Goal: Task Accomplishment & Management: Complete application form

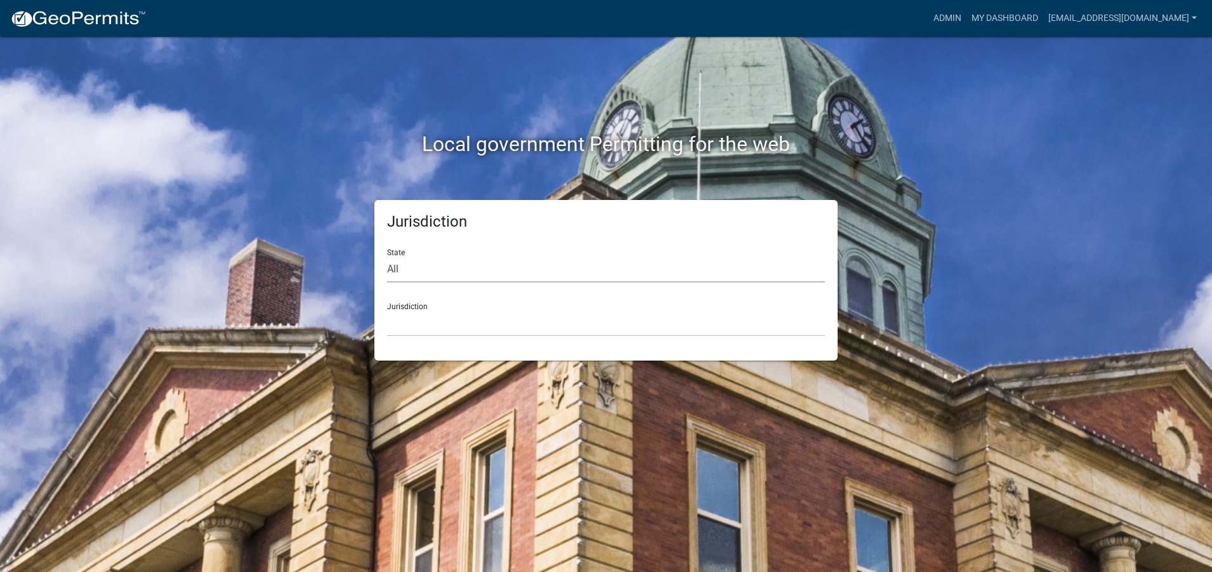
click at [404, 275] on select "All [US_STATE] [US_STATE] [US_STATE] [US_STATE] [US_STATE] [US_STATE] [US_STATE…" at bounding box center [606, 269] width 438 height 26
select select "[US_STATE]"
click at [387, 256] on select "All [US_STATE] [US_STATE] [US_STATE] [US_STATE] [US_STATE] [US_STATE] [US_STATE…" at bounding box center [606, 269] width 438 height 26
click at [400, 328] on select "City of [GEOGRAPHIC_DATA], [US_STATE] City of [GEOGRAPHIC_DATA], [US_STATE] Cit…" at bounding box center [606, 323] width 438 height 26
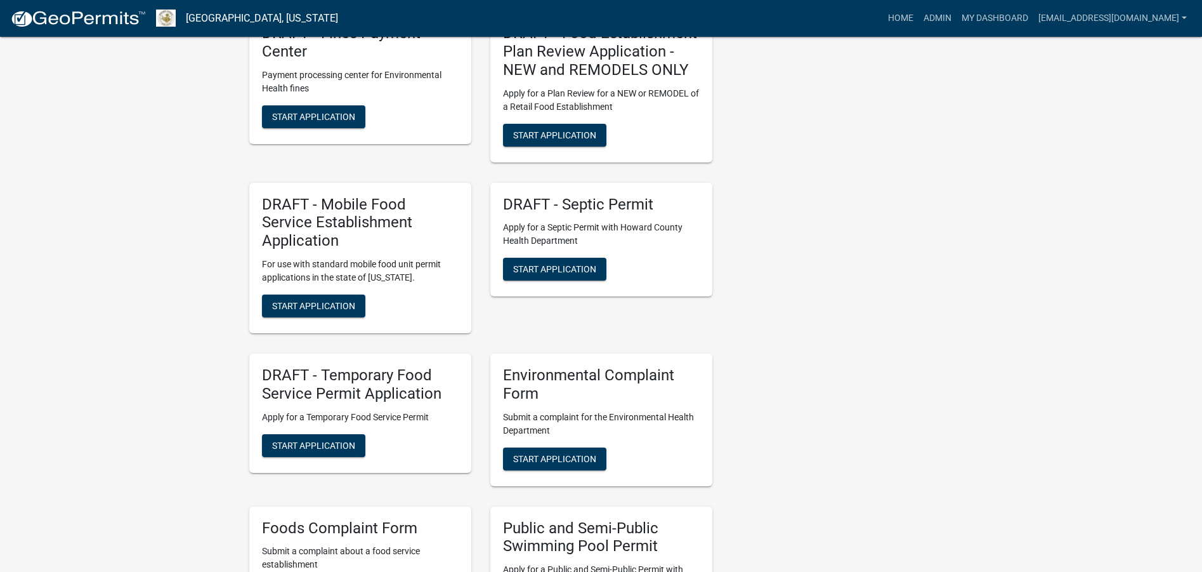
scroll to position [1840, 0]
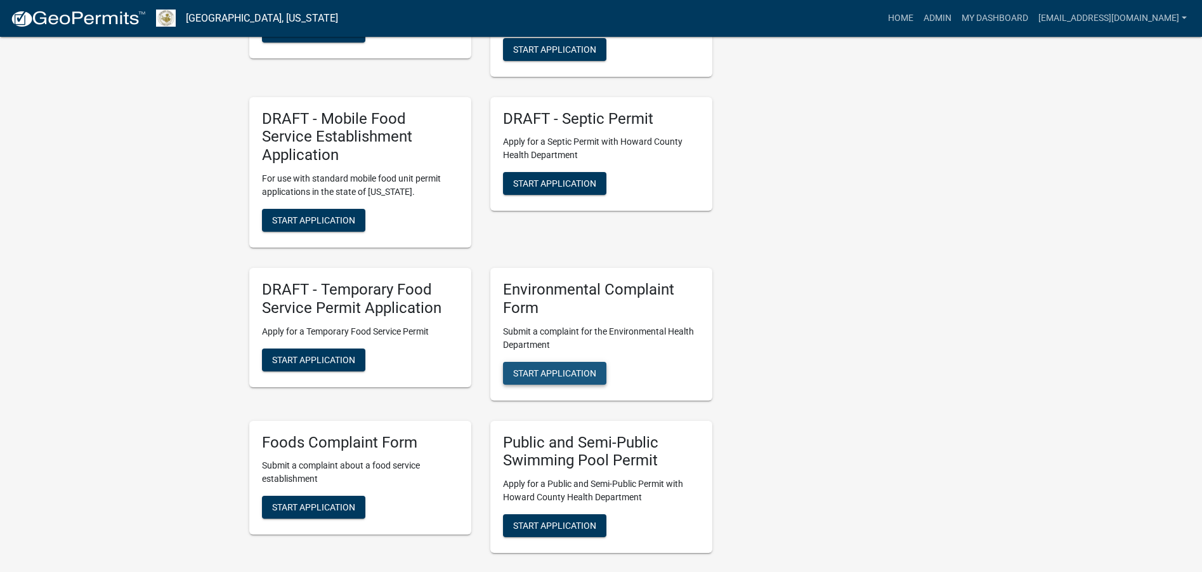
click at [572, 367] on span "Start Application" at bounding box center [554, 372] width 83 height 10
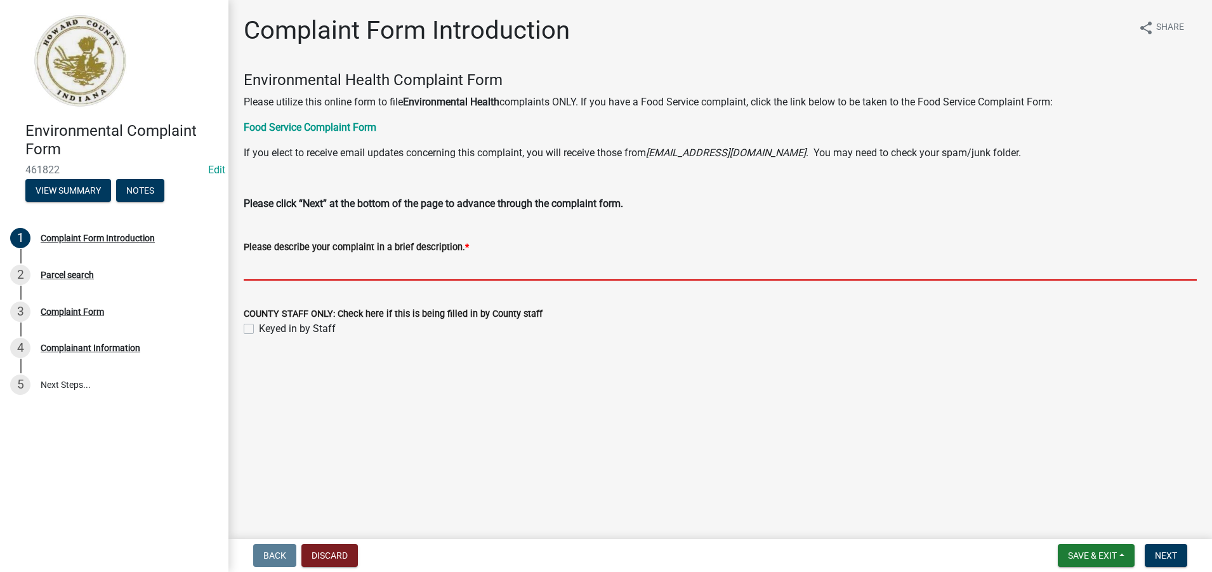
click at [258, 267] on input "Please describe your complaint in a brief description. *" at bounding box center [720, 267] width 953 height 26
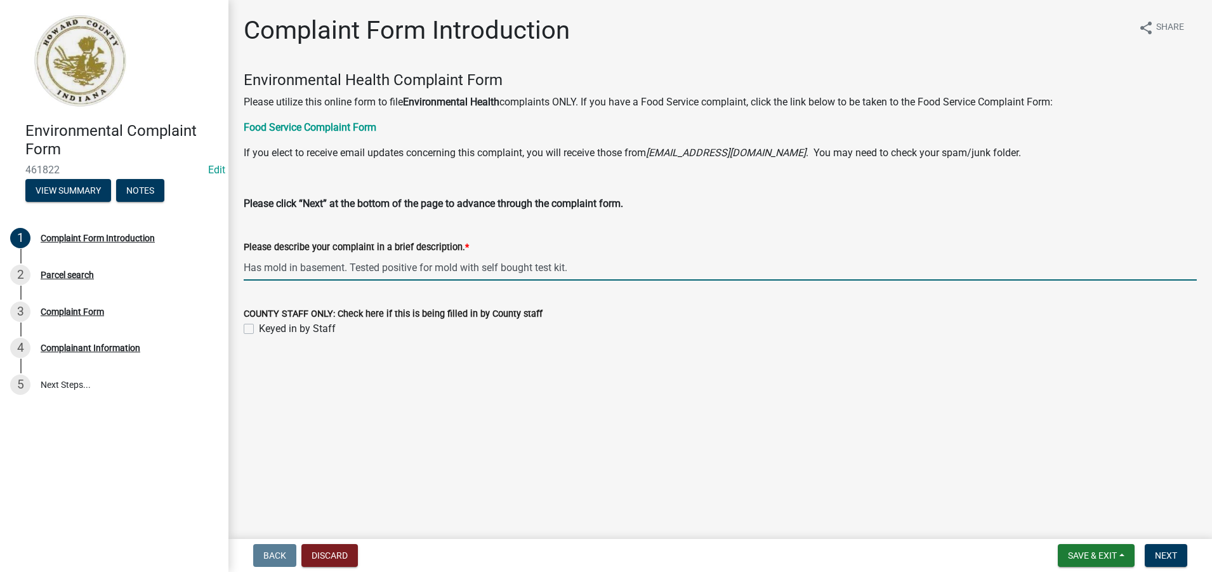
type input "Has mold in basement. Tested positive for mold with self bought test kit."
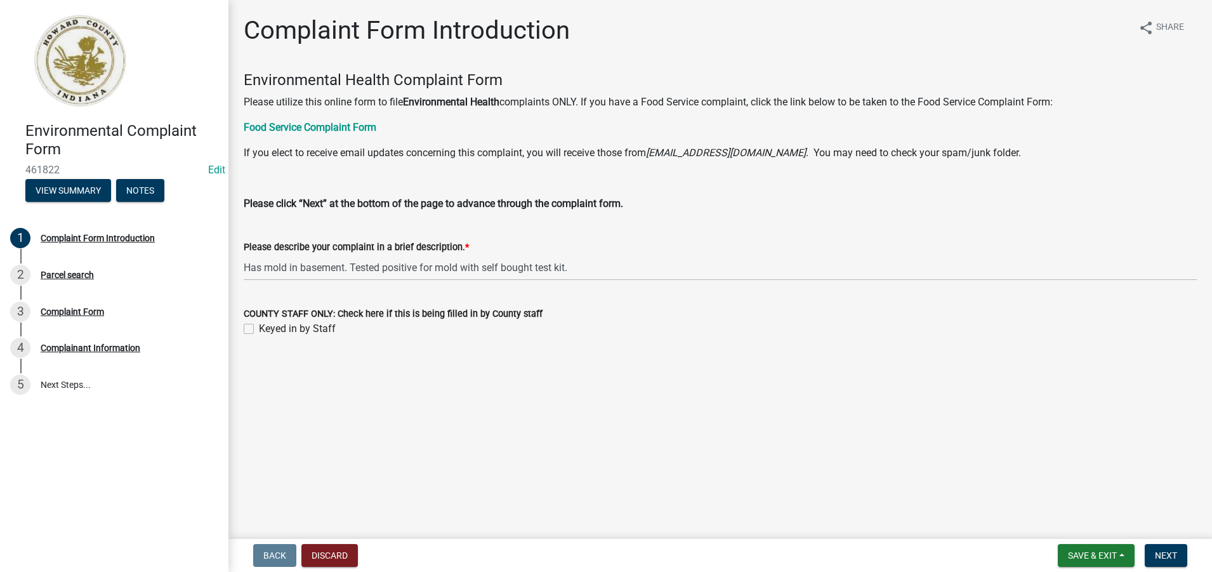
click at [259, 329] on label "Keyed in by Staff" at bounding box center [297, 328] width 77 height 15
click at [259, 329] on input "Keyed in by Staff" at bounding box center [263, 325] width 8 height 8
checkbox input "true"
click at [1158, 558] on span "Next" at bounding box center [1166, 555] width 22 height 10
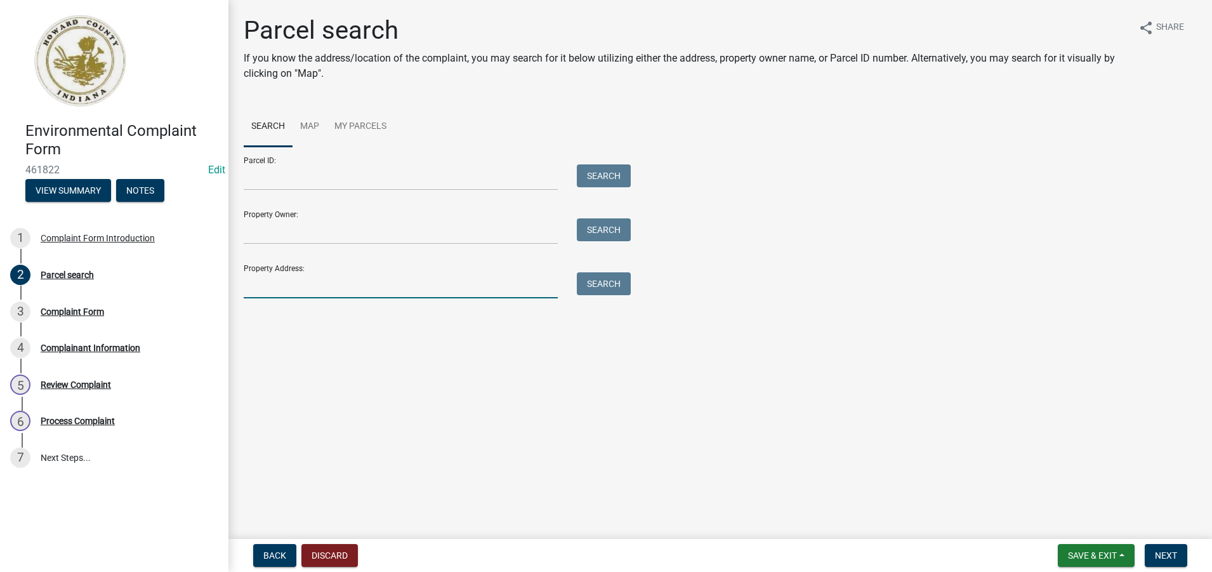
click at [251, 284] on input "Property Address:" at bounding box center [401, 285] width 314 height 26
type input "910 E. Elm"
click at [599, 286] on button "Search" at bounding box center [604, 283] width 54 height 23
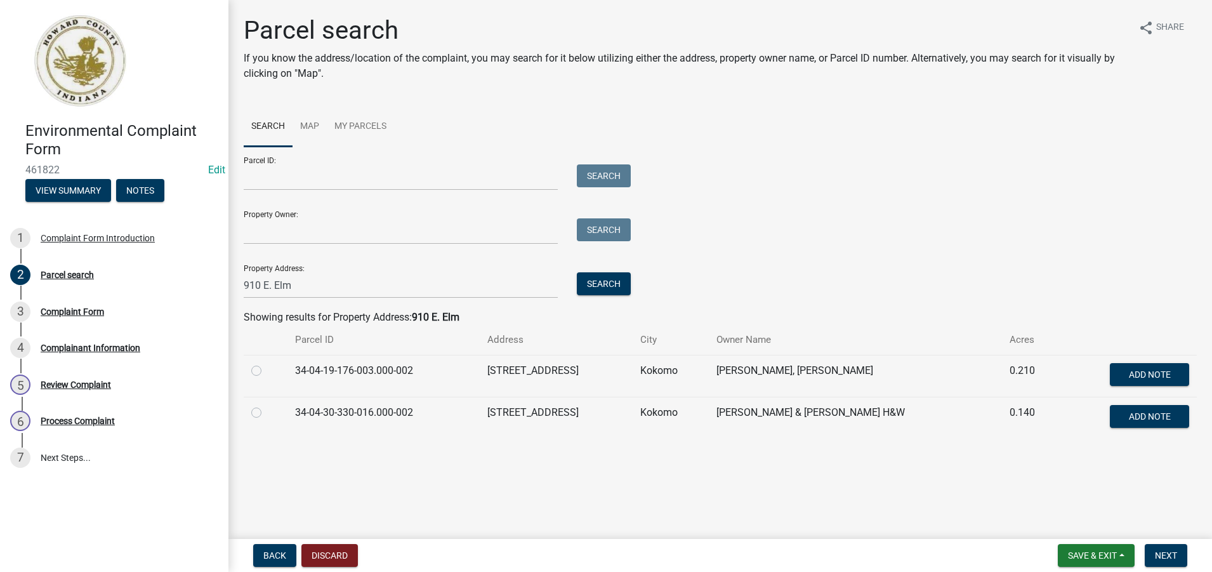
click at [266, 405] on label at bounding box center [266, 405] width 0 height 0
click at [266, 413] on input "radio" at bounding box center [270, 409] width 8 height 8
radio input "true"
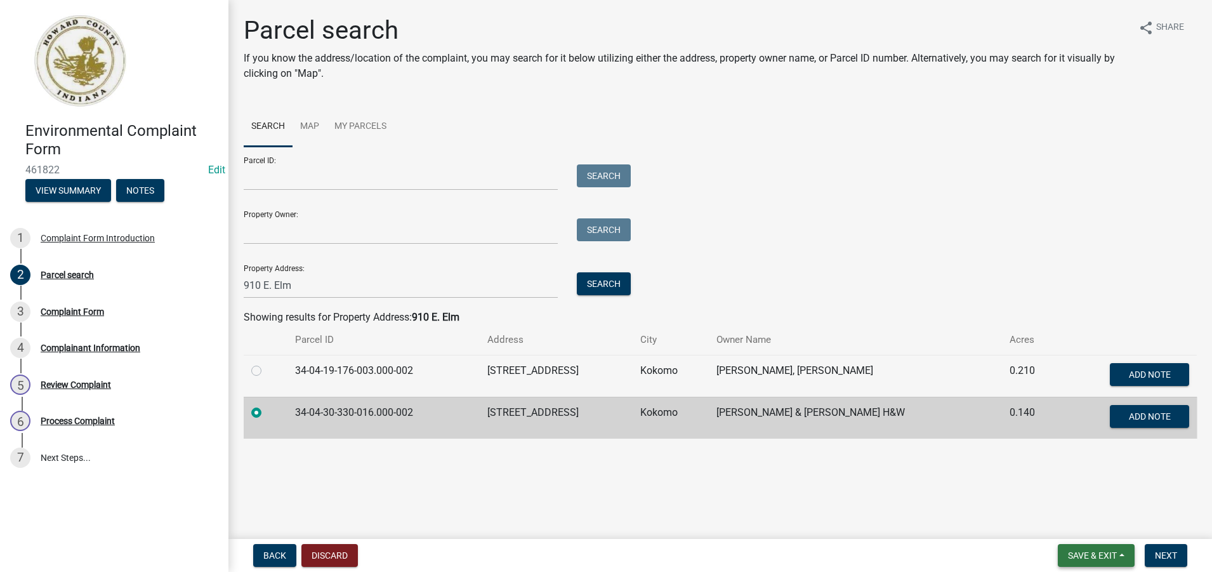
click at [1077, 553] on span "Save & Exit" at bounding box center [1092, 555] width 49 height 10
click at [1066, 492] on button "Save" at bounding box center [1084, 491] width 102 height 30
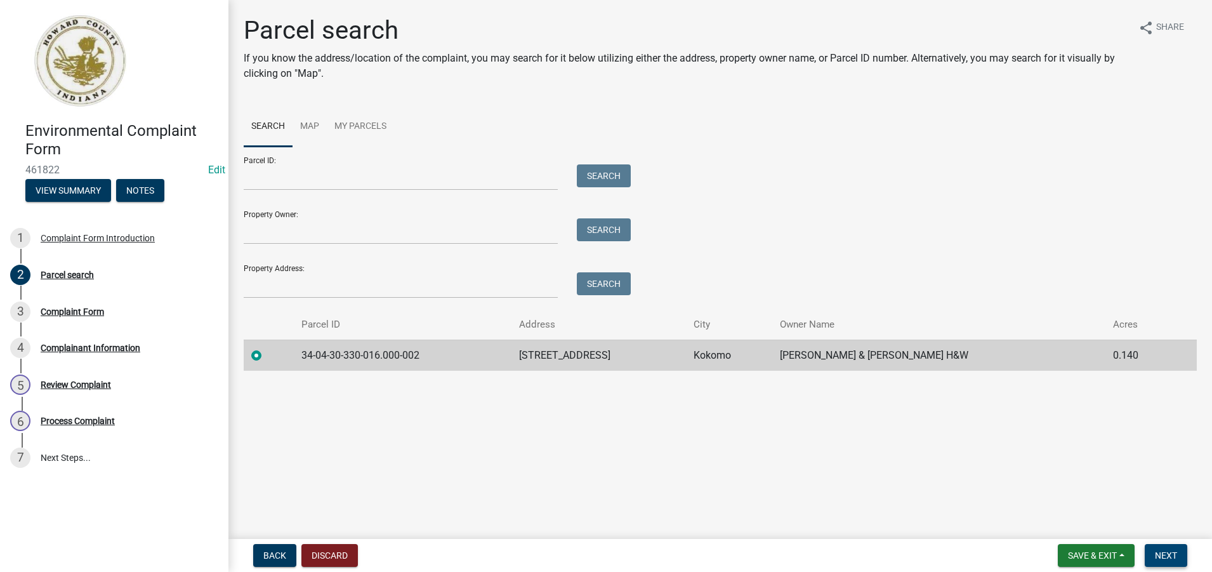
click at [1172, 555] on span "Next" at bounding box center [1166, 555] width 22 height 10
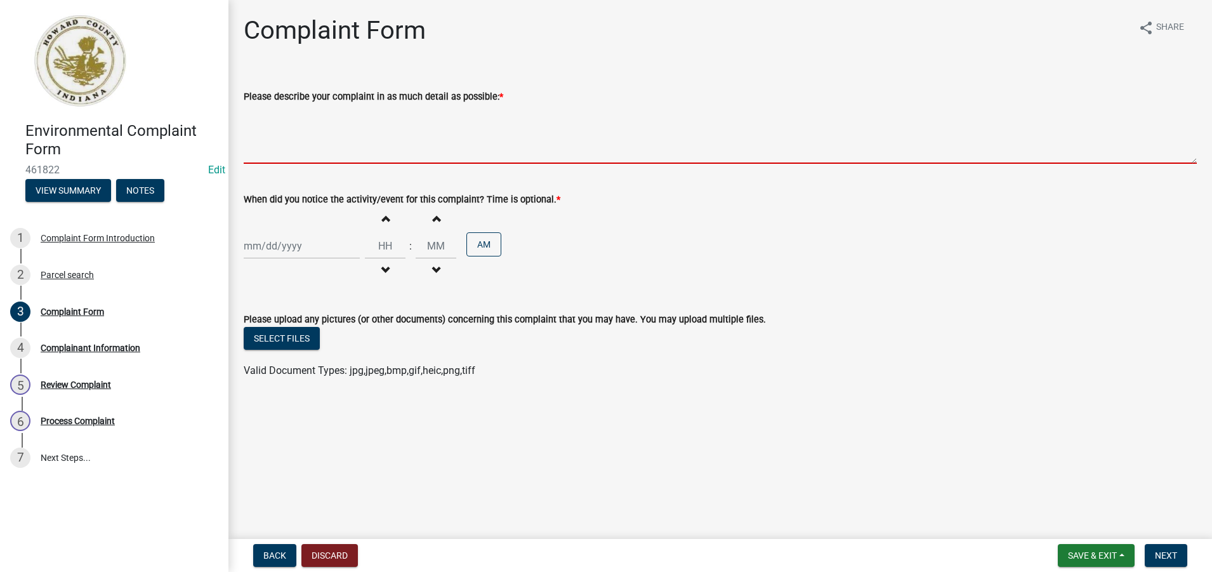
click at [264, 146] on textarea "Please describe your complaint in as much detail as possible: *" at bounding box center [720, 134] width 953 height 60
click at [270, 156] on textarea "Please describe your complaint in as much detail as possible: *" at bounding box center [720, 134] width 953 height 60
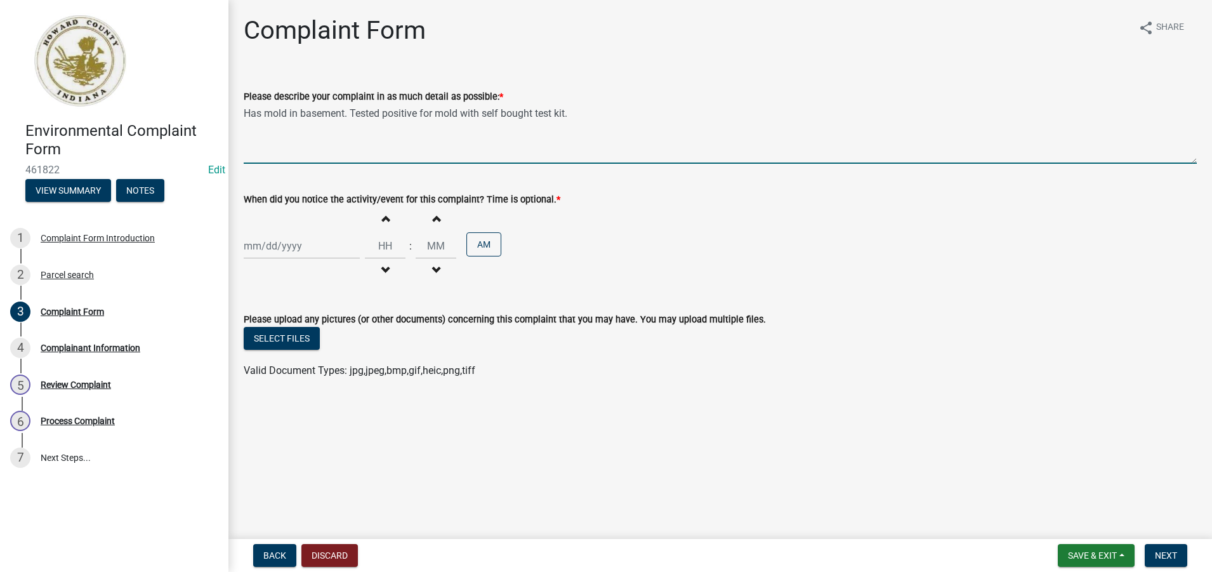
drag, startPoint x: 587, startPoint y: 118, endPoint x: 242, endPoint y: 112, distance: 345.2
click at [242, 112] on div "Please describe your complaint in as much detail as possible: * Has mold in bas…" at bounding box center [720, 117] width 972 height 93
type textarea "Has mold in basement. Tested positive for mold with self bought test kit."
click at [276, 255] on div at bounding box center [302, 246] width 116 height 26
select select "8"
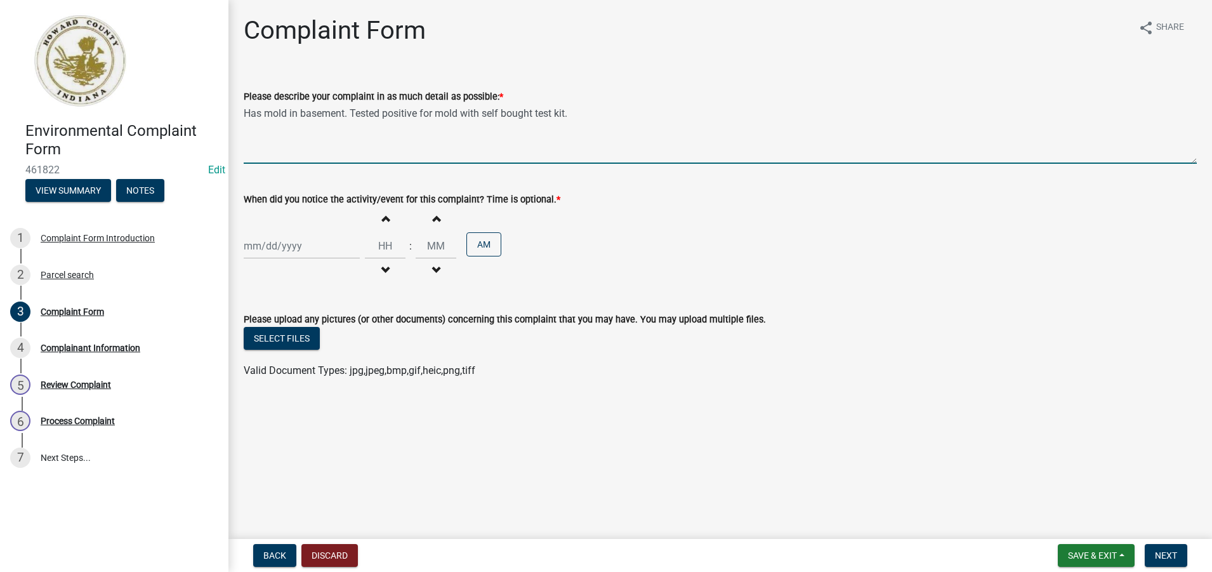
select select "2025"
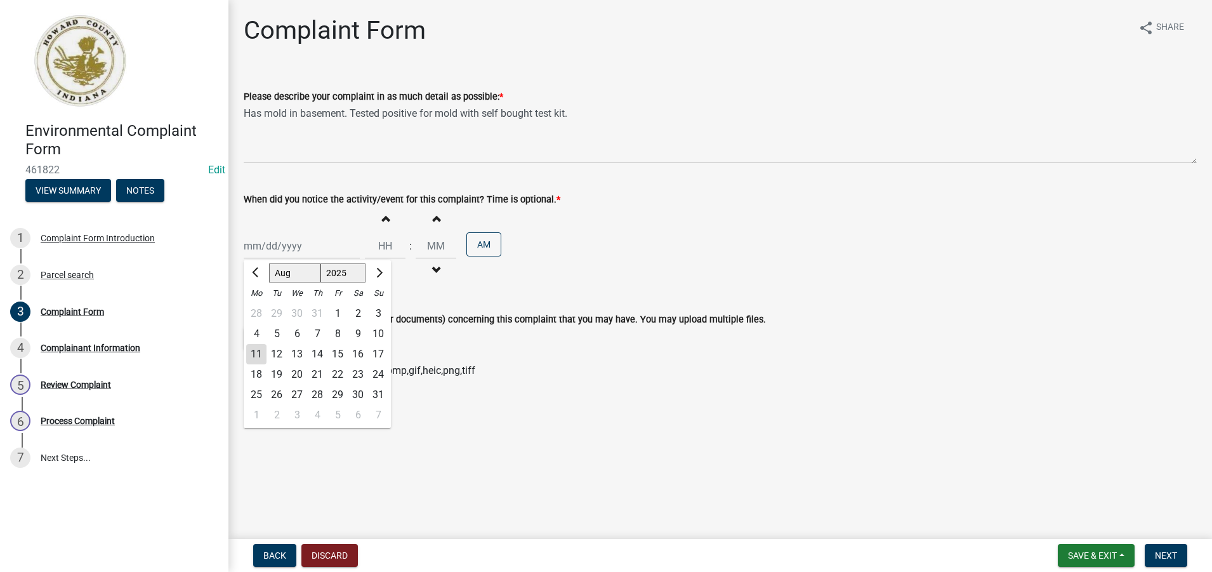
click at [253, 356] on div "11" at bounding box center [256, 354] width 20 height 20
type input "[DATE]"
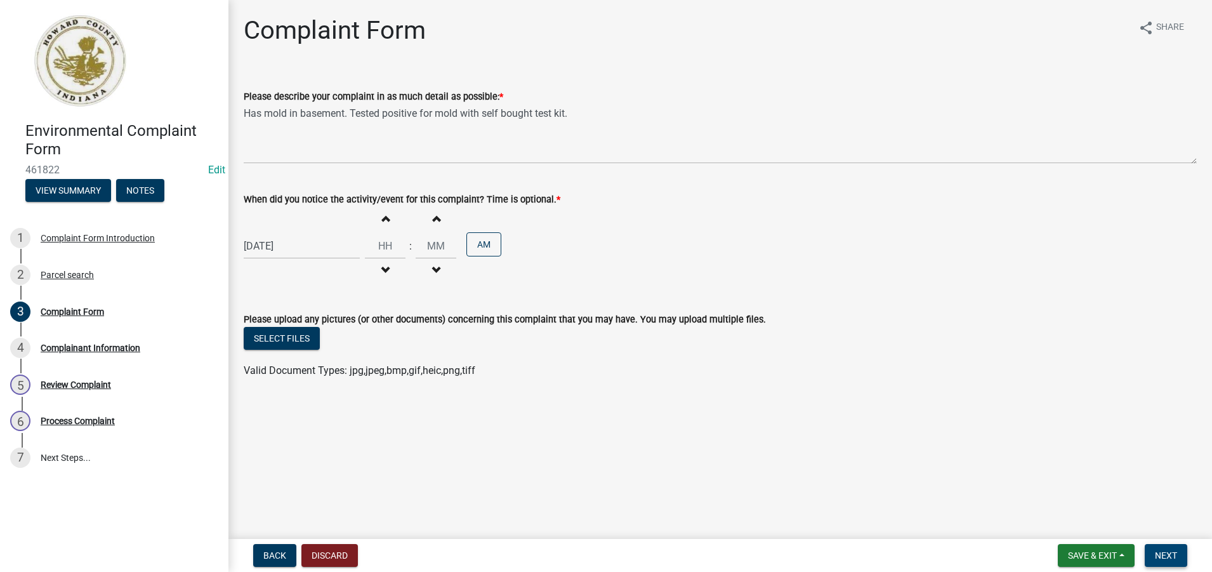
click at [1160, 553] on span "Next" at bounding box center [1166, 555] width 22 height 10
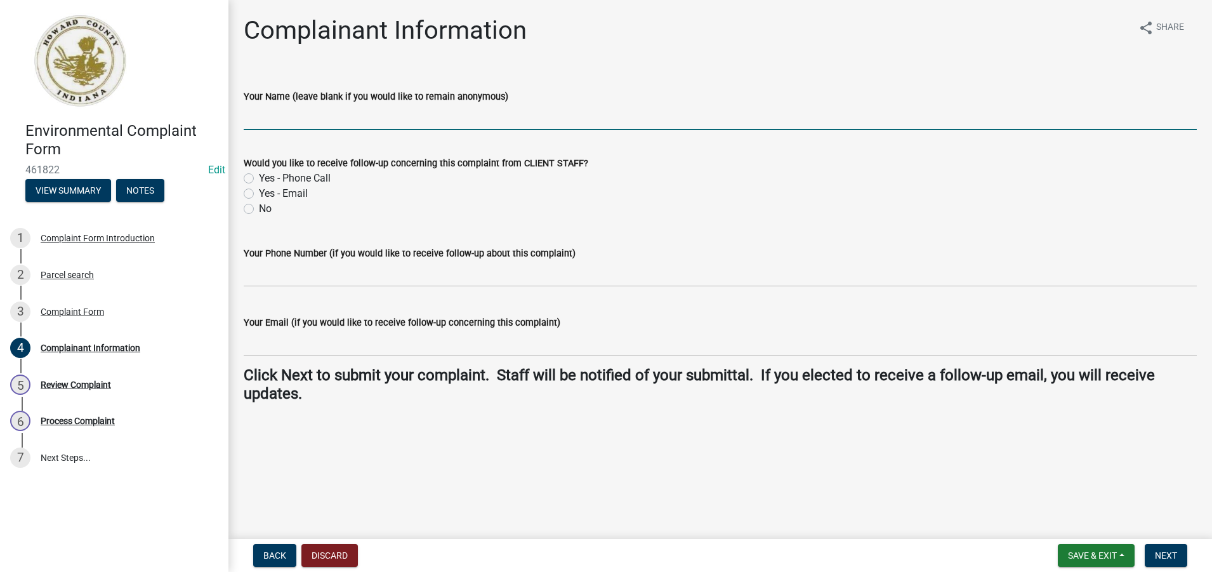
click at [259, 124] on input "Your Name (leave blank if you would like to remain anonymous)" at bounding box center [720, 117] width 953 height 26
type input "Abbigail [PERSON_NAME]"
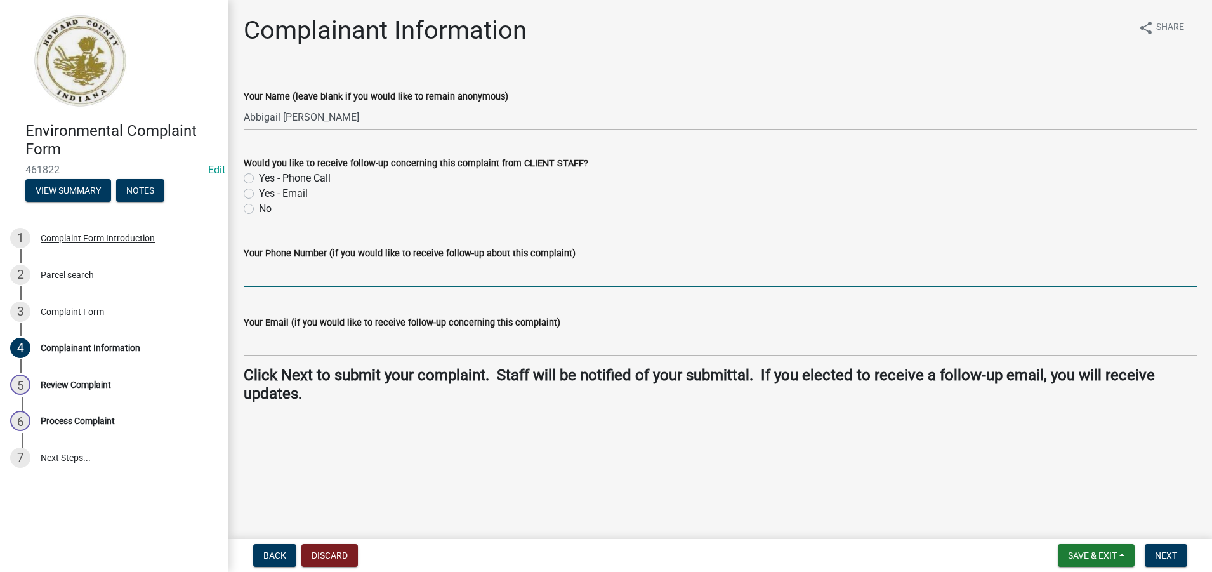
click at [253, 279] on input "Your Phone Number (if you would like to receive follow-up about this complaint)" at bounding box center [720, 274] width 953 height 26
type input "[PHONE_NUMBER]"
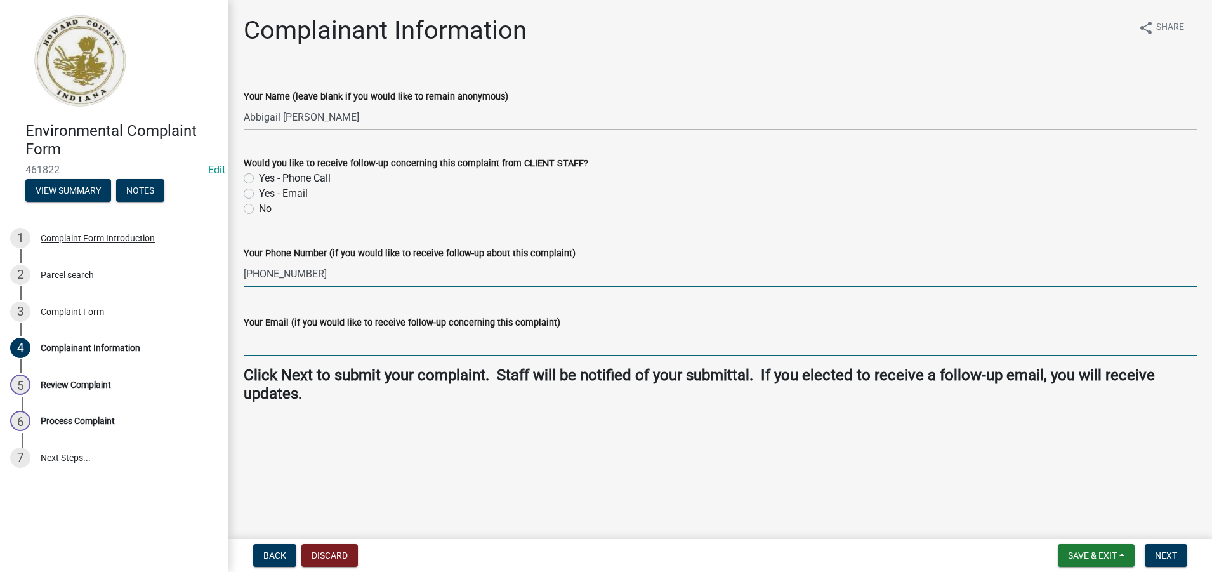
click at [265, 345] on input "Your Email (if you would like to receive follow-up concerning this complaint)" at bounding box center [720, 343] width 953 height 26
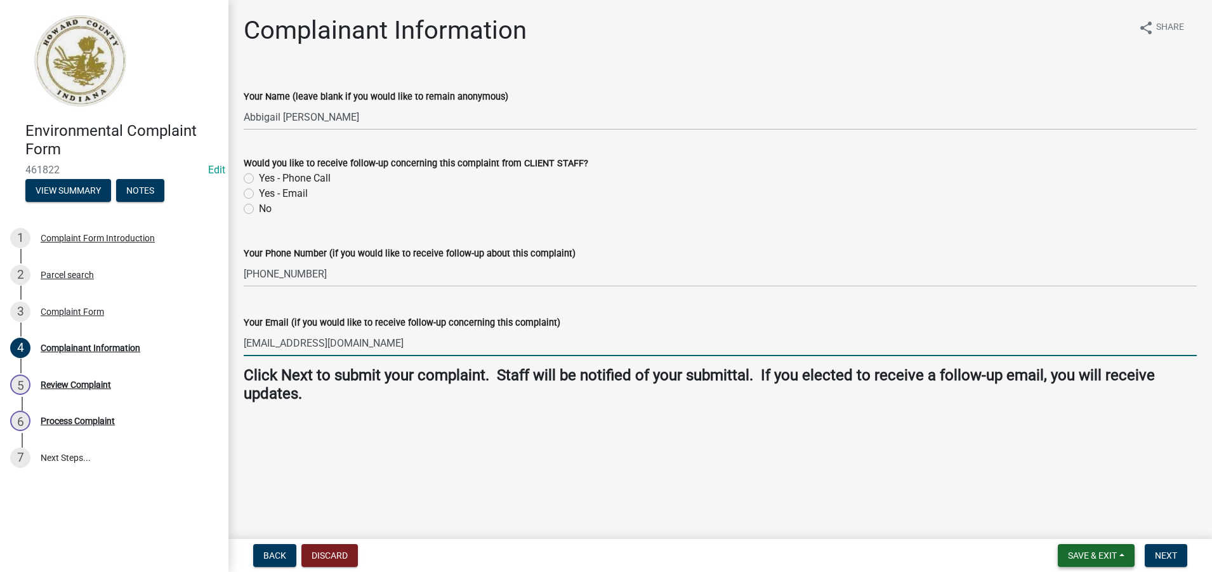
type input "[EMAIL_ADDRESS][DOMAIN_NAME]"
click at [1071, 553] on span "Save & Exit" at bounding box center [1092, 555] width 49 height 10
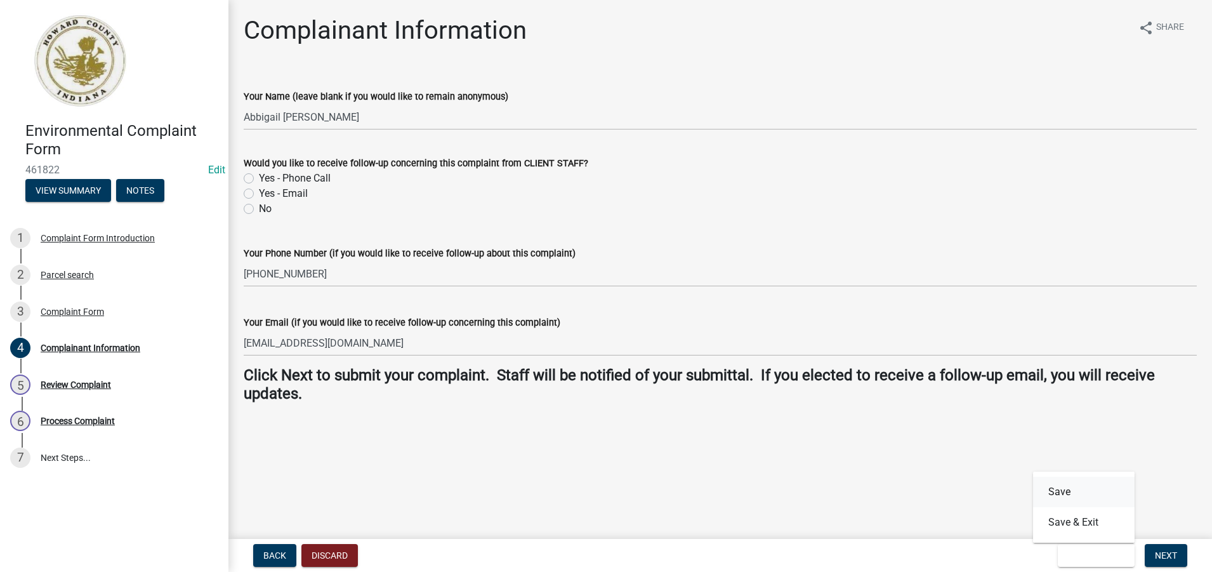
click at [1071, 497] on button "Save" at bounding box center [1084, 491] width 102 height 30
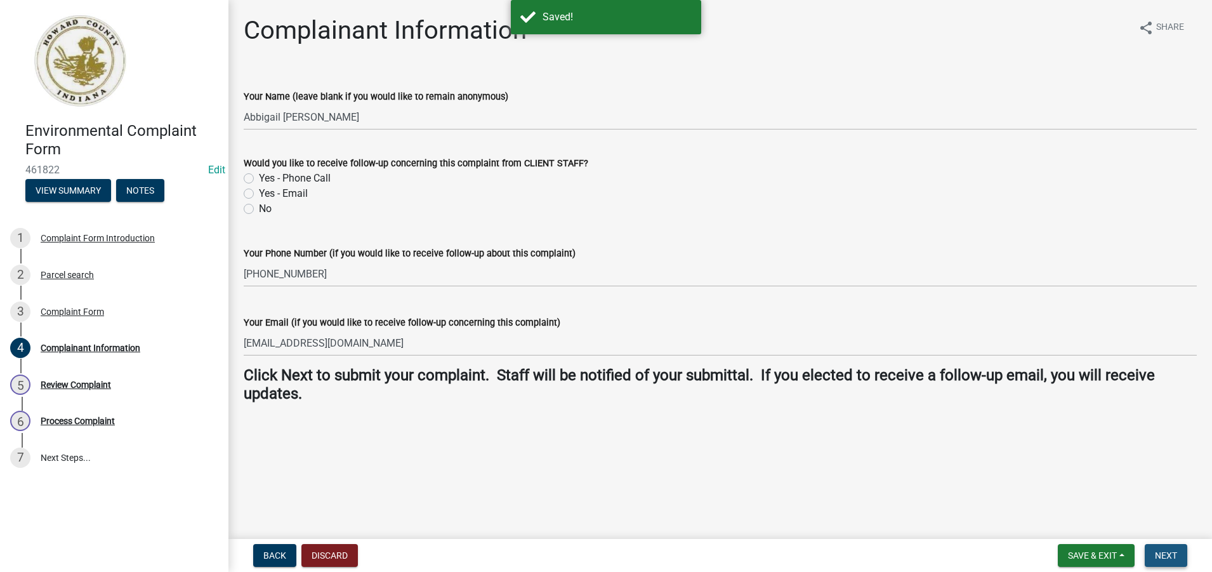
click at [1171, 555] on span "Next" at bounding box center [1166, 555] width 22 height 10
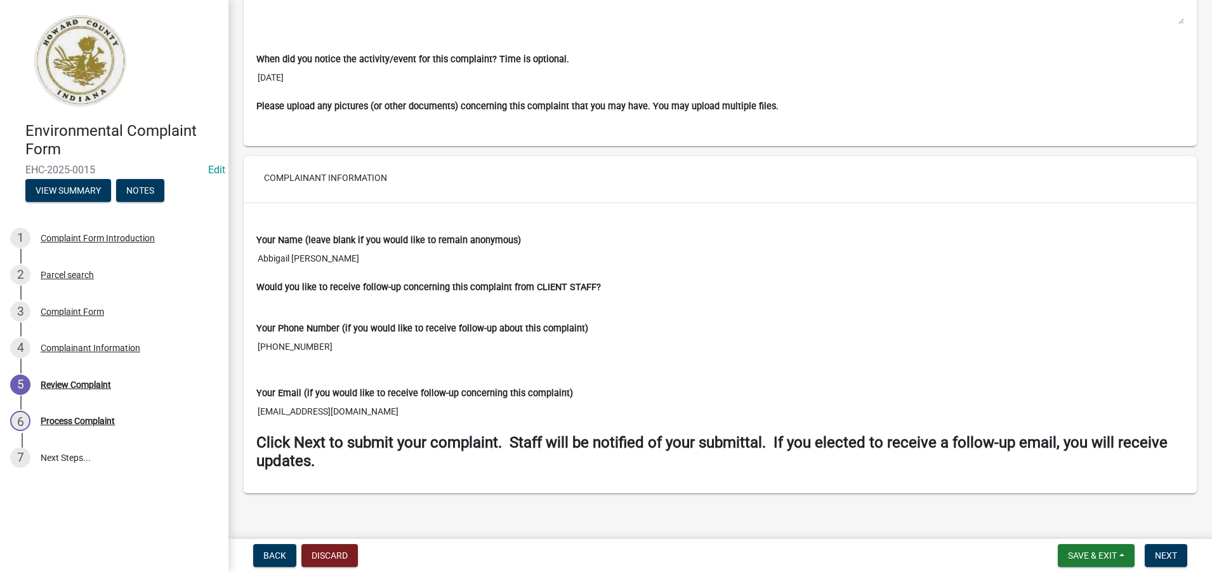
scroll to position [913, 0]
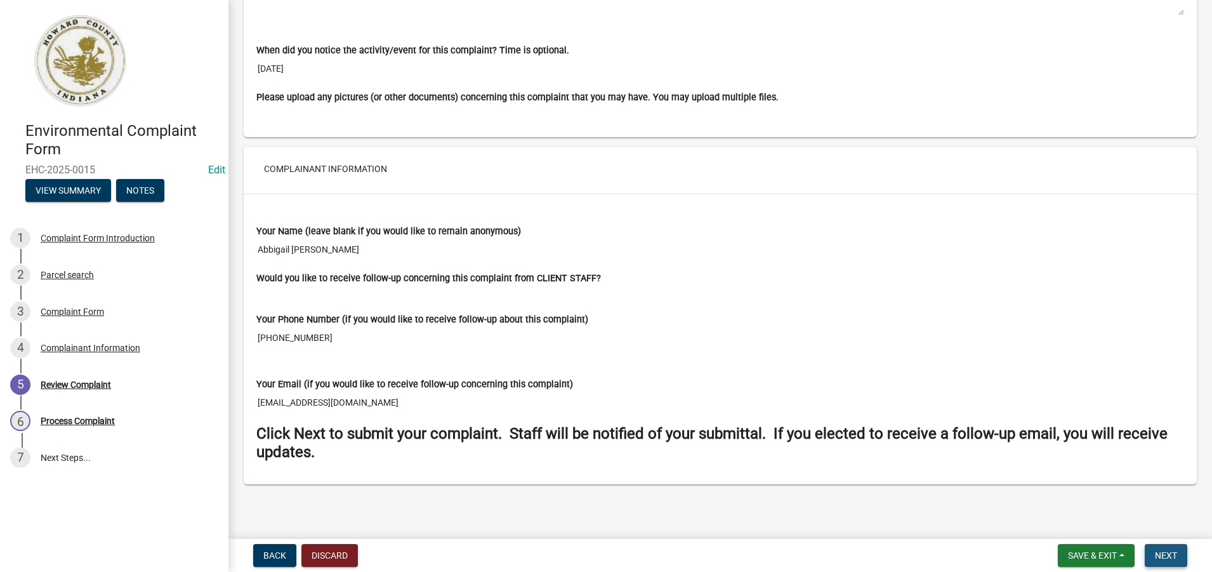
click at [1165, 560] on span "Next" at bounding box center [1166, 555] width 22 height 10
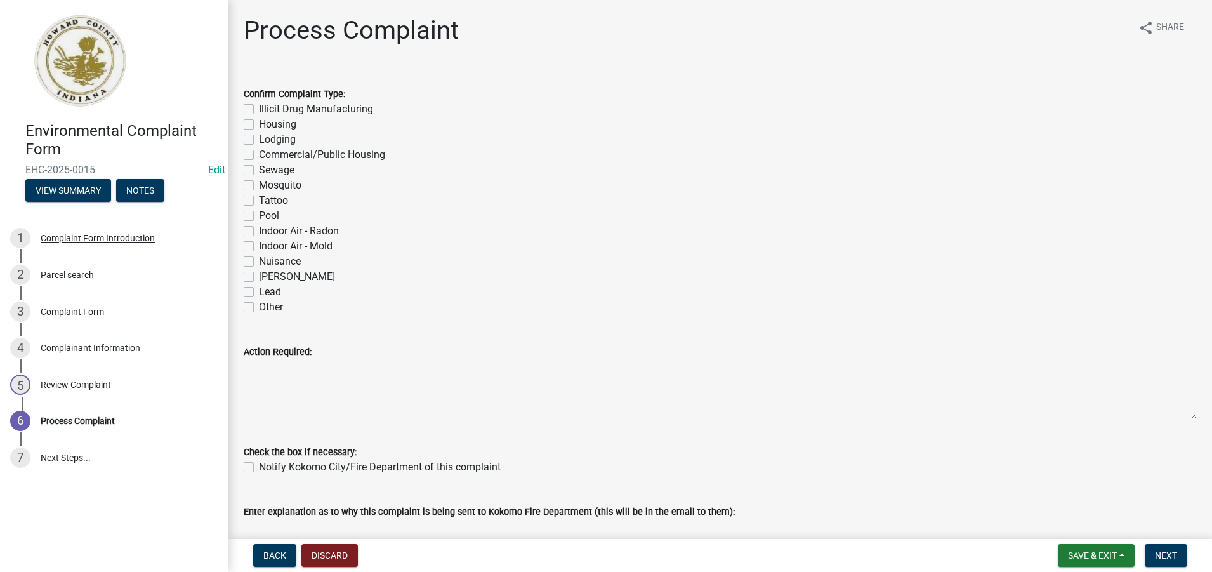
click at [259, 128] on label "Housing" at bounding box center [277, 124] width 37 height 15
click at [259, 125] on input "Housing" at bounding box center [263, 121] width 8 height 8
checkbox input "true"
checkbox input "false"
checkbox input "true"
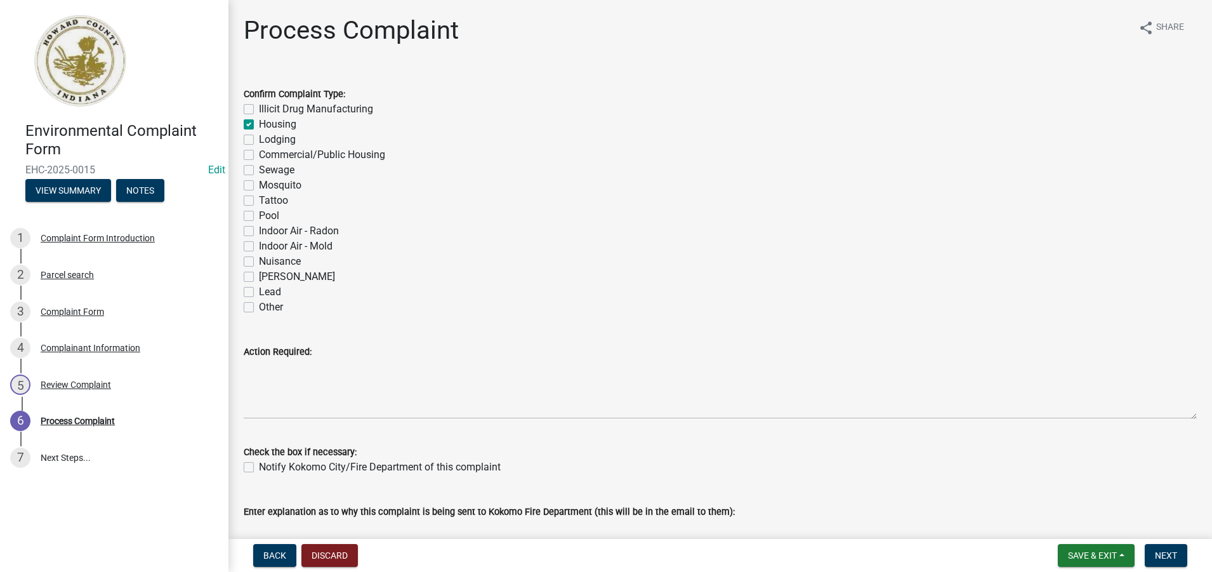
checkbox input "false"
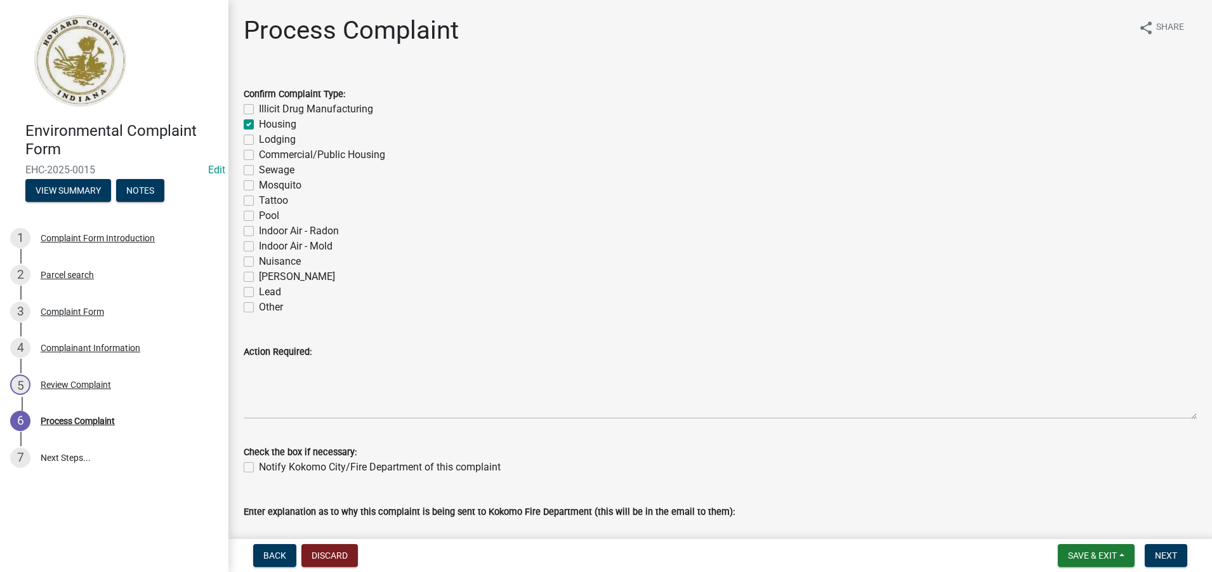
checkbox input "false"
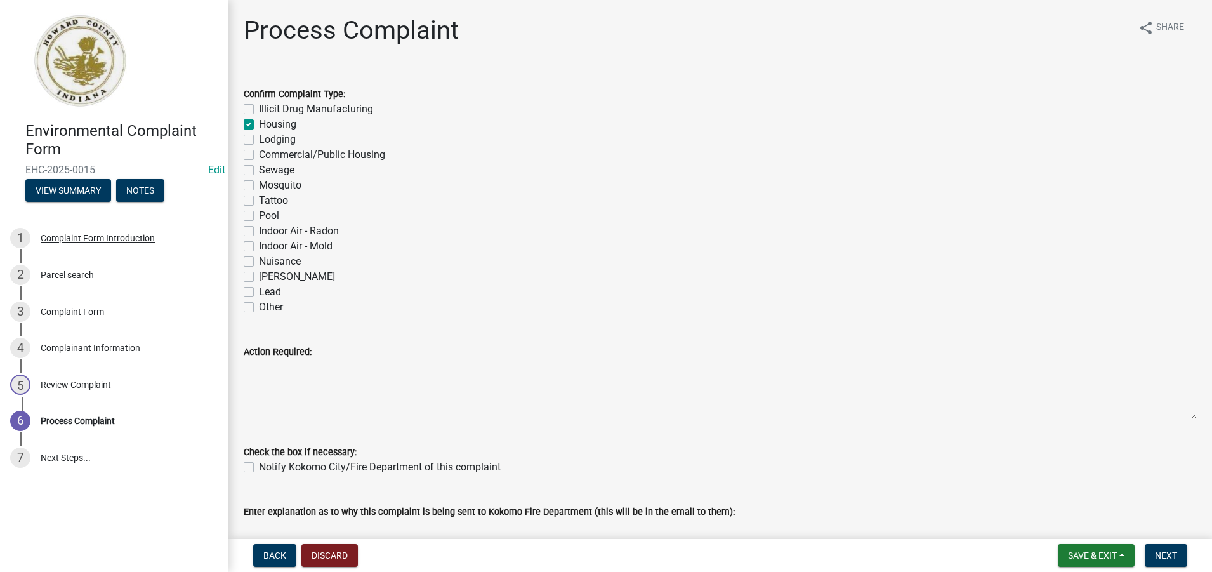
checkbox input "false"
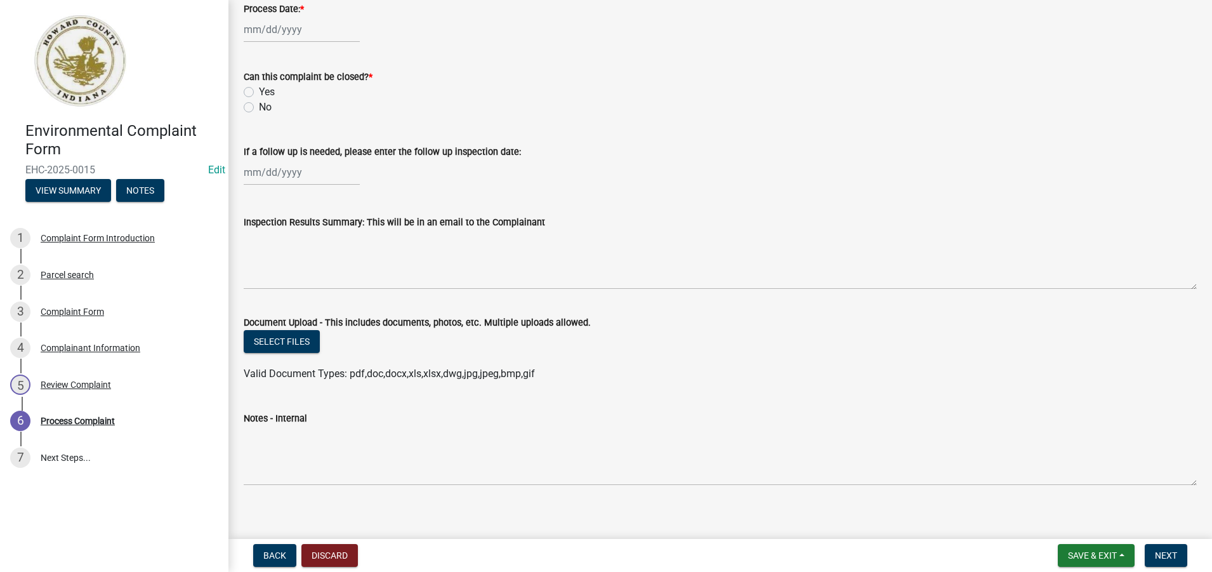
scroll to position [617, 0]
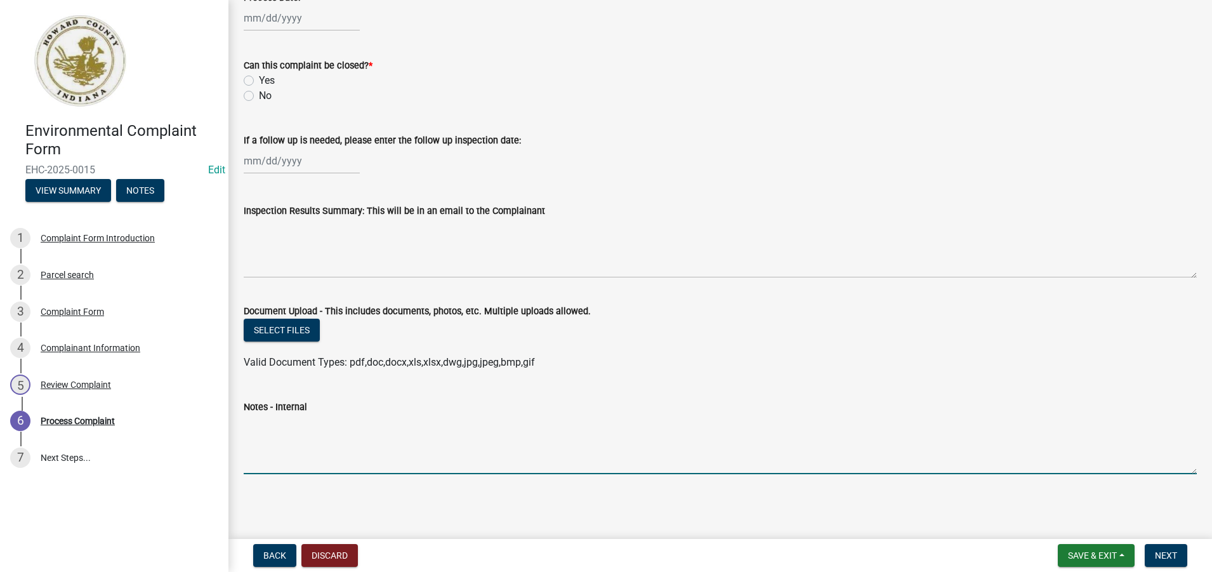
click at [283, 463] on textarea "Notes - Internal" at bounding box center [720, 444] width 953 height 60
type textarea "Property manager - The Property Place (765-410-1428)"
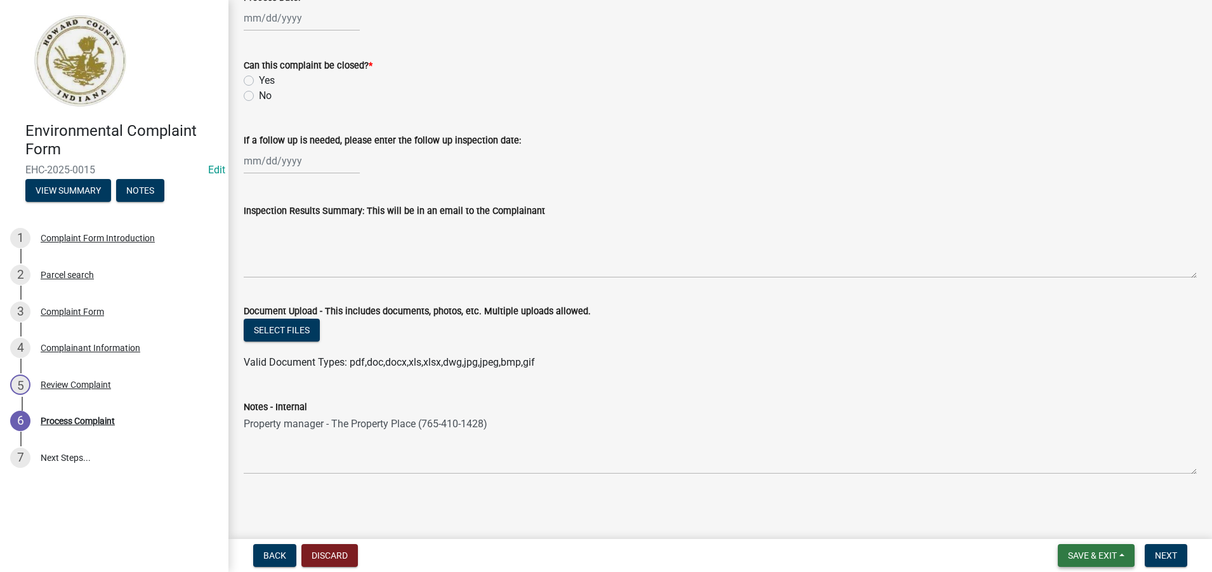
click at [1103, 557] on span "Save & Exit" at bounding box center [1092, 555] width 49 height 10
click at [1087, 493] on button "Save" at bounding box center [1084, 491] width 102 height 30
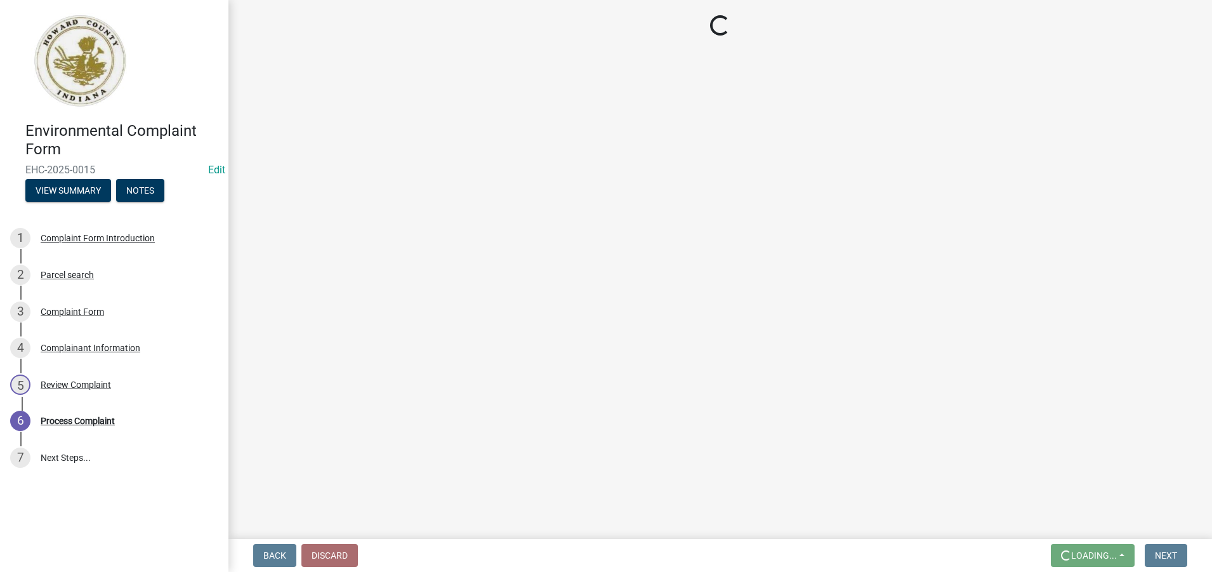
scroll to position [0, 0]
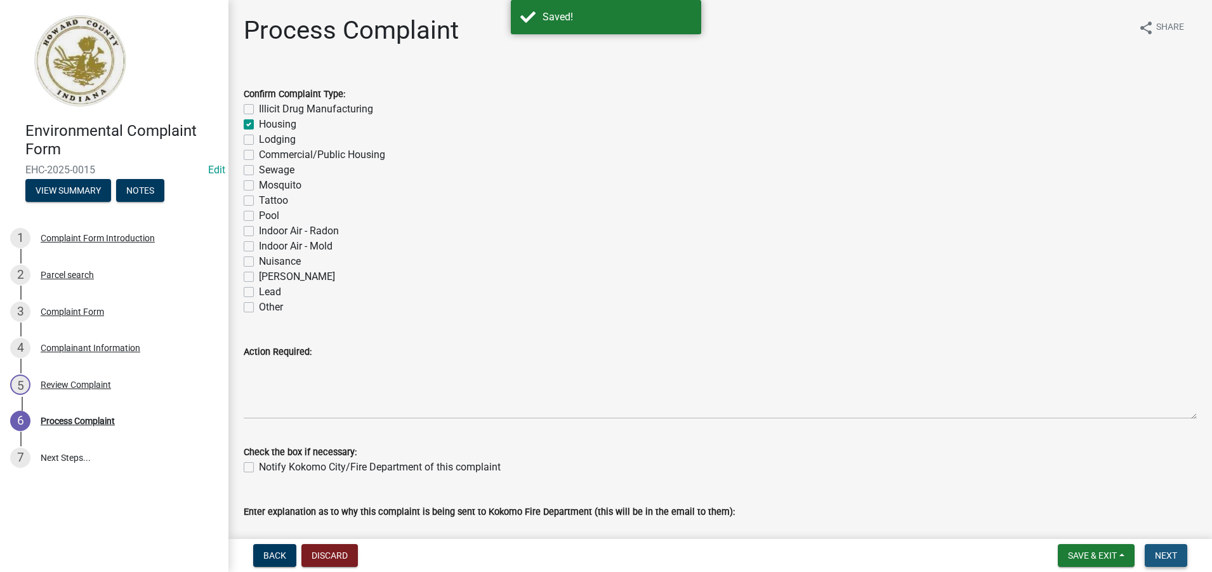
click at [1174, 561] on button "Next" at bounding box center [1166, 555] width 43 height 23
click at [1167, 555] on span "Next" at bounding box center [1166, 555] width 22 height 10
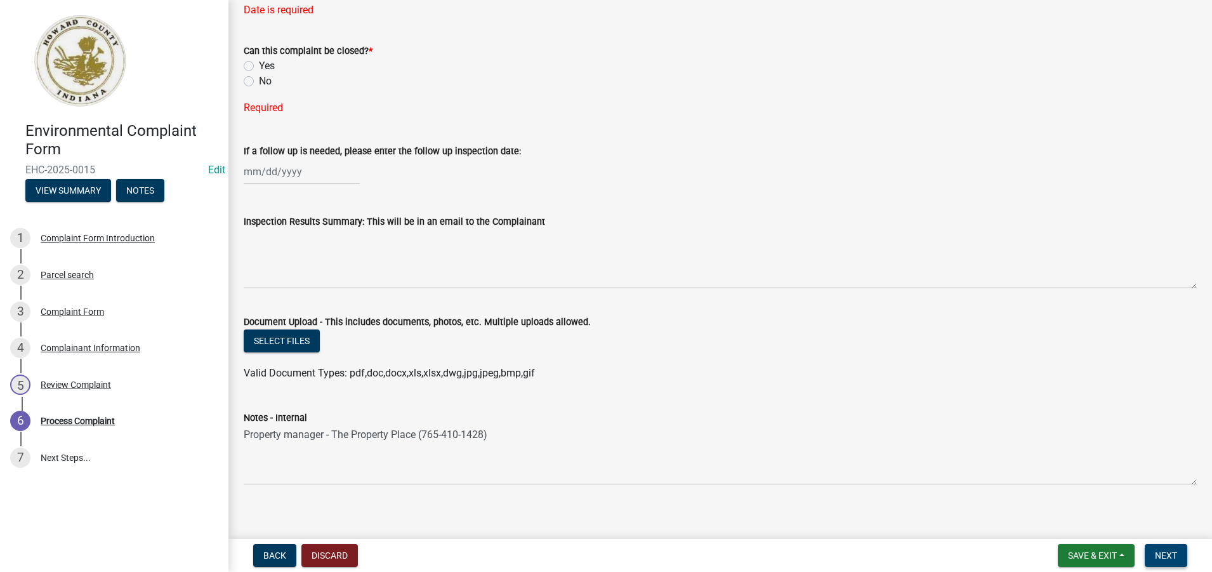
scroll to position [667, 0]
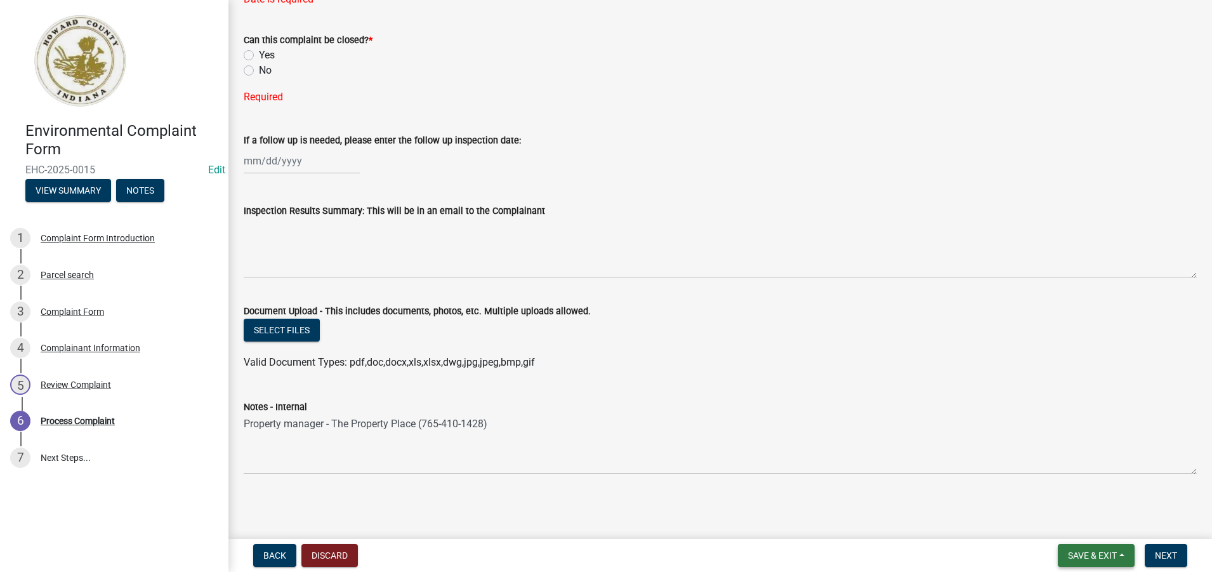
click at [1089, 551] on span "Save & Exit" at bounding box center [1092, 555] width 49 height 10
click at [1087, 523] on button "Save & Exit" at bounding box center [1084, 522] width 102 height 30
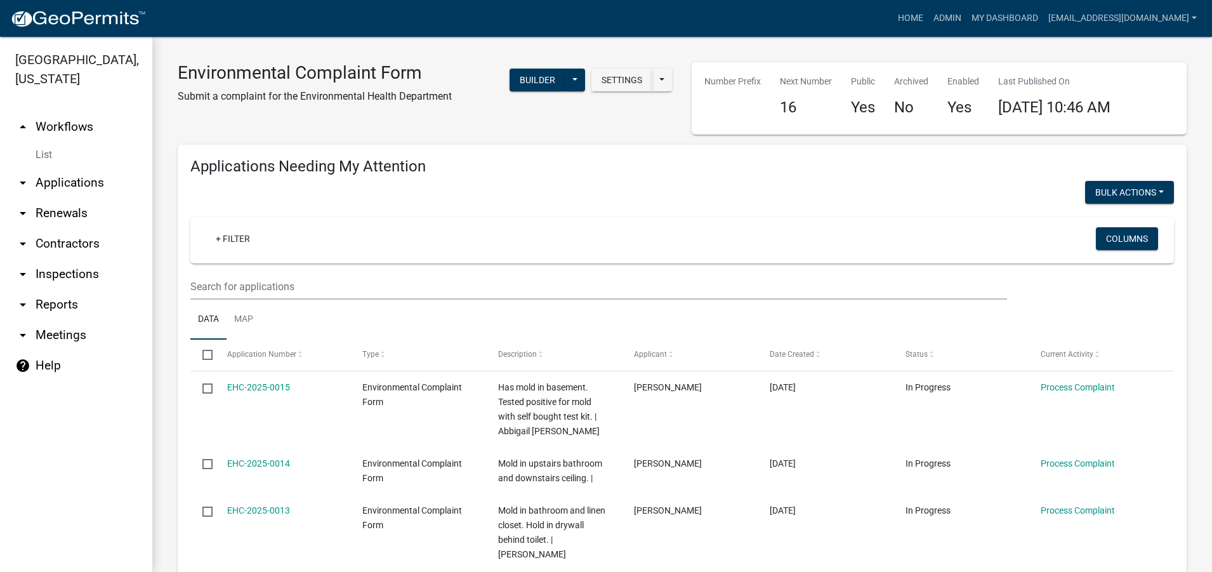
click at [77, 182] on link "arrow_drop_down Applications" at bounding box center [76, 182] width 152 height 30
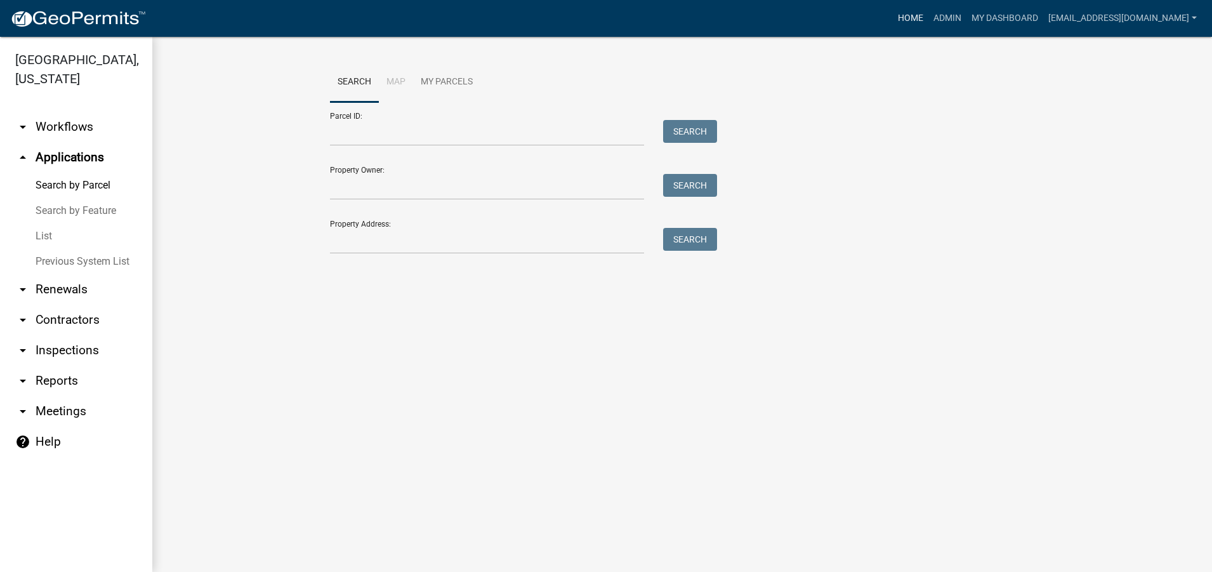
click at [893, 16] on link "Home" at bounding box center [911, 18] width 36 height 24
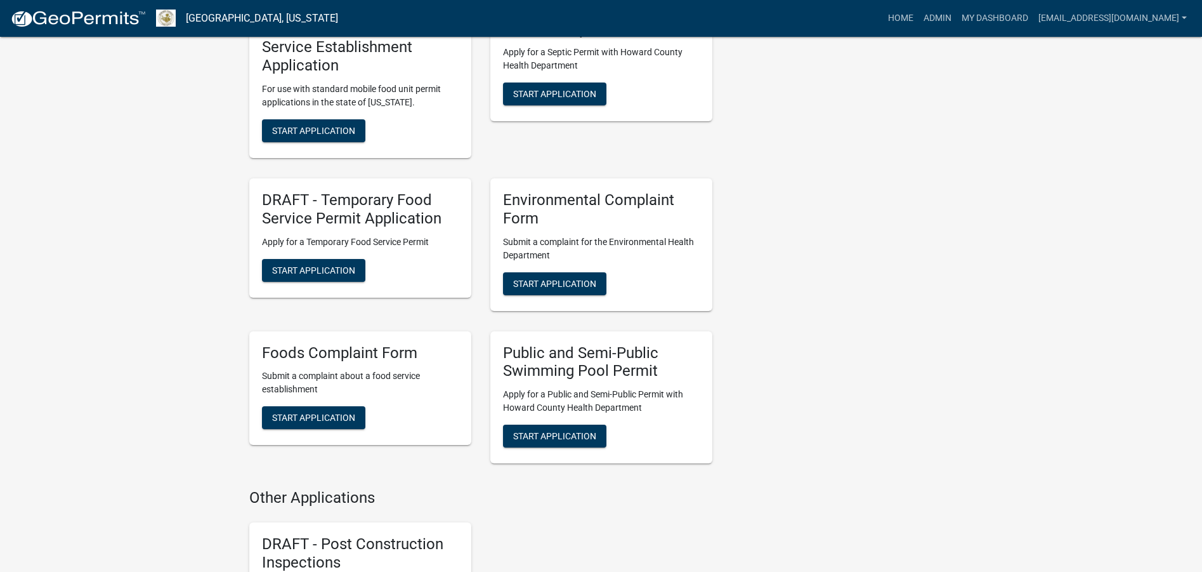
scroll to position [1967, 0]
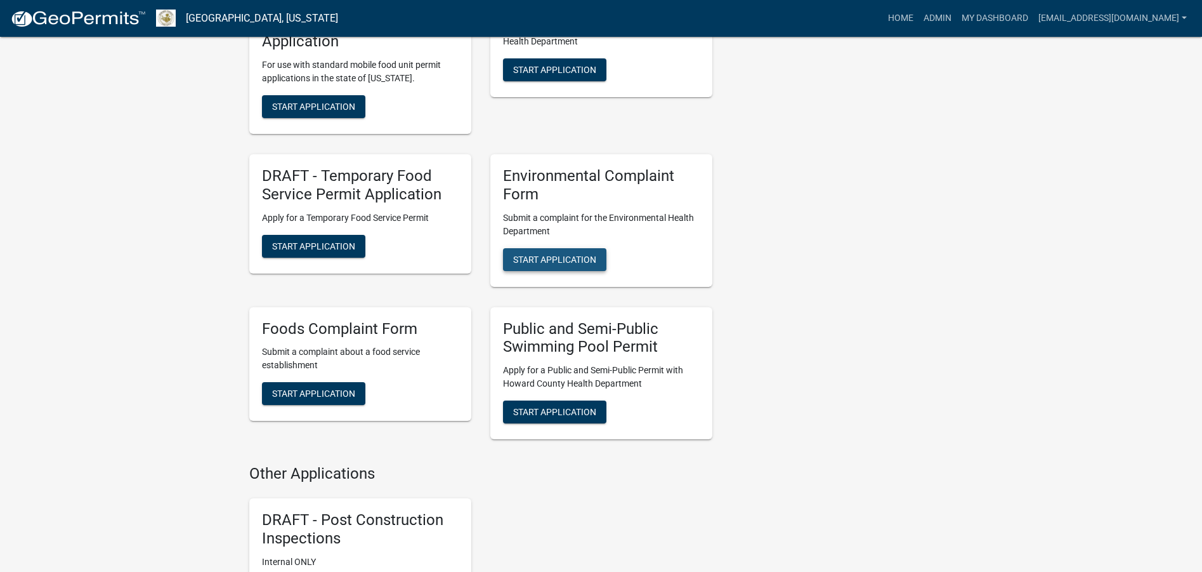
click at [566, 254] on span "Start Application" at bounding box center [554, 259] width 83 height 10
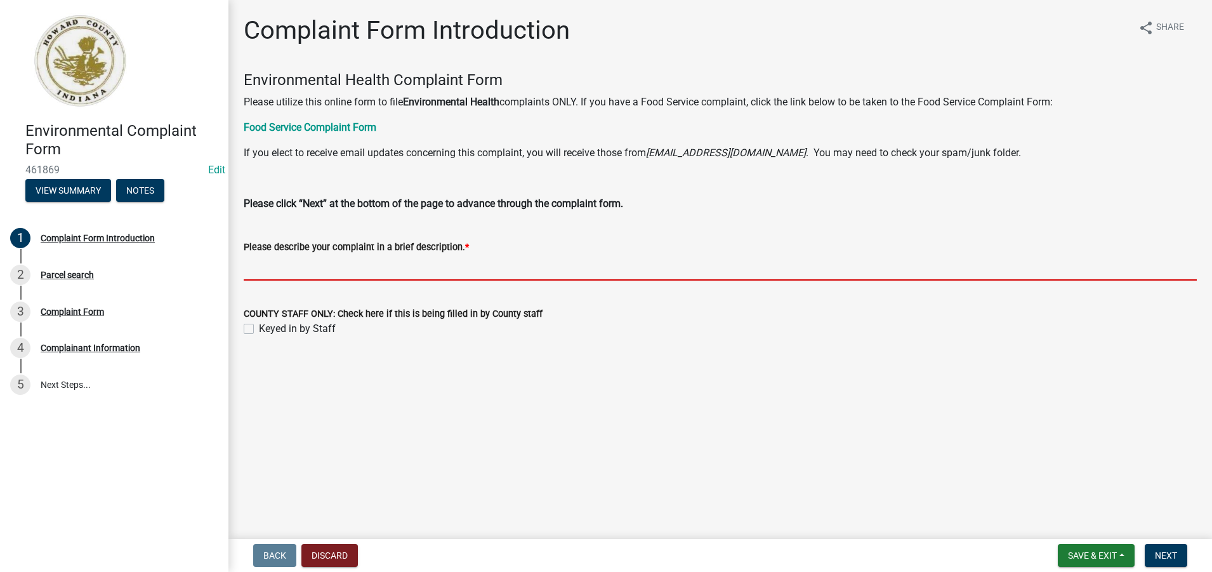
click at [266, 268] on input "Please describe your complaint in a brief description. *" at bounding box center [720, 267] width 953 height 26
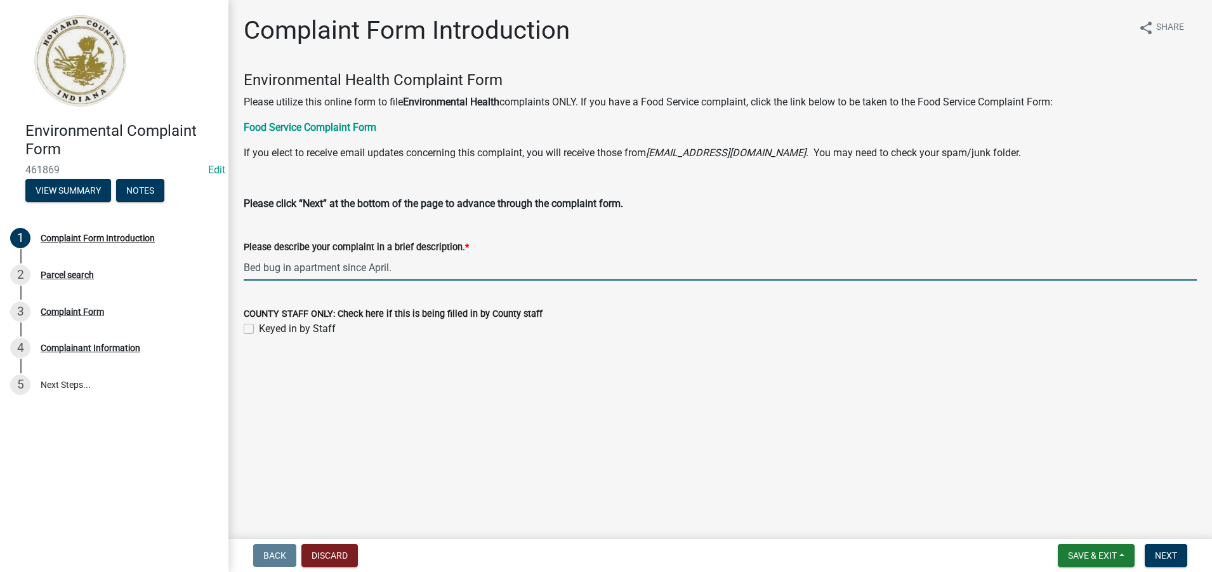
type input "Bed bug in apartment since April."
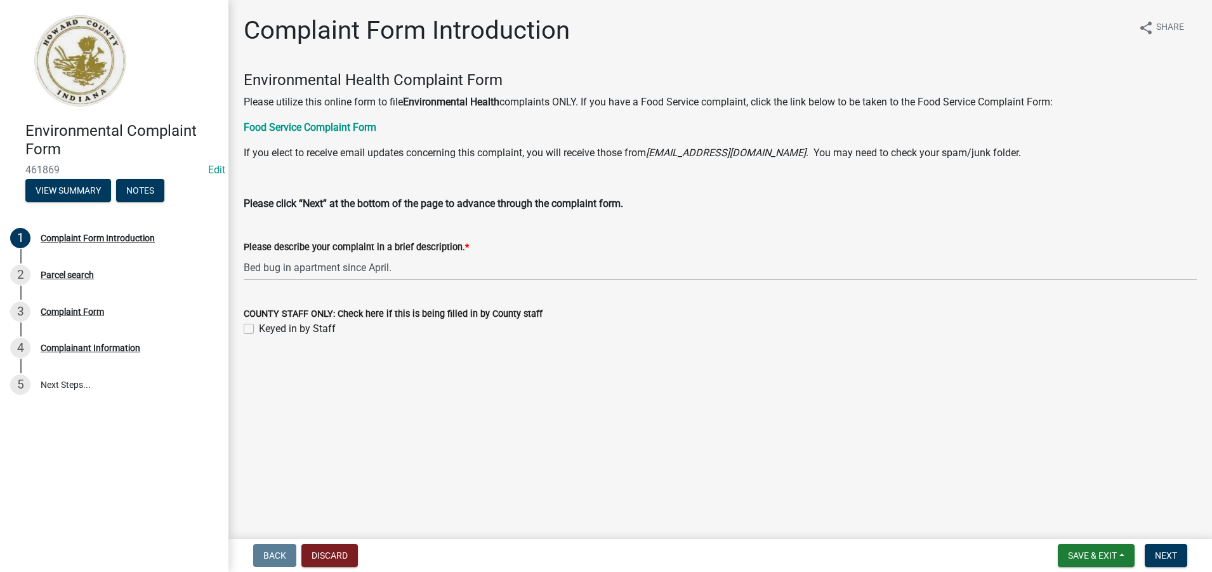
click at [259, 327] on label "Keyed in by Staff" at bounding box center [297, 328] width 77 height 15
click at [259, 327] on input "Keyed in by Staff" at bounding box center [263, 325] width 8 height 8
checkbox input "true"
click at [1091, 550] on span "Save & Exit" at bounding box center [1092, 555] width 49 height 10
click at [1164, 555] on span "Next" at bounding box center [1166, 555] width 22 height 10
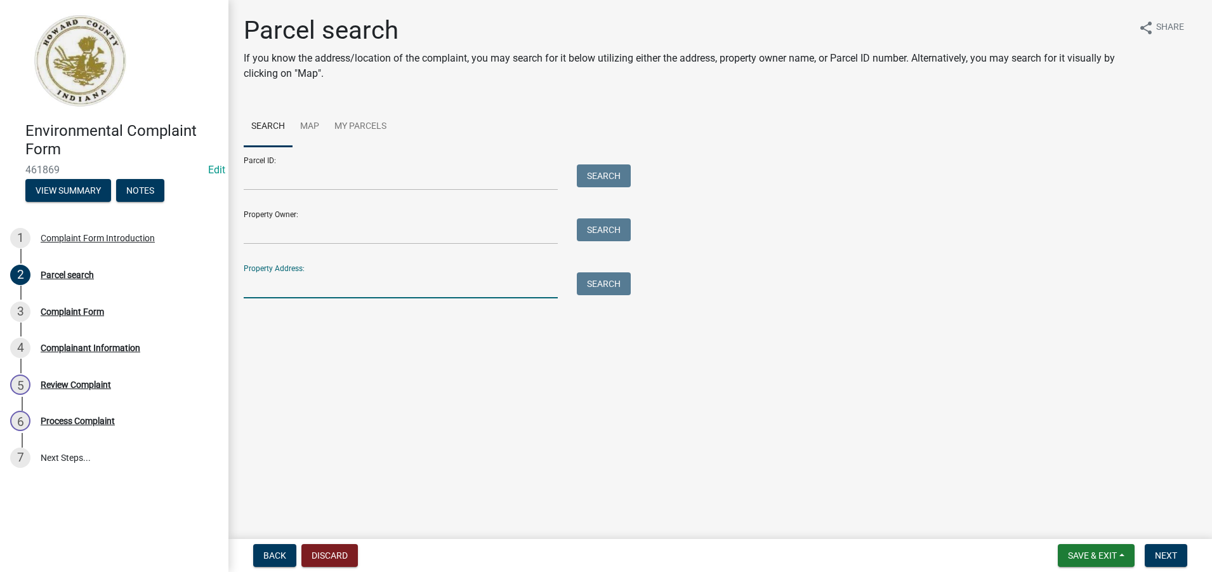
click at [245, 287] on input "Property Address:" at bounding box center [401, 285] width 314 height 26
type input "1901 s [PERSON_NAME]"
click at [598, 283] on button "Search" at bounding box center [604, 283] width 54 height 23
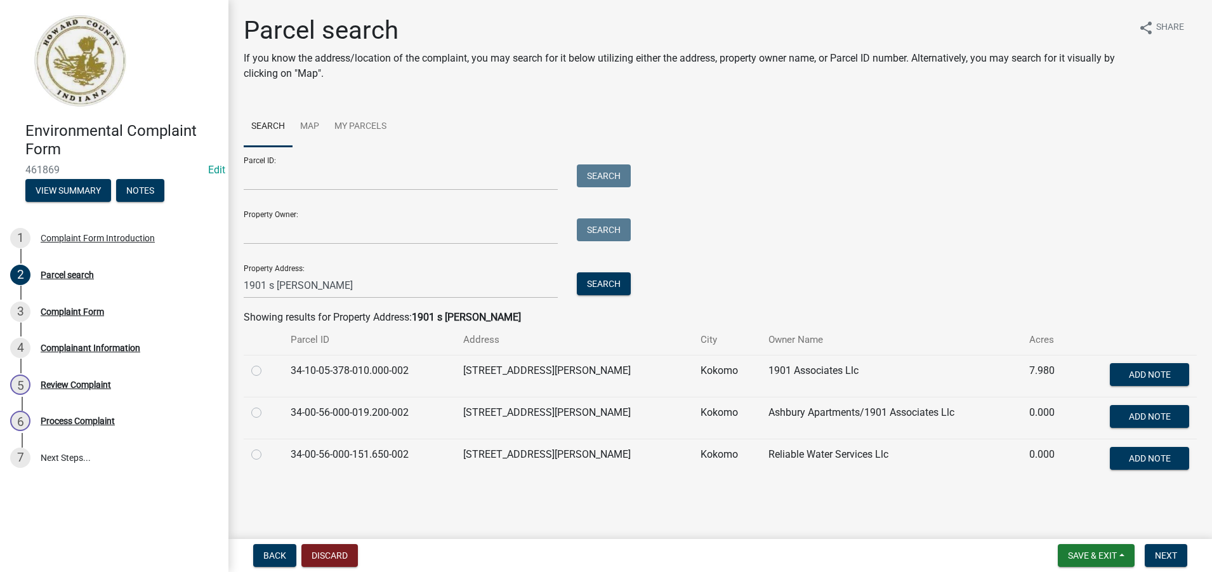
click at [266, 405] on label at bounding box center [266, 405] width 0 height 0
click at [266, 413] on input "radio" at bounding box center [270, 409] width 8 height 8
radio input "true"
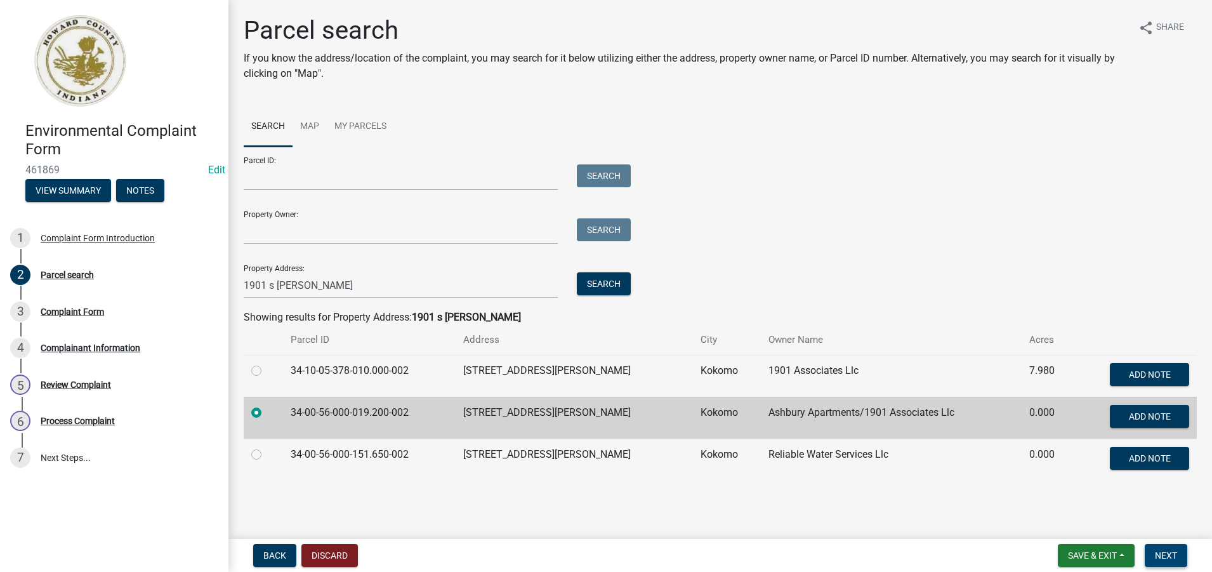
click at [1171, 555] on span "Next" at bounding box center [1166, 555] width 22 height 10
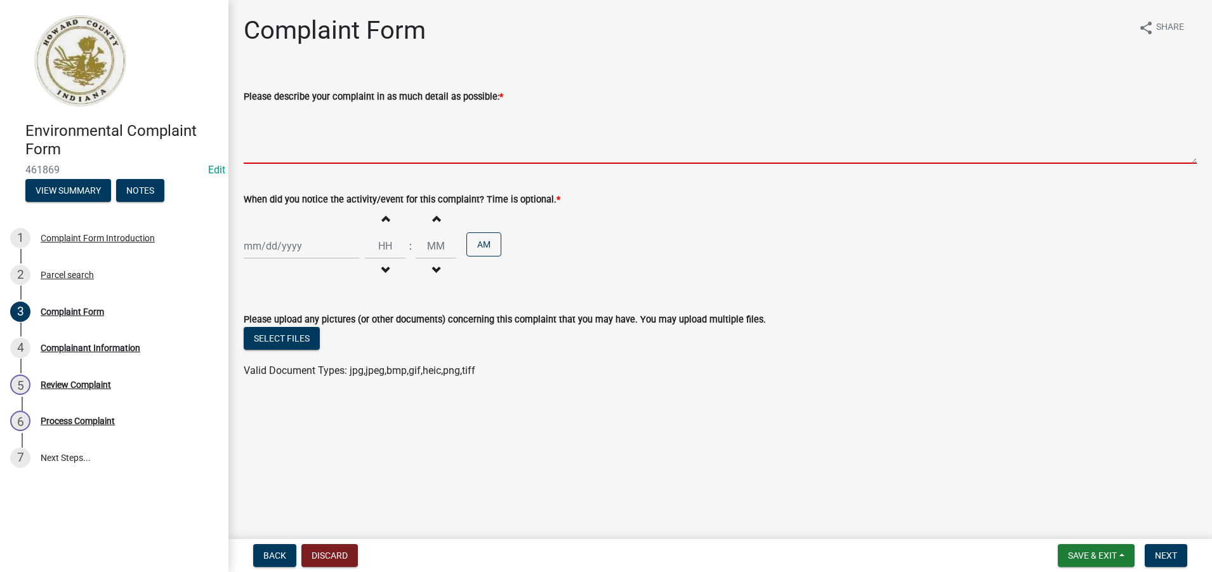
click at [249, 130] on textarea "Please describe your complaint in as much detail as possible: *" at bounding box center [720, 134] width 953 height 60
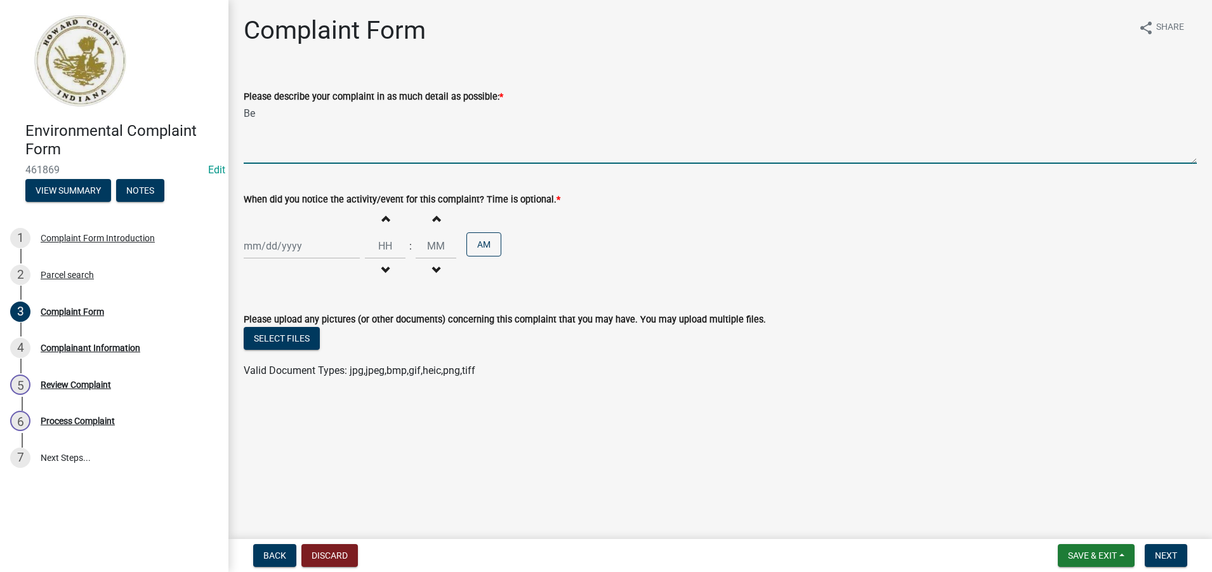
type textarea "B"
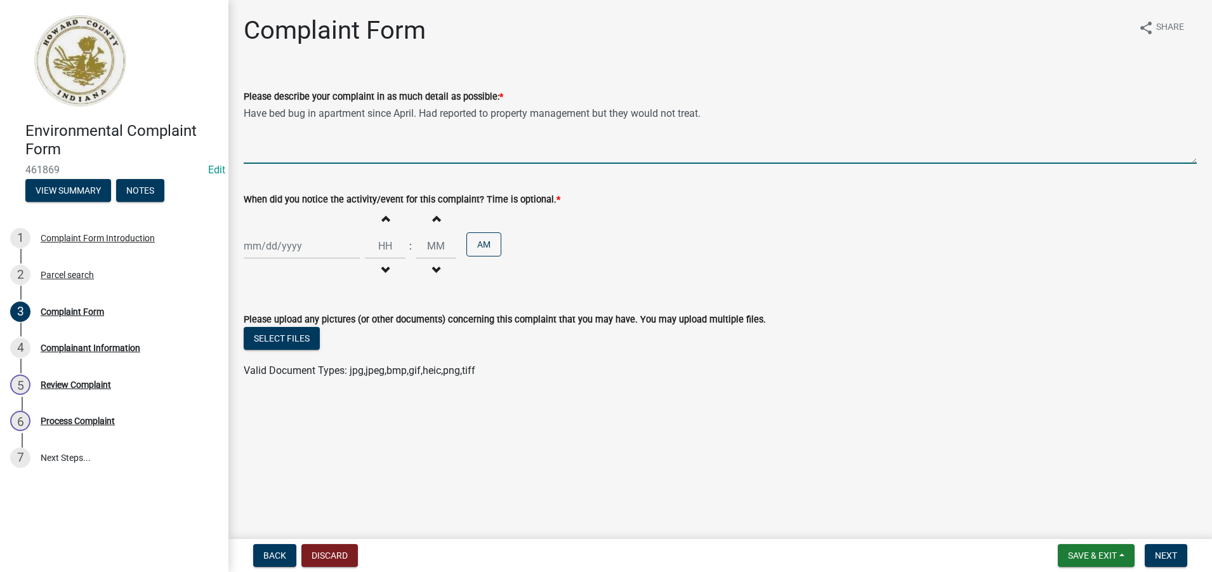
drag, startPoint x: 745, startPoint y: 113, endPoint x: 245, endPoint y: 128, distance: 500.2
click at [245, 128] on textarea "Have bed bug in apartment since April. Had reported to property management but …" at bounding box center [720, 134] width 953 height 60
type textarea "Have bed bug in apartment since April. Had reported to property management but …"
click at [255, 239] on div at bounding box center [302, 246] width 116 height 26
select select "8"
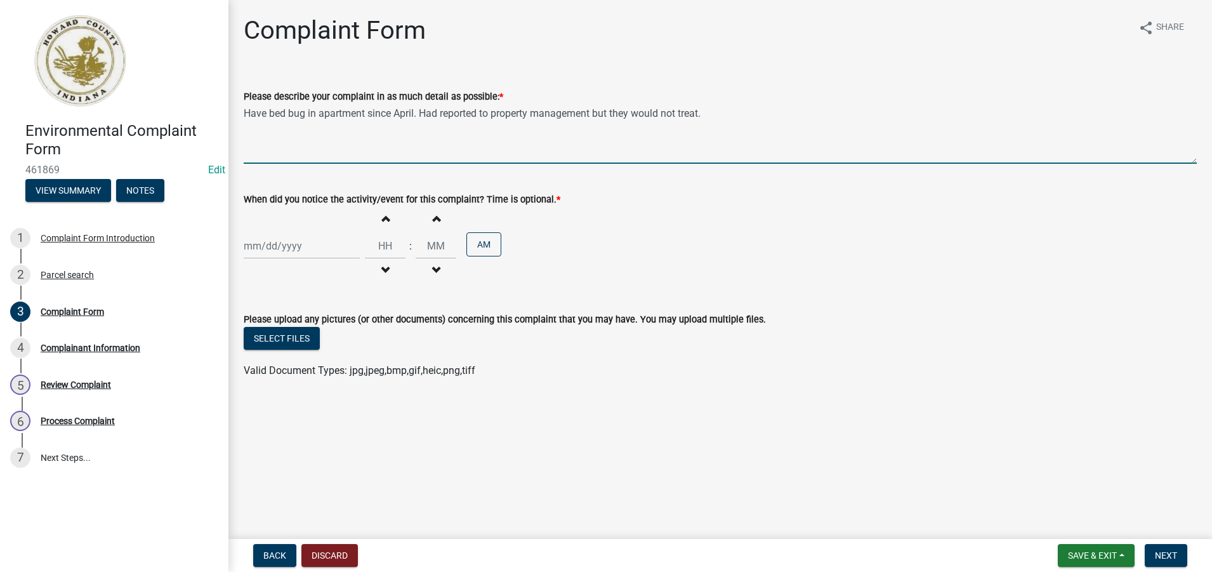
select select "2025"
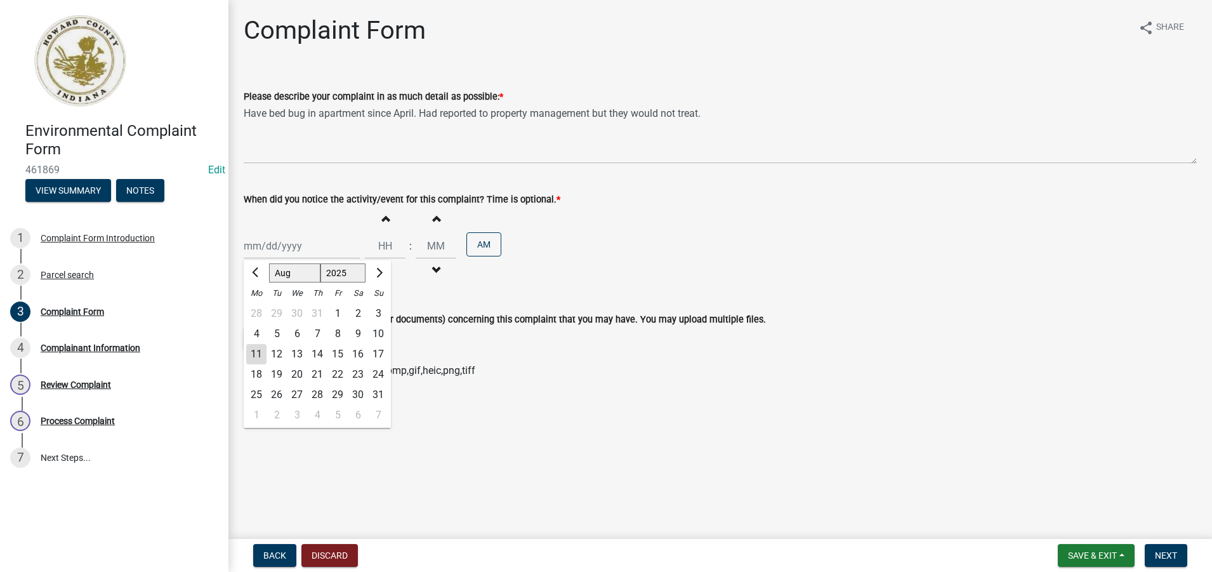
click at [255, 356] on div "11" at bounding box center [256, 354] width 20 height 20
type input "[DATE]"
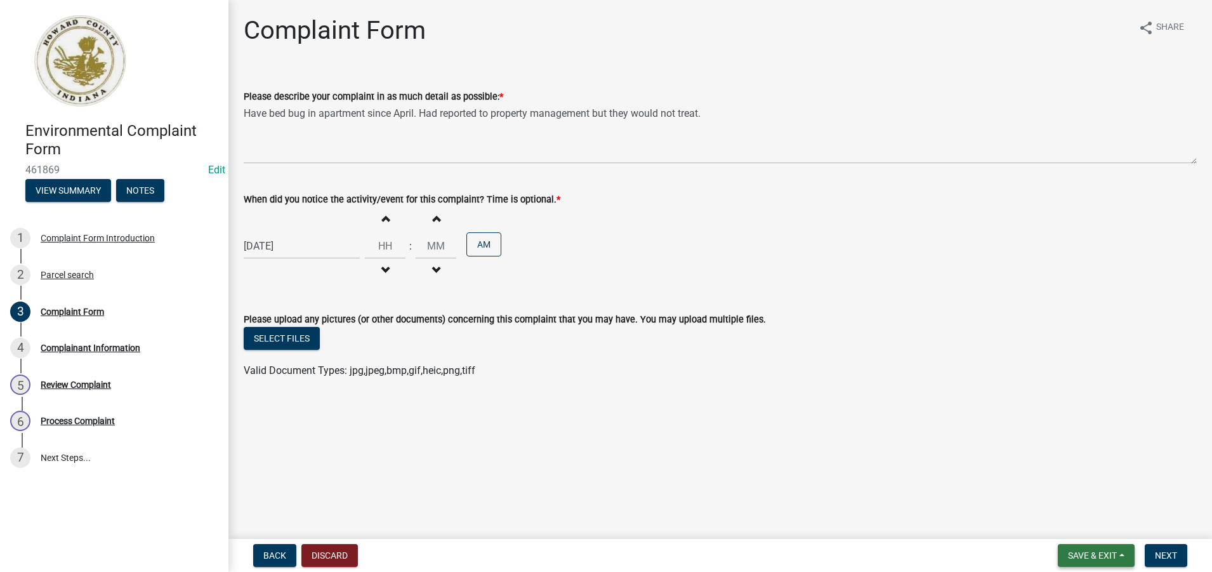
click at [1110, 555] on span "Save & Exit" at bounding box center [1092, 555] width 49 height 10
click at [1061, 489] on button "Save" at bounding box center [1084, 491] width 102 height 30
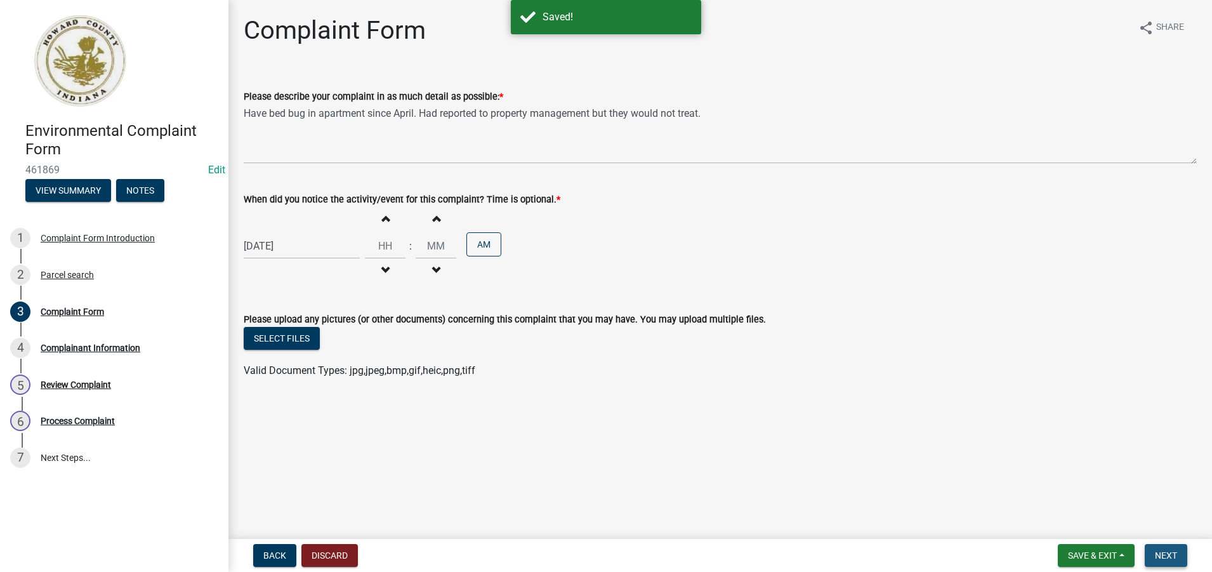
click at [1164, 556] on span "Next" at bounding box center [1166, 555] width 22 height 10
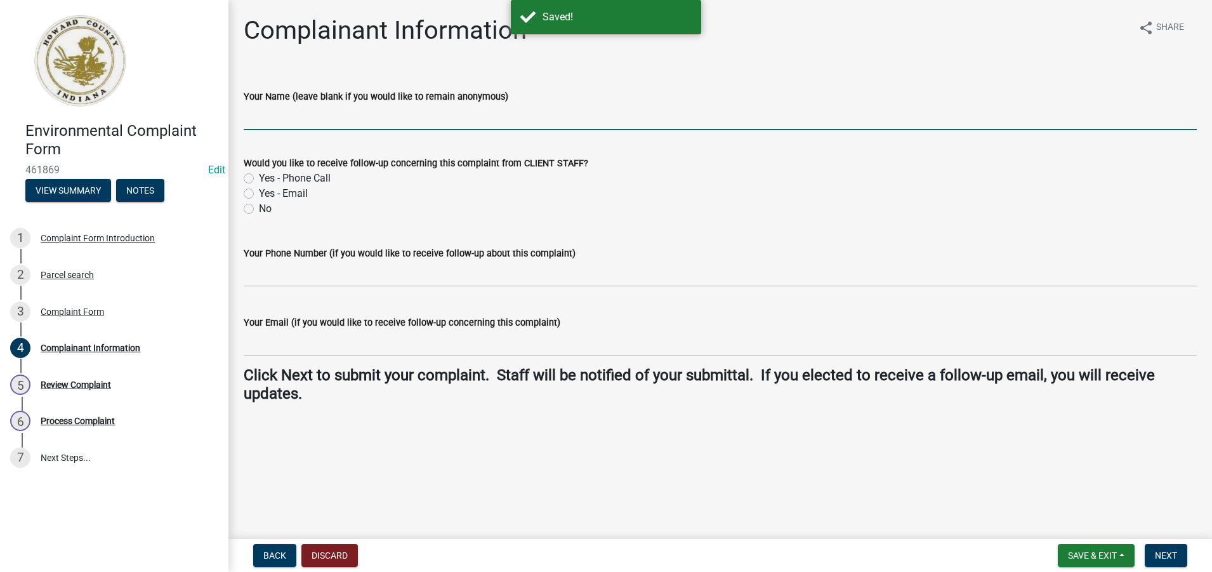
click at [244, 113] on input "Your Name (leave blank if you would like to remain anonymous)" at bounding box center [720, 117] width 953 height 26
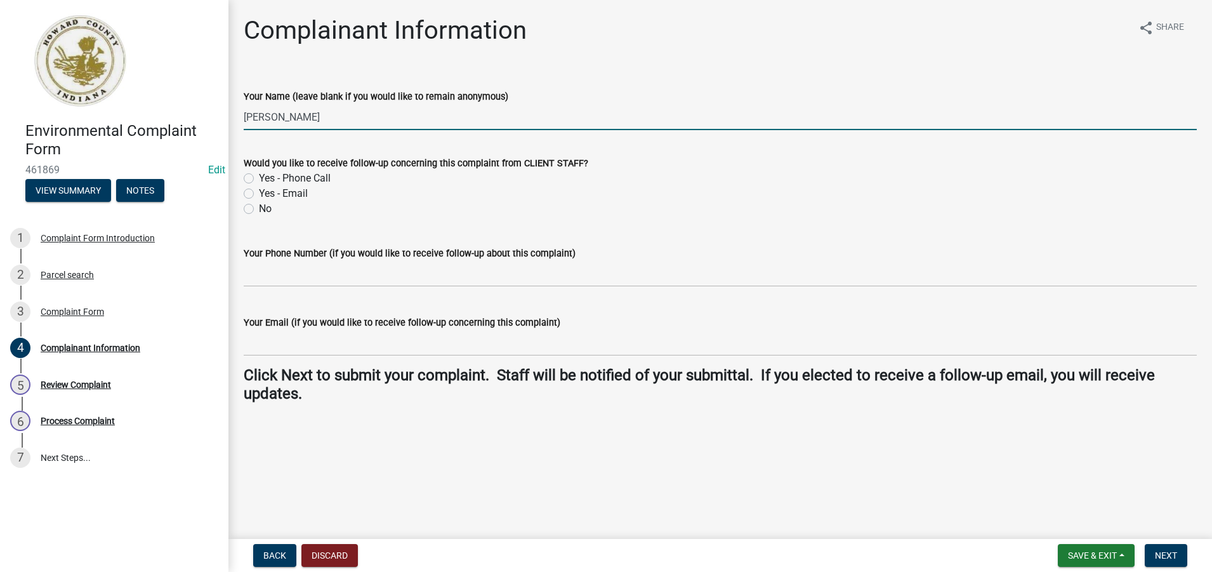
type input "[PERSON_NAME]"
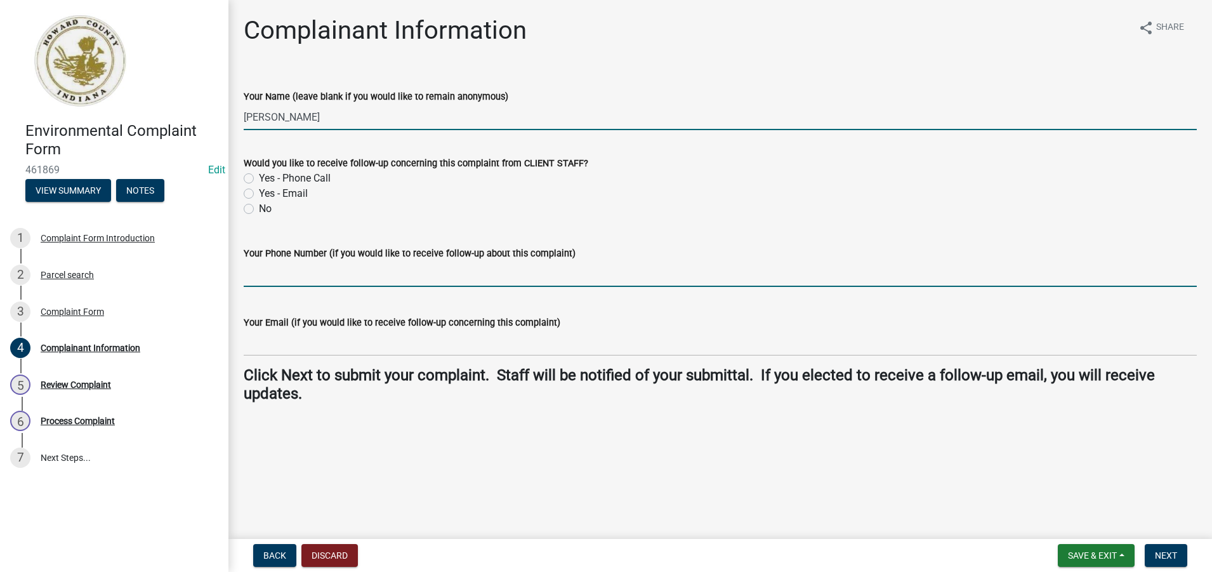
click at [268, 279] on input "Your Phone Number (if you would like to receive follow-up about this complaint)" at bounding box center [720, 274] width 953 height 26
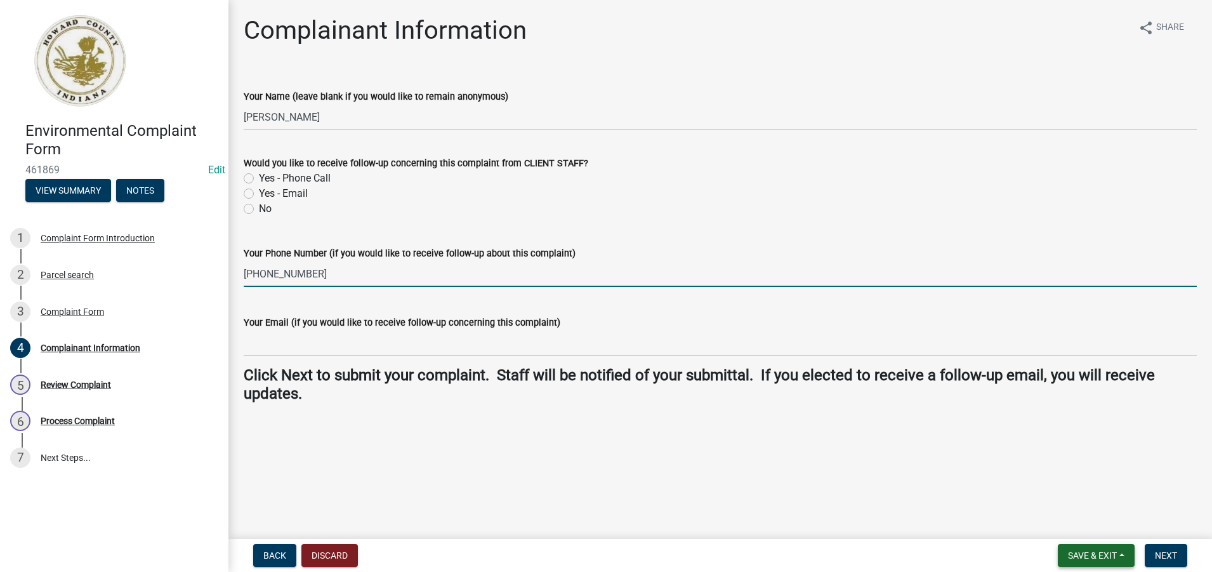
type input "[PHONE_NUMBER]"
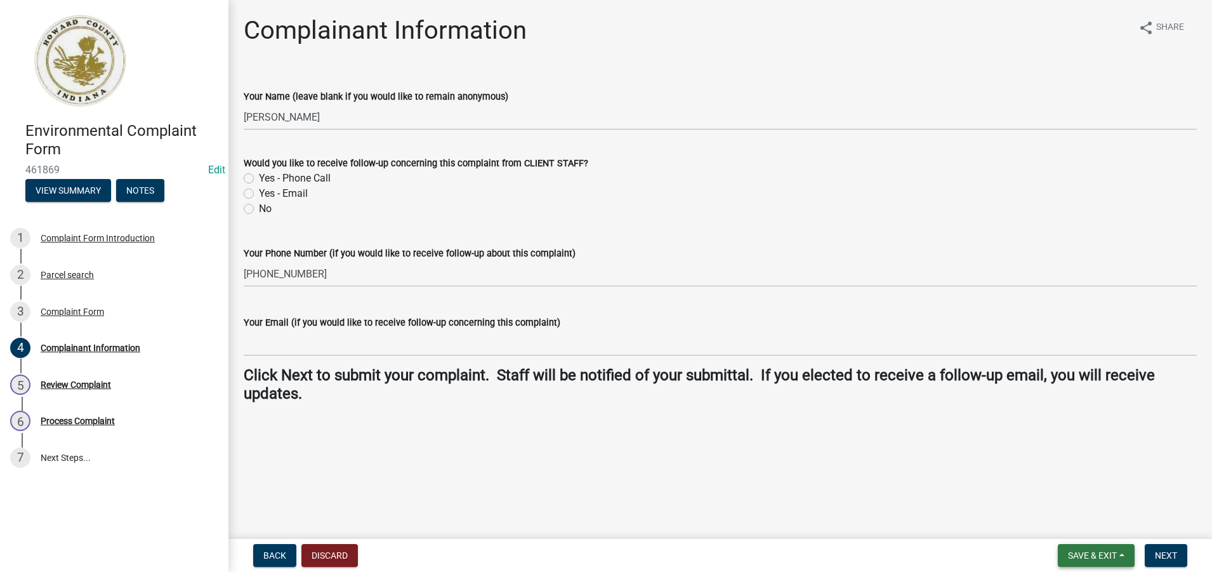
click at [1096, 552] on span "Save & Exit" at bounding box center [1092, 555] width 49 height 10
click at [1061, 490] on button "Save" at bounding box center [1084, 491] width 102 height 30
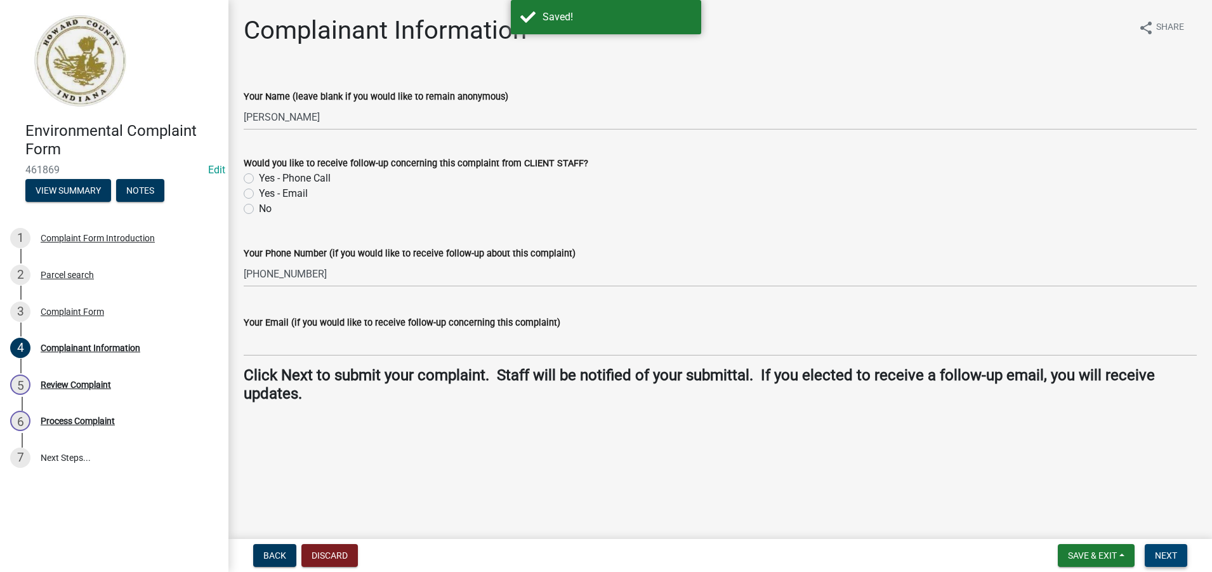
click at [1166, 555] on span "Next" at bounding box center [1166, 555] width 22 height 10
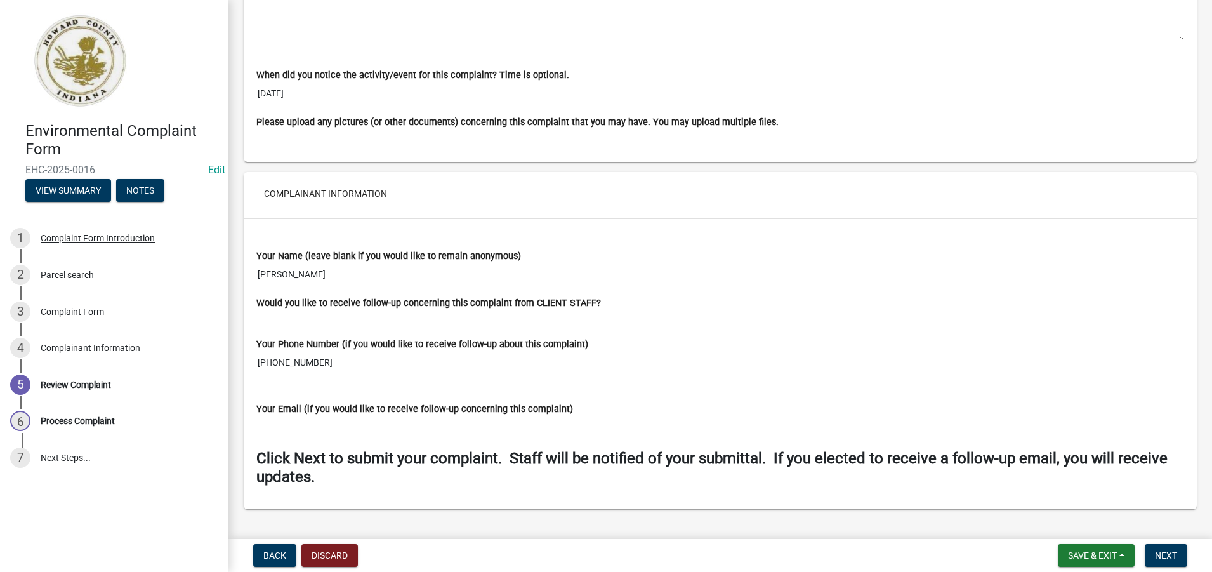
scroll to position [913, 0]
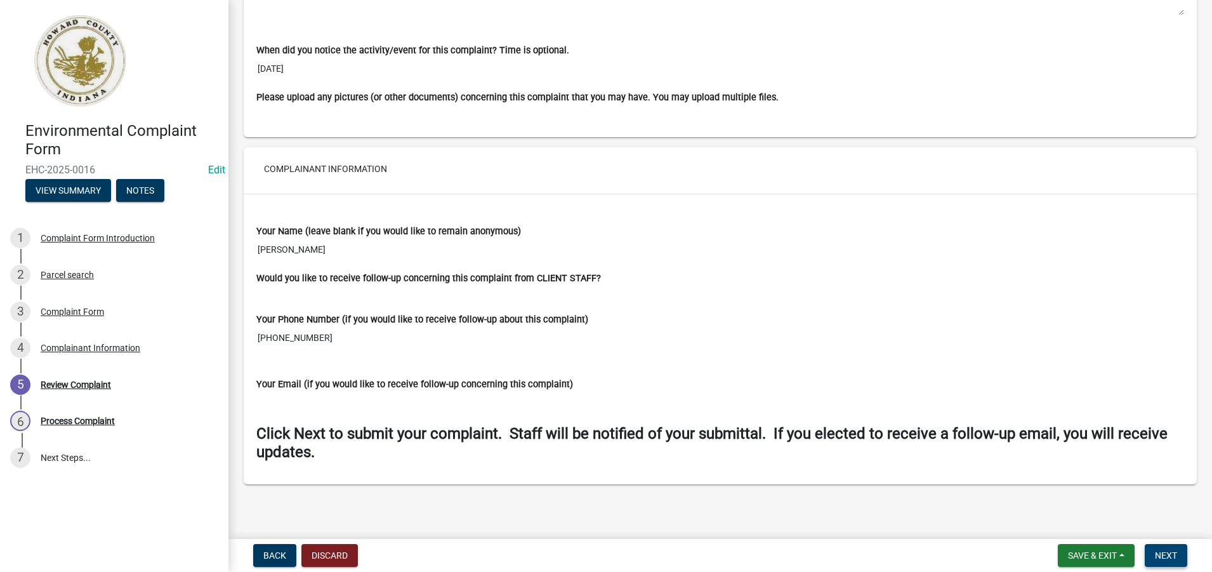
click at [1160, 551] on span "Next" at bounding box center [1166, 555] width 22 height 10
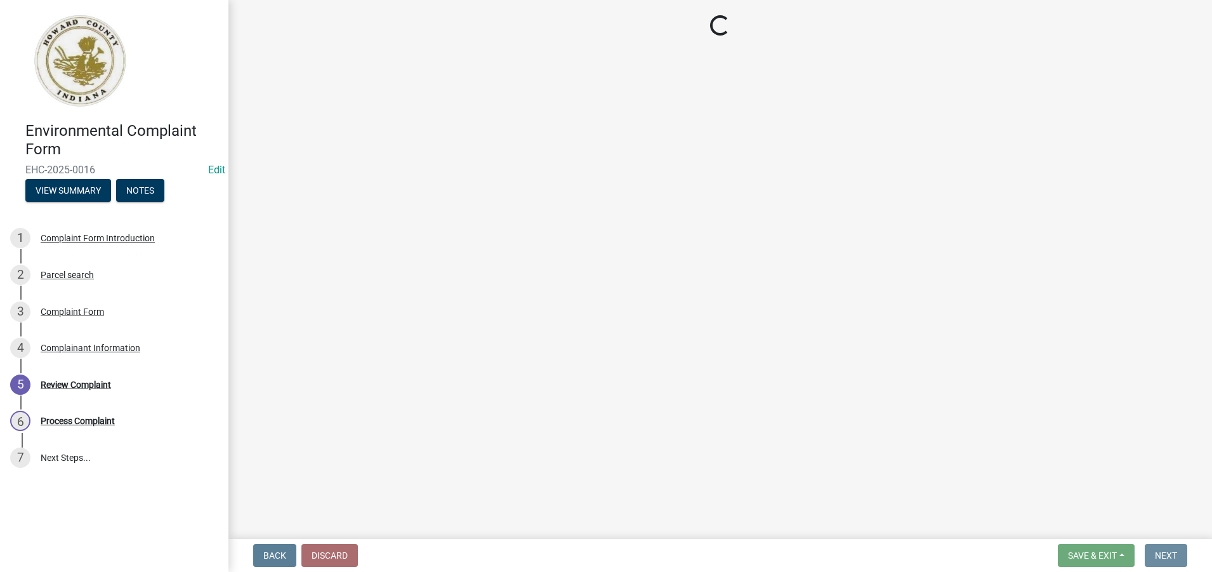
scroll to position [0, 0]
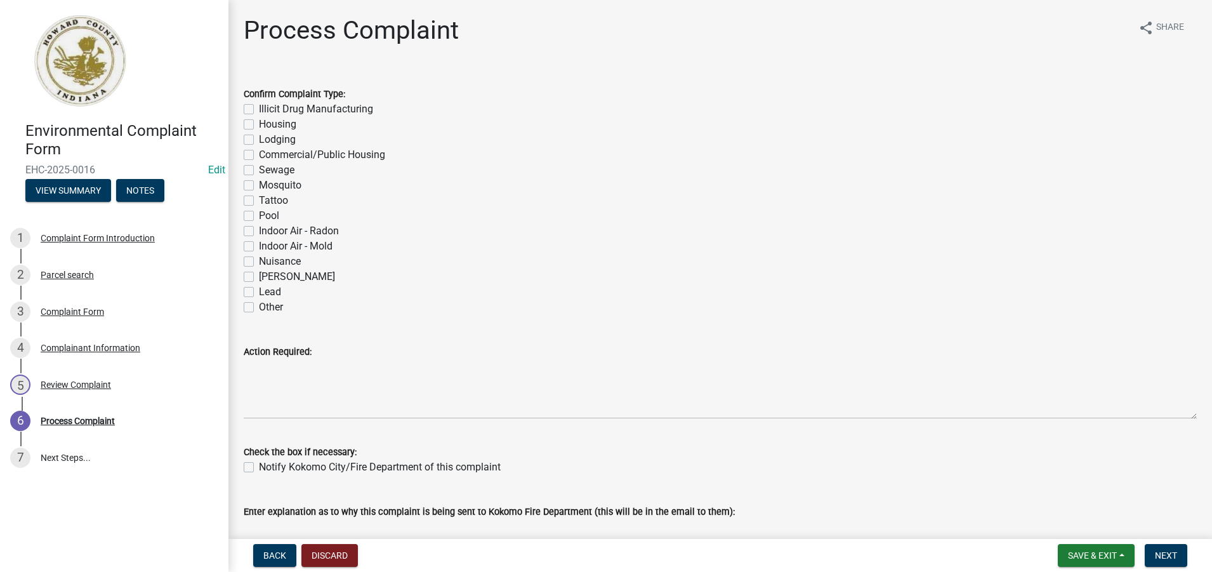
click at [259, 308] on label "Other" at bounding box center [271, 306] width 24 height 15
click at [259, 308] on input "Other" at bounding box center [263, 303] width 8 height 8
checkbox input "true"
checkbox input "false"
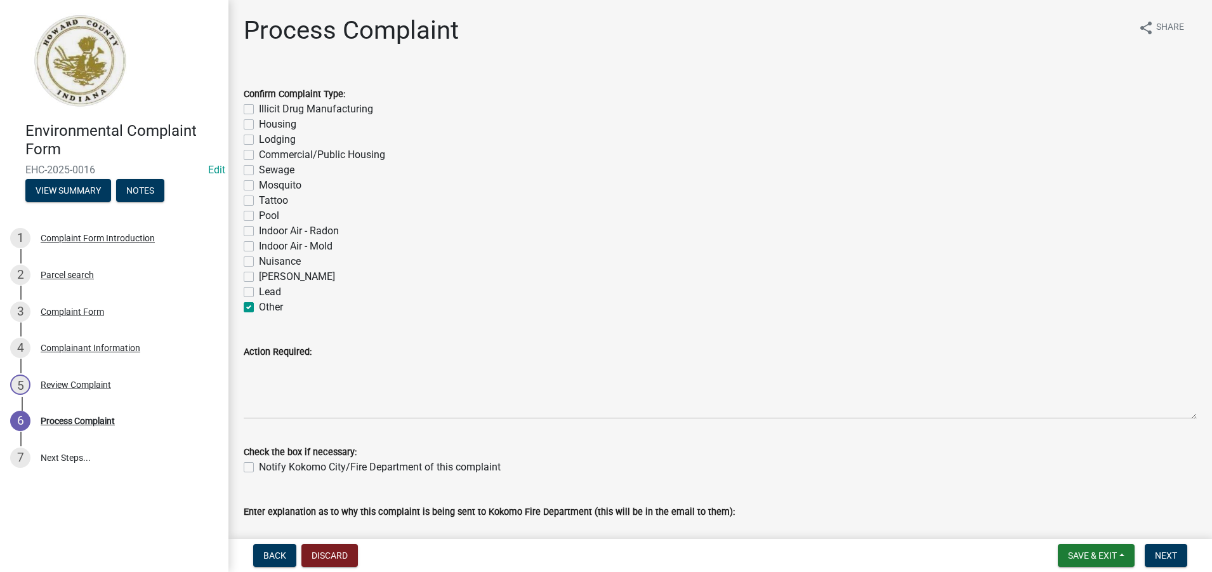
checkbox input "false"
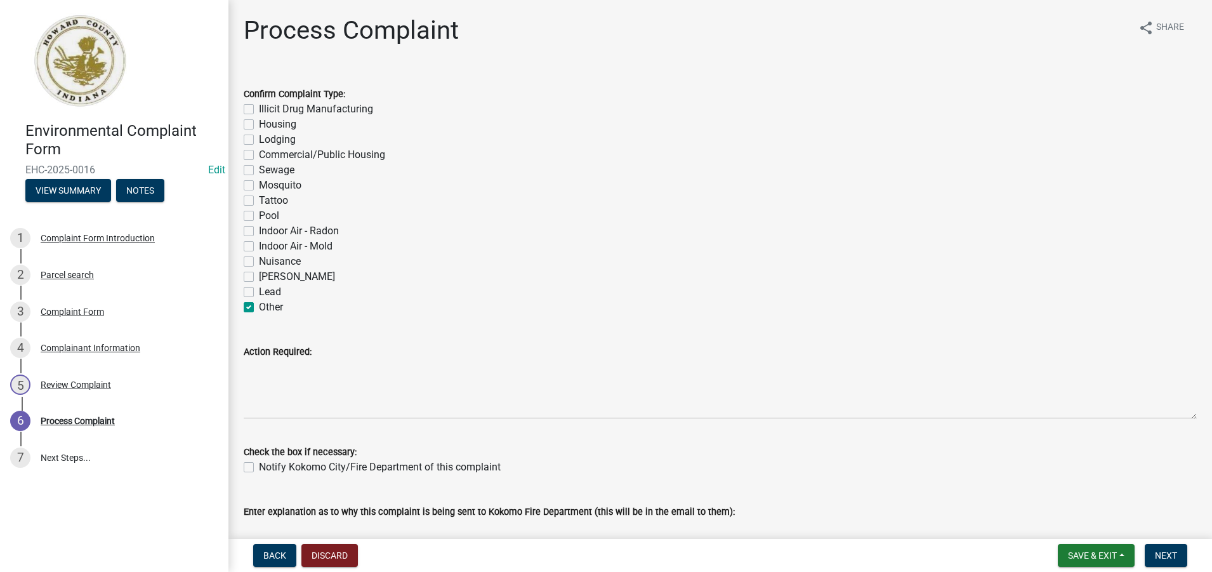
checkbox input "false"
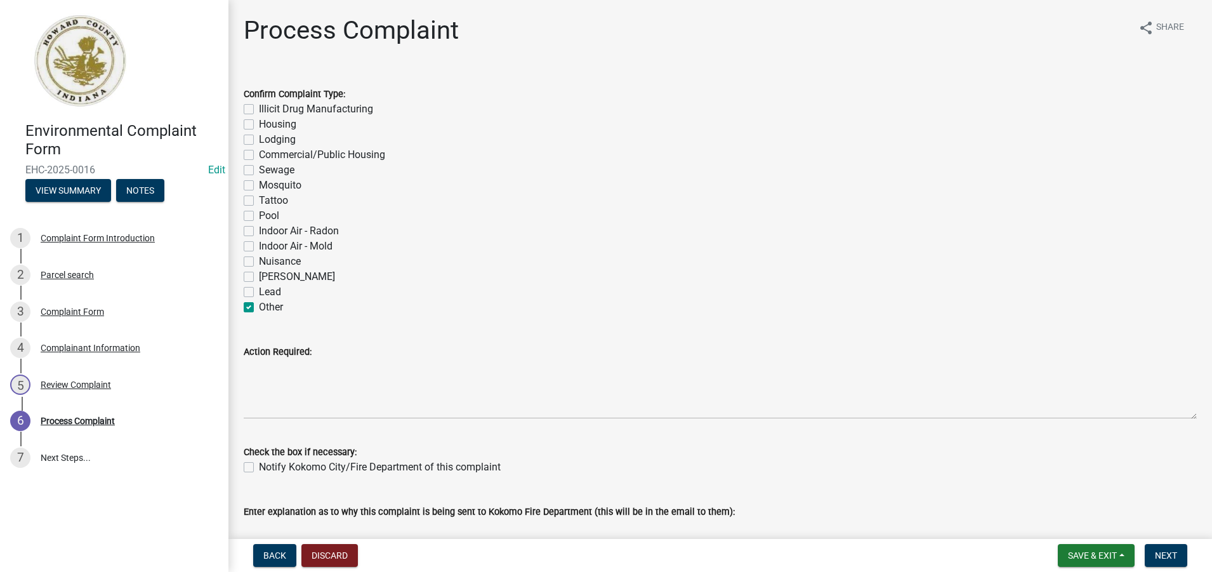
checkbox input "false"
checkbox input "true"
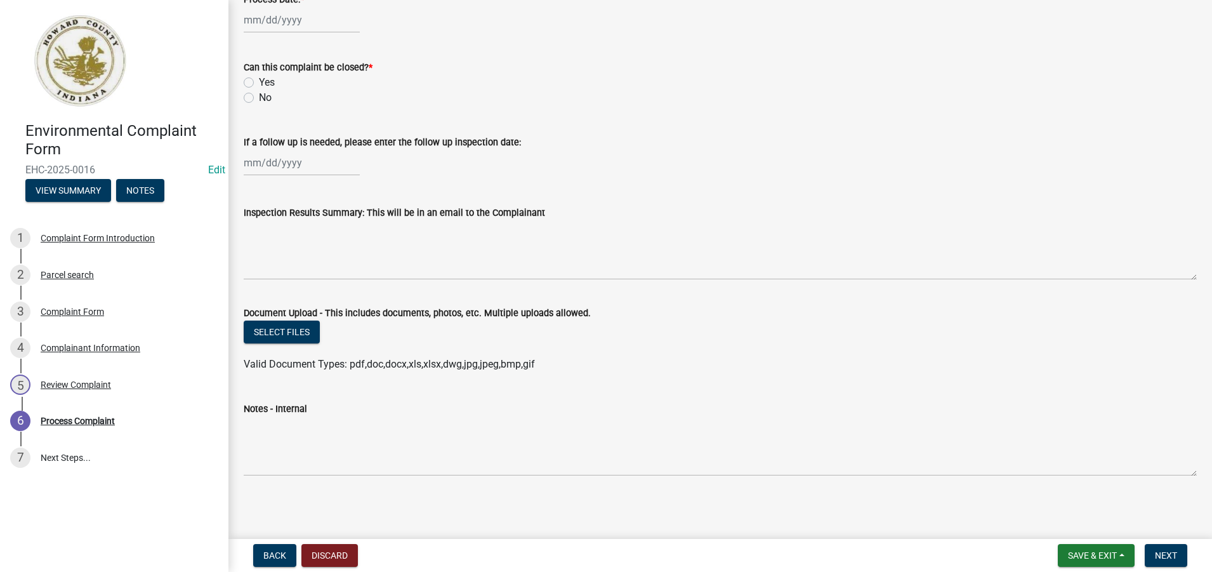
scroll to position [617, 0]
click at [1084, 555] on span "Save & Exit" at bounding box center [1092, 555] width 49 height 10
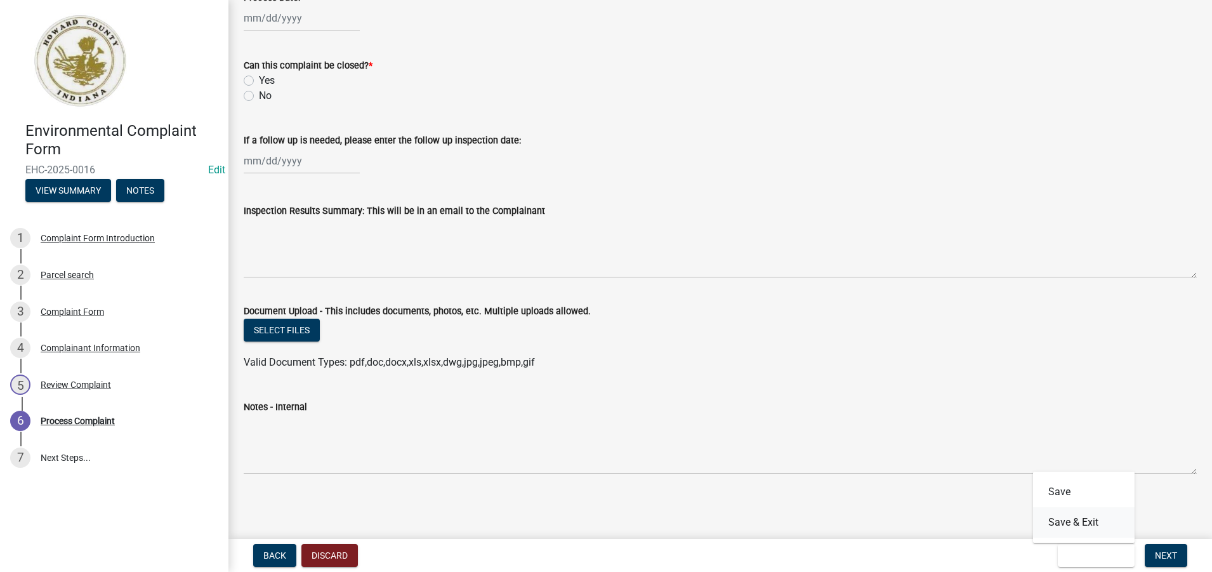
click at [1076, 523] on button "Save & Exit" at bounding box center [1084, 522] width 102 height 30
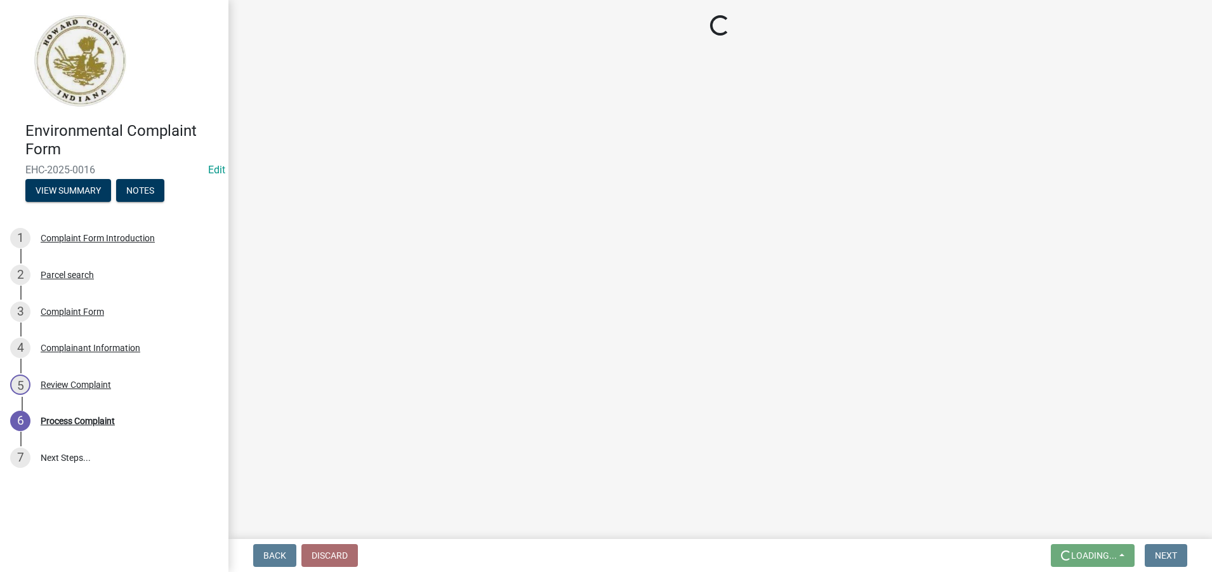
scroll to position [0, 0]
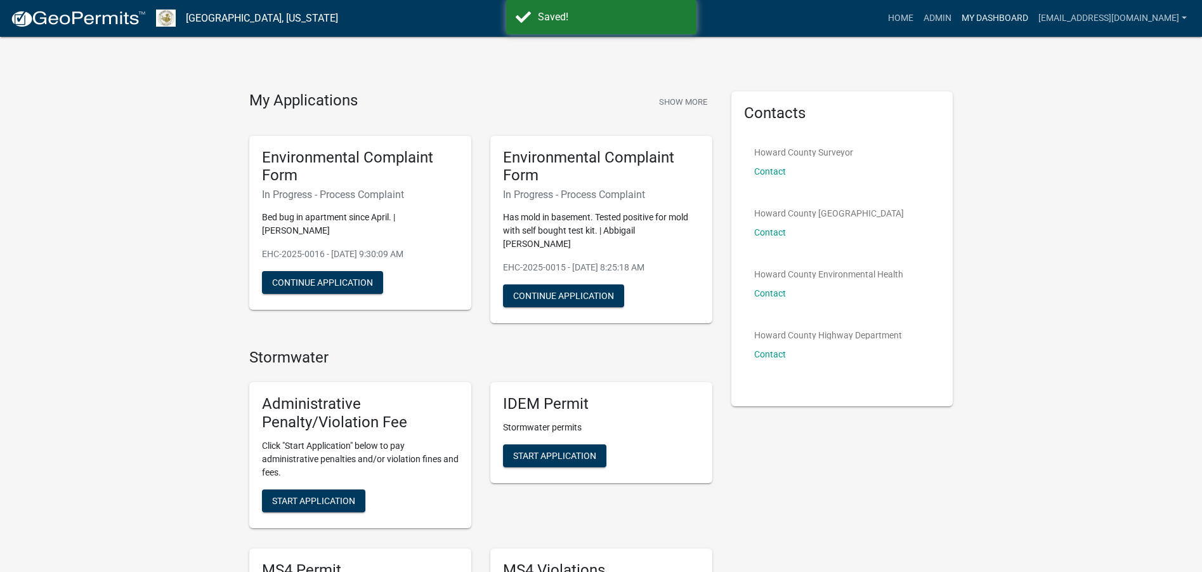
click at [974, 20] on link "My Dashboard" at bounding box center [995, 18] width 77 height 24
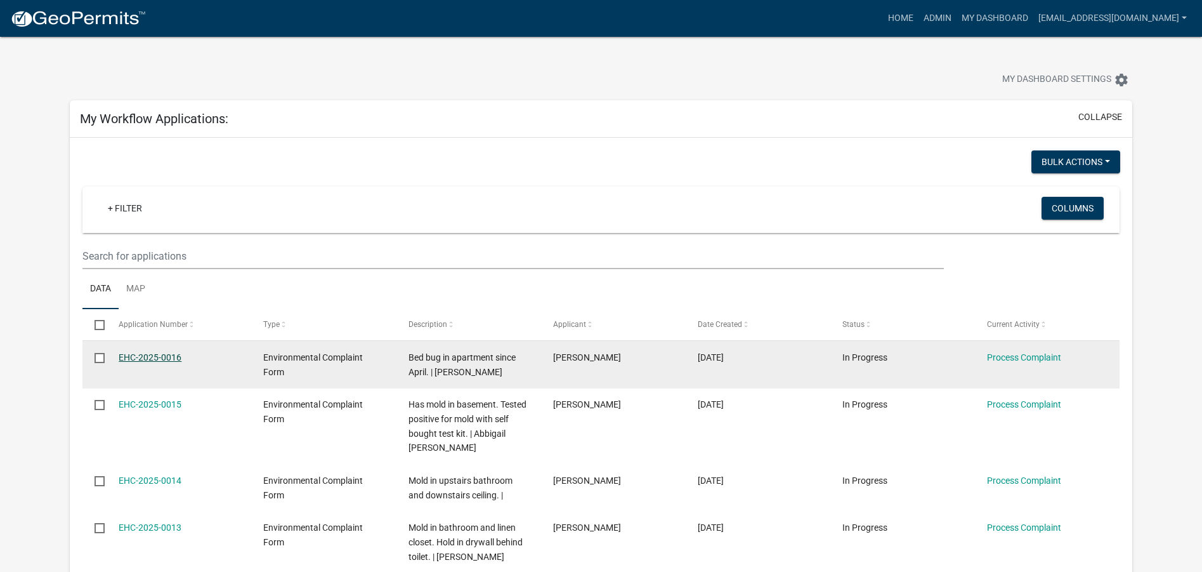
click at [144, 358] on link "EHC-2025-0016" at bounding box center [150, 357] width 63 height 10
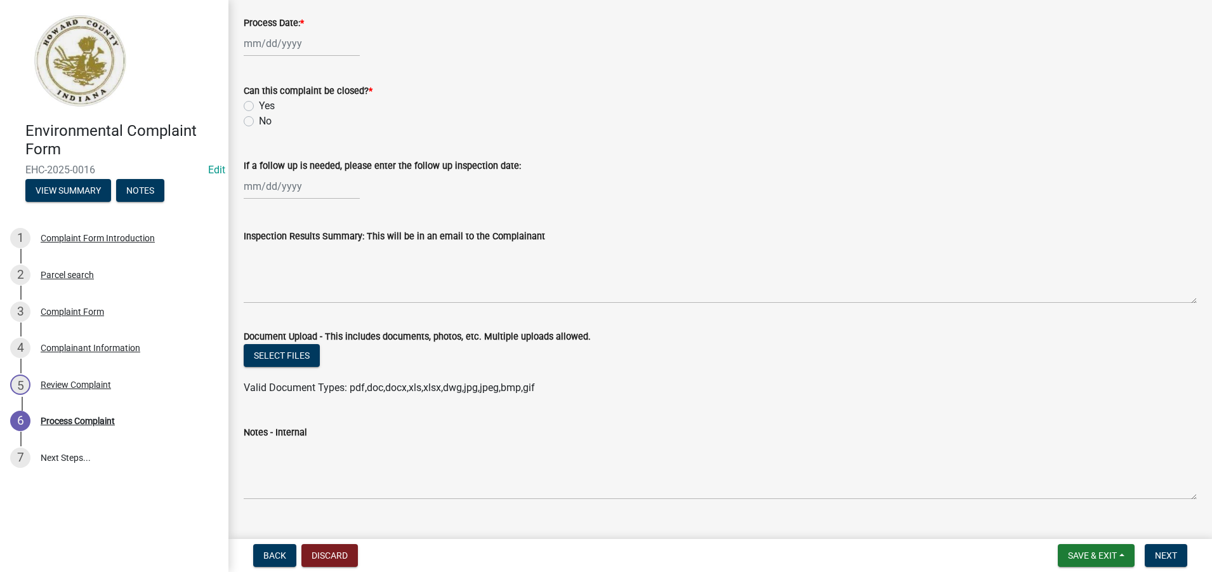
scroll to position [617, 0]
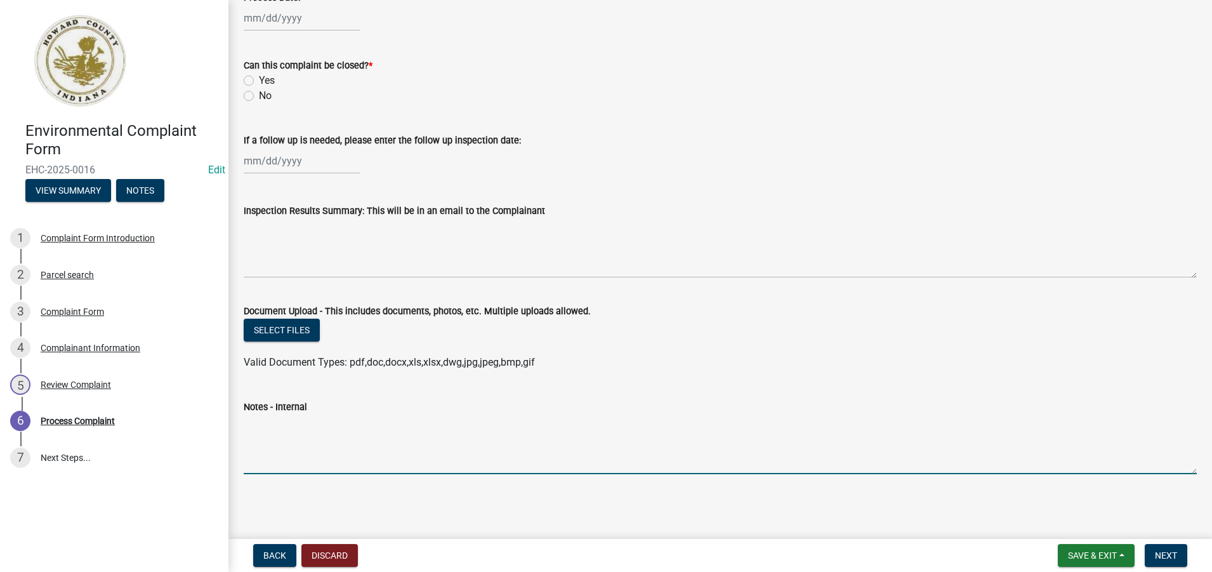
click at [267, 445] on textarea "Notes - Internal" at bounding box center [720, 444] width 953 height 60
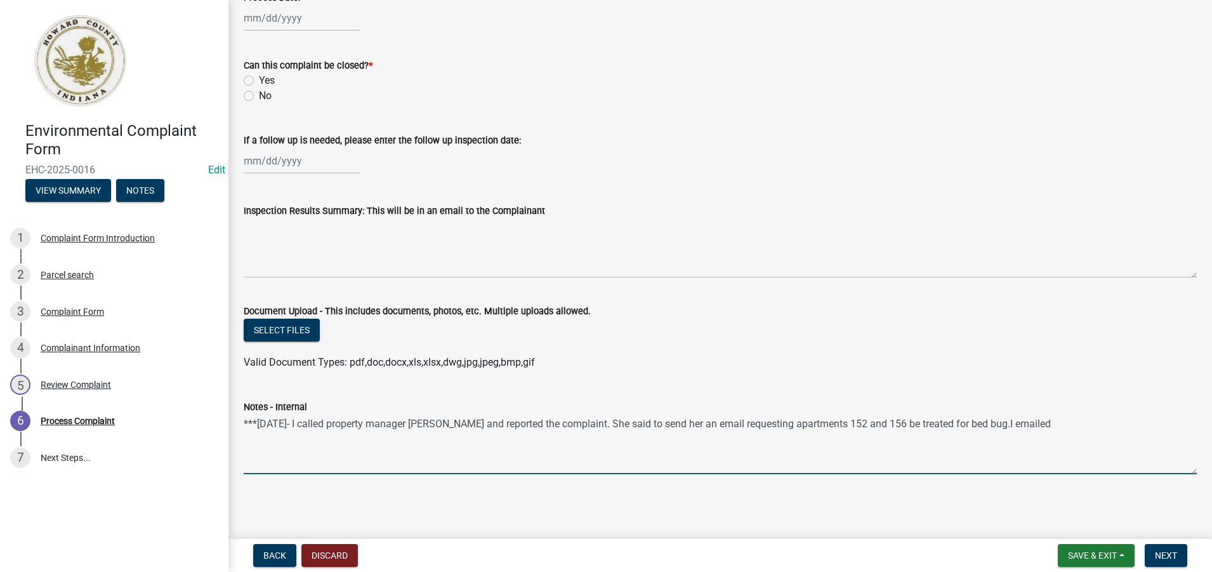
drag, startPoint x: 962, startPoint y: 424, endPoint x: 1046, endPoint y: 448, distance: 87.1
click at [1046, 448] on textarea "***[DATE]- I called property manager [PERSON_NAME] and reported the complaint. …" at bounding box center [720, 444] width 953 height 60
click at [954, 423] on textarea "***[DATE]- I called property manager [PERSON_NAME] and reported the complaint. …" at bounding box center [720, 444] width 953 height 60
click at [1059, 448] on textarea "***[DATE]- I called property manager [PERSON_NAME] and reported the complaint. …" at bounding box center [720, 444] width 953 height 60
drag, startPoint x: 961, startPoint y: 426, endPoint x: 968, endPoint y: 444, distance: 19.9
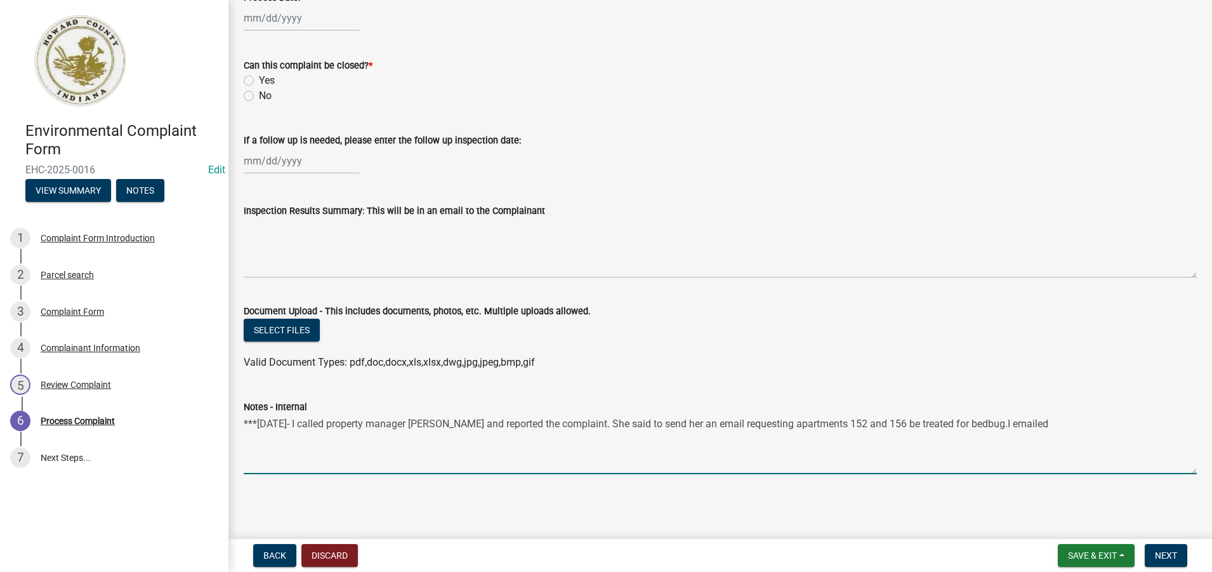
click at [968, 444] on textarea "***[DATE]- I called property manager [PERSON_NAME] and reported the complaint. …" at bounding box center [720, 444] width 953 height 60
click at [954, 425] on textarea "***[DATE]- I called property manager [PERSON_NAME] and reported the complaint. …" at bounding box center [720, 444] width 953 height 60
click at [975, 424] on textarea "***[DATE]- I called property manager [PERSON_NAME] and reported the complaint. …" at bounding box center [720, 444] width 953 height 60
click at [1038, 431] on textarea "***[DATE]- I called property manager [PERSON_NAME] and reported the complaint. …" at bounding box center [720, 444] width 953 height 60
type textarea "***[DATE]- I called property manager [PERSON_NAME] and reported the complaint. …"
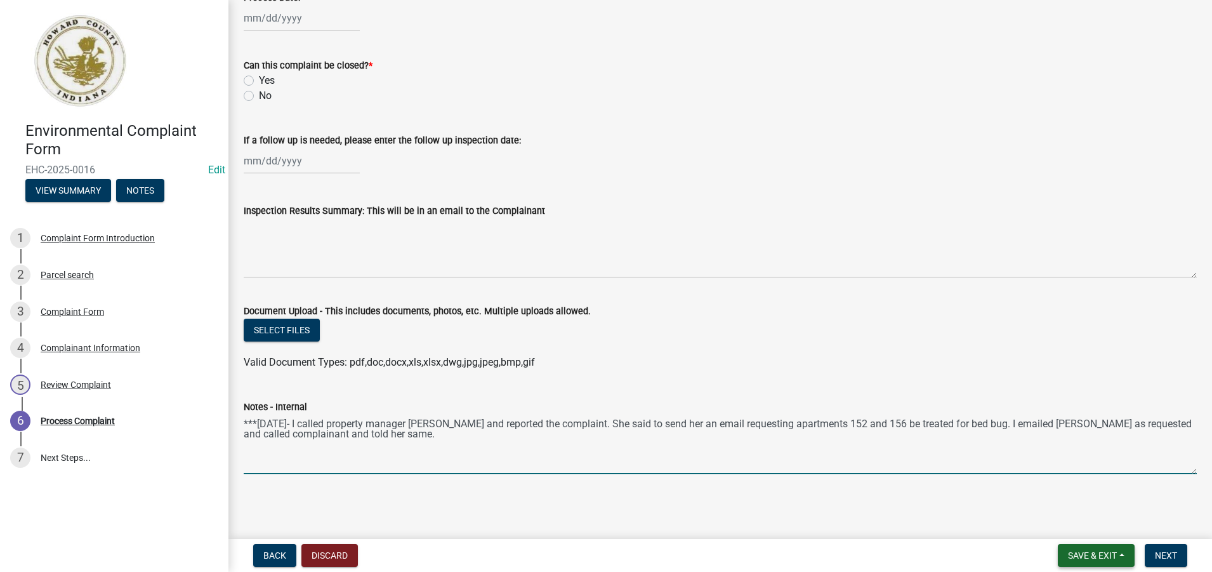
click at [1080, 554] on span "Save & Exit" at bounding box center [1092, 555] width 49 height 10
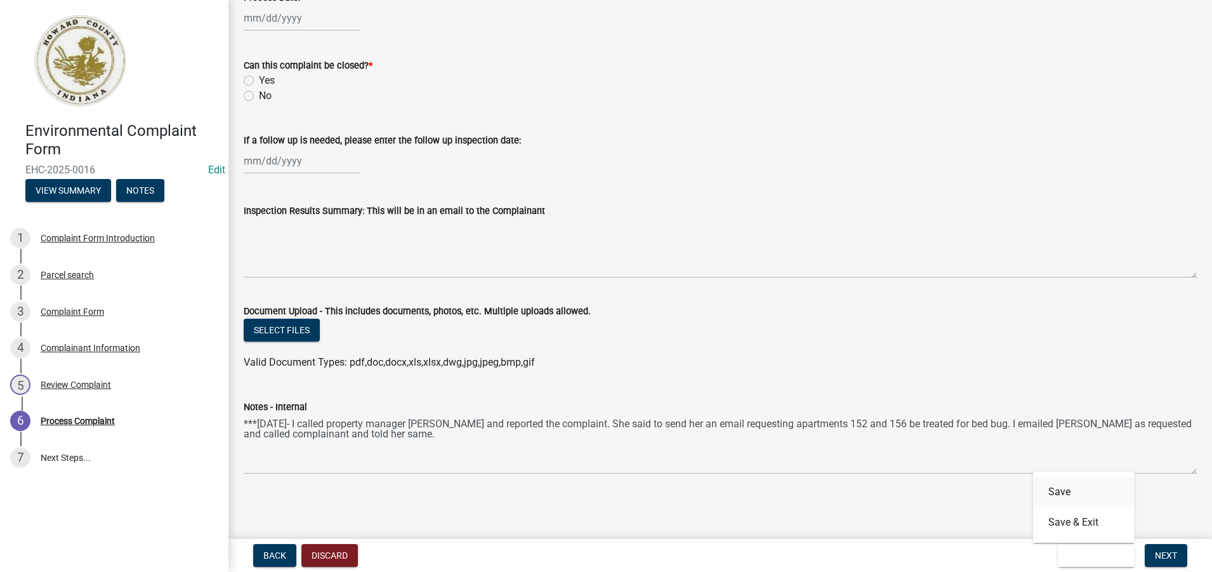
click at [1065, 496] on button "Save" at bounding box center [1084, 491] width 102 height 30
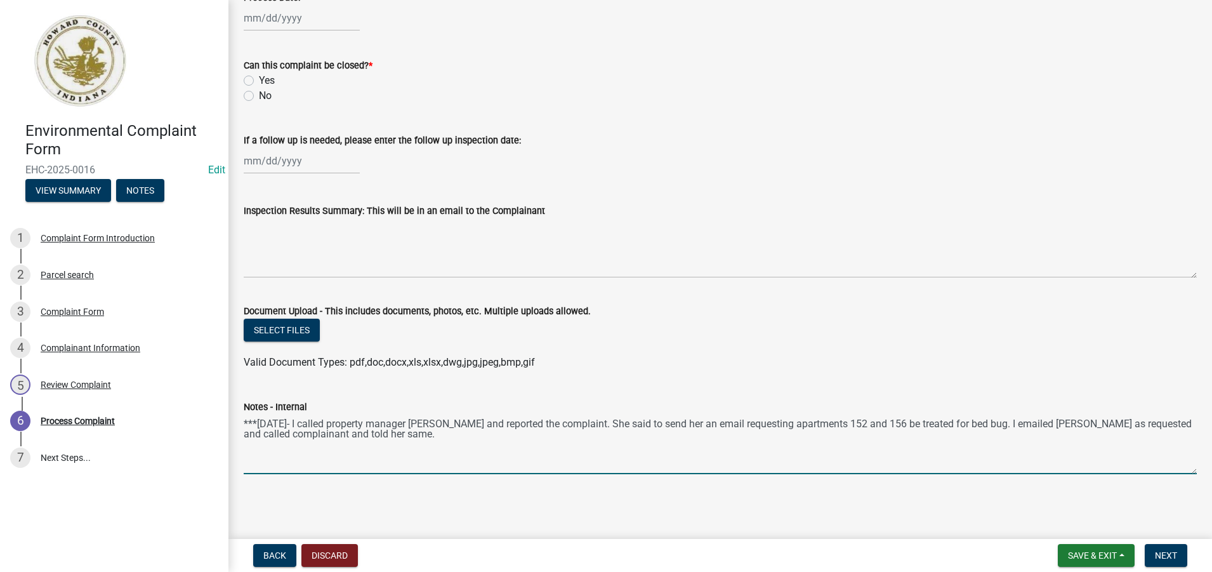
click at [400, 437] on textarea "***[DATE]- I called property manager [PERSON_NAME] and reported the complaint. …" at bounding box center [720, 444] width 953 height 60
type textarea "***[DATE]- I called property manager [PERSON_NAME] and reported the complaint. …"
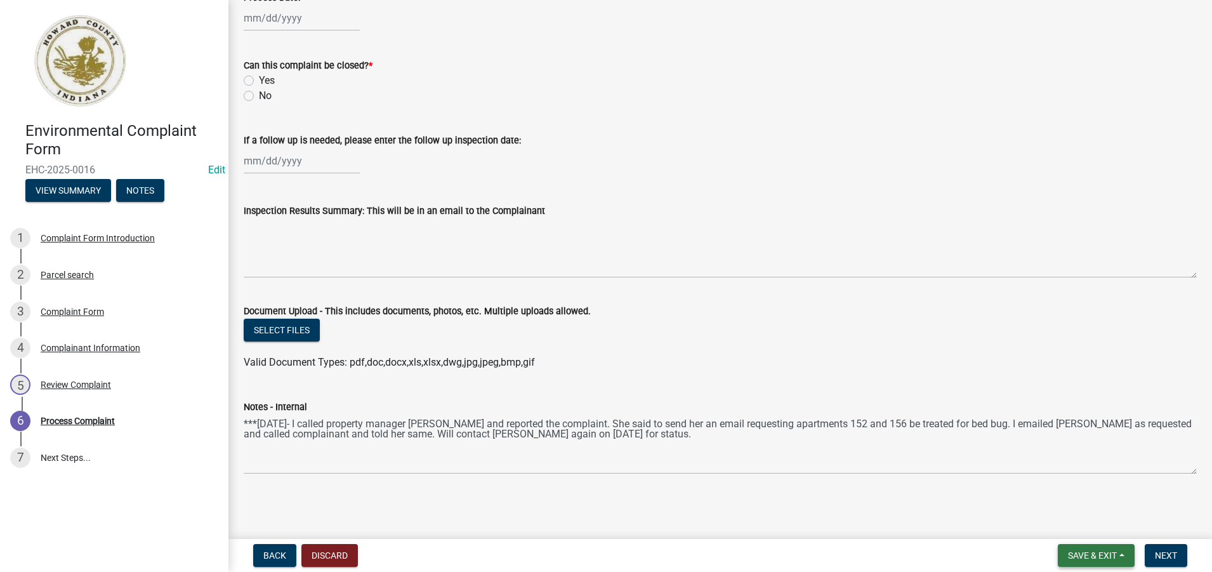
click at [1096, 550] on span "Save & Exit" at bounding box center [1092, 555] width 49 height 10
click at [1061, 491] on button "Save" at bounding box center [1084, 491] width 102 height 30
click at [1101, 558] on span "Save & Exit" at bounding box center [1092, 555] width 49 height 10
click at [1072, 519] on button "Save & Exit" at bounding box center [1084, 522] width 102 height 30
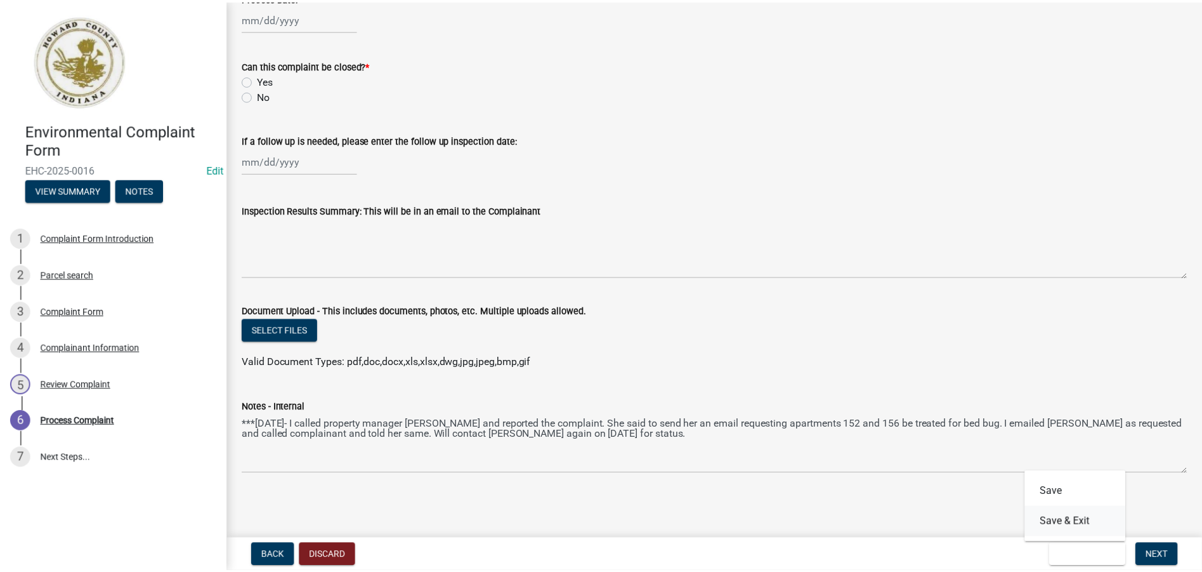
scroll to position [0, 0]
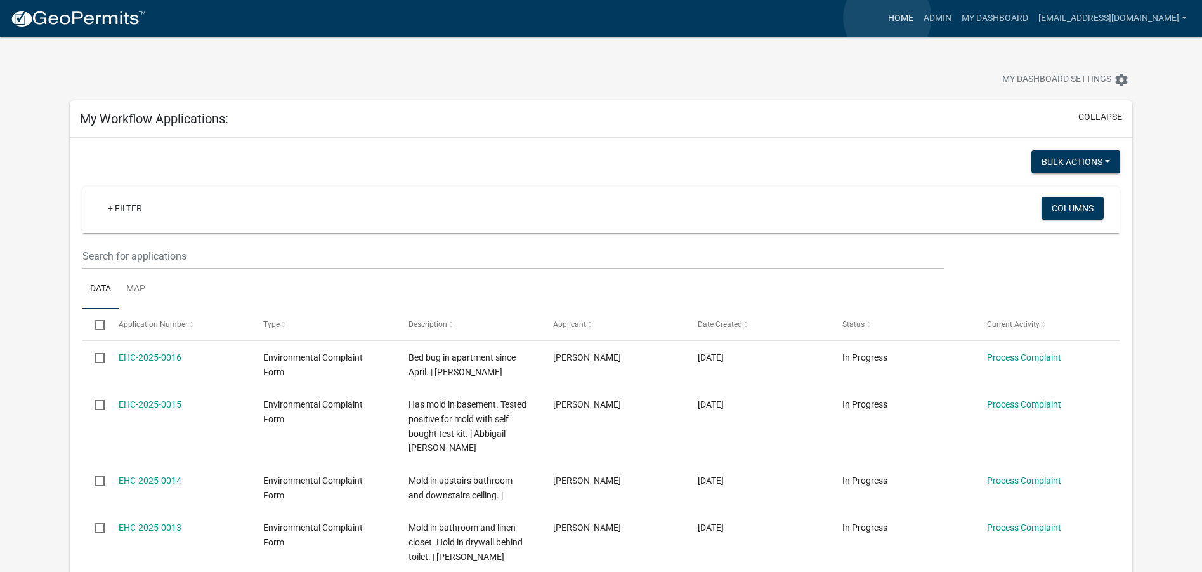
click at [888, 18] on link "Home" at bounding box center [901, 18] width 36 height 24
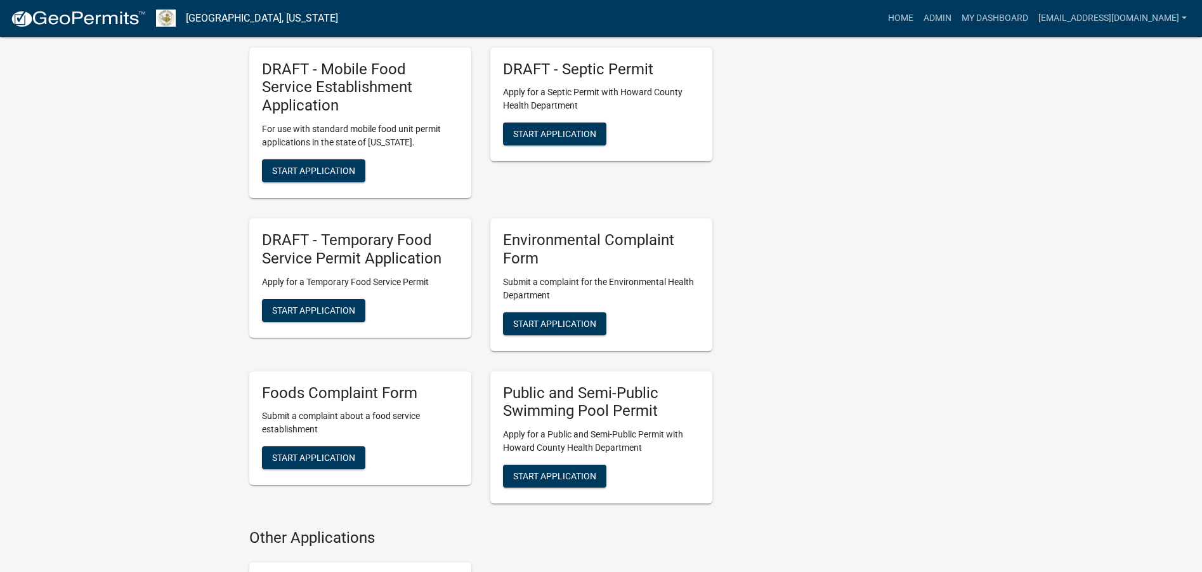
scroll to position [1903, 0]
click at [555, 317] on span "Start Application" at bounding box center [554, 322] width 83 height 10
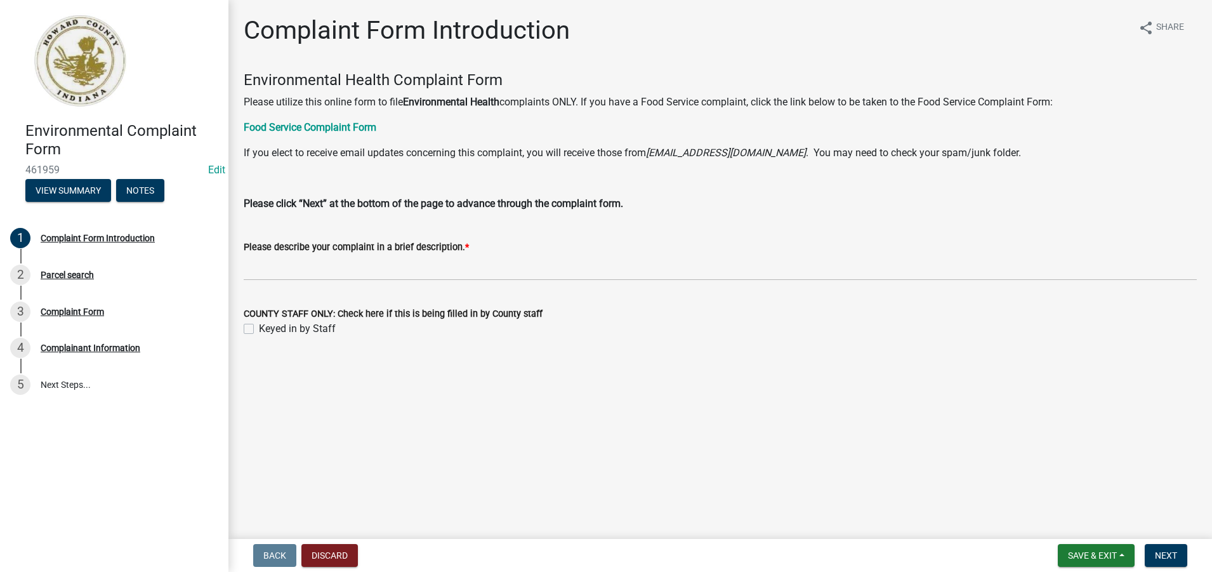
click at [259, 333] on label "Keyed in by Staff" at bounding box center [297, 328] width 77 height 15
click at [259, 329] on input "Keyed in by Staff" at bounding box center [263, 325] width 8 height 8
checkbox input "true"
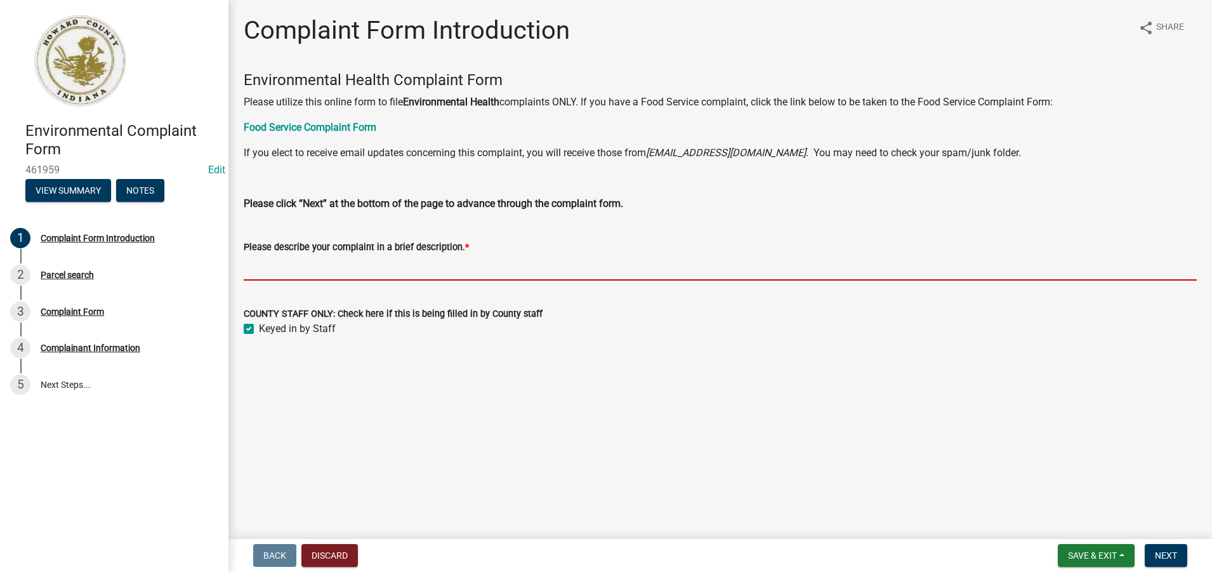
click at [258, 273] on input "Please describe your complaint in a brief description. *" at bounding box center [720, 267] width 953 height 26
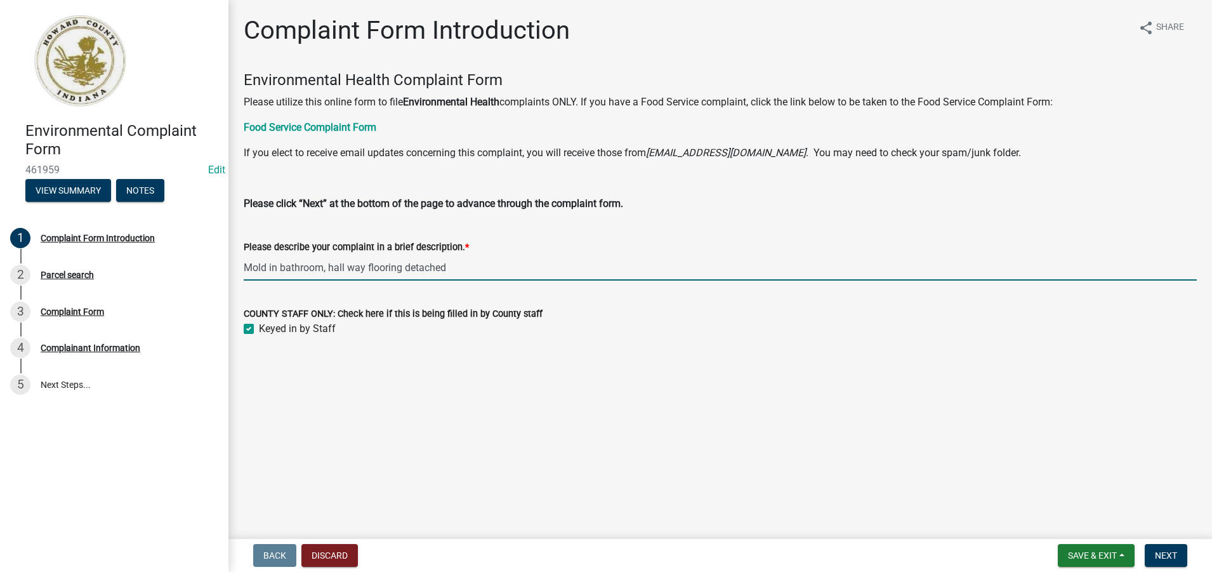
click at [322, 268] on input "Mold in bathroom, hall way flooring detached" at bounding box center [720, 267] width 953 height 26
type input "Mold in bathroom and kitchen counter top, hall way flooring detached, bathroom …"
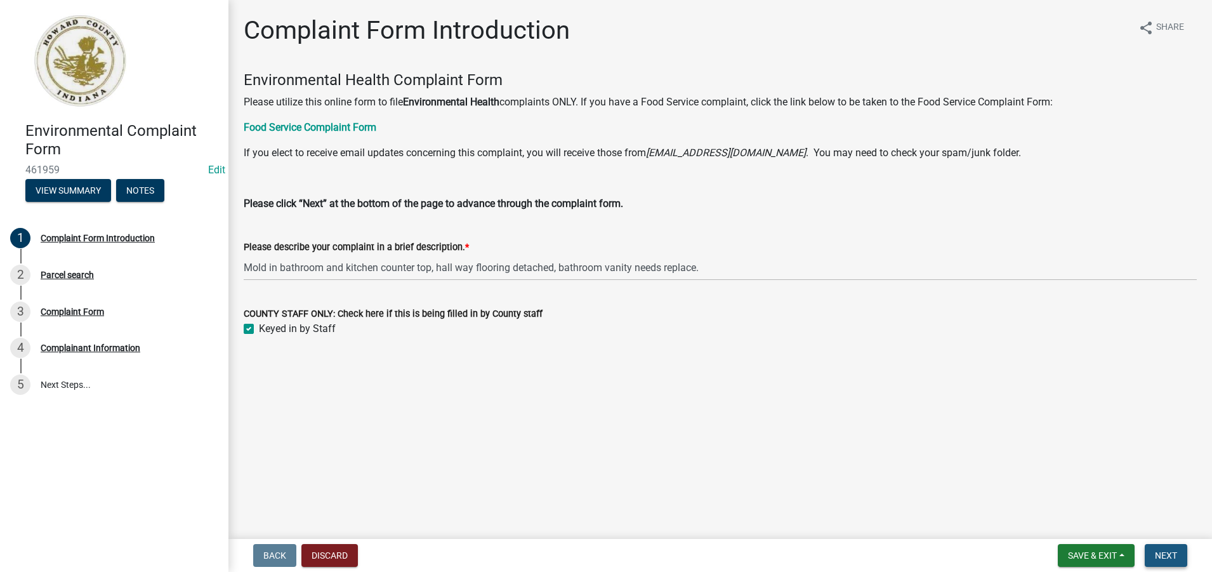
click at [1157, 551] on span "Next" at bounding box center [1166, 555] width 22 height 10
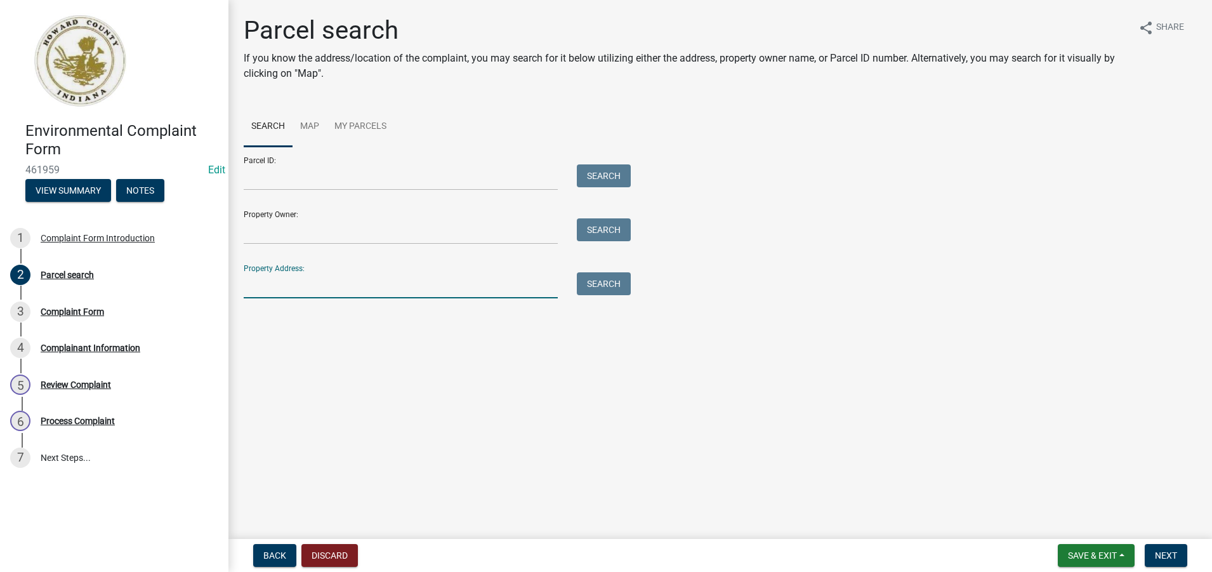
click at [249, 286] on input "Property Address:" at bounding box center [401, 285] width 314 height 26
type input "932 [PERSON_NAME]"
click at [617, 287] on button "Search" at bounding box center [604, 283] width 54 height 23
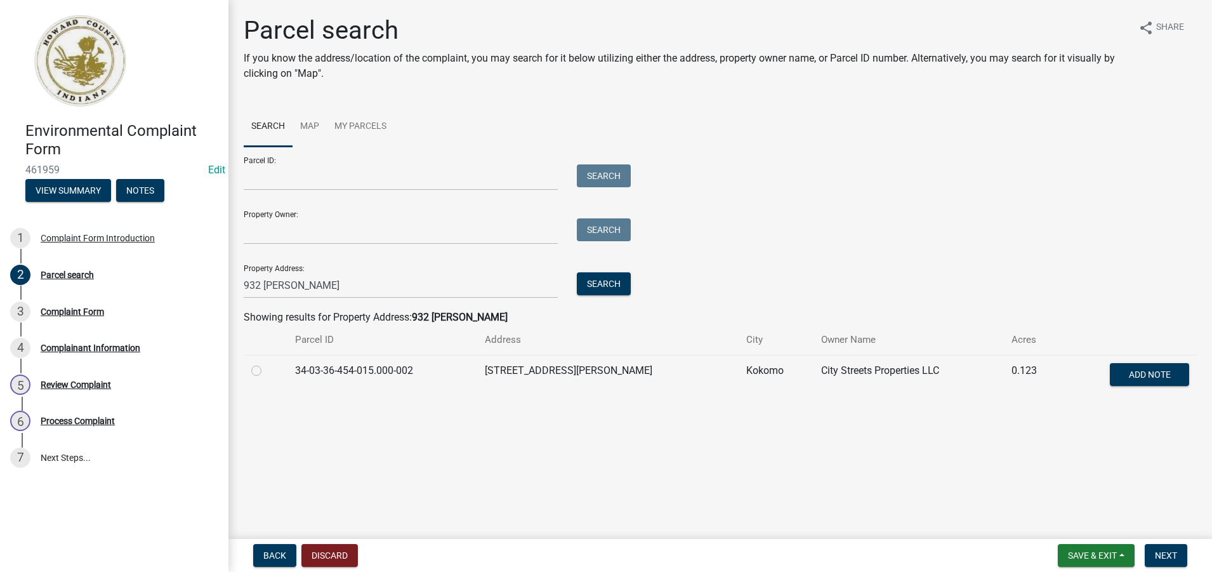
click at [266, 363] on label at bounding box center [266, 363] width 0 height 0
click at [266, 371] on input "radio" at bounding box center [270, 367] width 8 height 8
radio input "true"
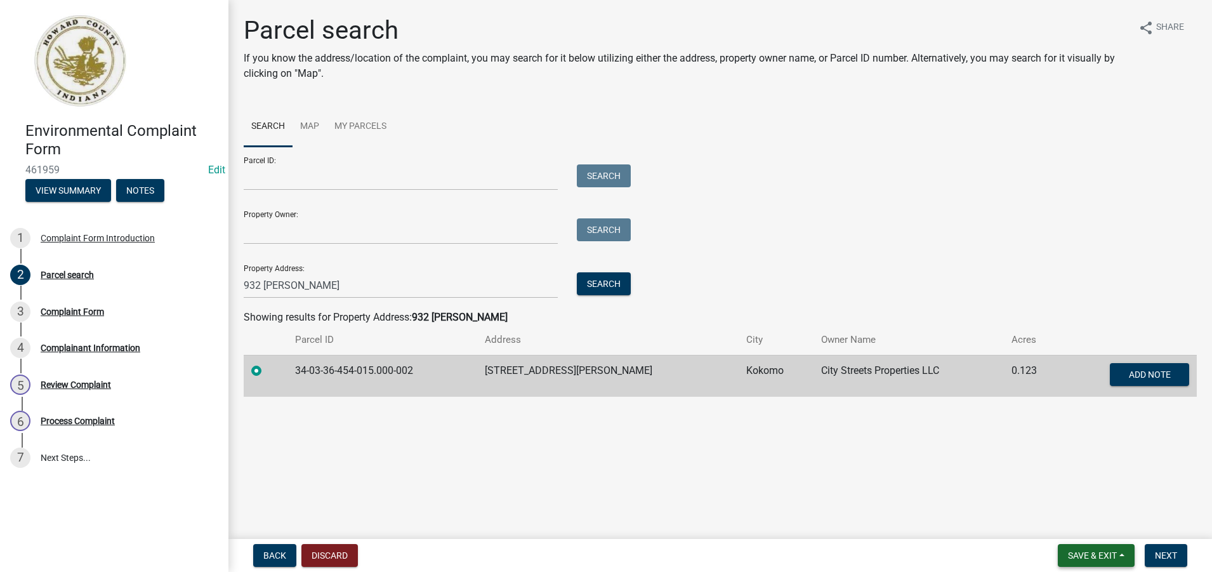
click at [1093, 554] on span "Save & Exit" at bounding box center [1092, 555] width 49 height 10
click at [1061, 490] on button "Save" at bounding box center [1084, 491] width 102 height 30
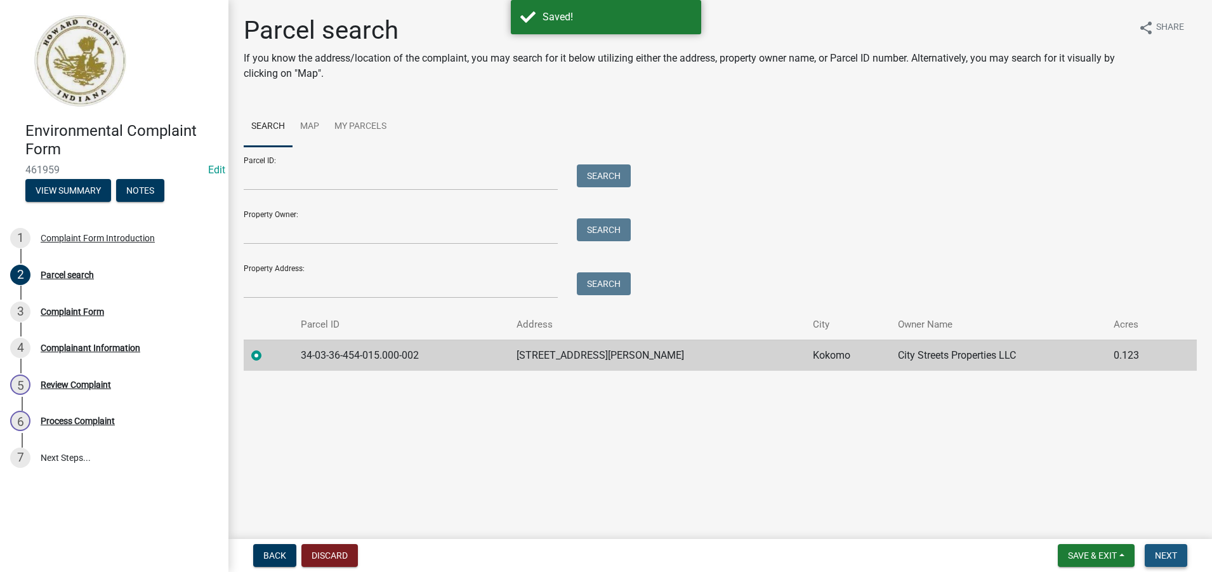
click at [1161, 553] on span "Next" at bounding box center [1166, 555] width 22 height 10
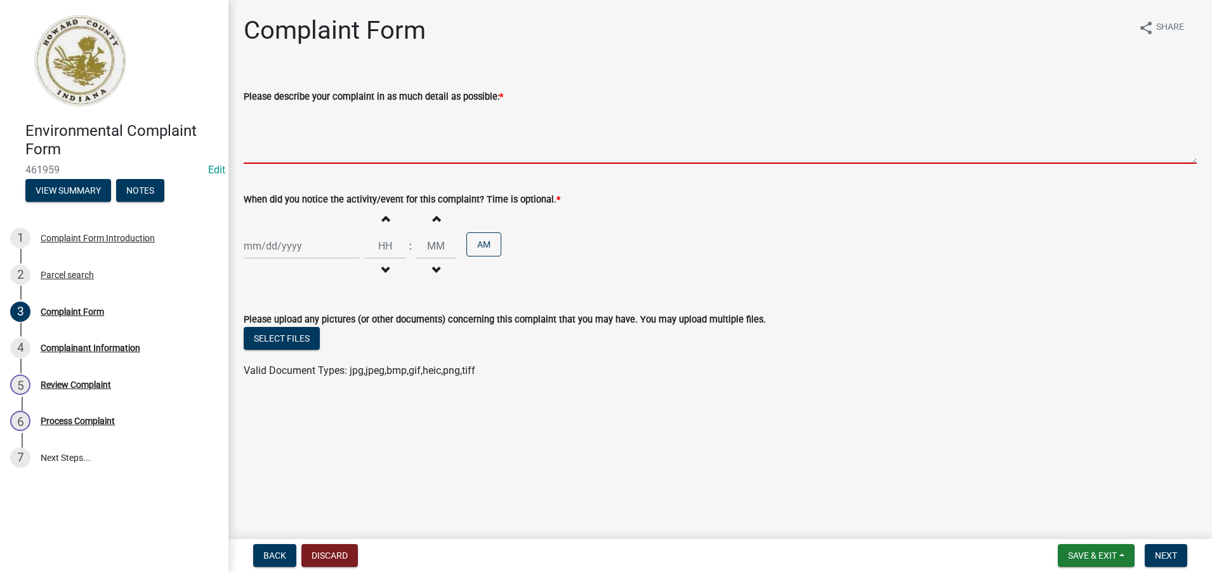
click at [268, 152] on textarea "Please describe your complaint in as much detail as possible: *" at bounding box center [720, 134] width 953 height 60
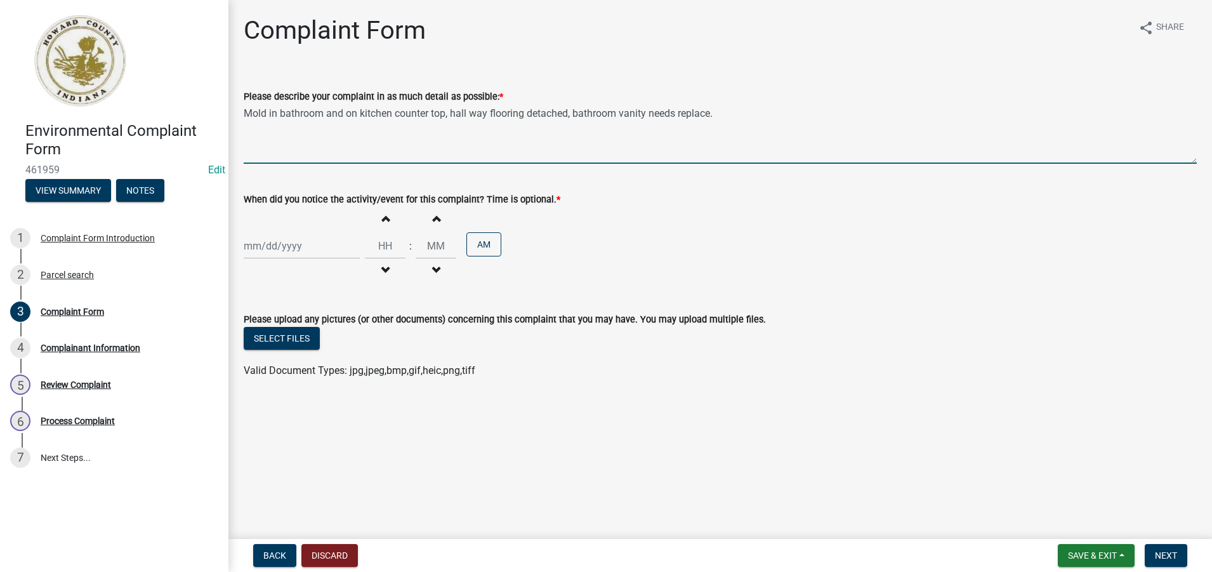
drag, startPoint x: 740, startPoint y: 111, endPoint x: 247, endPoint y: 128, distance: 493.9
click at [247, 128] on textarea "Mold in bathroom and on kitchen counter top, hall way flooring detached, bathro…" at bounding box center [720, 134] width 953 height 60
type textarea "Mold in bathroom and on kitchen counter top, hall way flooring detached, bathro…"
click at [282, 247] on div at bounding box center [302, 246] width 116 height 26
select select "8"
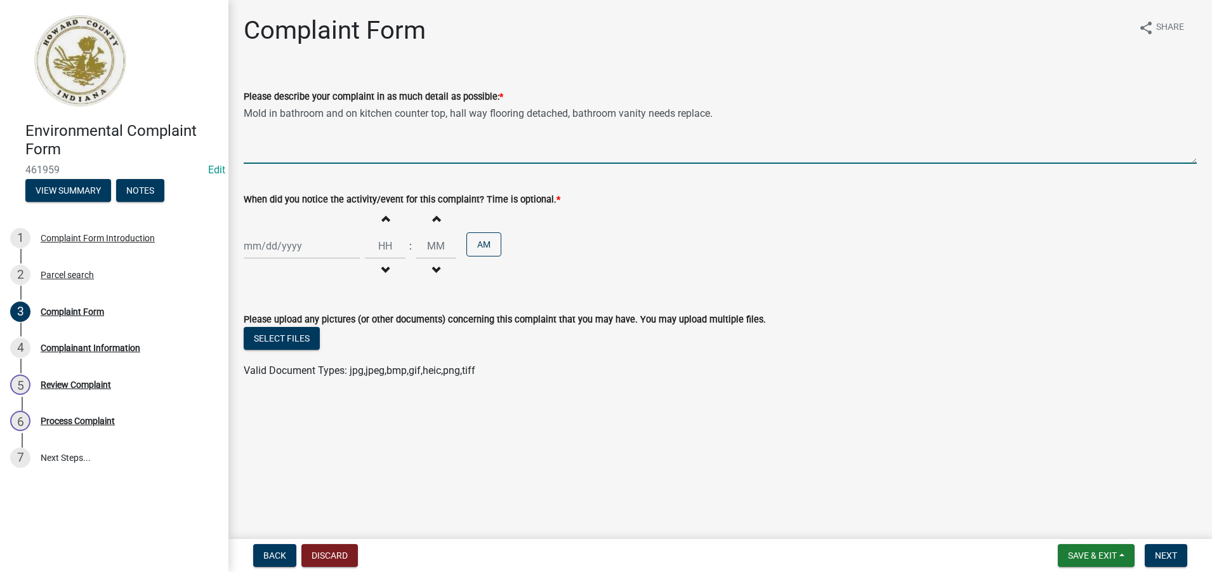
select select "2025"
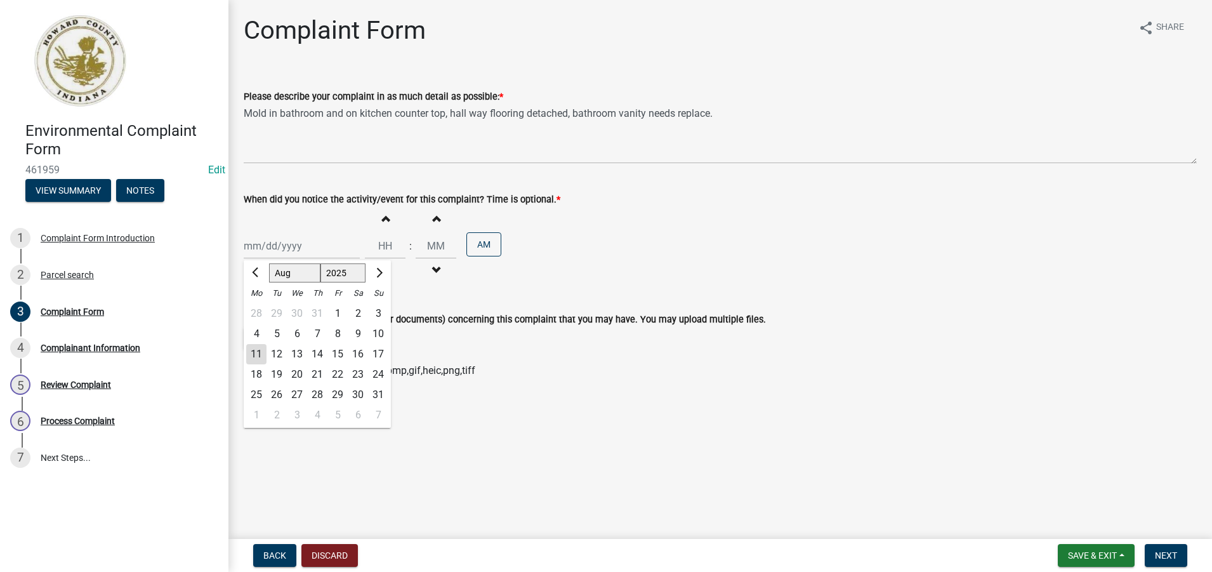
click at [259, 351] on div "11" at bounding box center [256, 354] width 20 height 20
type input "[DATE]"
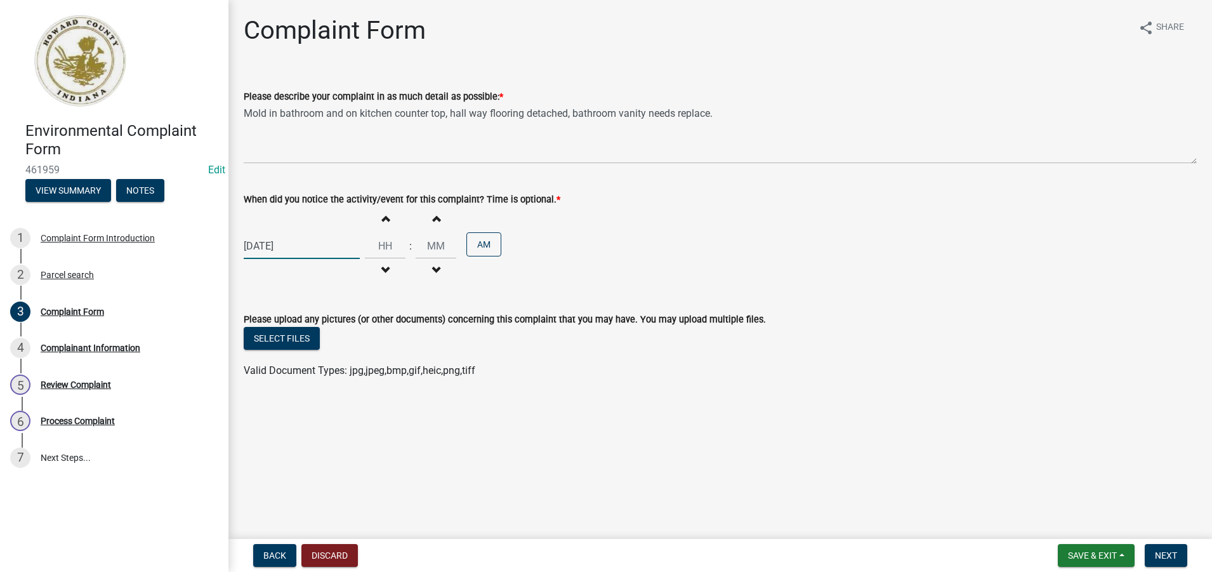
click at [286, 245] on div "[DATE]" at bounding box center [302, 246] width 116 height 26
select select "8"
select select "2025"
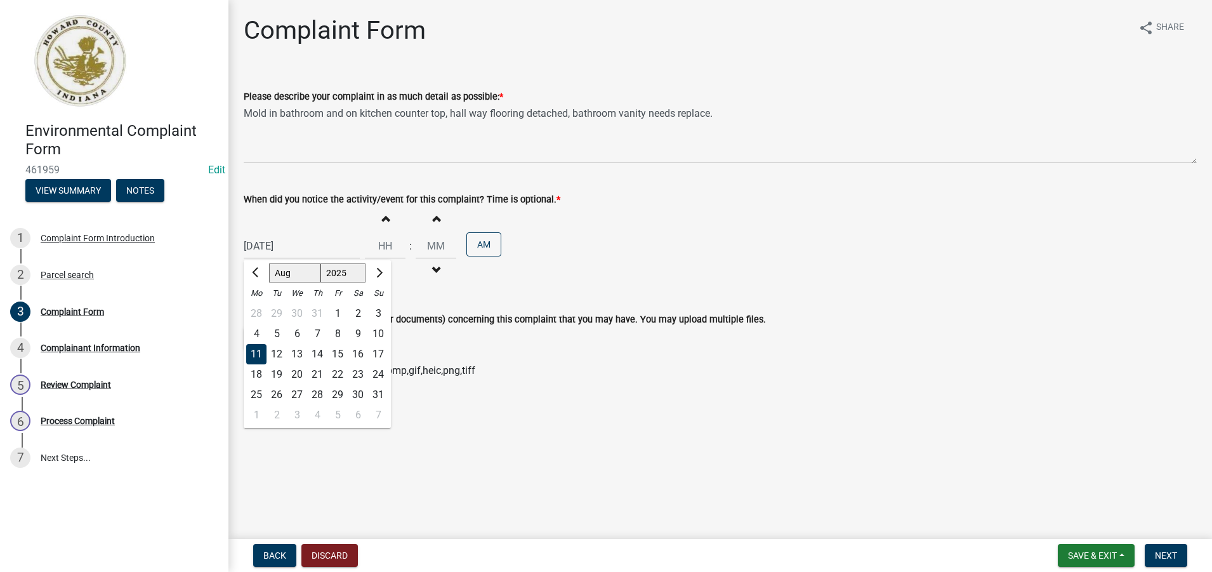
click at [315, 333] on div "7" at bounding box center [317, 334] width 20 height 20
type input "[DATE]"
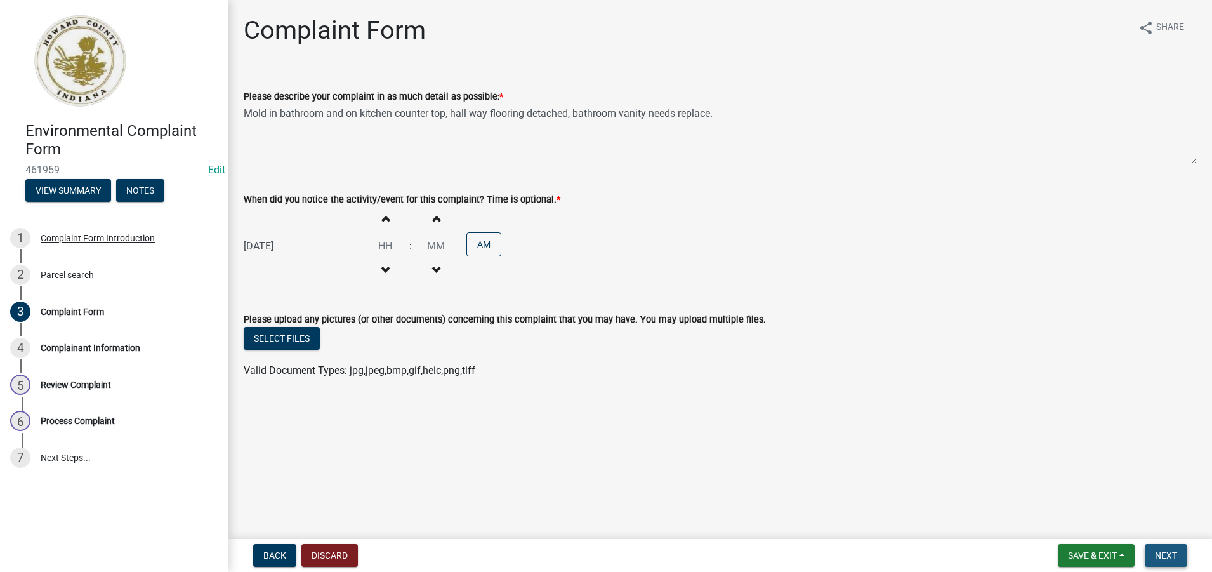
click at [1176, 551] on span "Next" at bounding box center [1166, 555] width 22 height 10
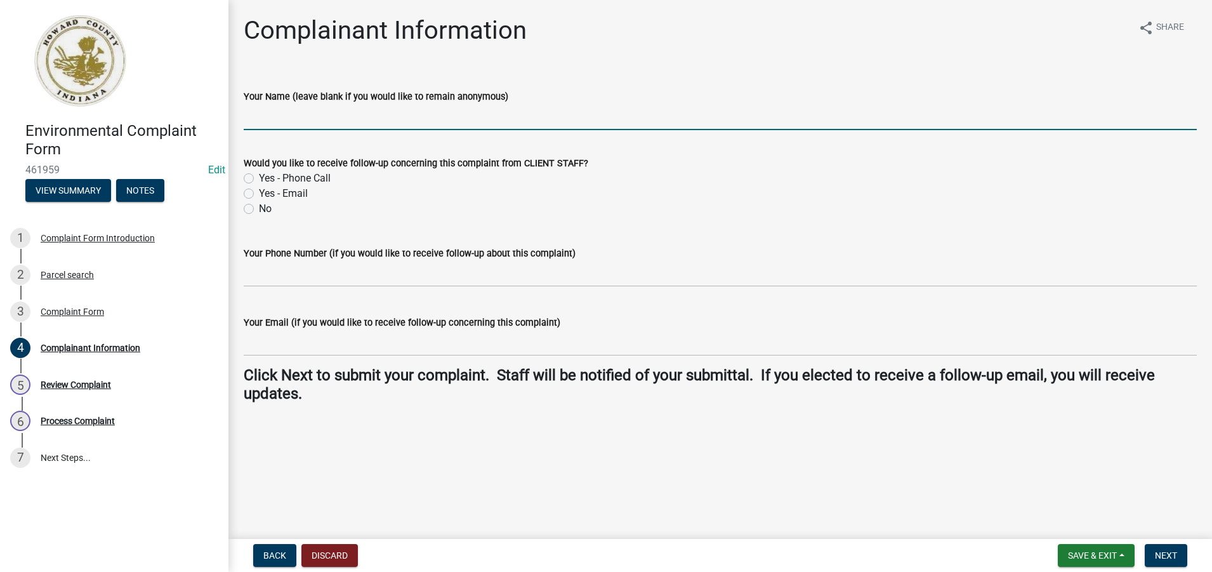
click at [269, 120] on input "Your Name (leave blank if you would like to remain anonymous)" at bounding box center [720, 117] width 953 height 26
type input "[PERSON_NAME]"
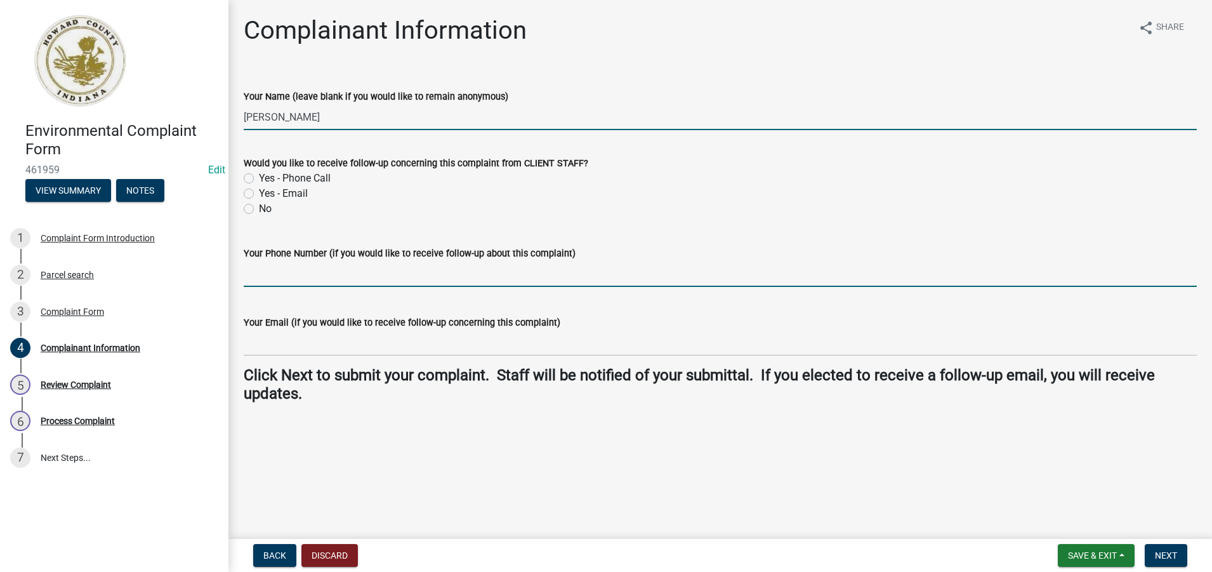
click at [298, 284] on input "Your Phone Number (if you would like to receive follow-up about this complaint)" at bounding box center [720, 274] width 953 height 26
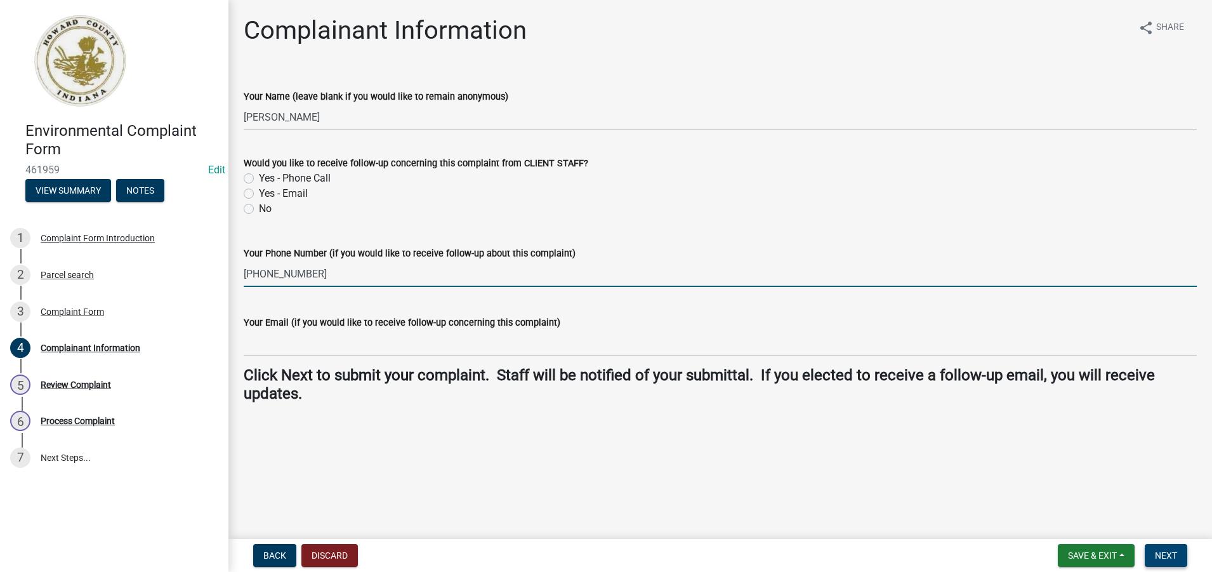
type input "[PHONE_NUMBER]"
click at [1172, 556] on span "Next" at bounding box center [1166, 555] width 22 height 10
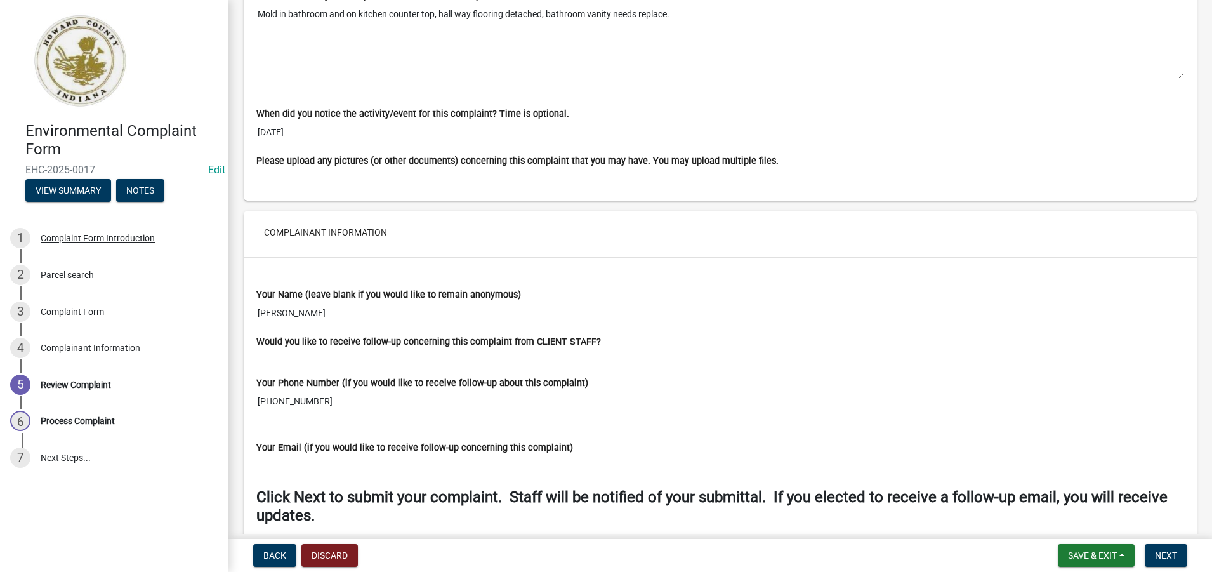
scroll to position [913, 0]
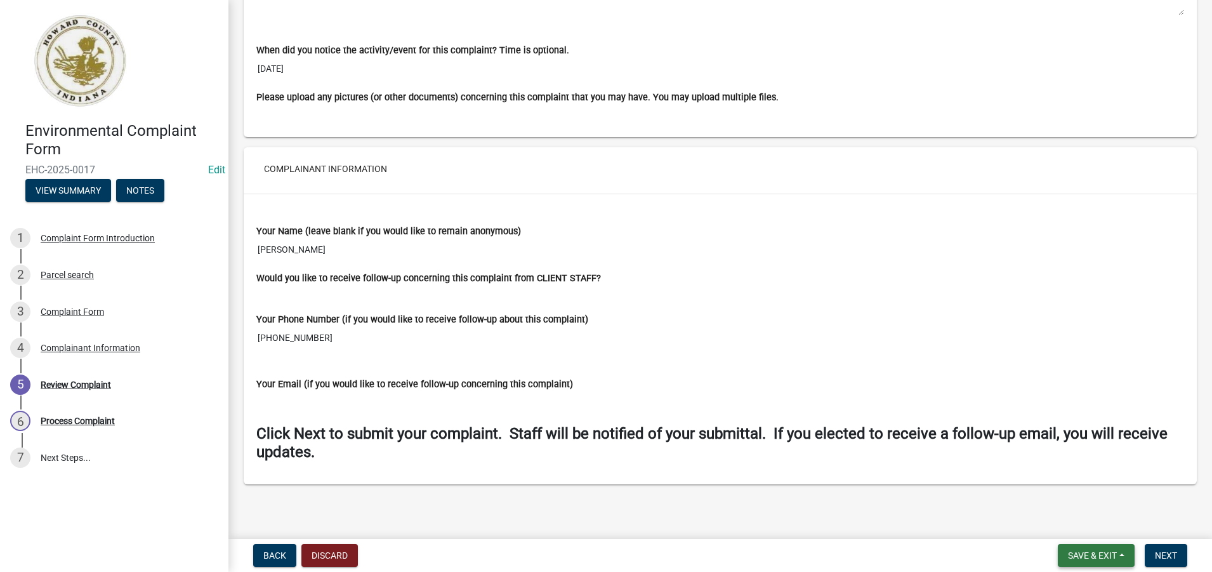
click at [1105, 555] on span "Save & Exit" at bounding box center [1092, 555] width 49 height 10
click at [1059, 492] on button "Save" at bounding box center [1084, 491] width 102 height 30
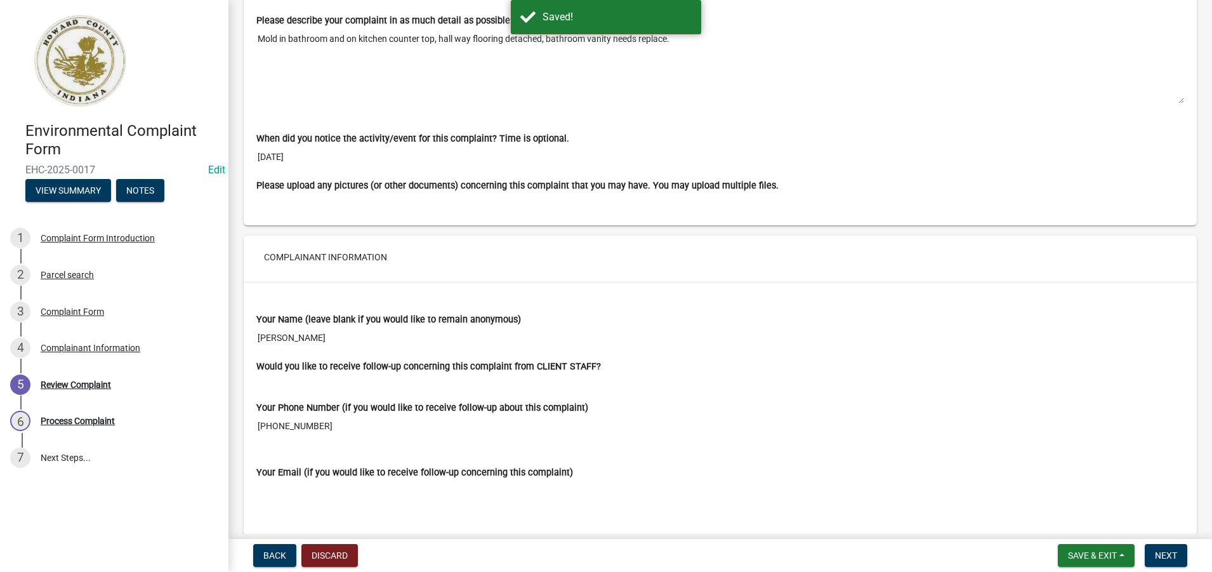
scroll to position [876, 0]
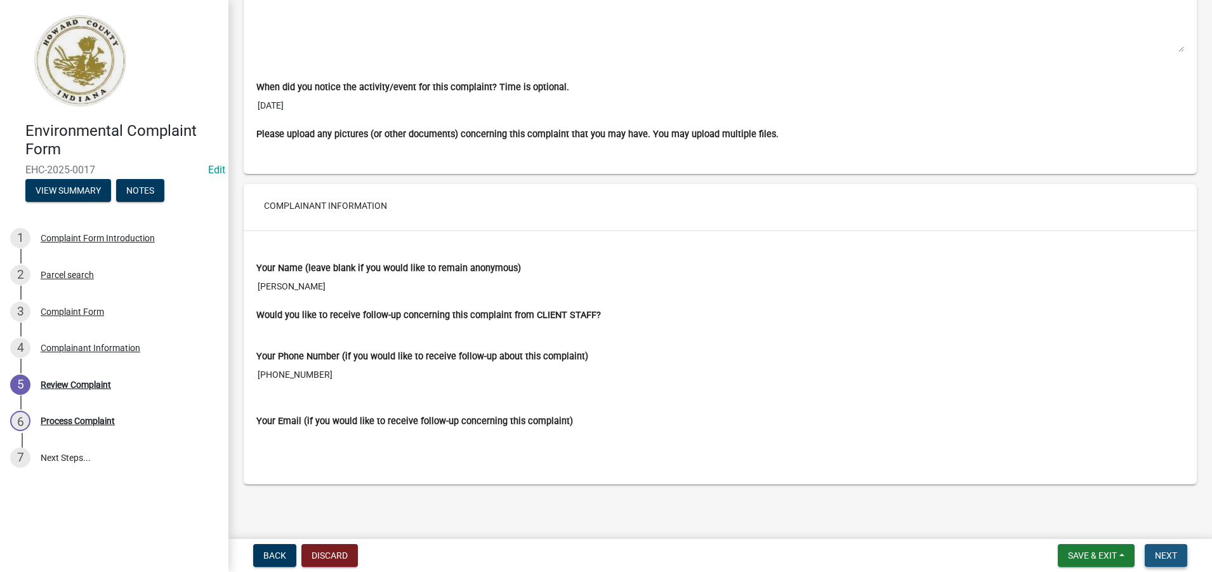
click at [1169, 554] on span "Next" at bounding box center [1166, 555] width 22 height 10
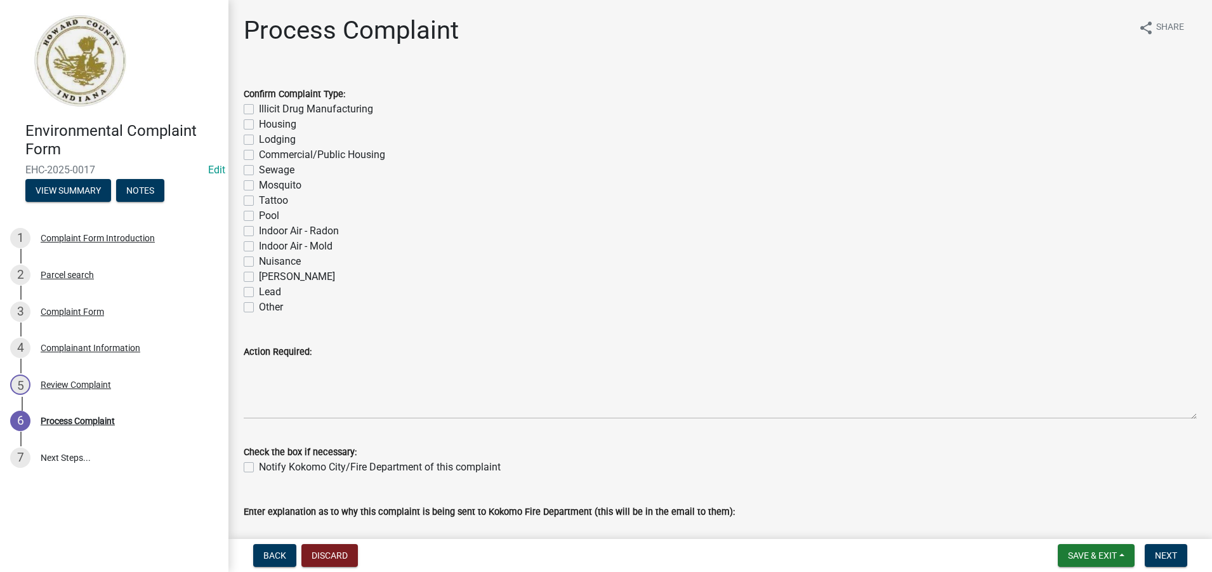
click at [259, 124] on label "Housing" at bounding box center [277, 124] width 37 height 15
click at [259, 124] on input "Housing" at bounding box center [263, 121] width 8 height 8
checkbox input "true"
checkbox input "false"
checkbox input "true"
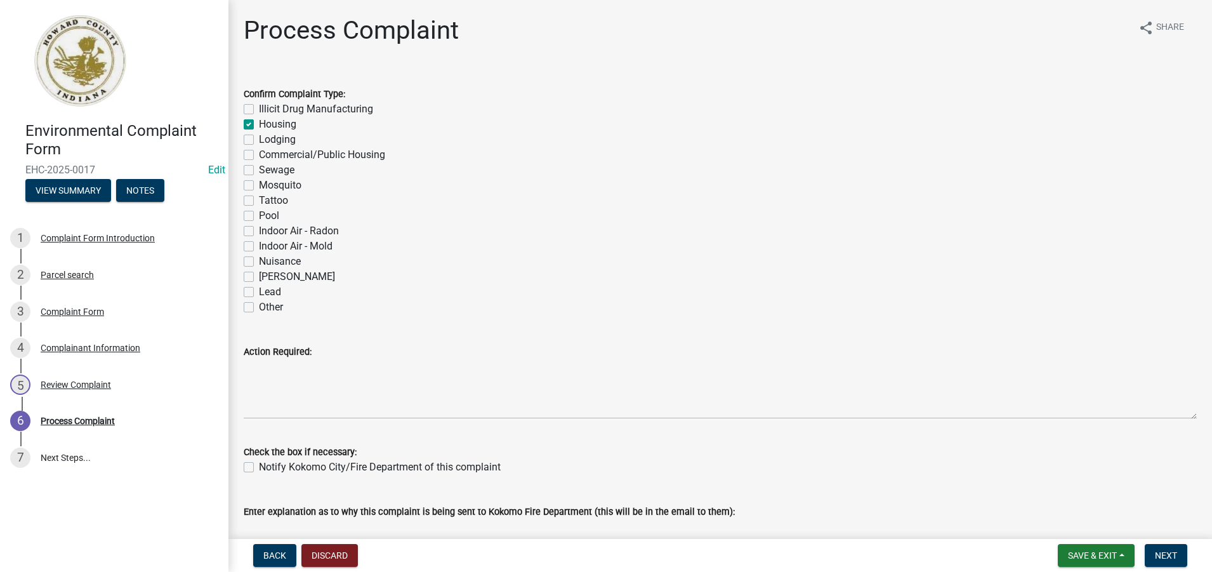
checkbox input "false"
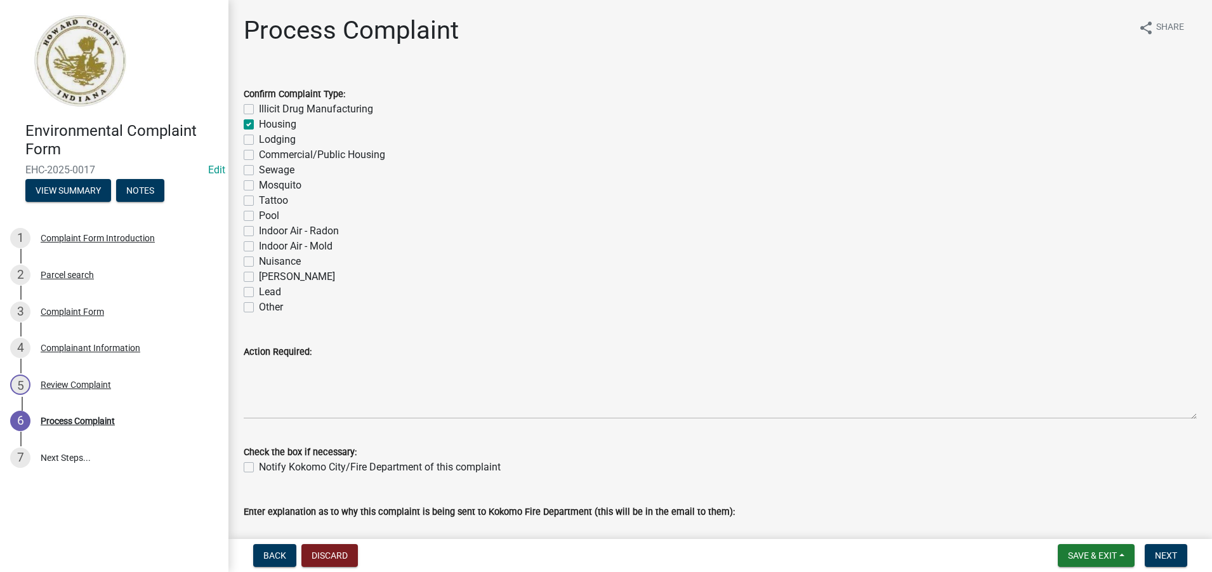
checkbox input "false"
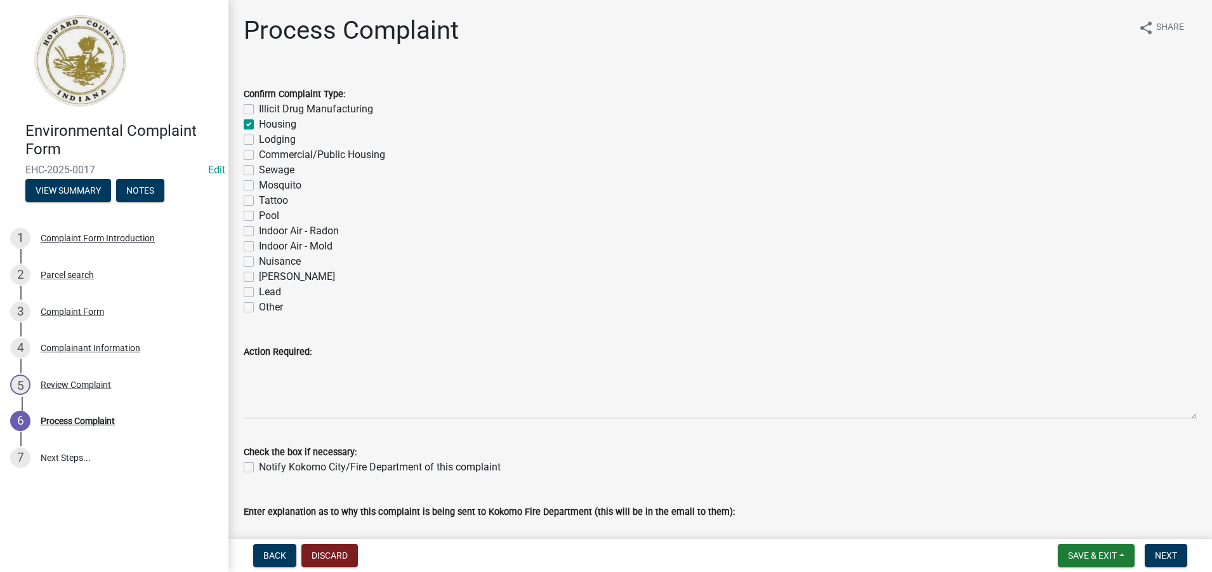
checkbox input "false"
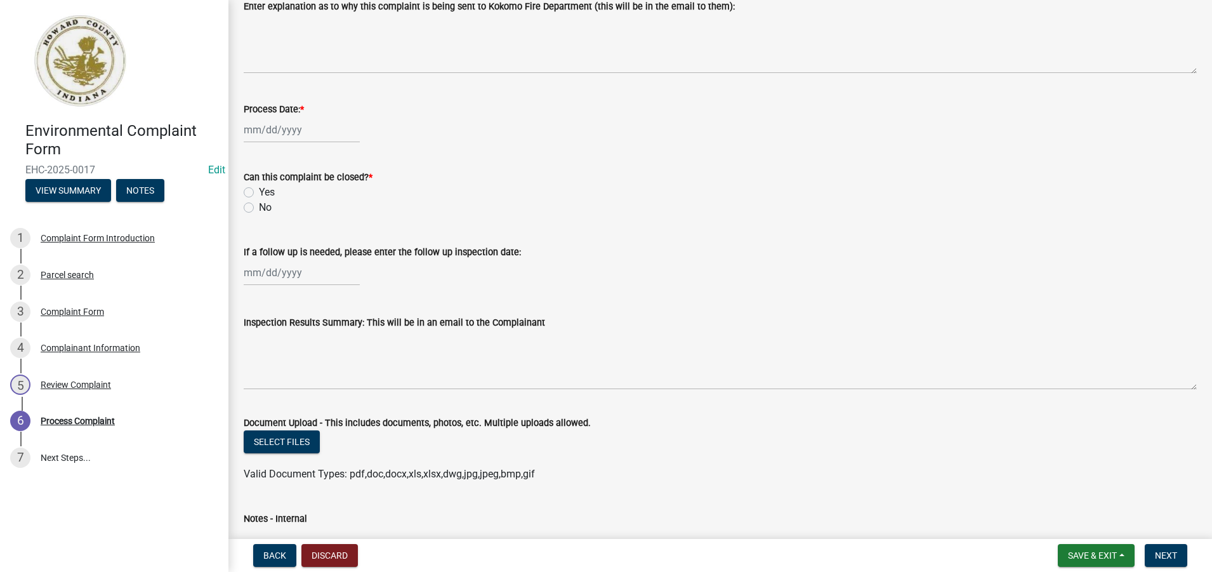
scroll to position [508, 0]
click at [283, 126] on div at bounding box center [302, 127] width 116 height 26
select select "8"
select select "2025"
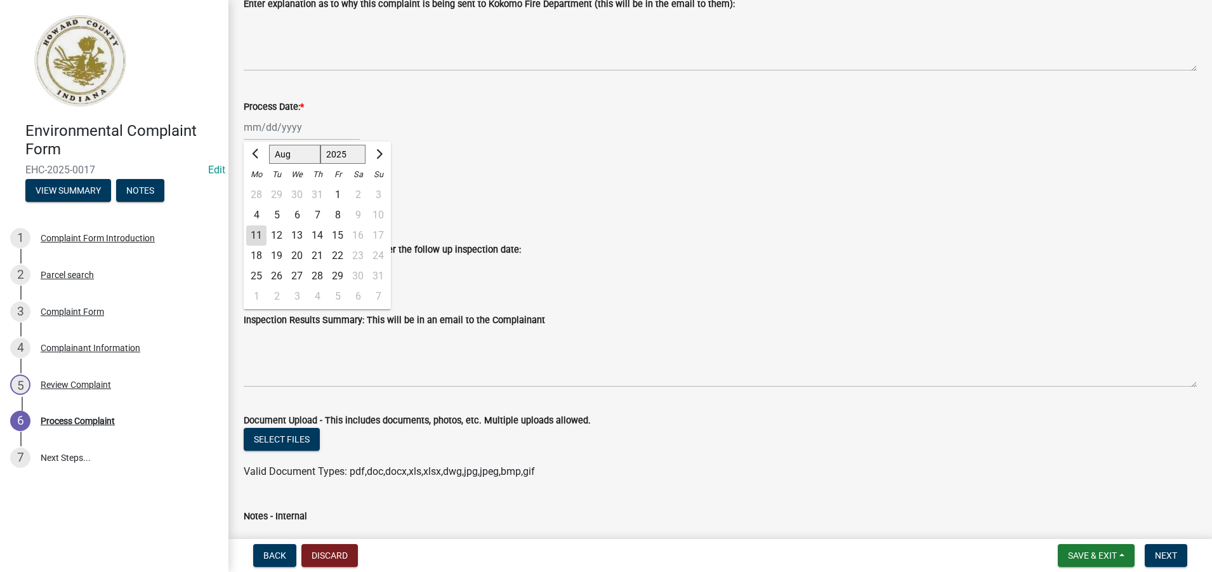
click at [254, 234] on div "11" at bounding box center [256, 235] width 20 height 20
type input "[DATE]"
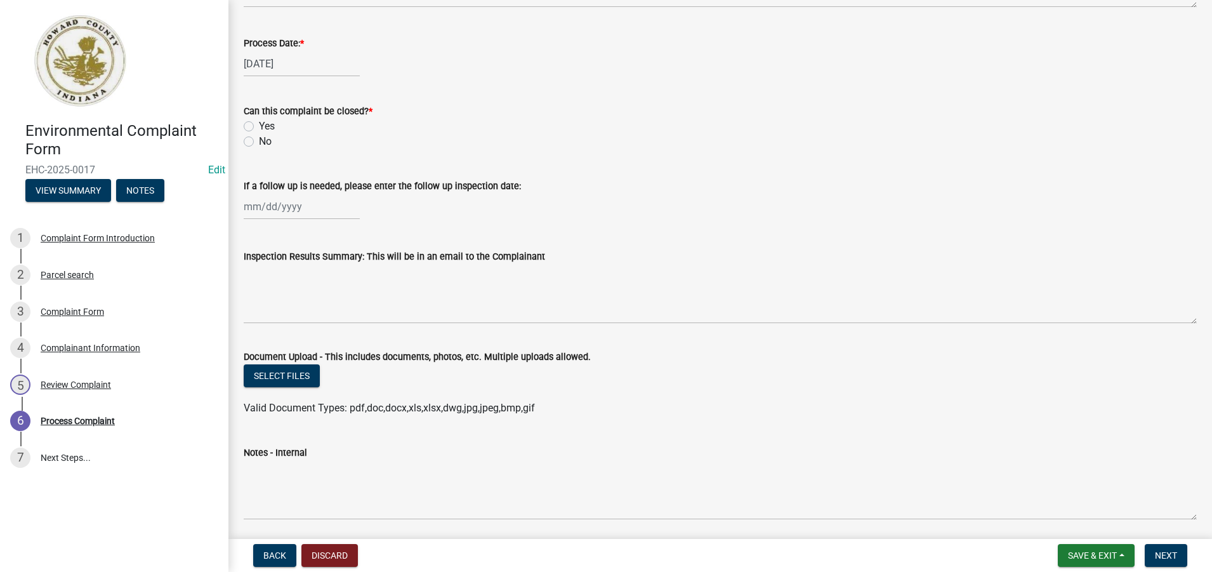
scroll to position [617, 0]
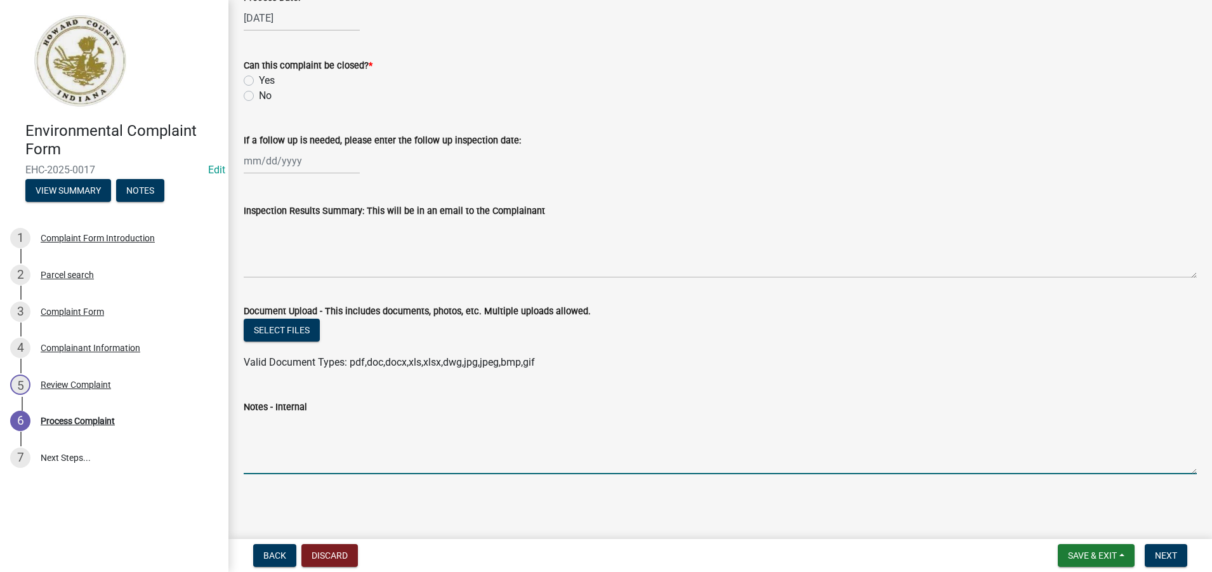
click at [272, 460] on textarea "Notes - Internal" at bounding box center [720, 444] width 953 height 60
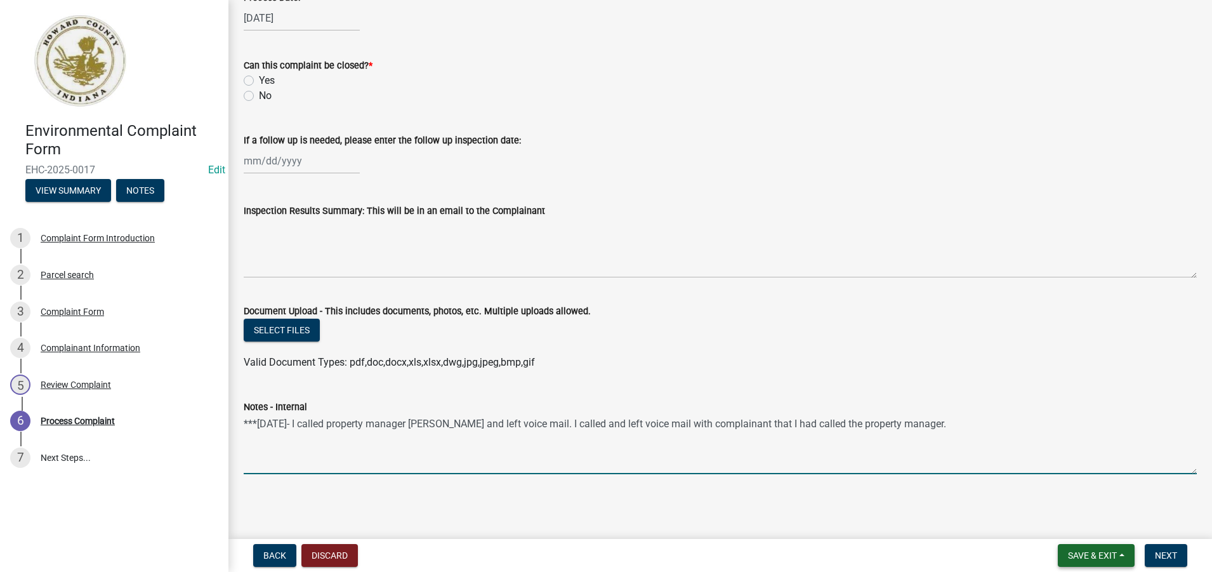
type textarea "***[DATE]- I called property manager [PERSON_NAME] and left voice mail. I calle…"
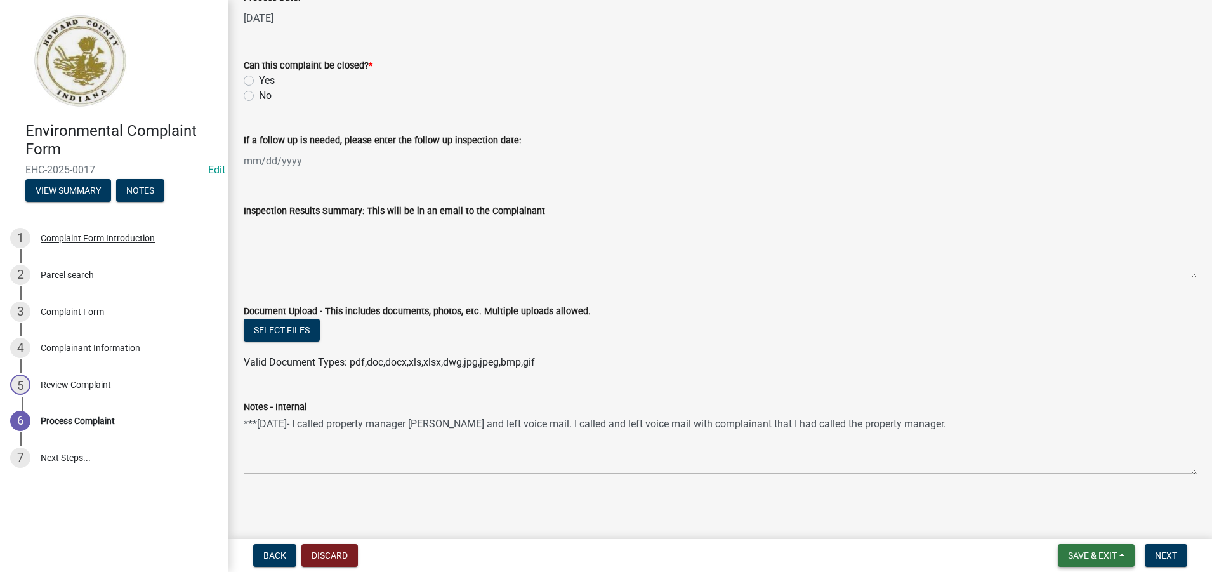
click at [1095, 553] on span "Save & Exit" at bounding box center [1092, 555] width 49 height 10
click at [1066, 491] on button "Save" at bounding box center [1084, 491] width 102 height 30
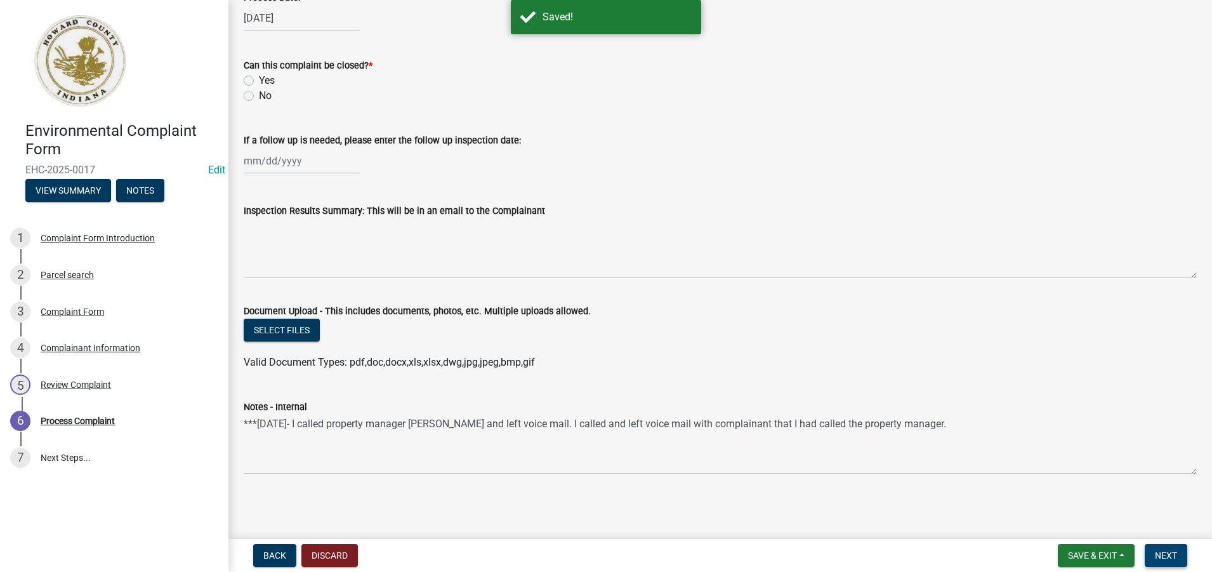
click at [1167, 555] on span "Next" at bounding box center [1166, 555] width 22 height 10
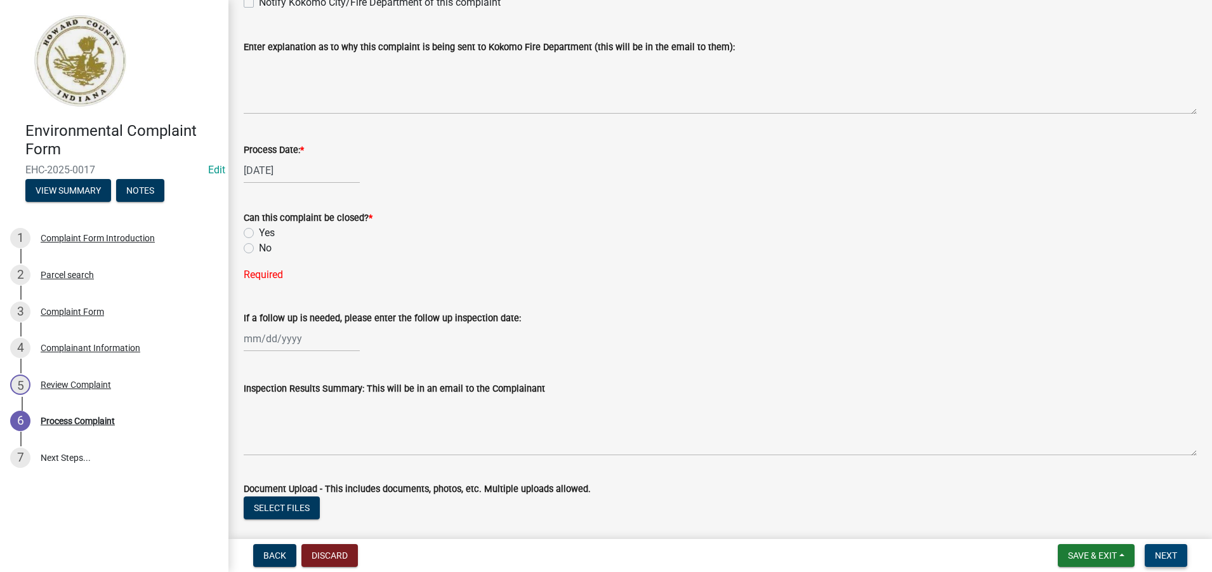
scroll to position [426, 0]
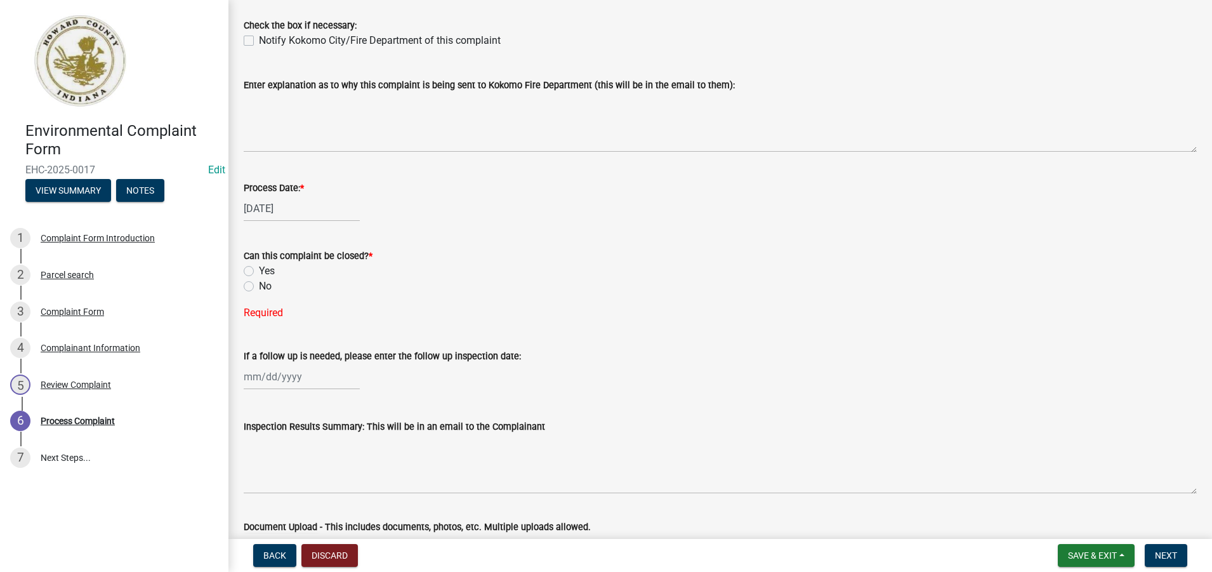
click at [259, 284] on label "No" at bounding box center [265, 286] width 13 height 15
click at [259, 284] on input "No" at bounding box center [263, 283] width 8 height 8
radio input "true"
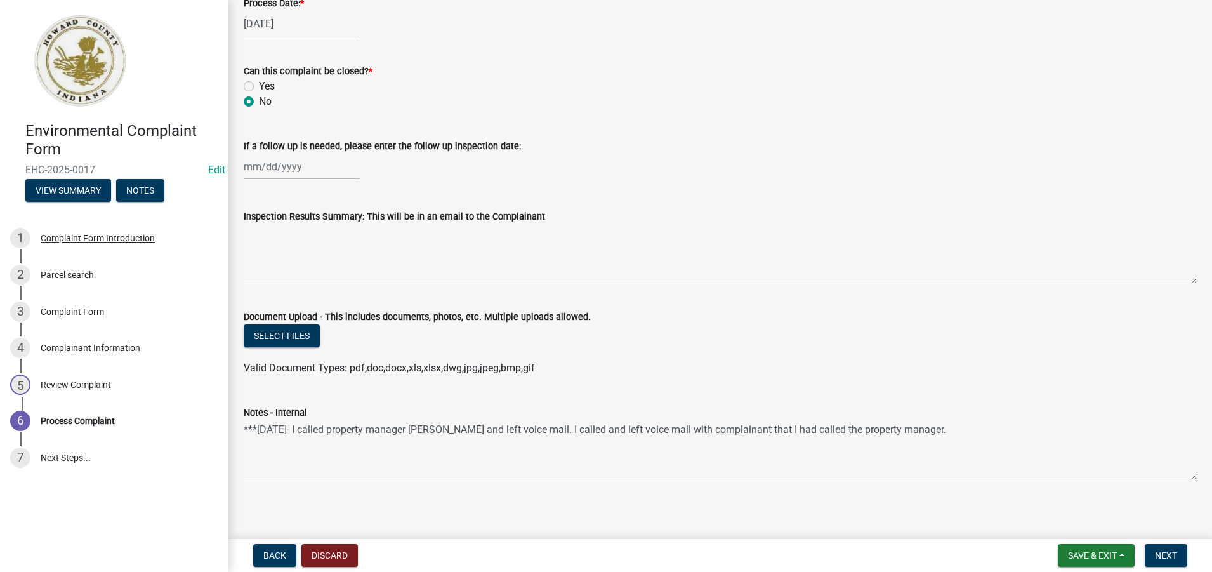
scroll to position [617, 0]
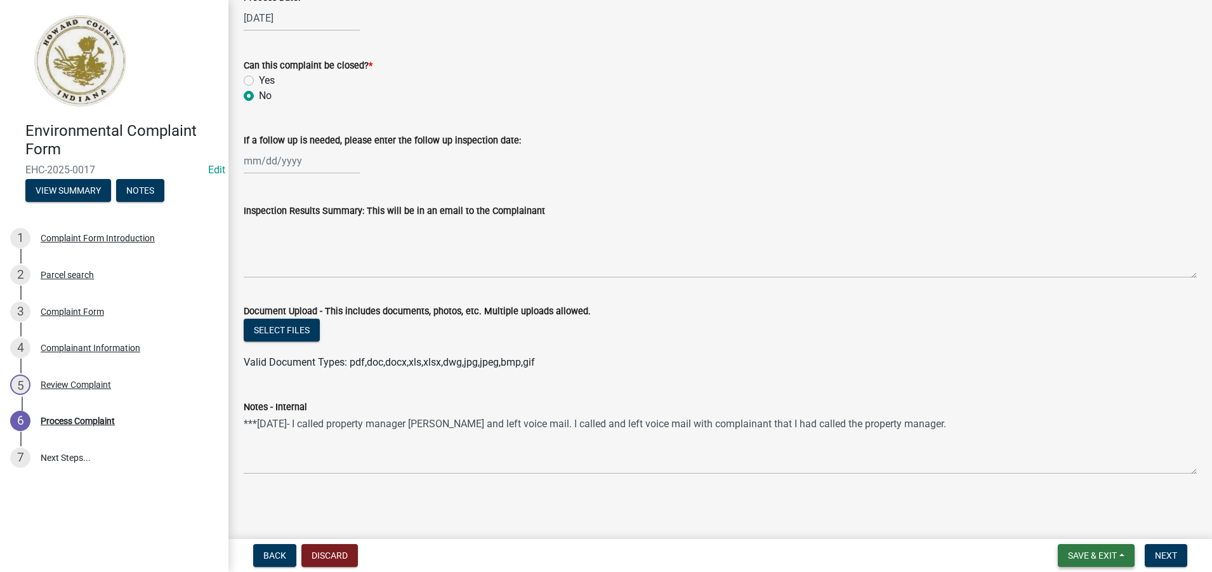
click at [1087, 553] on span "Save & Exit" at bounding box center [1092, 555] width 49 height 10
click at [1073, 526] on button "Save & Exit" at bounding box center [1084, 522] width 102 height 30
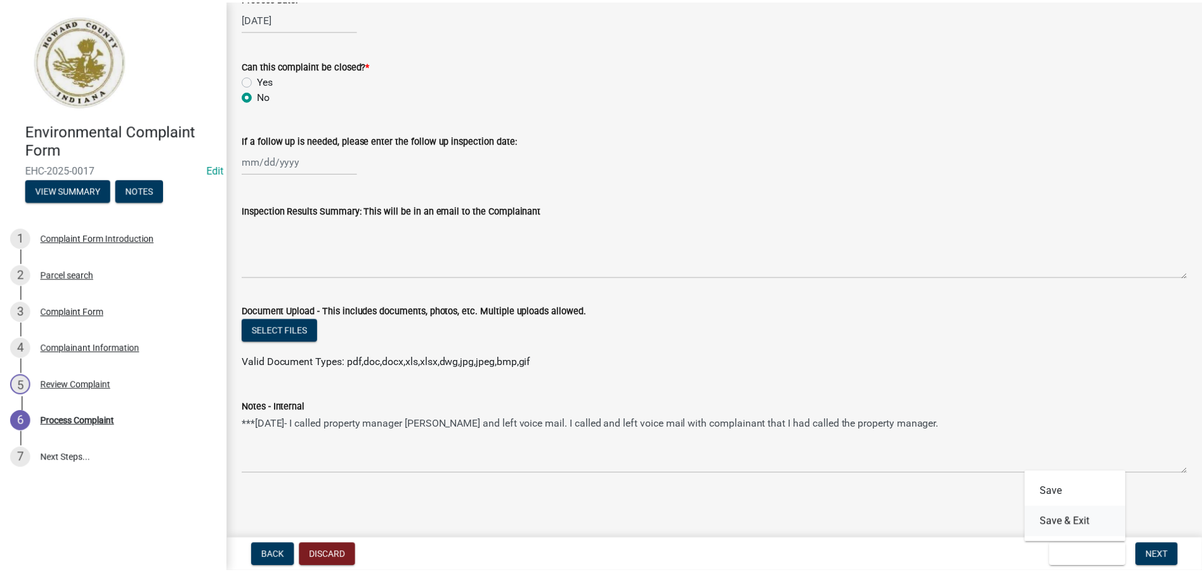
scroll to position [0, 0]
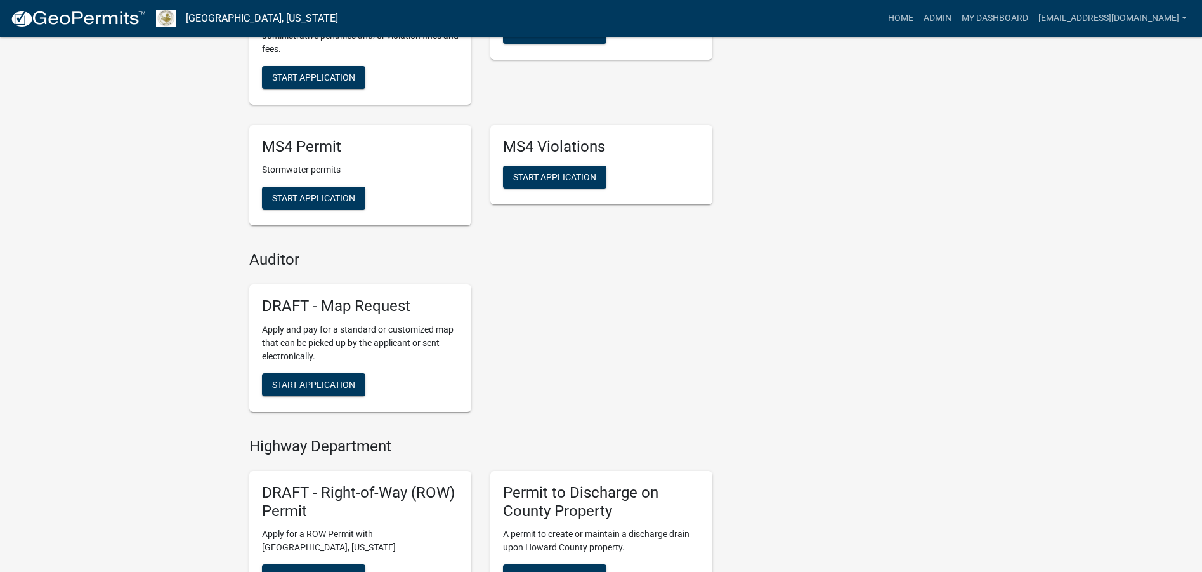
scroll to position [444, 0]
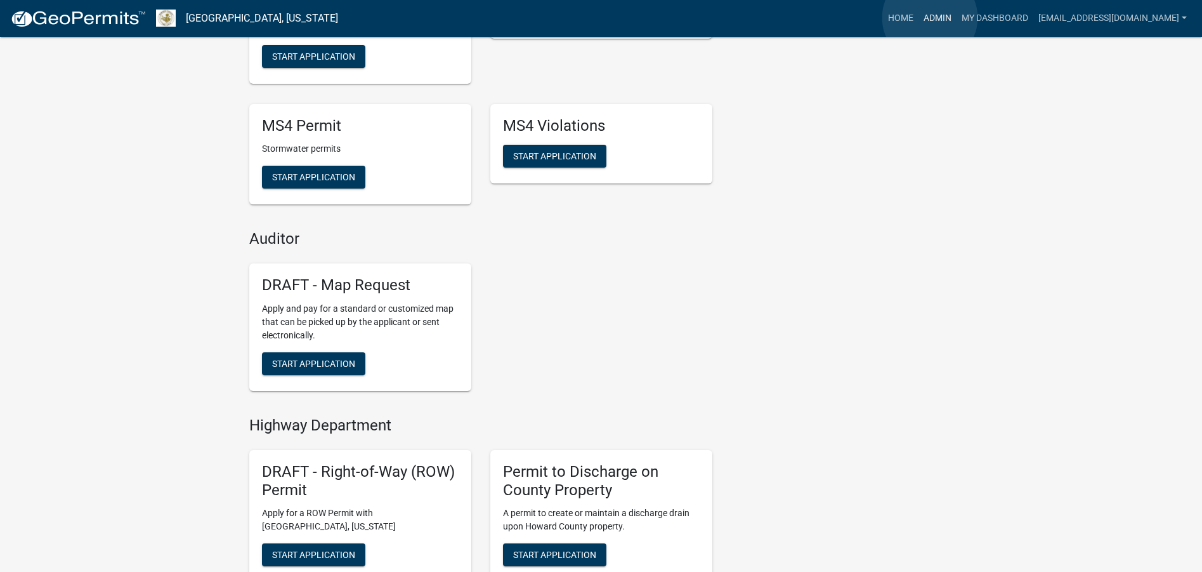
click at [930, 18] on link "Admin" at bounding box center [938, 18] width 38 height 24
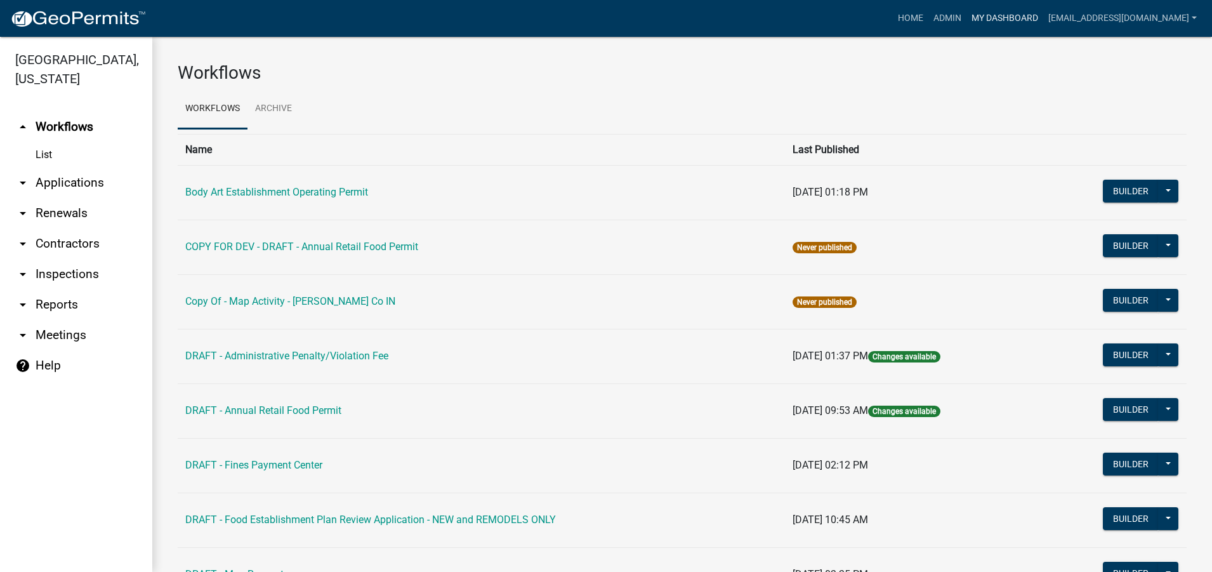
click at [985, 21] on link "My Dashboard" at bounding box center [1004, 18] width 77 height 24
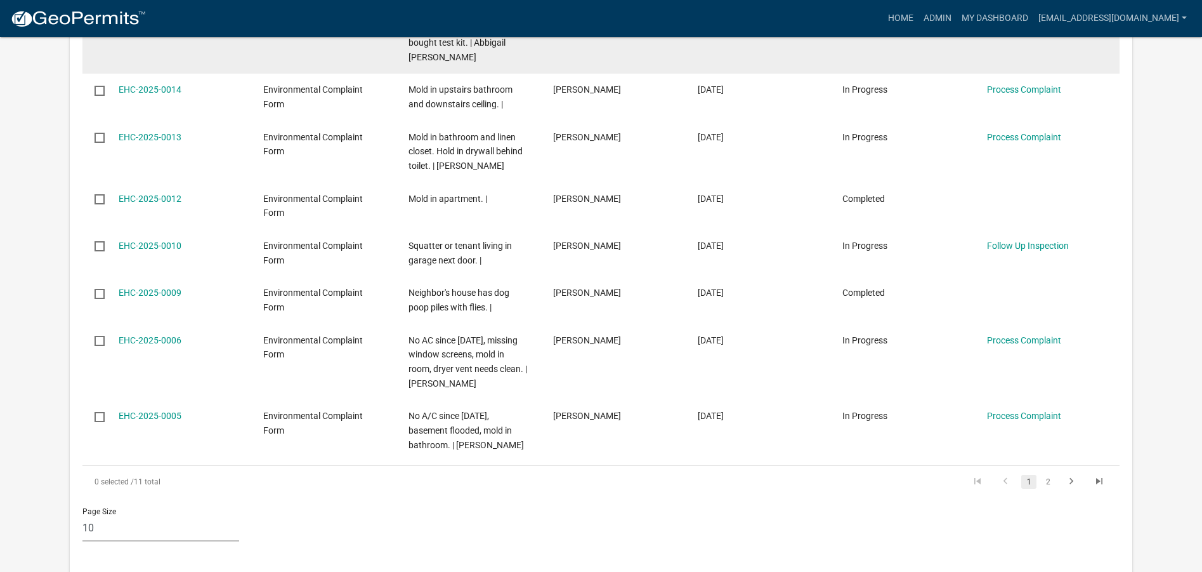
scroll to position [485, 0]
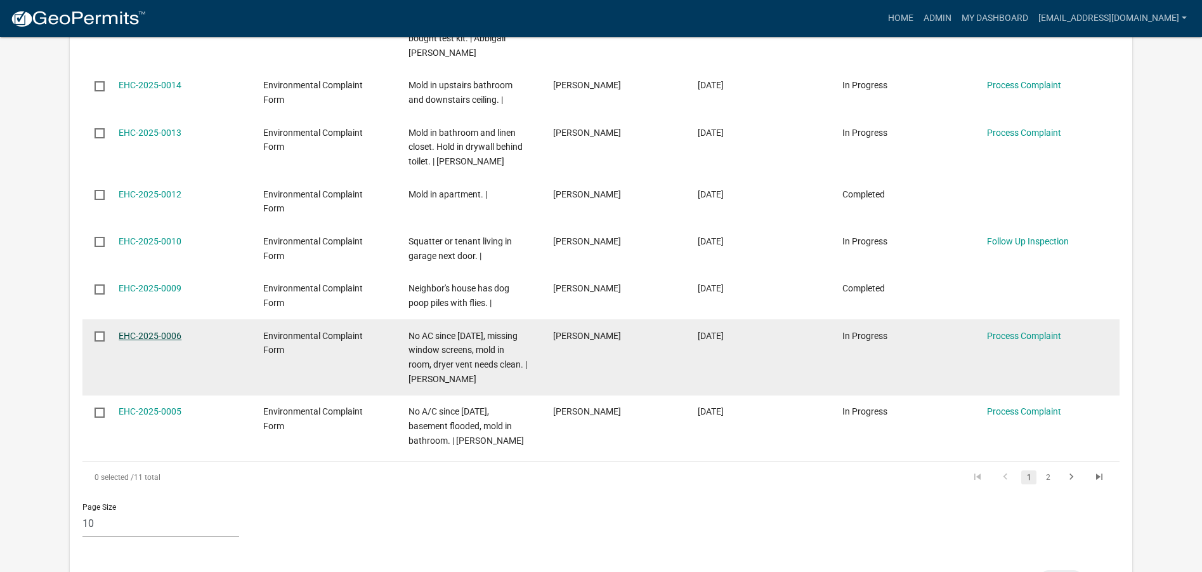
click at [161, 336] on link "EHC-2025-0006" at bounding box center [150, 336] width 63 height 10
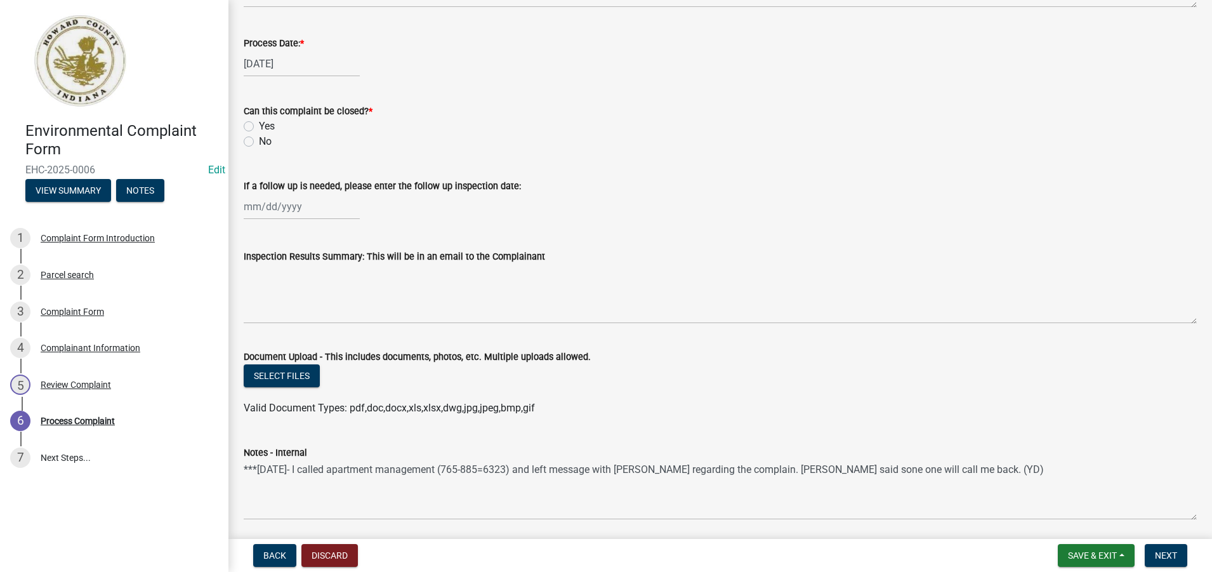
scroll to position [617, 0]
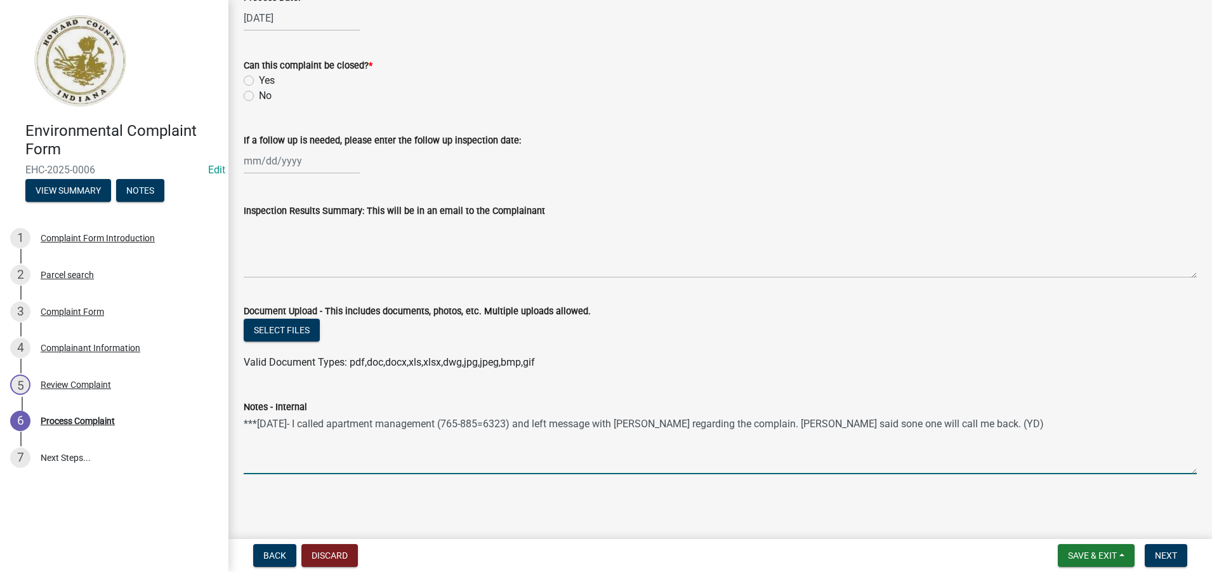
click at [814, 423] on textarea "***[DATE]- I called apartment management (765-885=6323) and left message with […" at bounding box center [720, 444] width 953 height 60
click at [984, 424] on textarea "***[DATE]- I called apartment management (765-885=6323) and left message with […" at bounding box center [720, 444] width 953 height 60
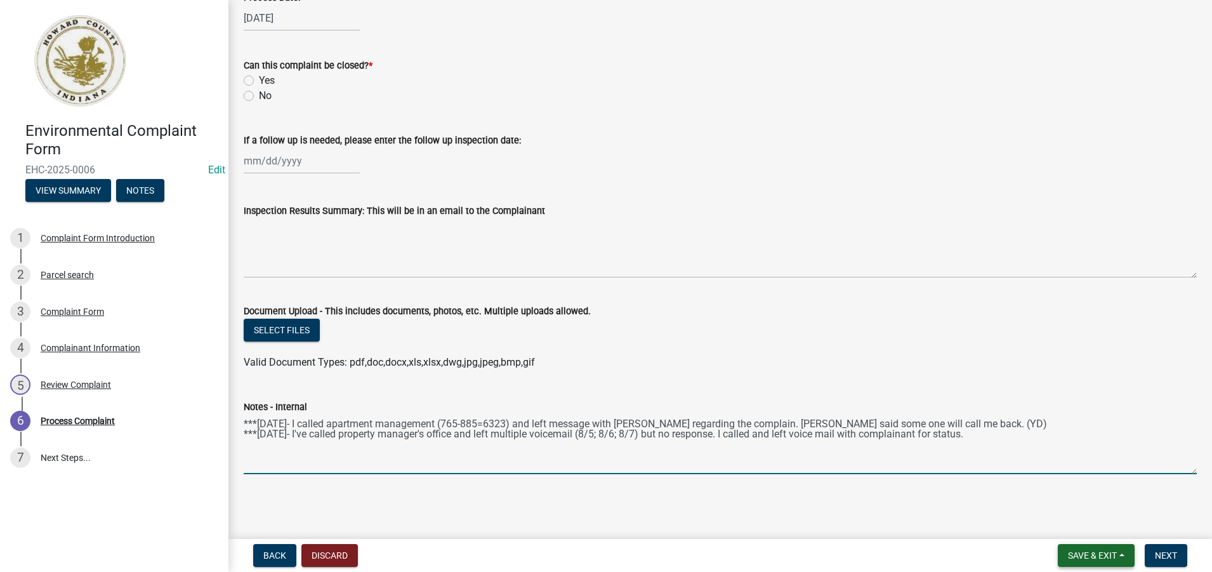
type textarea "***[DATE]- I called apartment management (765-885=6323) and left message with […"
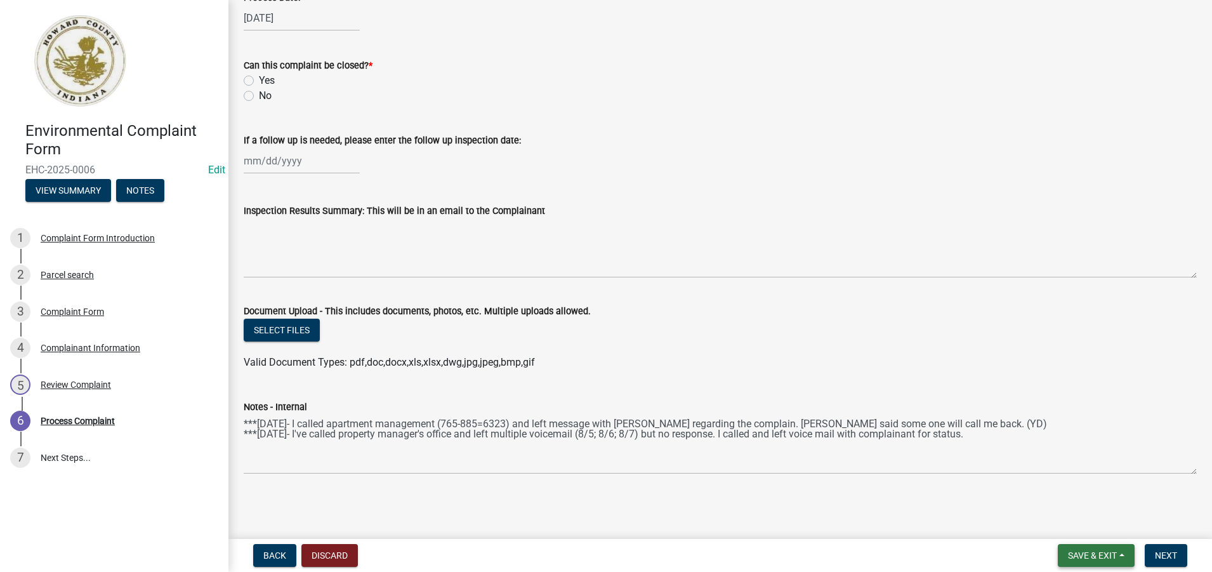
click at [1089, 558] on span "Save & Exit" at bounding box center [1092, 555] width 49 height 10
click at [1076, 527] on button "Save & Exit" at bounding box center [1084, 522] width 102 height 30
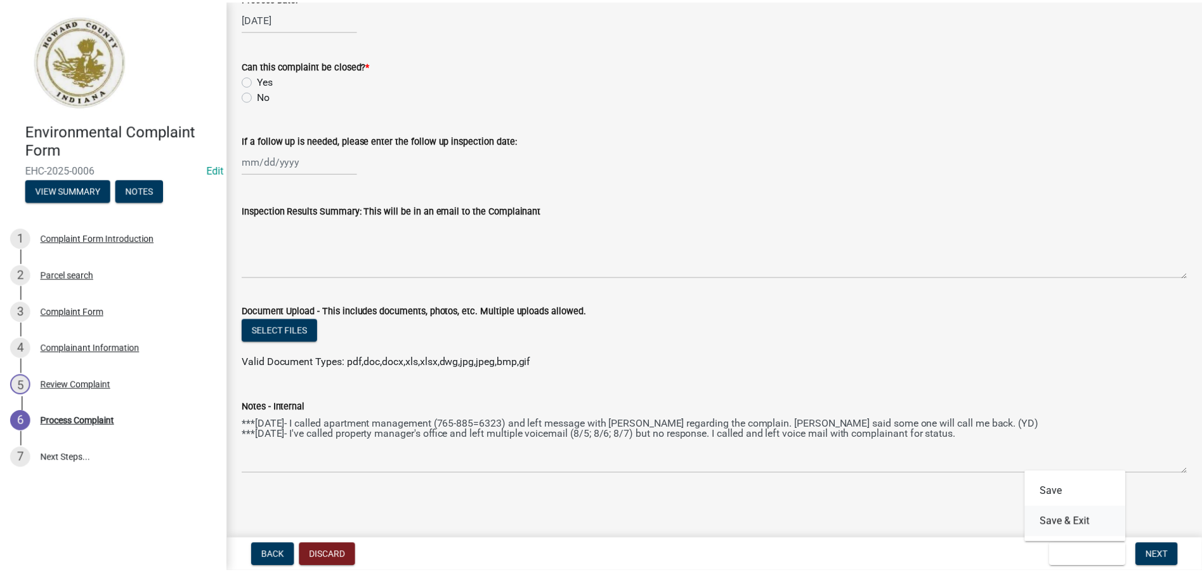
scroll to position [0, 0]
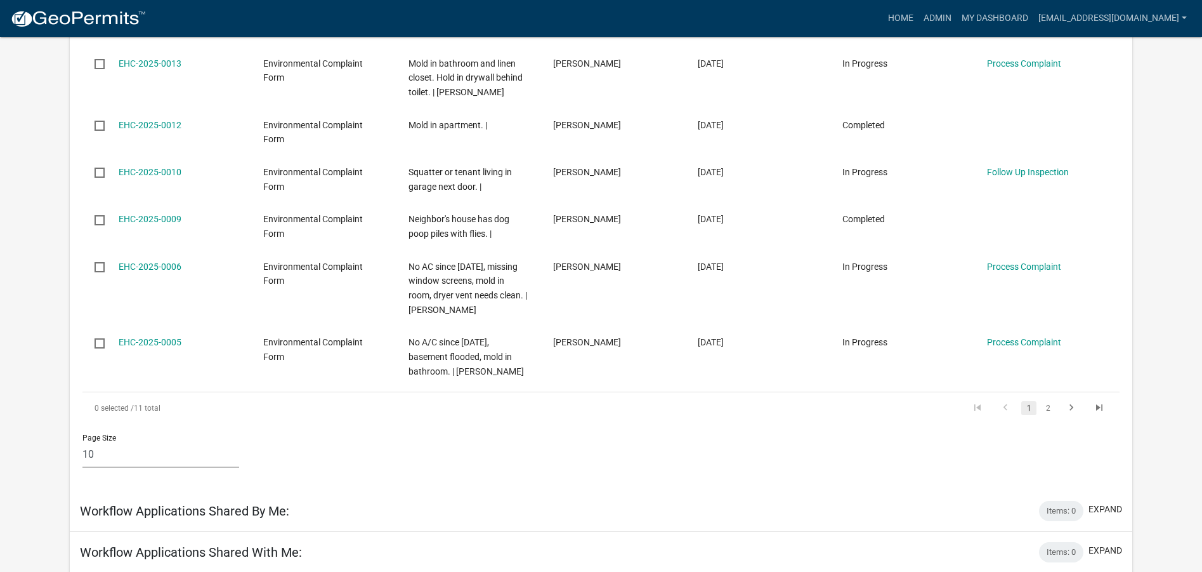
scroll to position [571, 0]
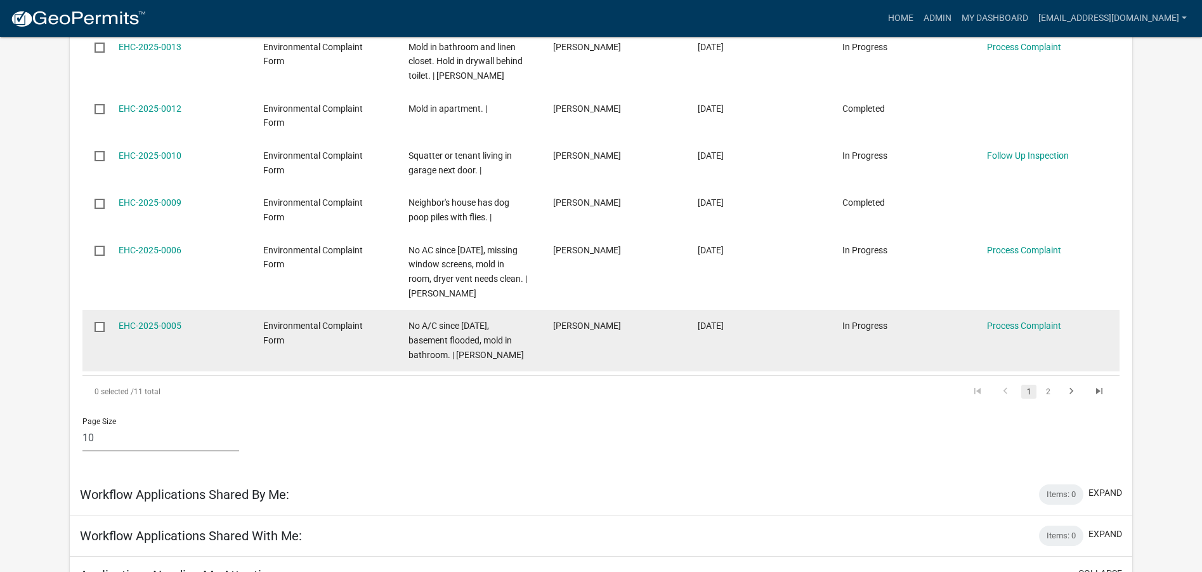
click at [443, 339] on span "No A/C since [DATE], basement flooded, mold in bathroom. | [PERSON_NAME]" at bounding box center [466, 339] width 115 height 39
click at [161, 322] on link "EHC-2025-0005" at bounding box center [150, 325] width 63 height 10
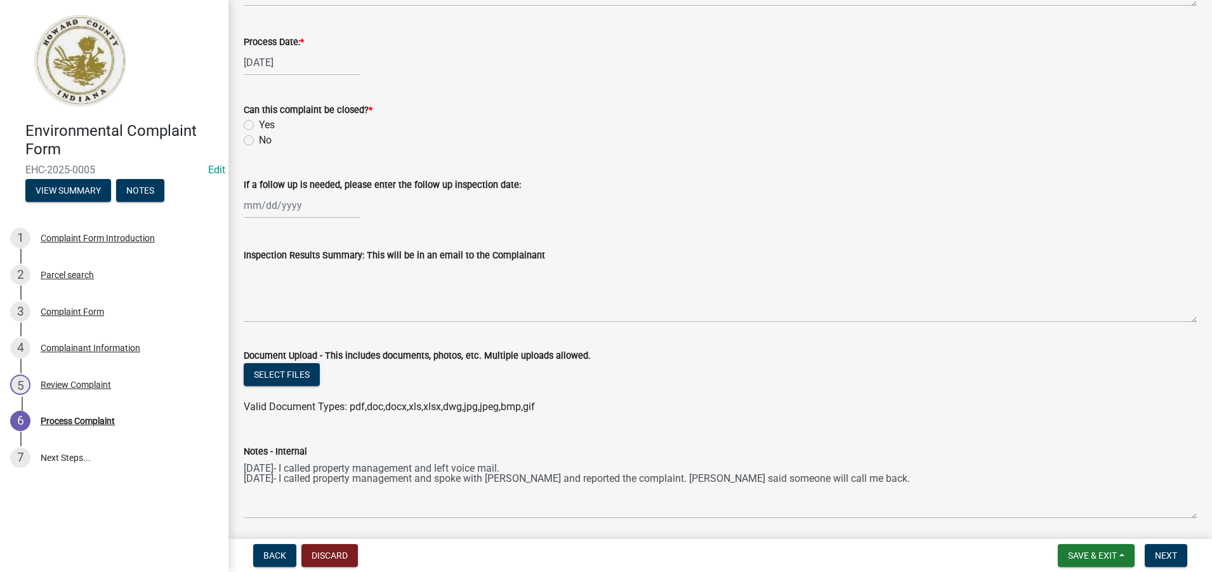
scroll to position [617, 0]
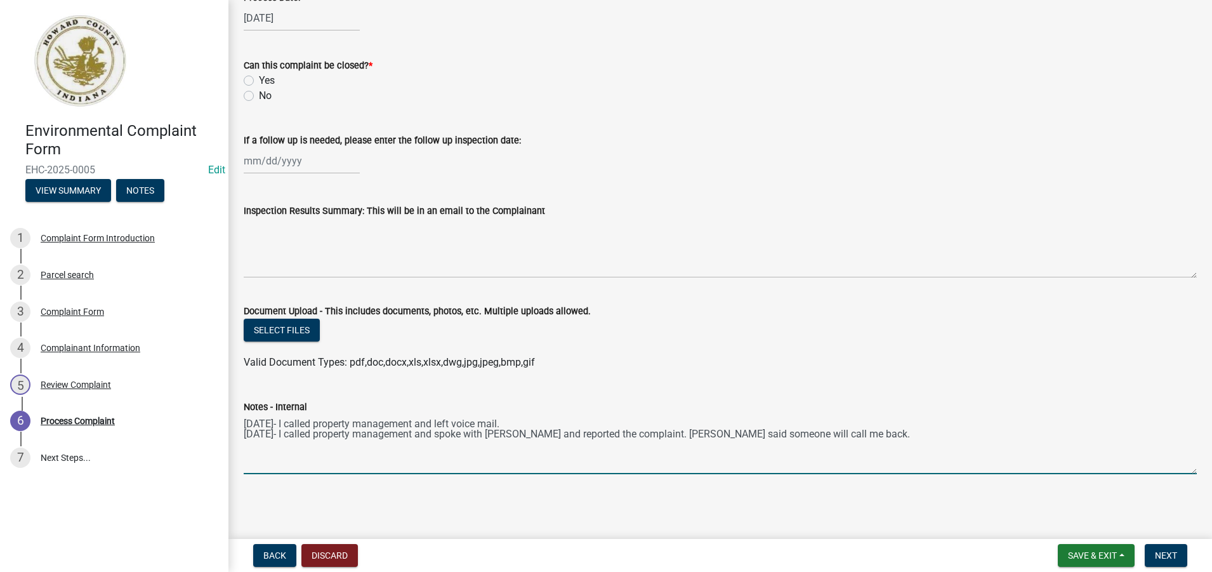
click at [857, 434] on textarea "[DATE]- I called property management and left voice mail. [DATE]- I called prop…" at bounding box center [720, 444] width 953 height 60
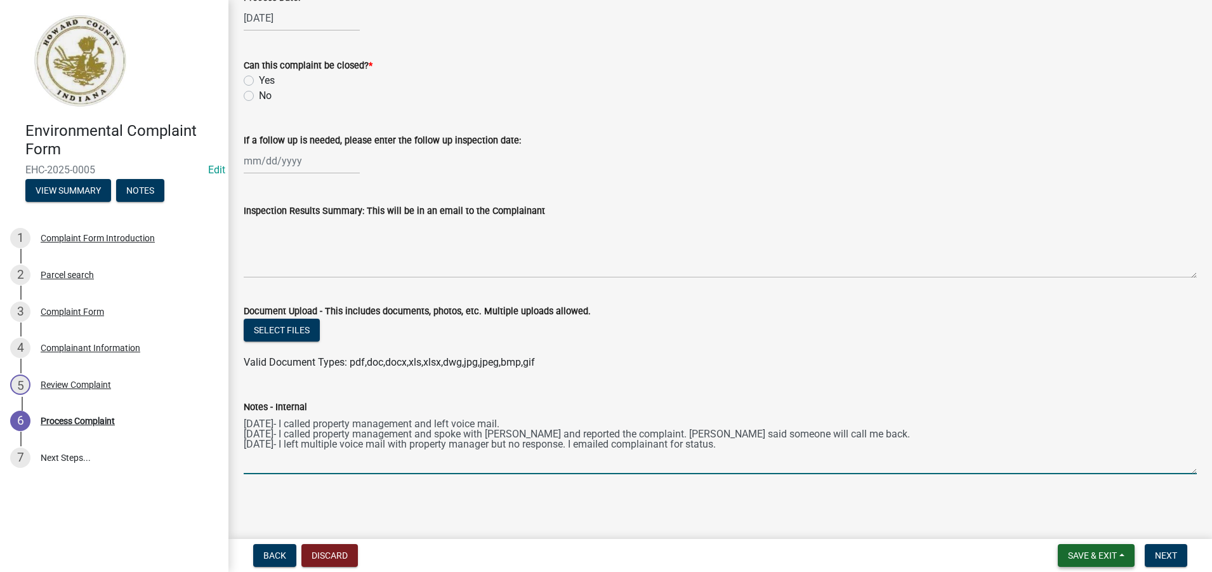
type textarea "[DATE]- I called property management and left voice mail. [DATE]- I called prop…"
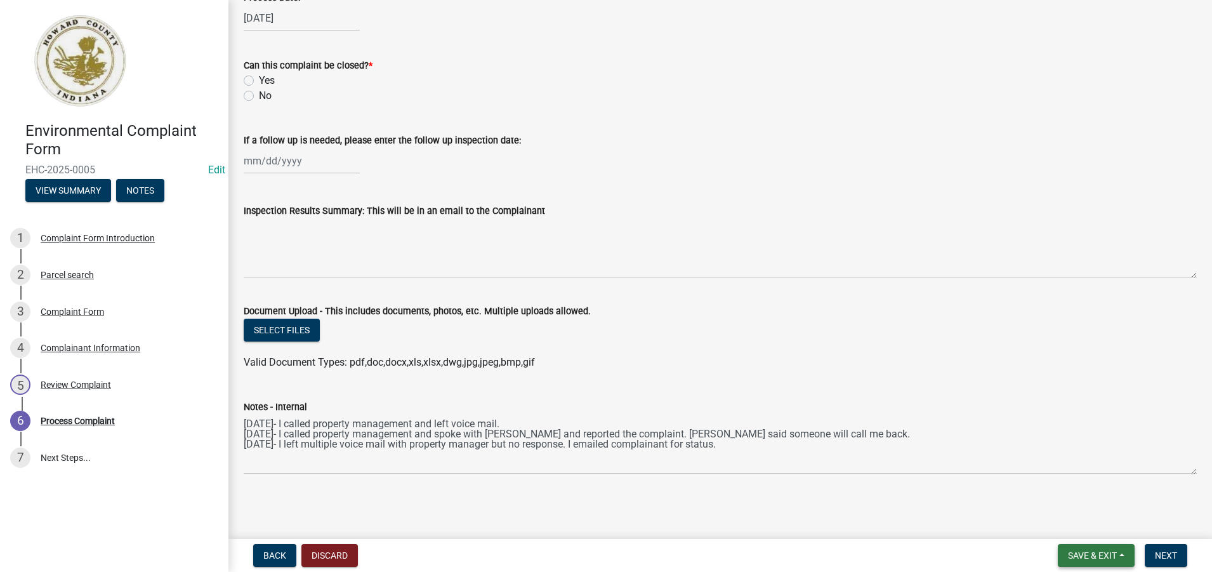
click at [1084, 558] on span "Save & Exit" at bounding box center [1092, 555] width 49 height 10
click at [1065, 518] on button "Save & Exit" at bounding box center [1084, 522] width 102 height 30
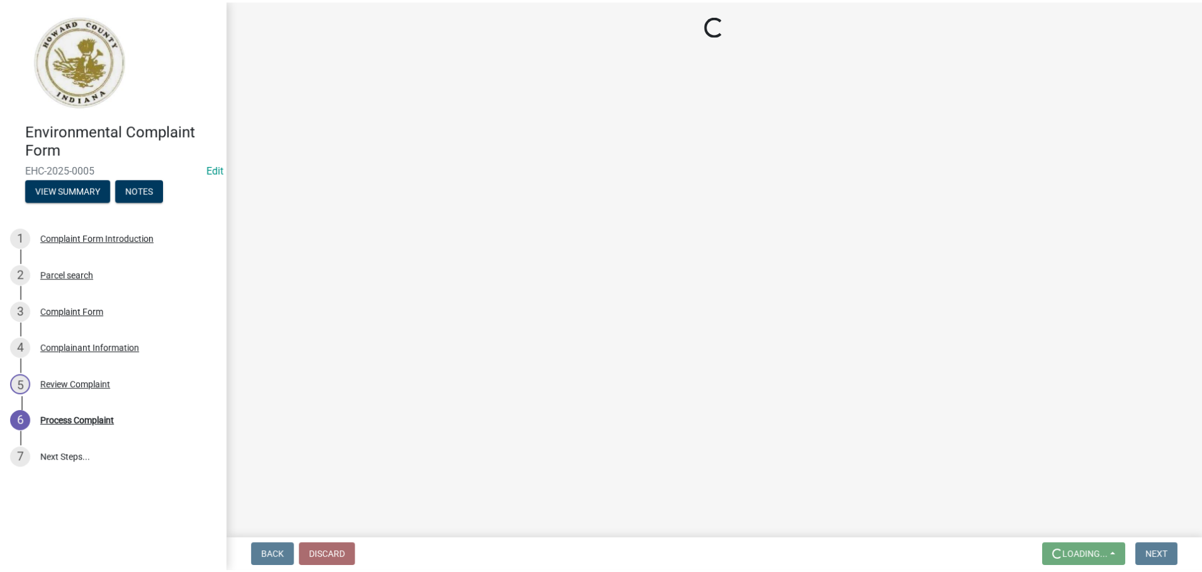
scroll to position [0, 0]
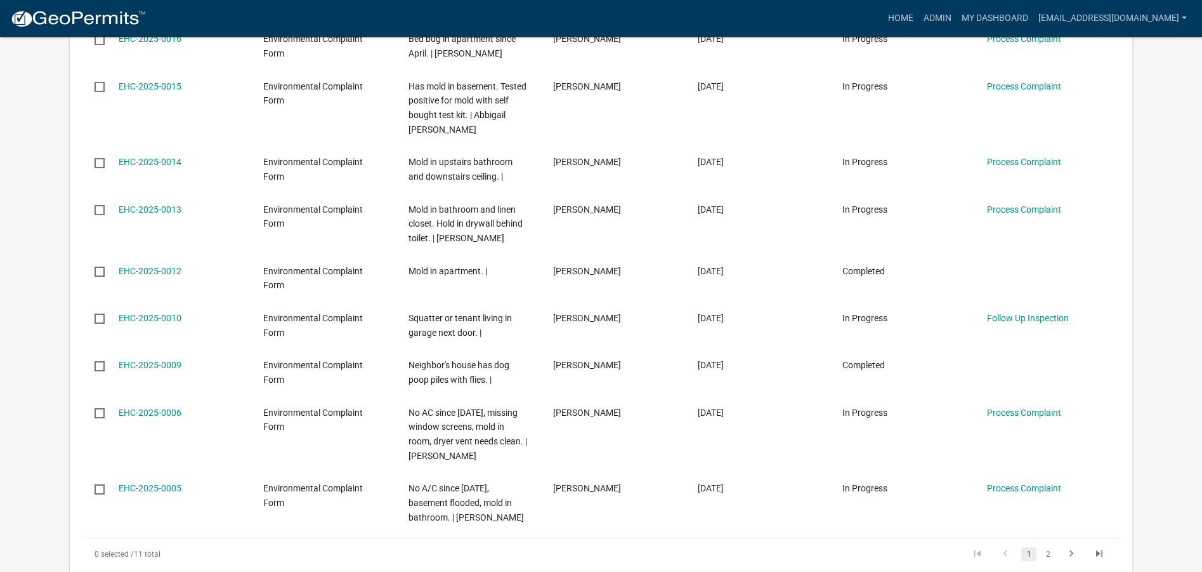
scroll to position [444, 0]
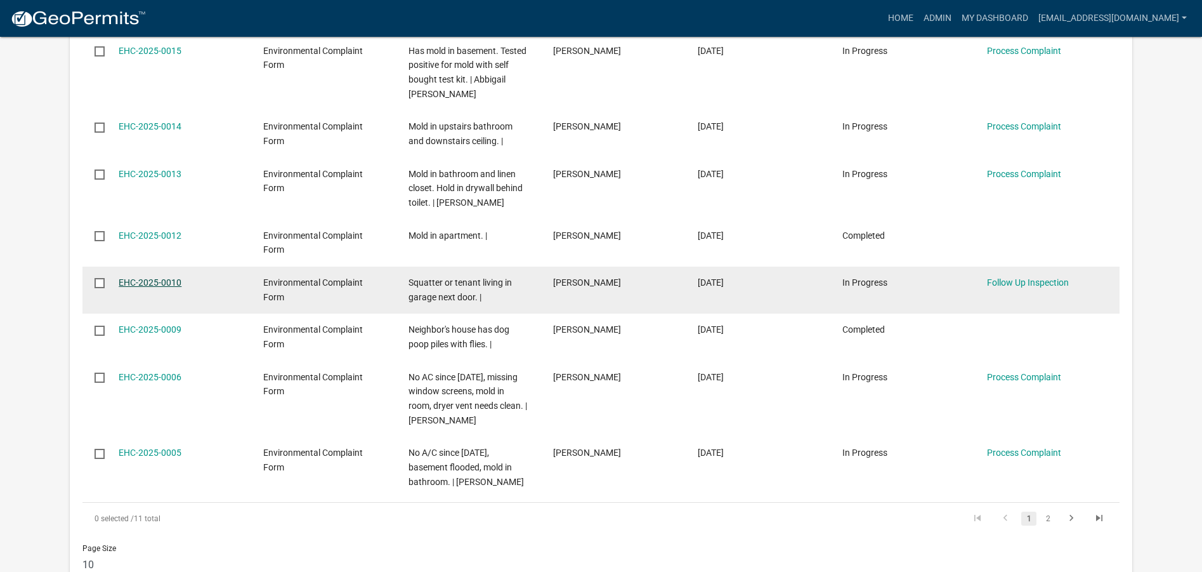
click at [158, 282] on link "EHC-2025-0010" at bounding box center [150, 282] width 63 height 10
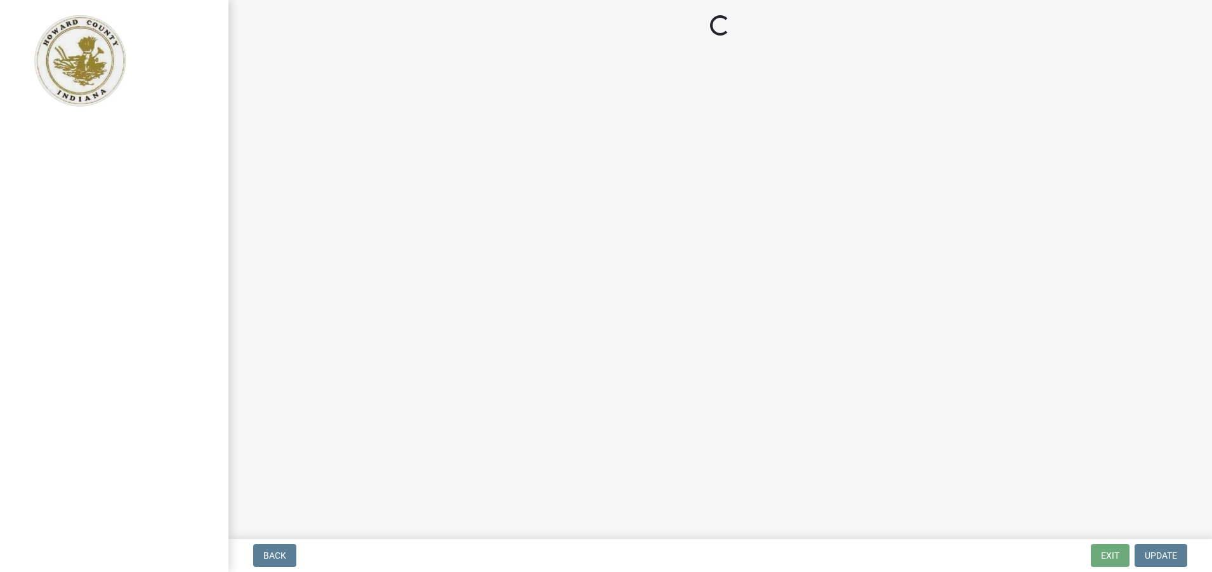
select select "27560442-e6ff-4b87-9ac8-a6e029971116"
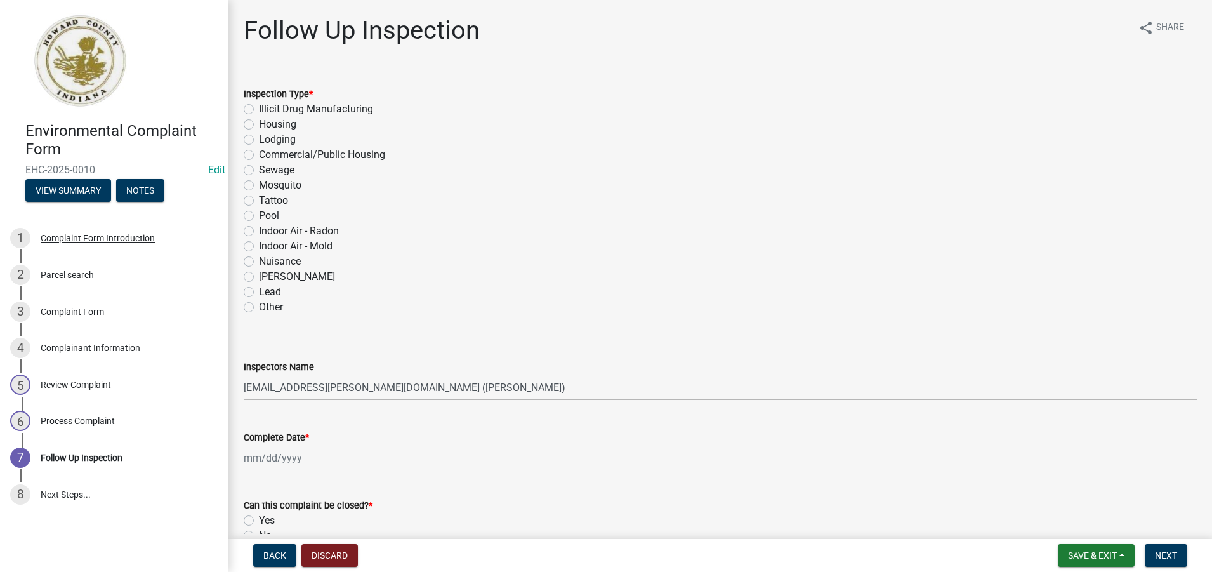
click at [259, 307] on label "Other" at bounding box center [271, 306] width 24 height 15
click at [259, 307] on input "Other" at bounding box center [263, 303] width 8 height 8
radio input "true"
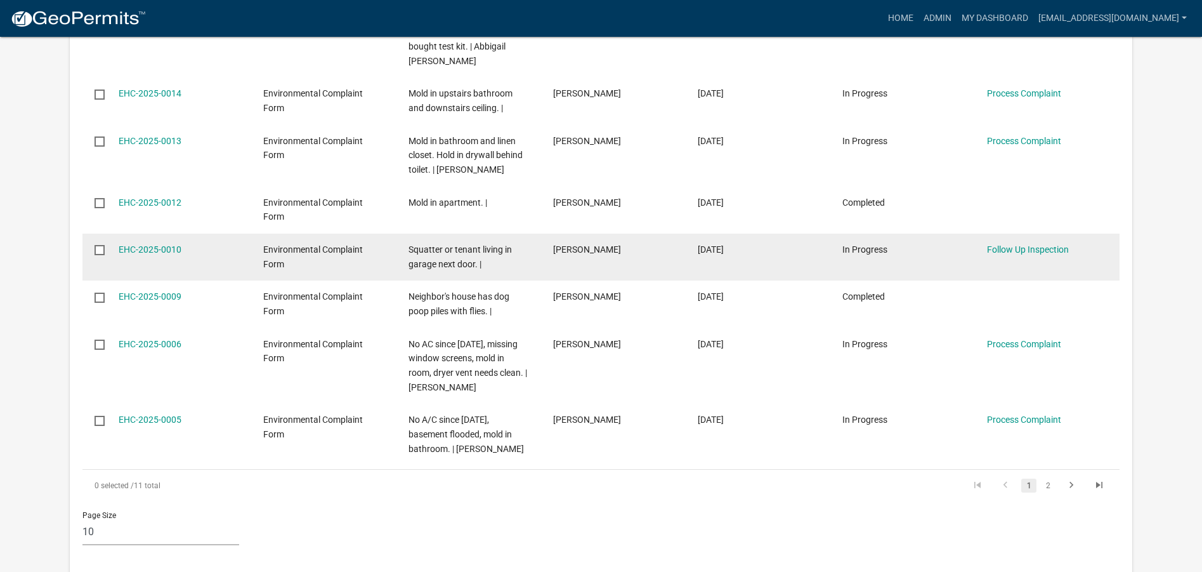
scroll to position [485, 0]
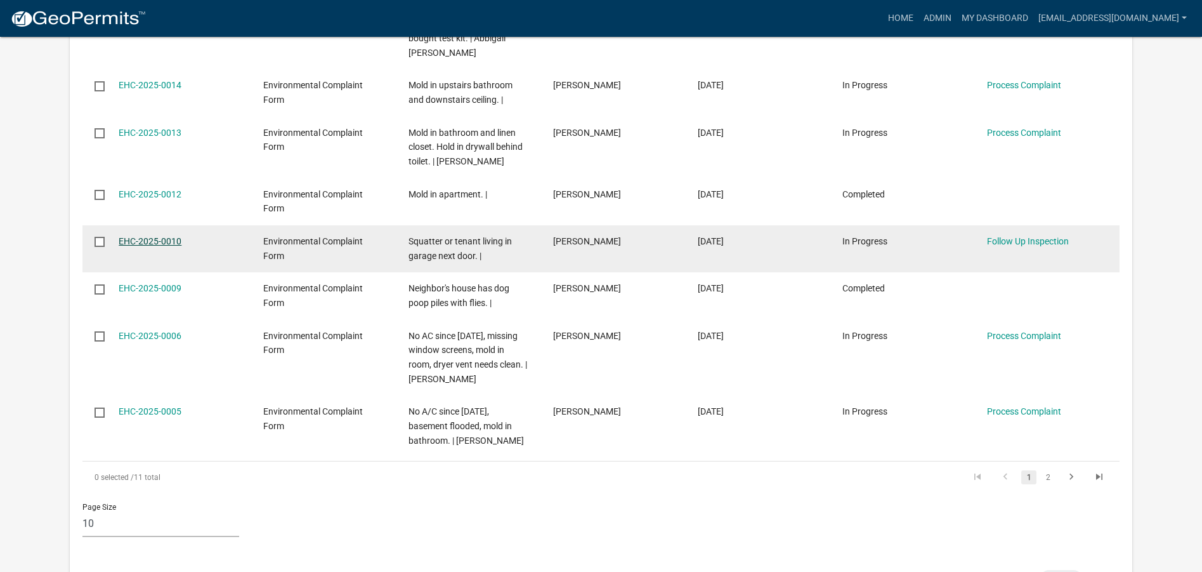
click at [145, 241] on link "EHC-2025-0010" at bounding box center [150, 241] width 63 height 10
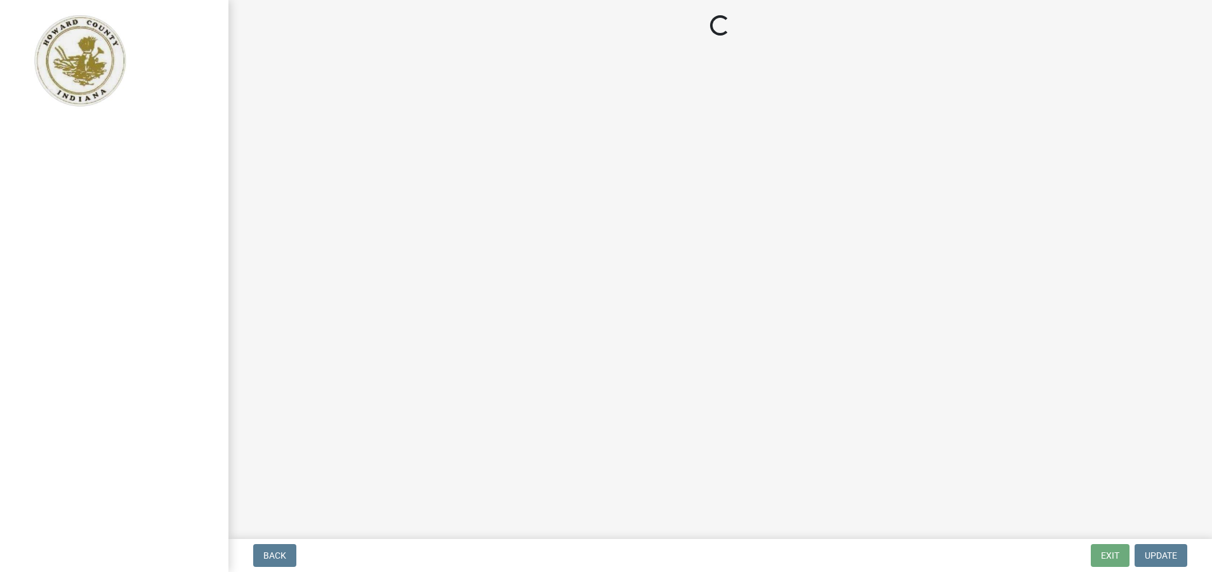
select select "27560442-e6ff-4b87-9ac8-a6e029971116"
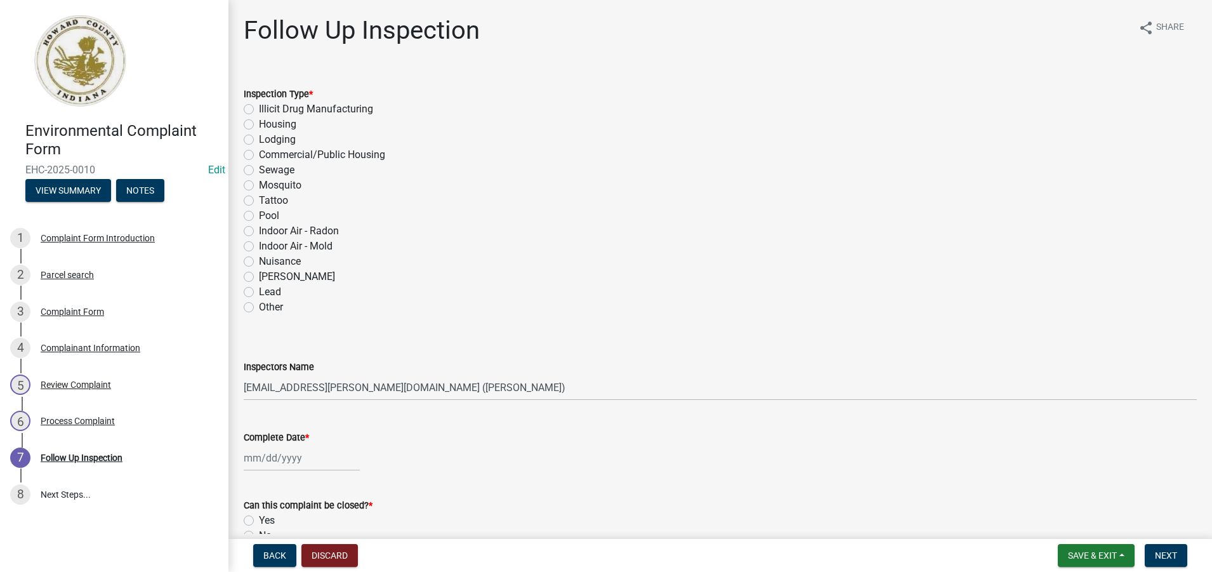
click at [259, 308] on label "Other" at bounding box center [271, 306] width 24 height 15
click at [259, 308] on input "Other" at bounding box center [263, 303] width 8 height 8
radio input "true"
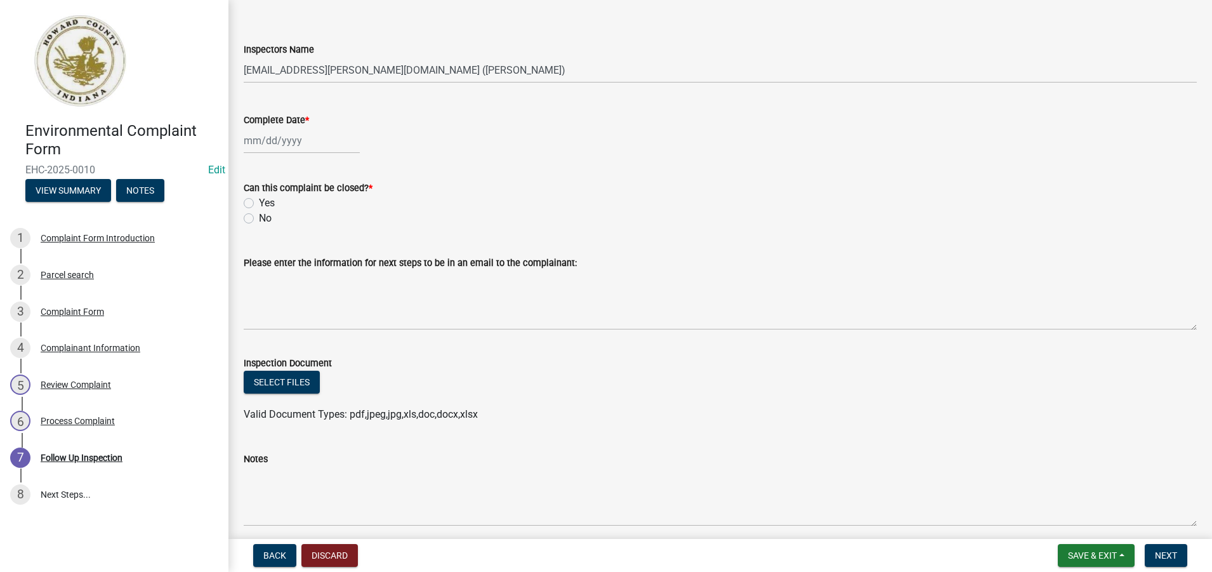
scroll to position [369, 0]
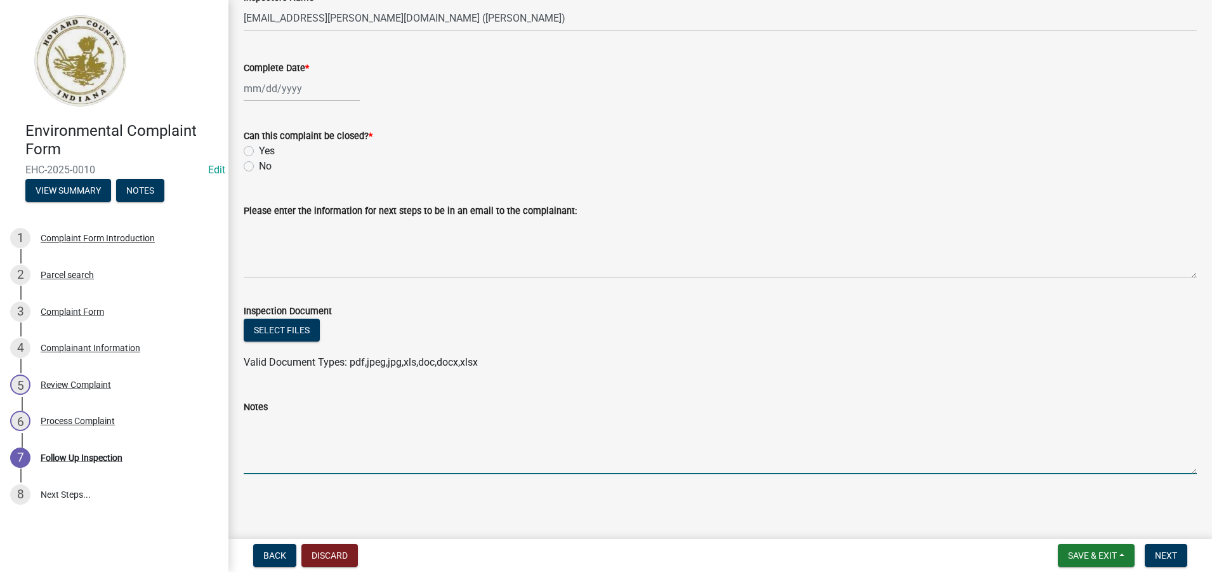
click at [271, 442] on textarea "Notes" at bounding box center [720, 444] width 953 height 60
click at [499, 424] on textarea "[DATE]- I went and spoke with [PERSON_NAME] from Plan Commision. She looked at …" at bounding box center [720, 444] width 953 height 60
click at [974, 421] on textarea "[DATE]- I went and spoke with [PERSON_NAME] from Plan Commission. She looked at…" at bounding box center [720, 444] width 953 height 60
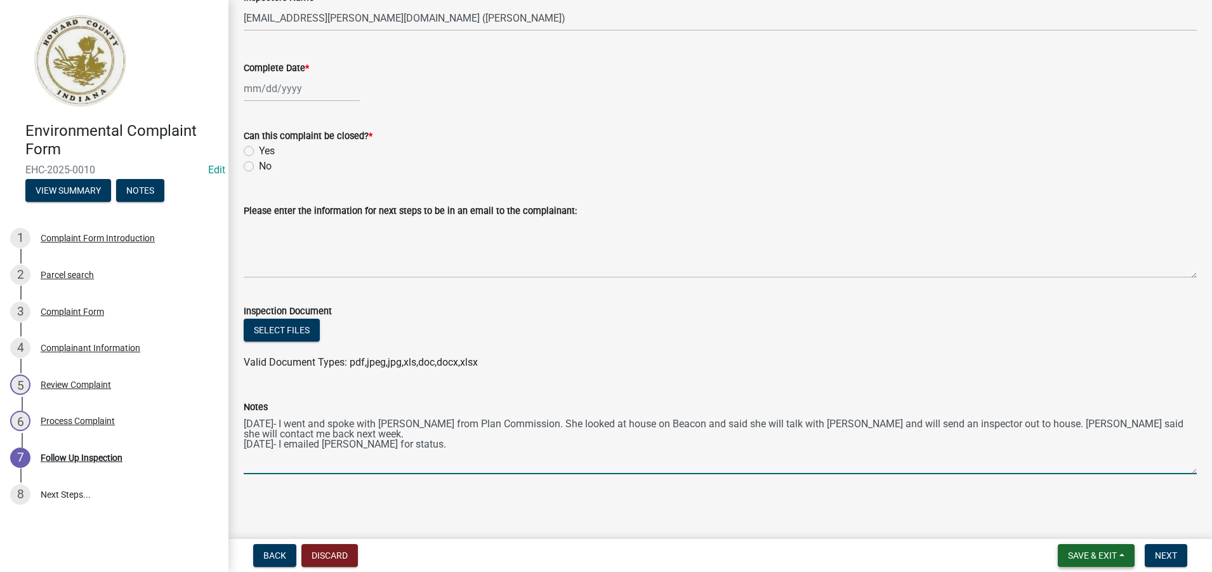
type textarea "[DATE]- I went and spoke with [PERSON_NAME] from Plan Commission. She looked at…"
click at [1110, 557] on span "Save & Exit" at bounding box center [1092, 555] width 49 height 10
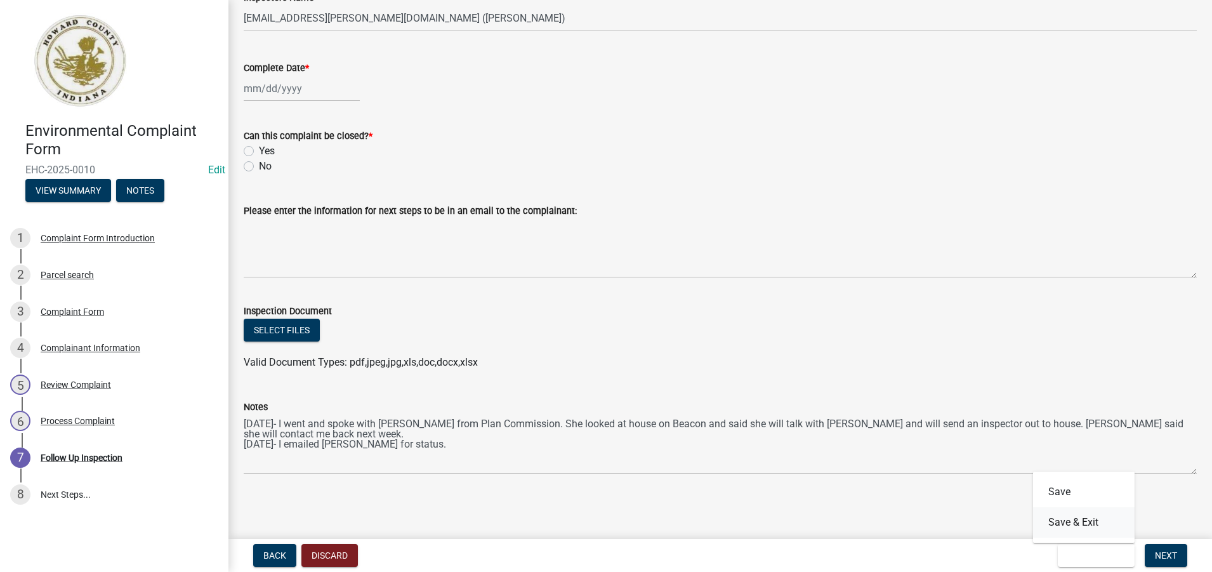
click at [1072, 523] on button "Save & Exit" at bounding box center [1084, 522] width 102 height 30
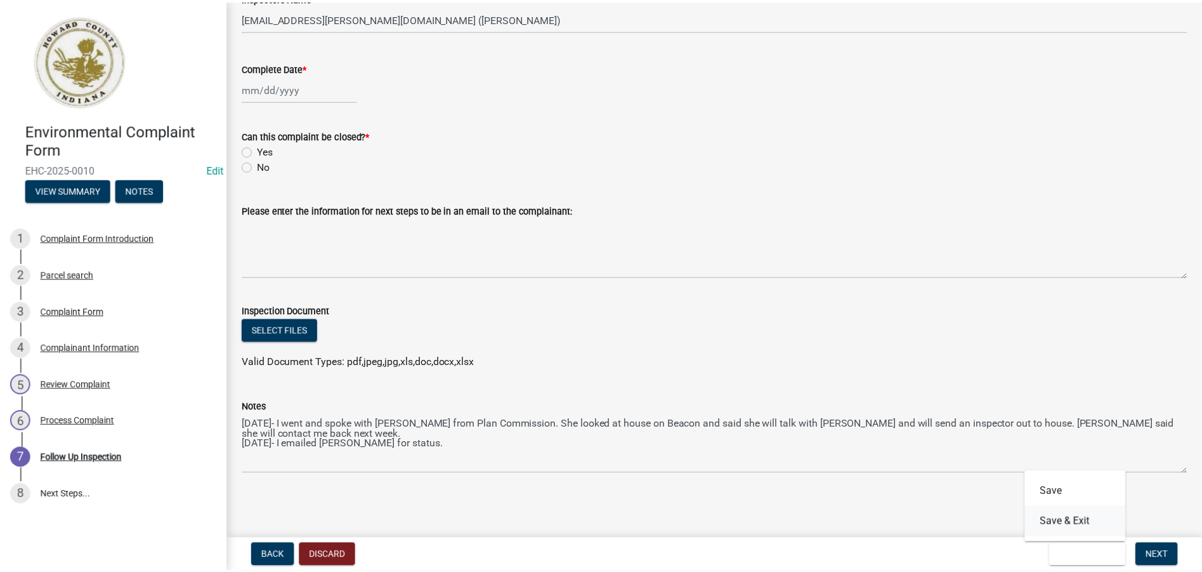
scroll to position [0, 0]
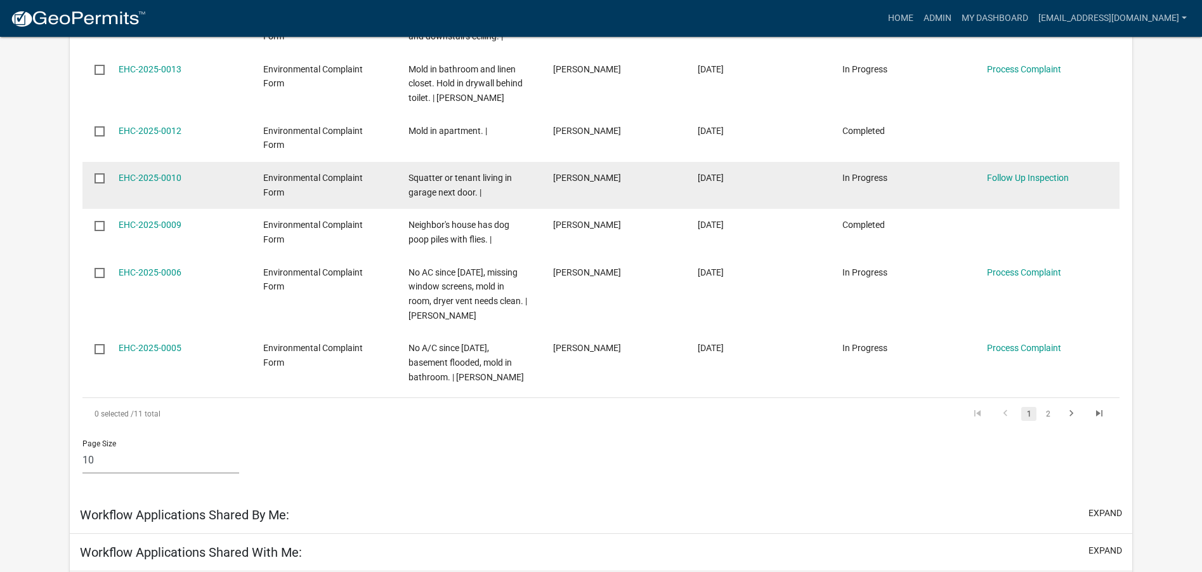
scroll to position [549, 0]
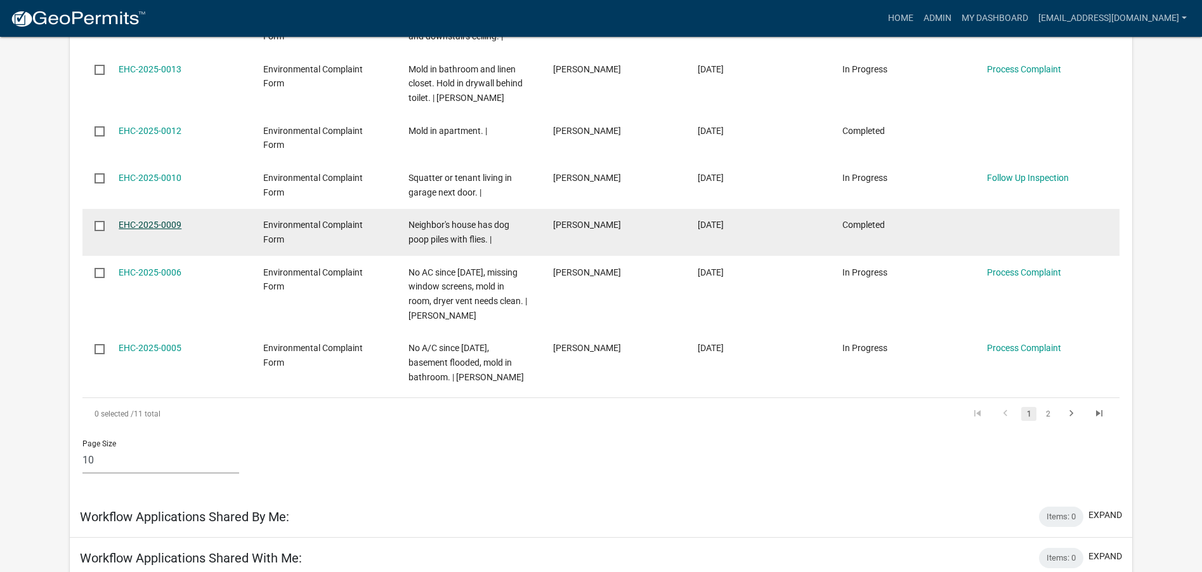
click at [145, 224] on link "EHC-2025-0009" at bounding box center [150, 225] width 63 height 10
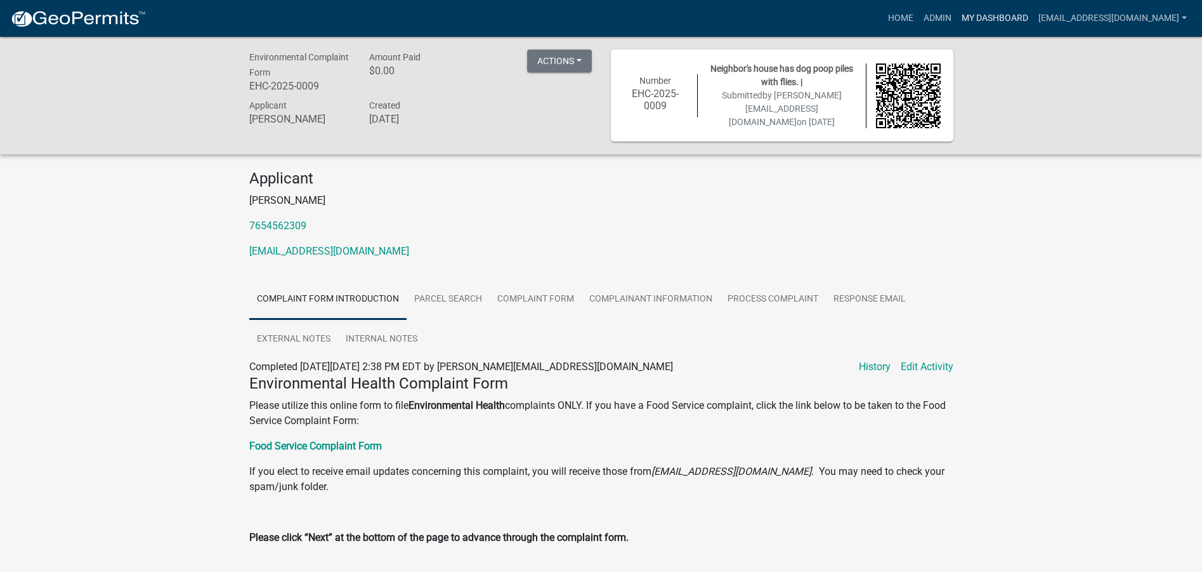
click at [991, 17] on link "My Dashboard" at bounding box center [995, 18] width 77 height 24
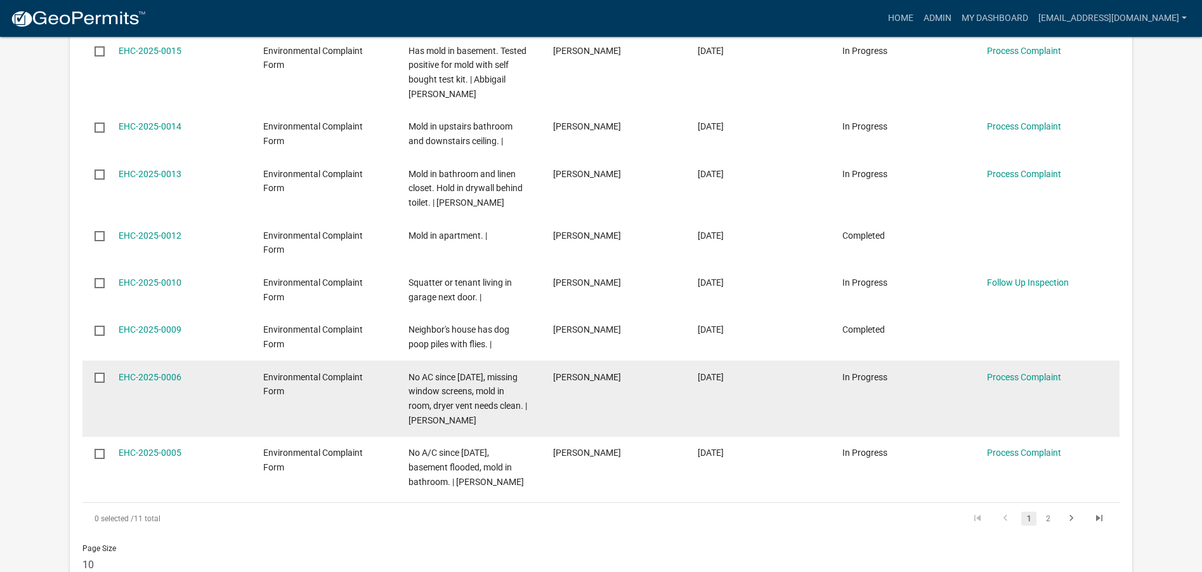
scroll to position [422, 0]
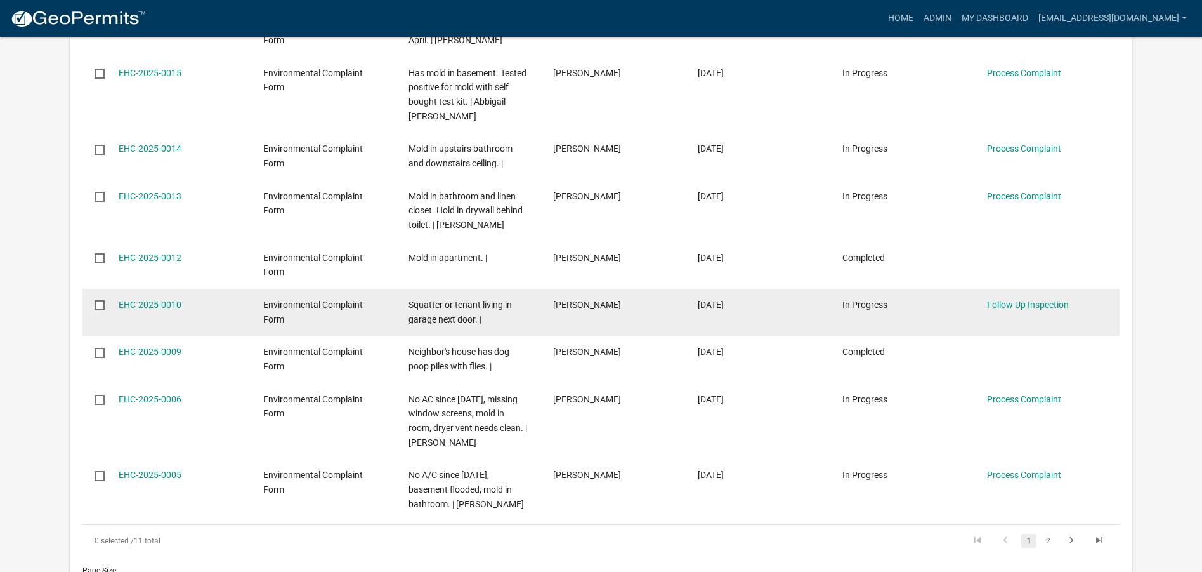
click at [440, 311] on div "Squatter or tenant living in garage next door. |" at bounding box center [469, 312] width 121 height 29
click at [164, 302] on link "EHC-2025-0010" at bounding box center [150, 304] width 63 height 10
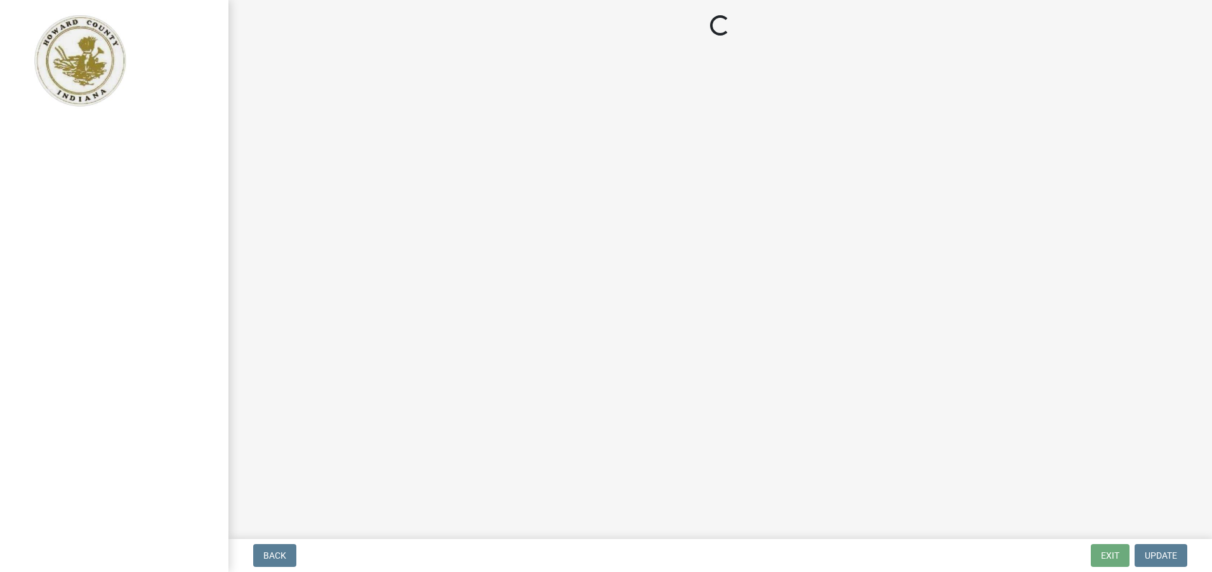
select select "27560442-e6ff-4b87-9ac8-a6e029971116"
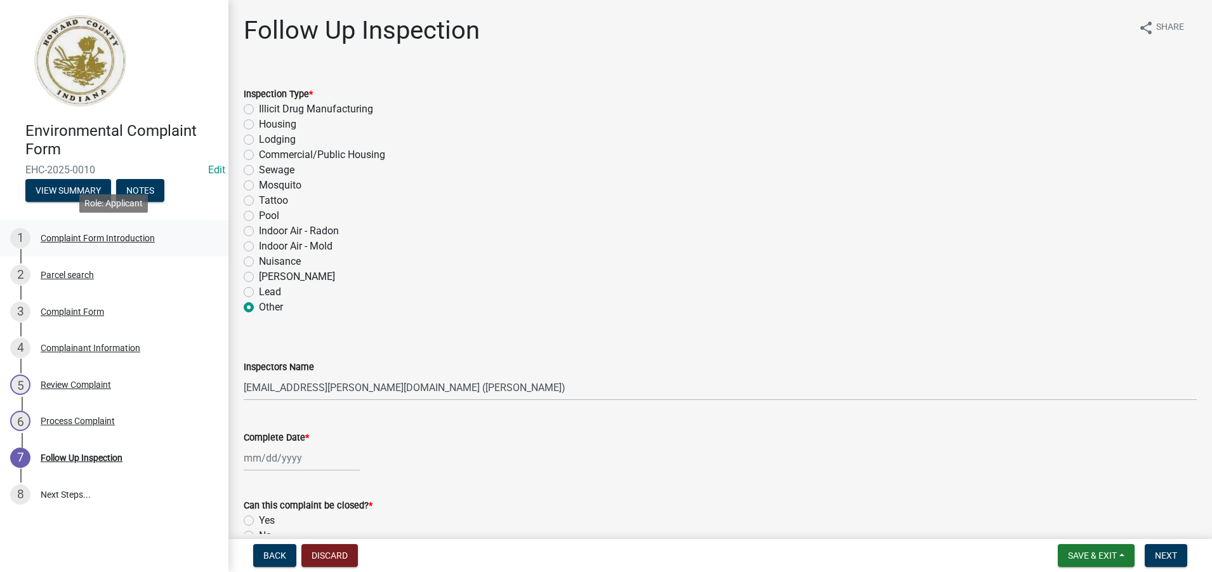
click at [104, 239] on div "Complaint Form Introduction" at bounding box center [98, 237] width 114 height 9
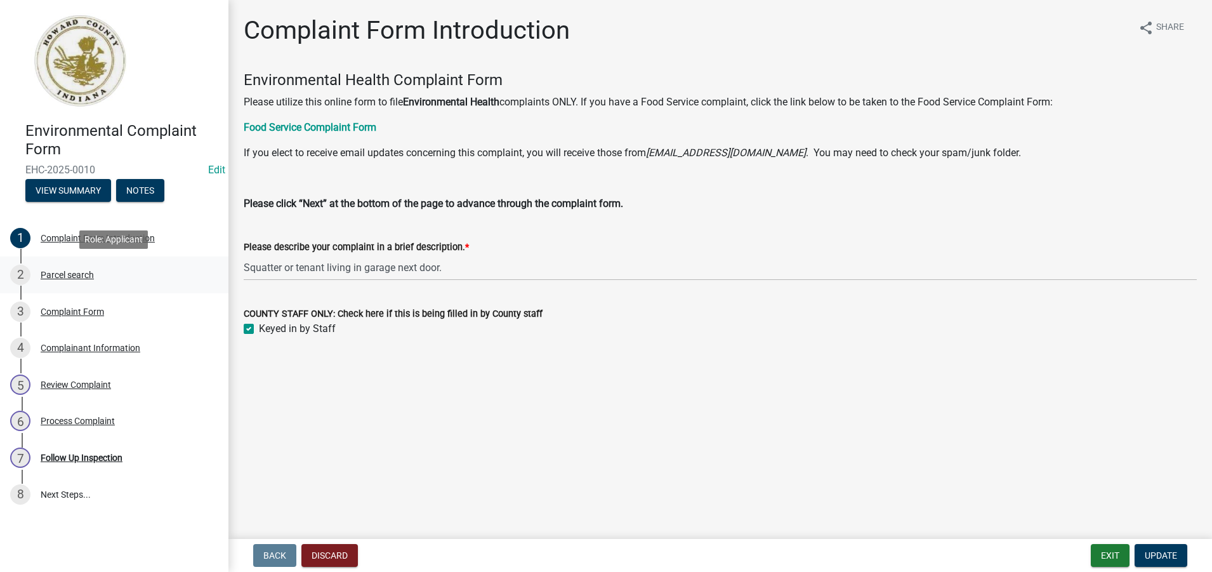
click at [56, 277] on div "Parcel search" at bounding box center [67, 274] width 53 height 9
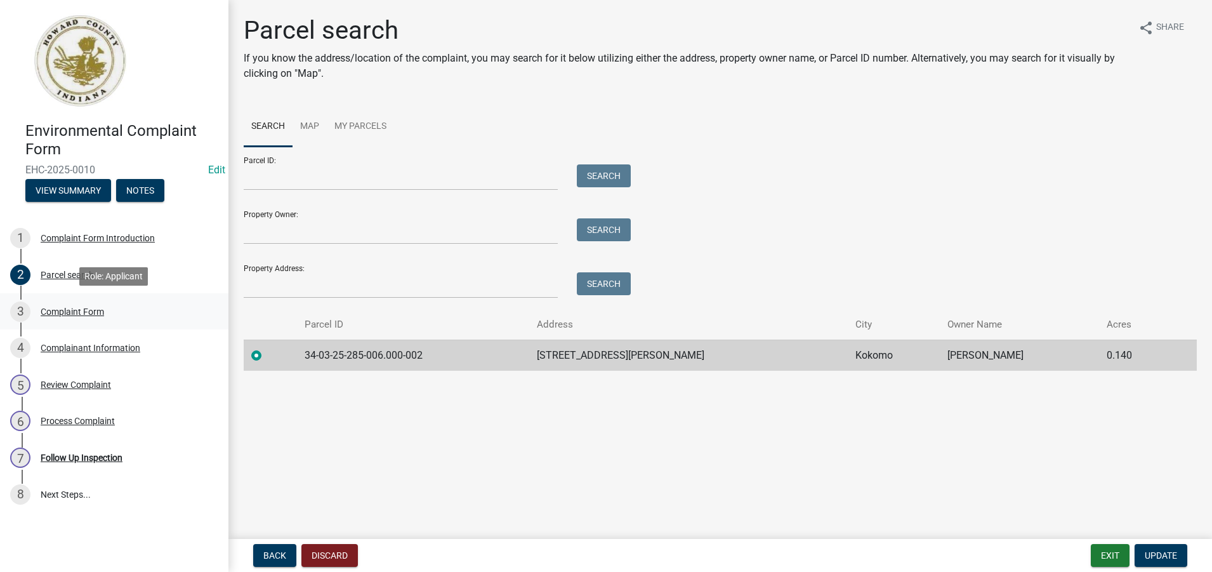
click at [70, 312] on div "Complaint Form" at bounding box center [72, 311] width 63 height 9
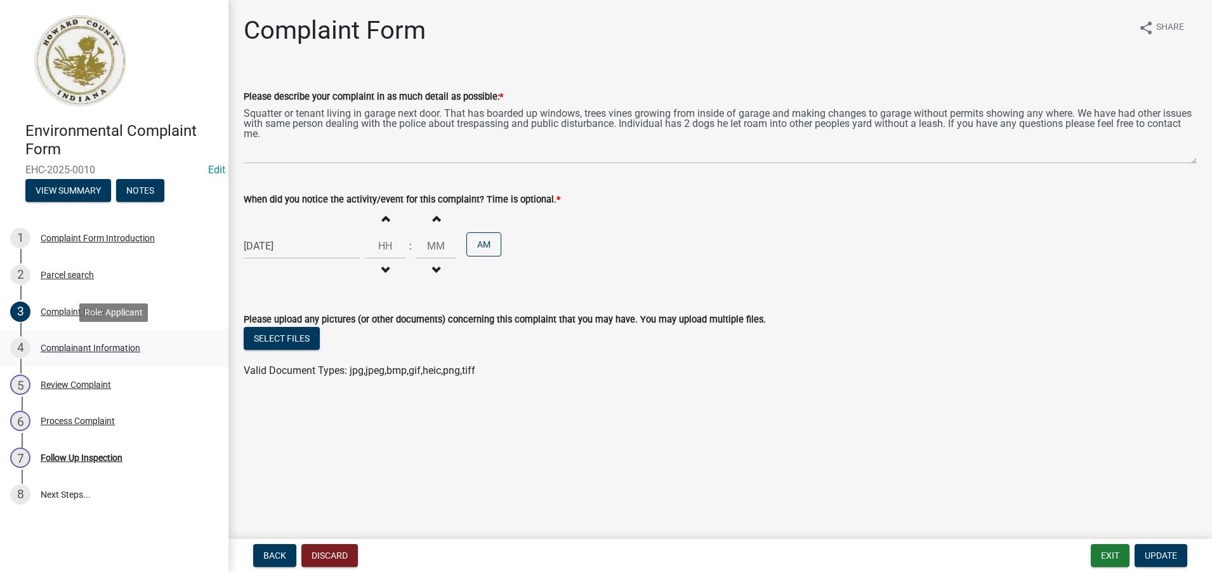
click at [72, 348] on div "Complainant Information" at bounding box center [91, 347] width 100 height 9
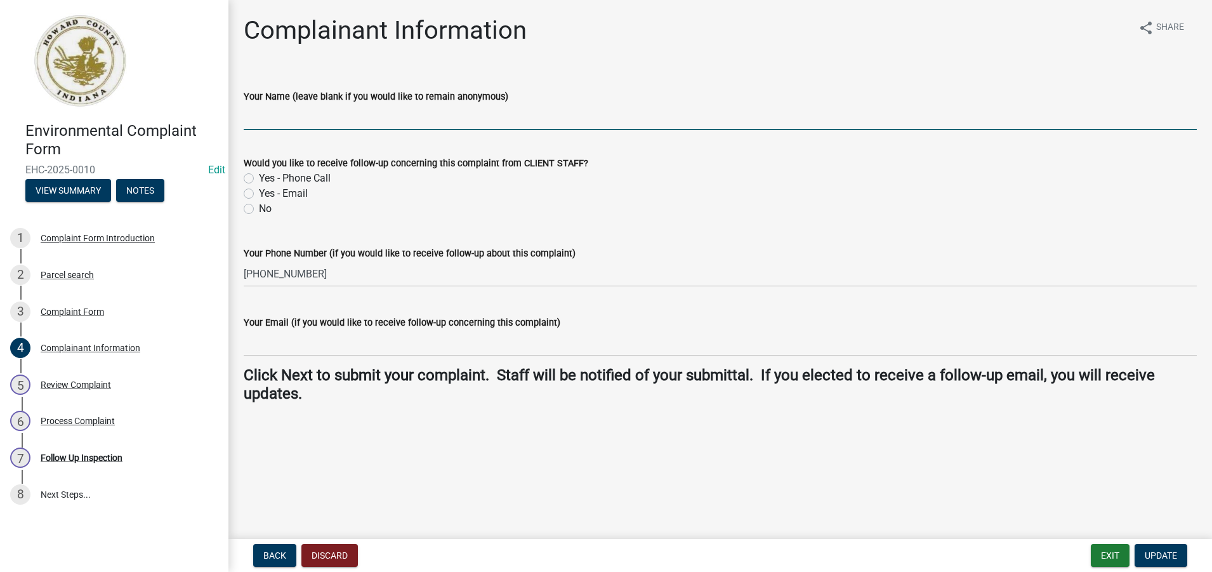
click at [261, 124] on input "Your Name (leave blank if you would like to remain anonymous)" at bounding box center [720, 117] width 953 height 26
type input "[PERSON_NAME]"
click at [1171, 555] on span "Update" at bounding box center [1161, 555] width 32 height 10
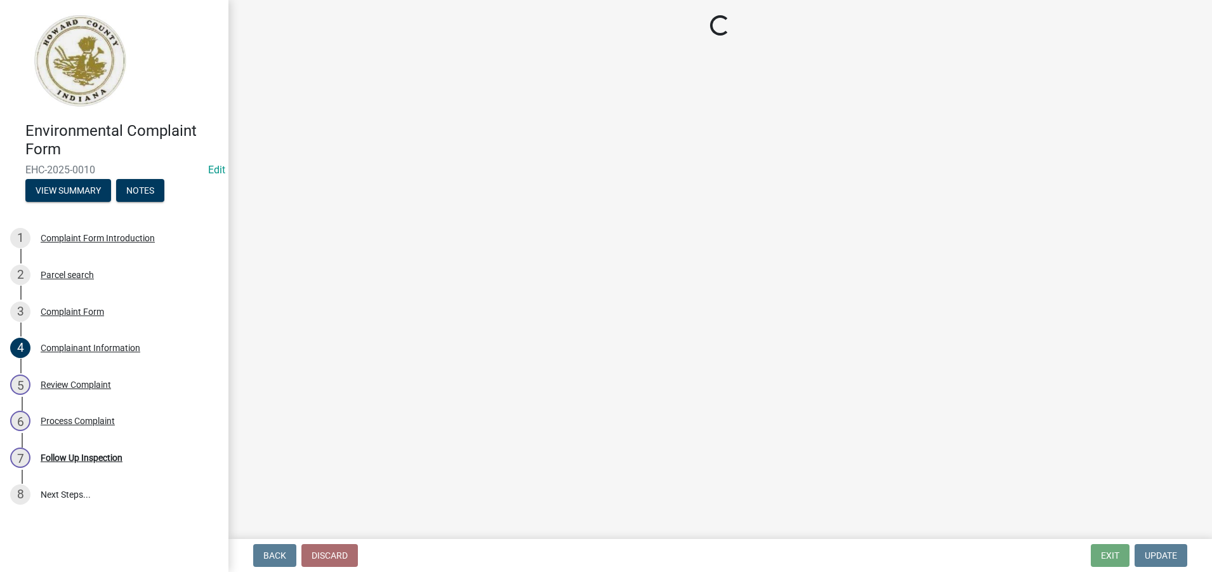
select select "27560442-e6ff-4b87-9ac8-a6e029971116"
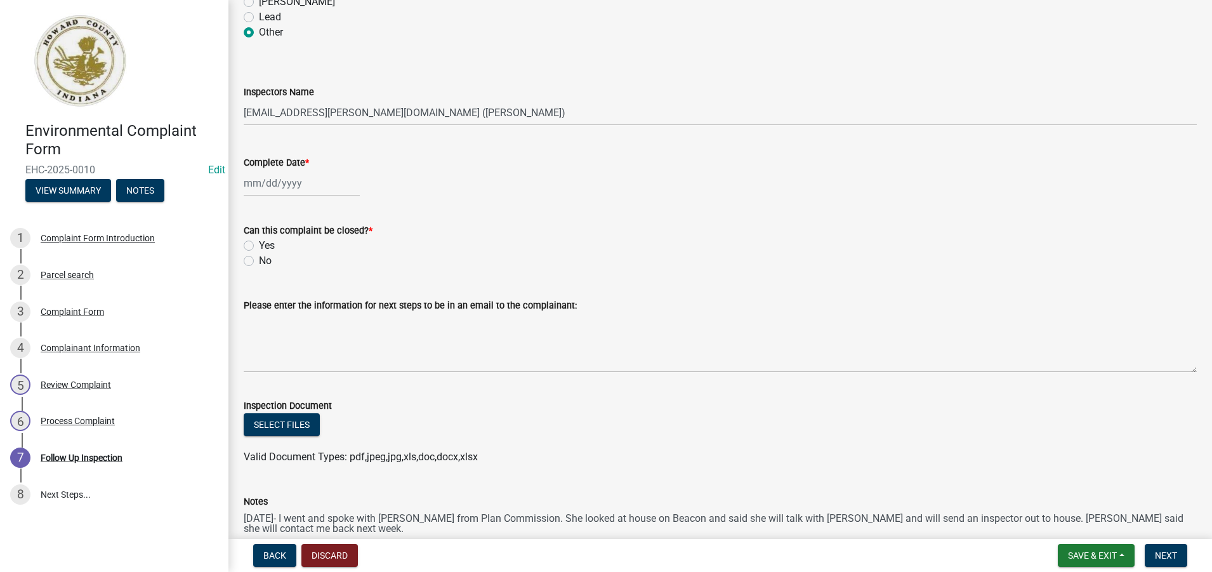
scroll to position [369, 0]
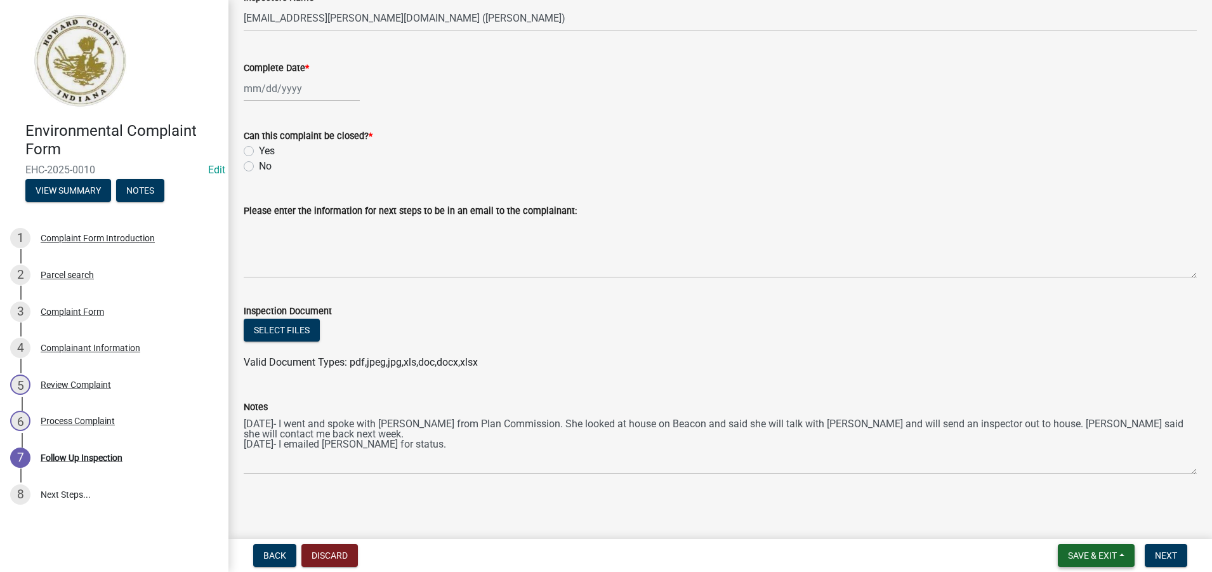
click at [1103, 559] on span "Save & Exit" at bounding box center [1092, 555] width 49 height 10
click at [1084, 525] on button "Save & Exit" at bounding box center [1084, 522] width 102 height 30
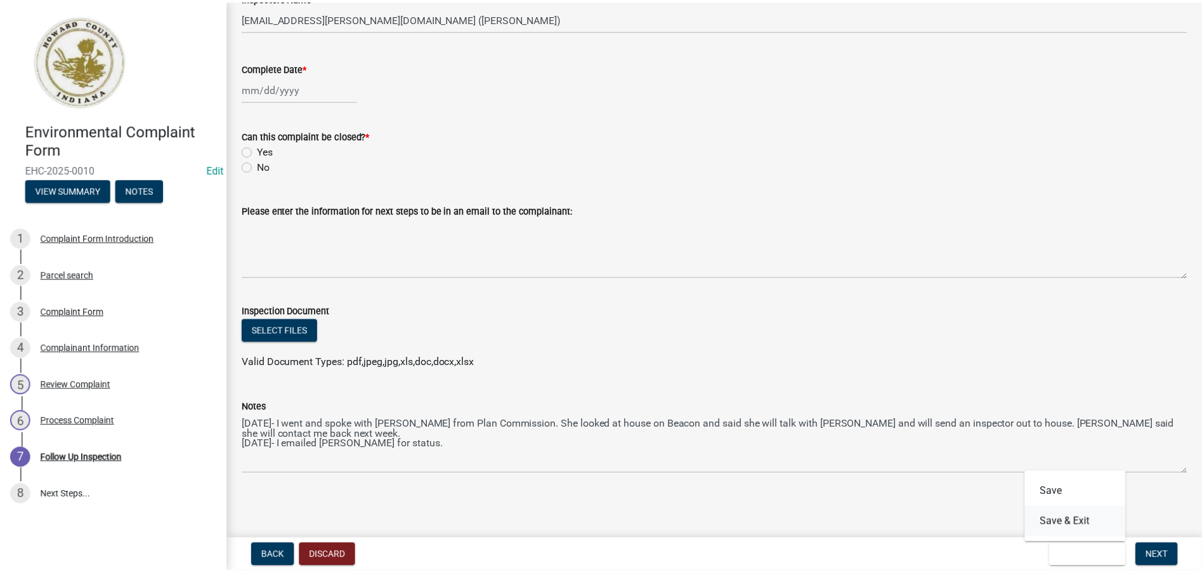
scroll to position [0, 0]
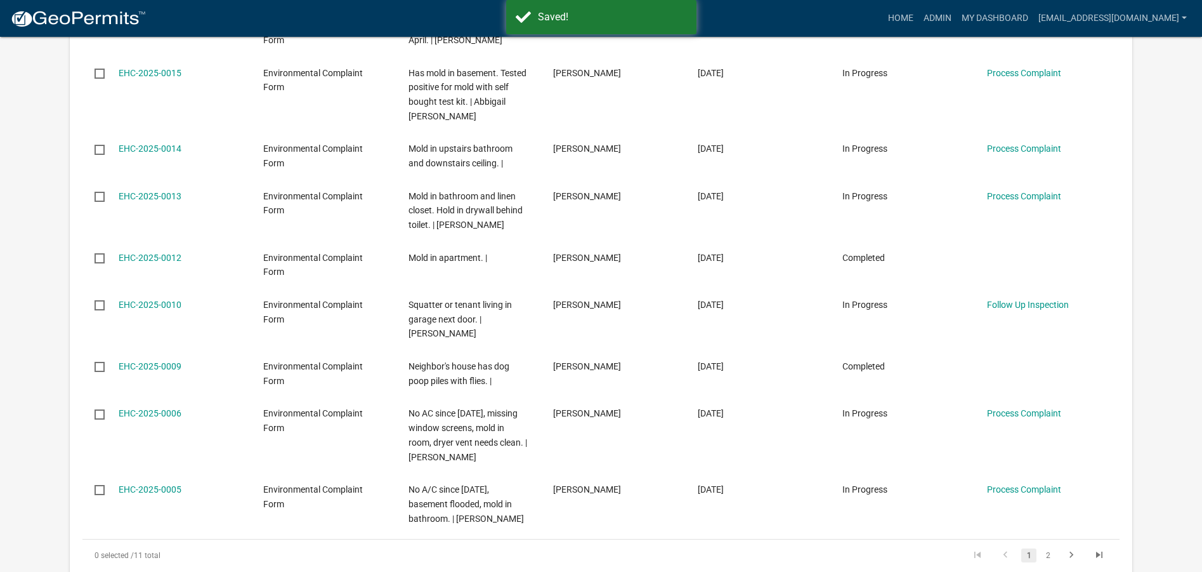
scroll to position [422, 0]
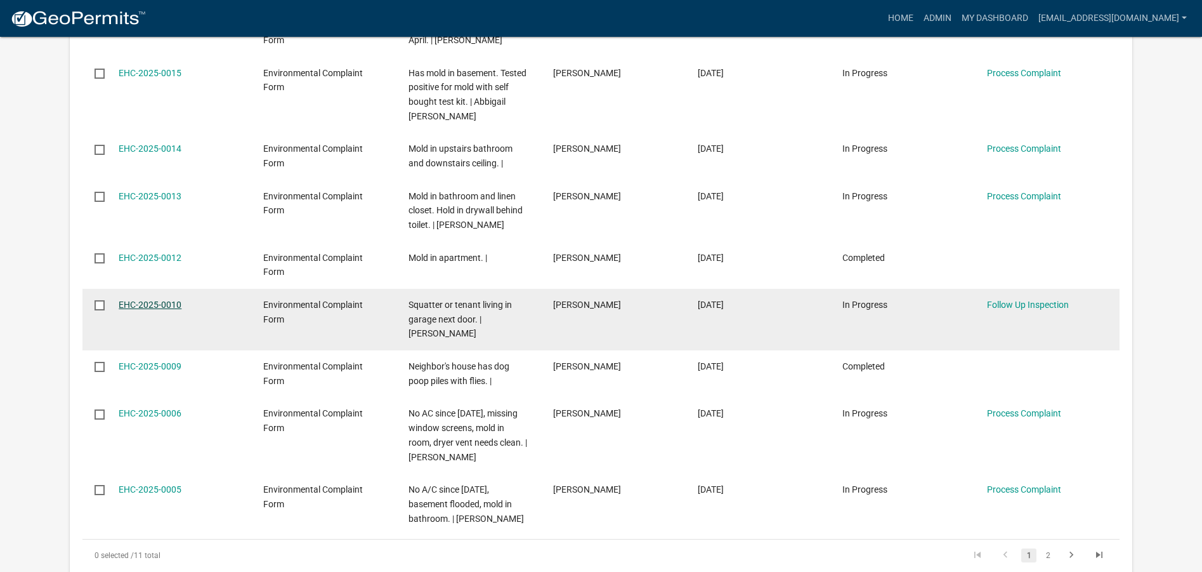
click at [143, 302] on link "EHC-2025-0010" at bounding box center [150, 304] width 63 height 10
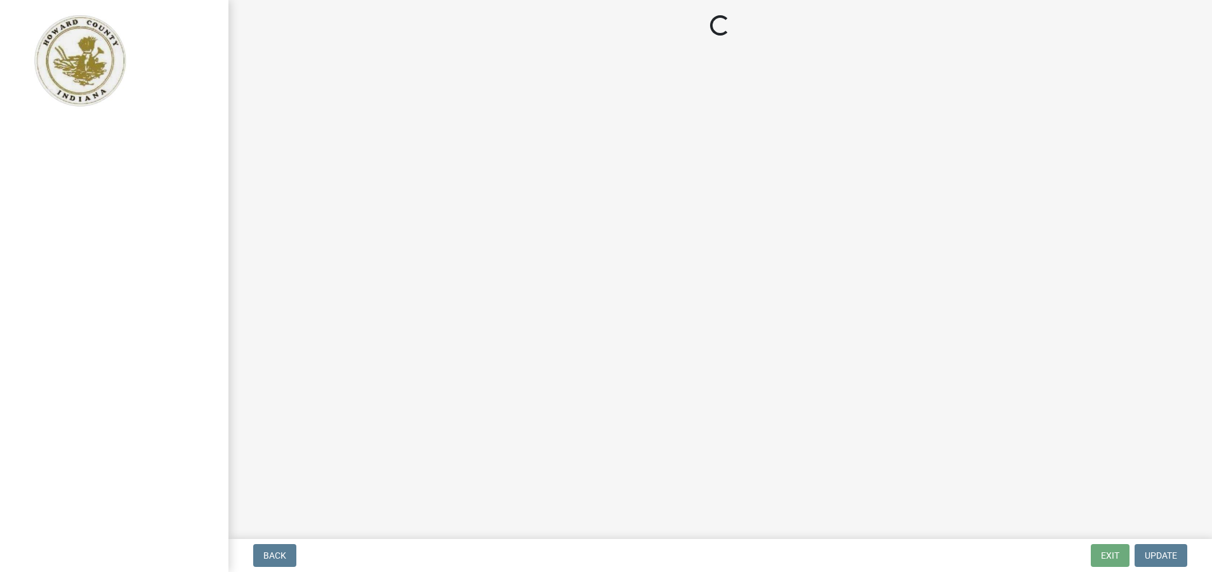
select select "27560442-e6ff-4b87-9ac8-a6e029971116"
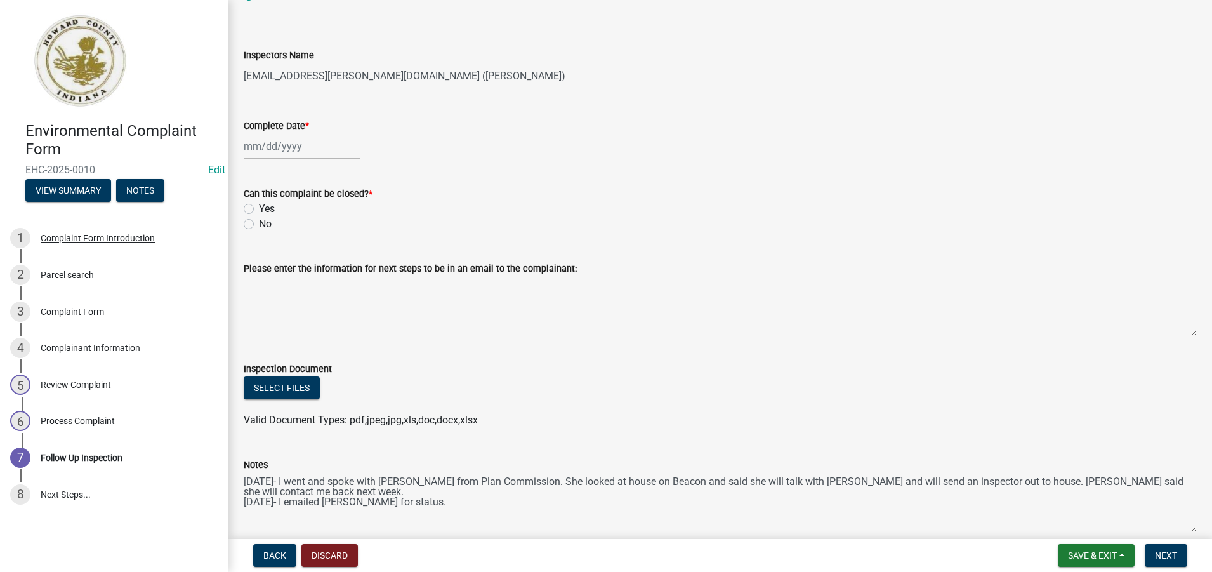
scroll to position [369, 0]
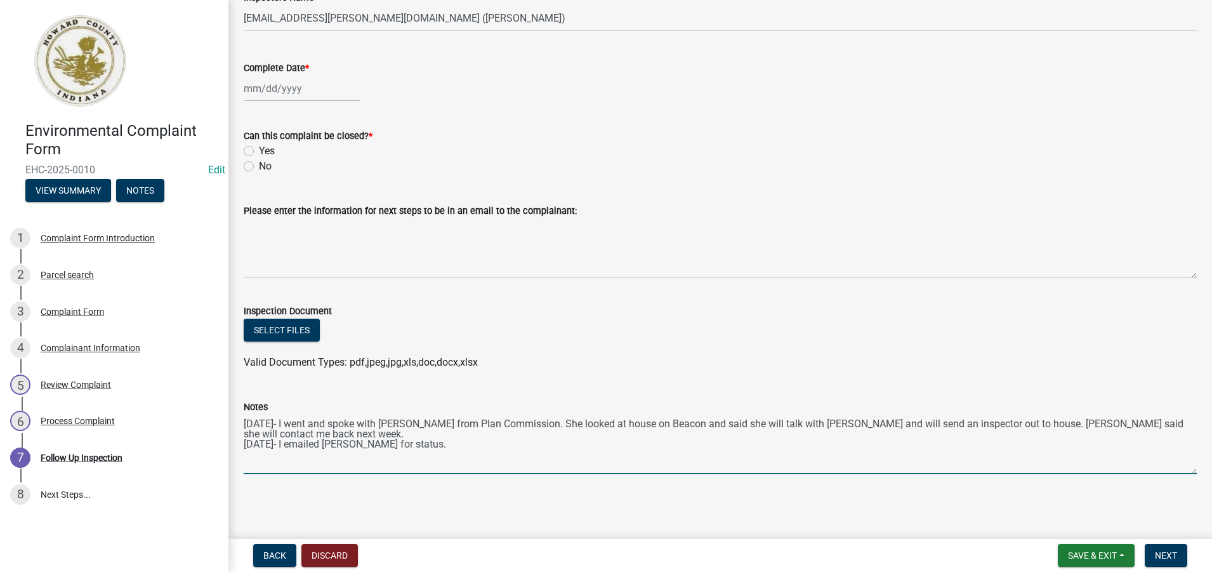
click at [431, 443] on textarea "[DATE]- I went and spoke with [PERSON_NAME] from Plan Commission. She looked at…" at bounding box center [720, 444] width 953 height 60
paste textarea "Hello, 1400 N [PERSON_NAME]- We went out there this morning. We spoke to the te…"
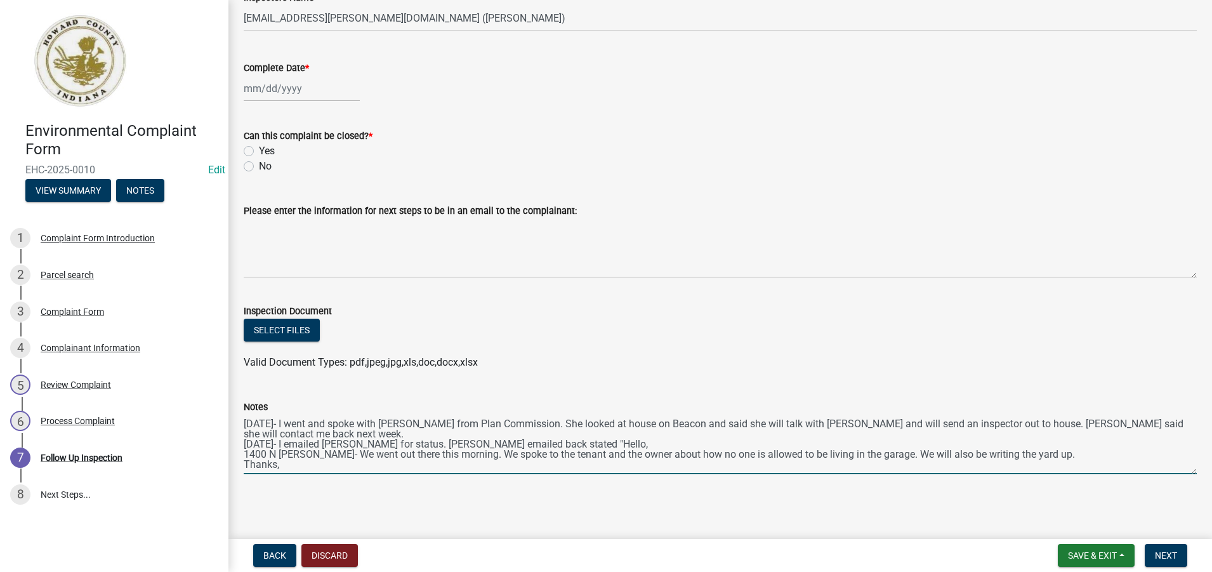
scroll to position [27, 0]
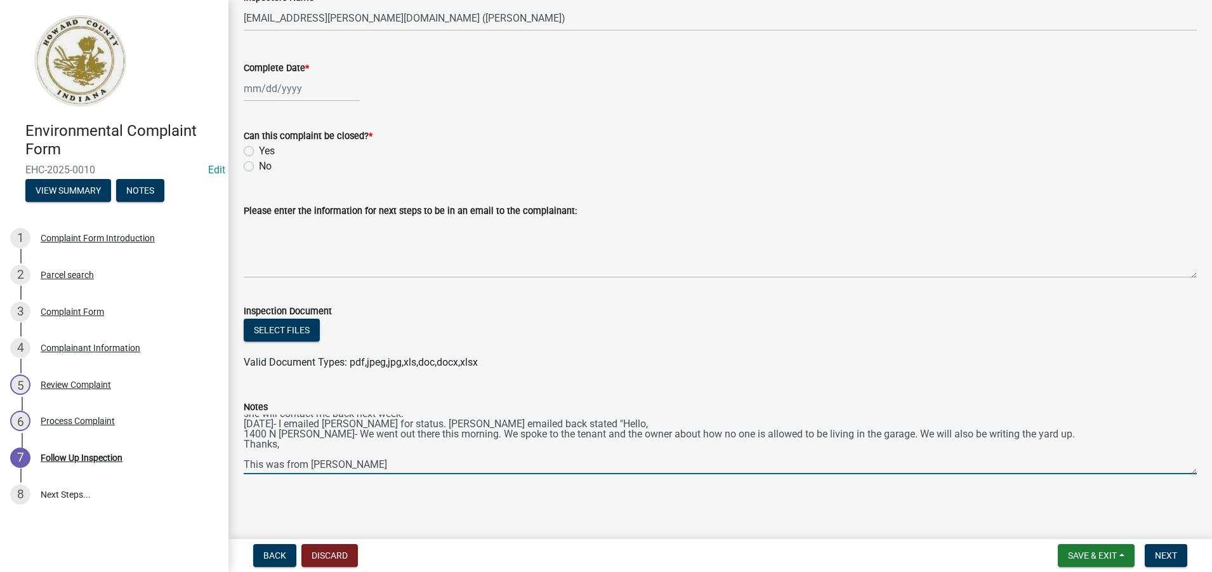
click at [392, 456] on textarea "[DATE]- I went and spoke with [PERSON_NAME] from Plan Commission. She looked at…" at bounding box center [720, 444] width 953 height 60
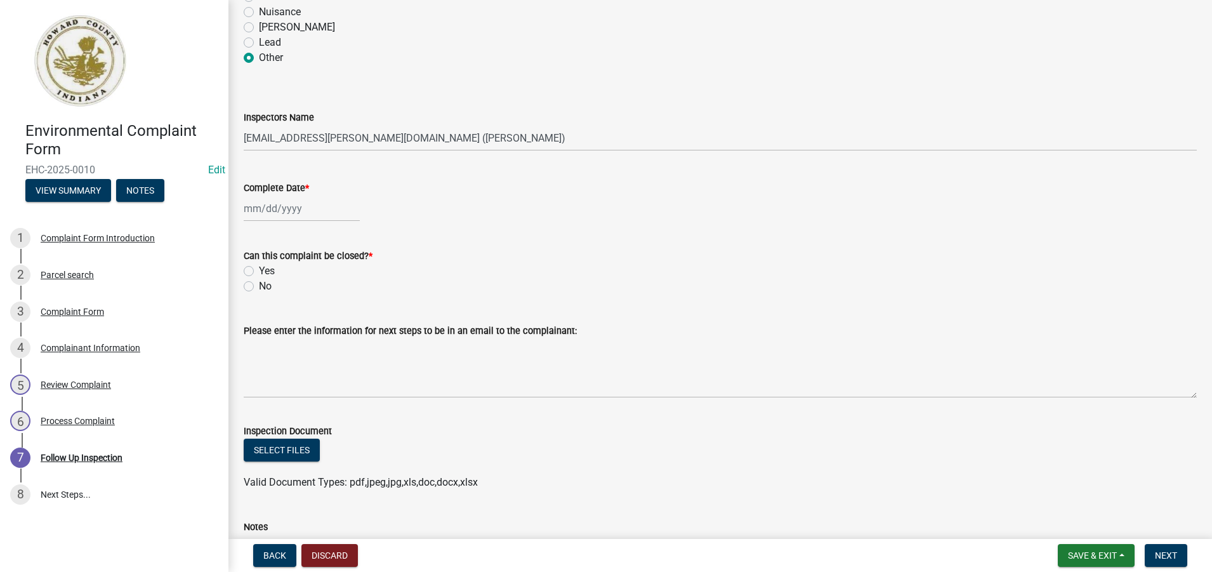
scroll to position [242, 0]
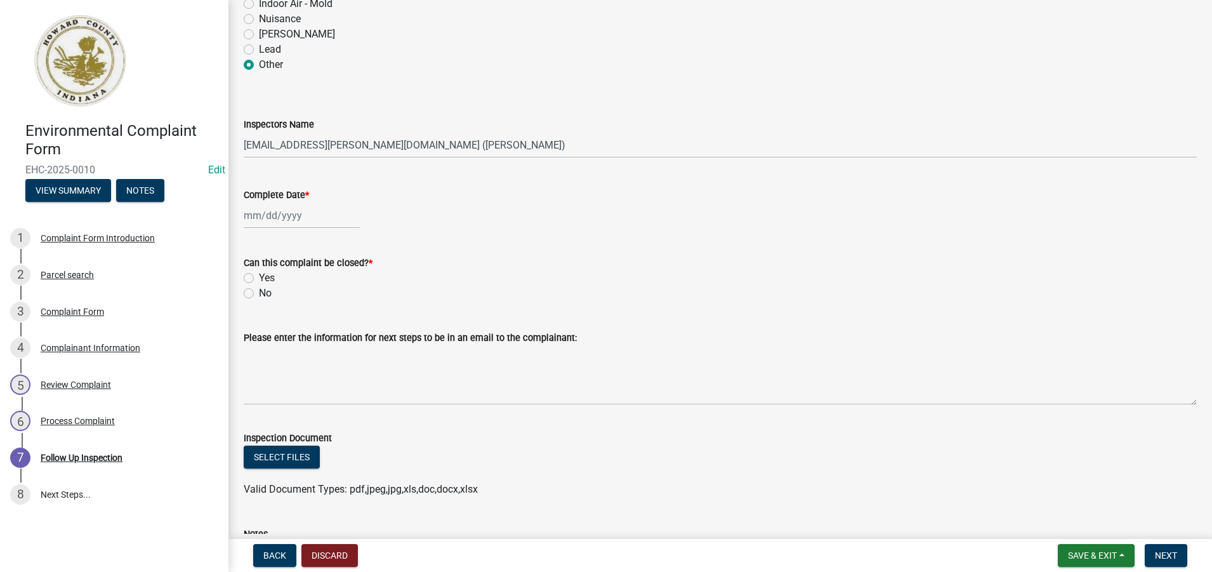
type textarea "[DATE]- I went and spoke with [PERSON_NAME] from Plan Commission. She looked at…"
click at [295, 219] on div at bounding box center [302, 215] width 116 height 26
select select "8"
select select "2025"
click at [256, 327] on div "11" at bounding box center [256, 323] width 20 height 20
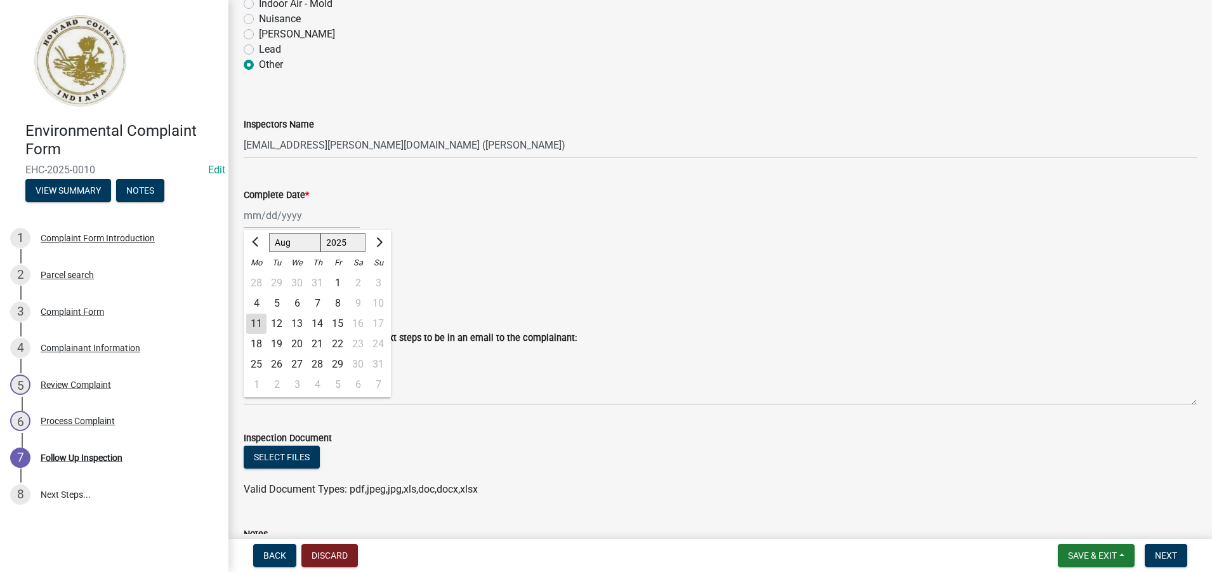
type input "[DATE]"
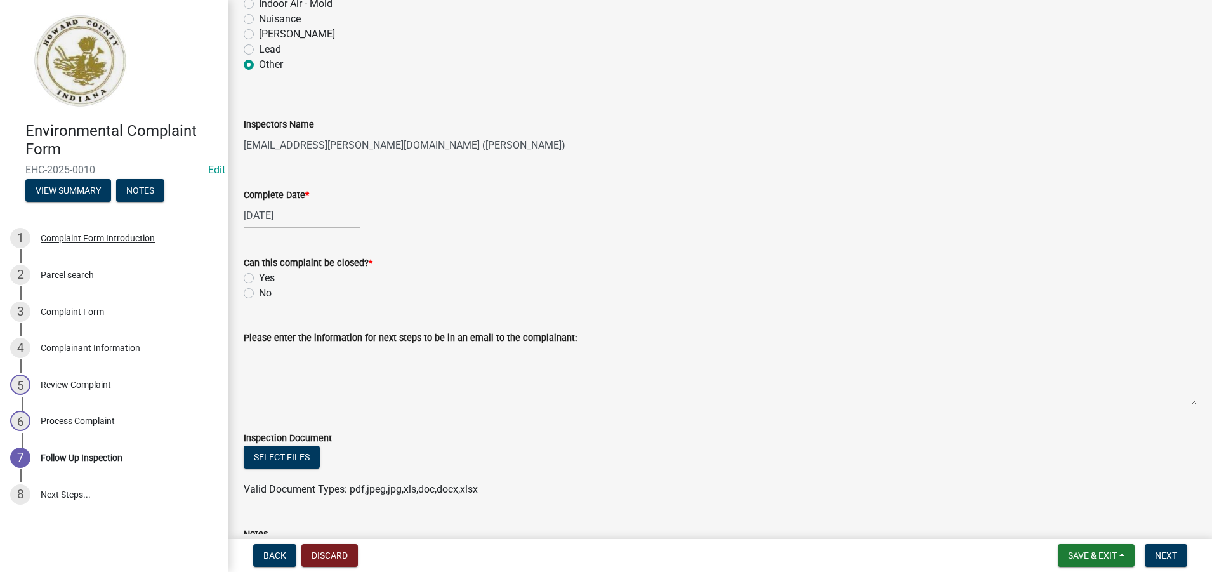
click at [259, 279] on label "Yes" at bounding box center [267, 277] width 16 height 15
click at [259, 279] on input "Yes" at bounding box center [263, 274] width 8 height 8
radio input "true"
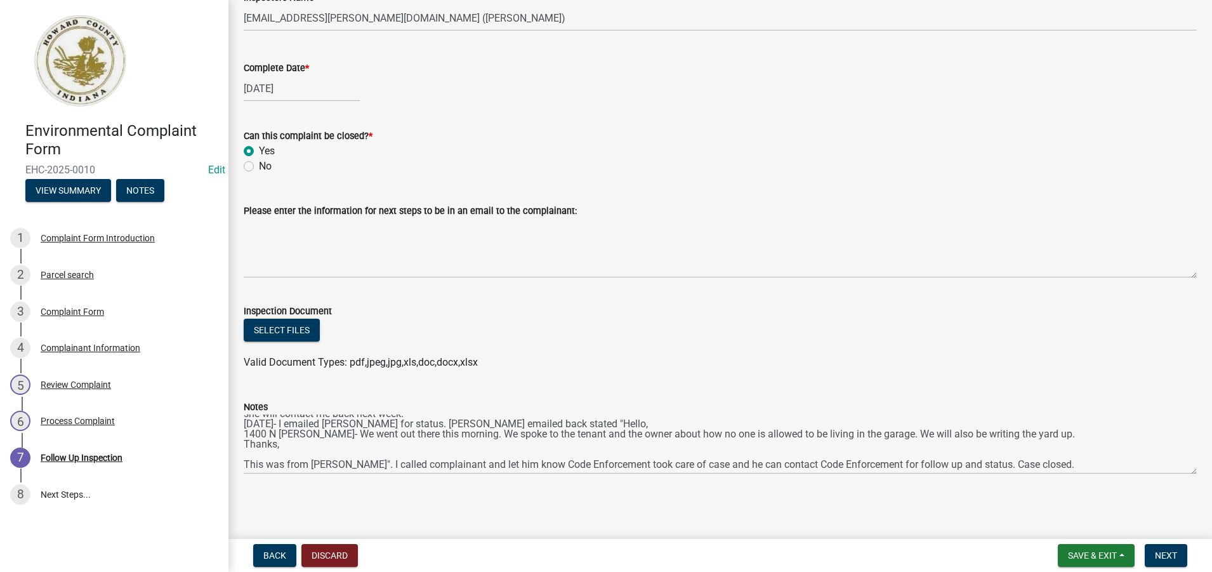
scroll to position [30, 0]
click at [1087, 557] on span "Save & Exit" at bounding box center [1092, 555] width 49 height 10
click at [1061, 496] on button "Save" at bounding box center [1084, 491] width 102 height 30
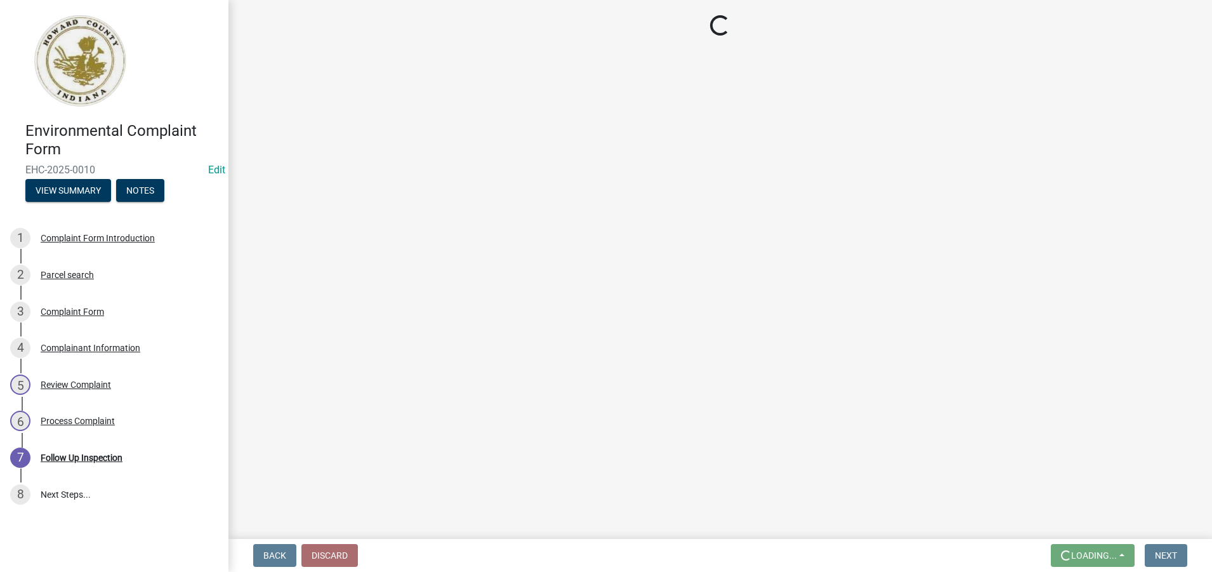
scroll to position [0, 0]
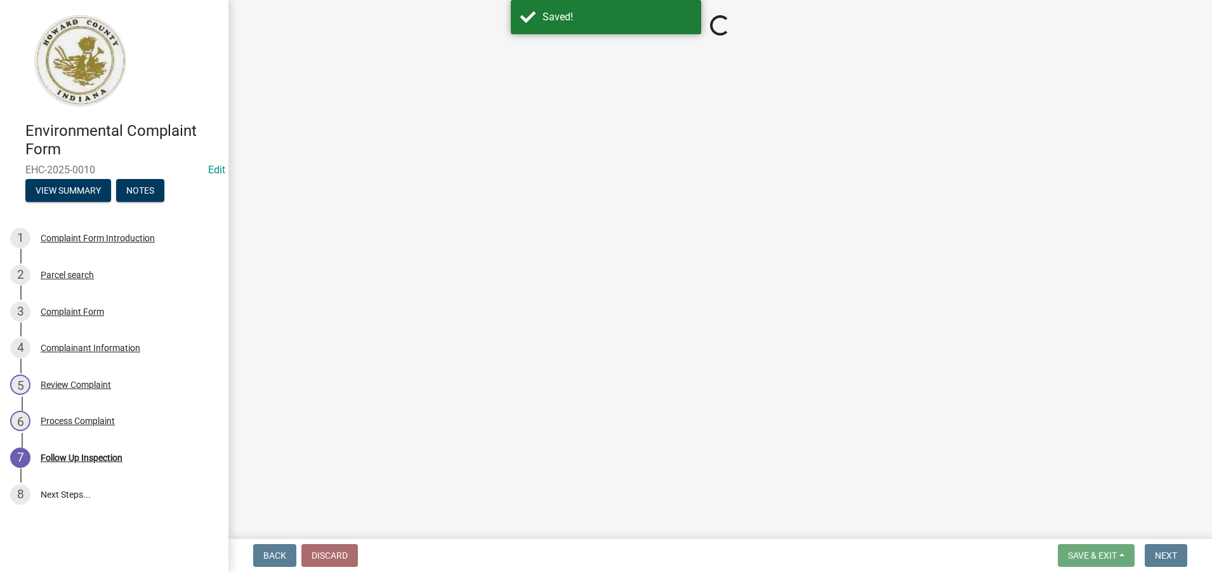
select select "27560442-e6ff-4b87-9ac8-a6e029971116"
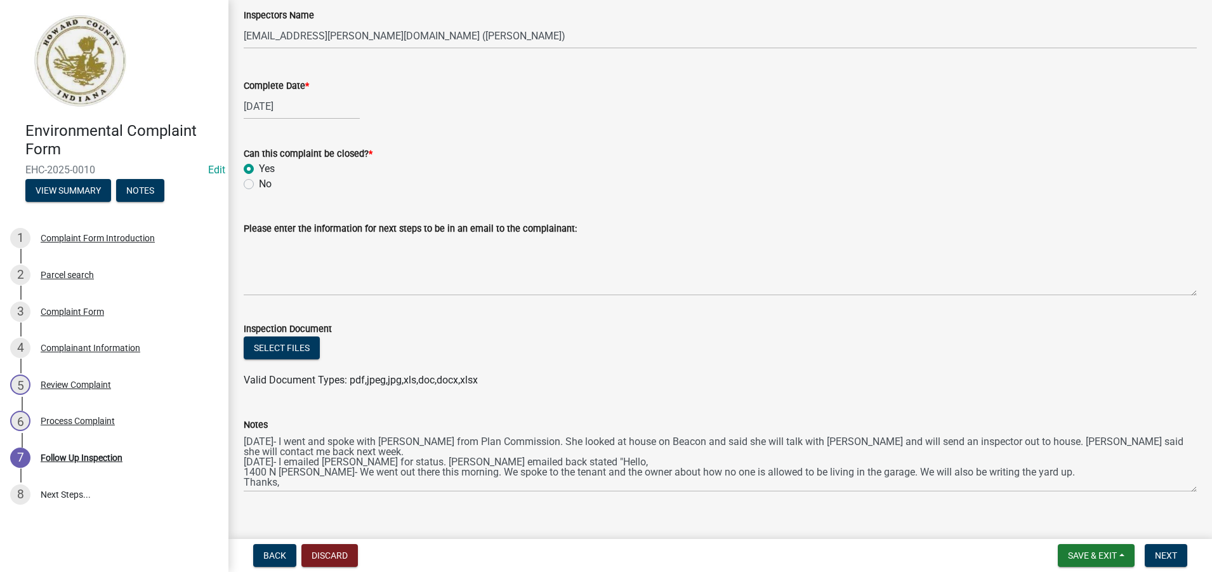
scroll to position [369, 0]
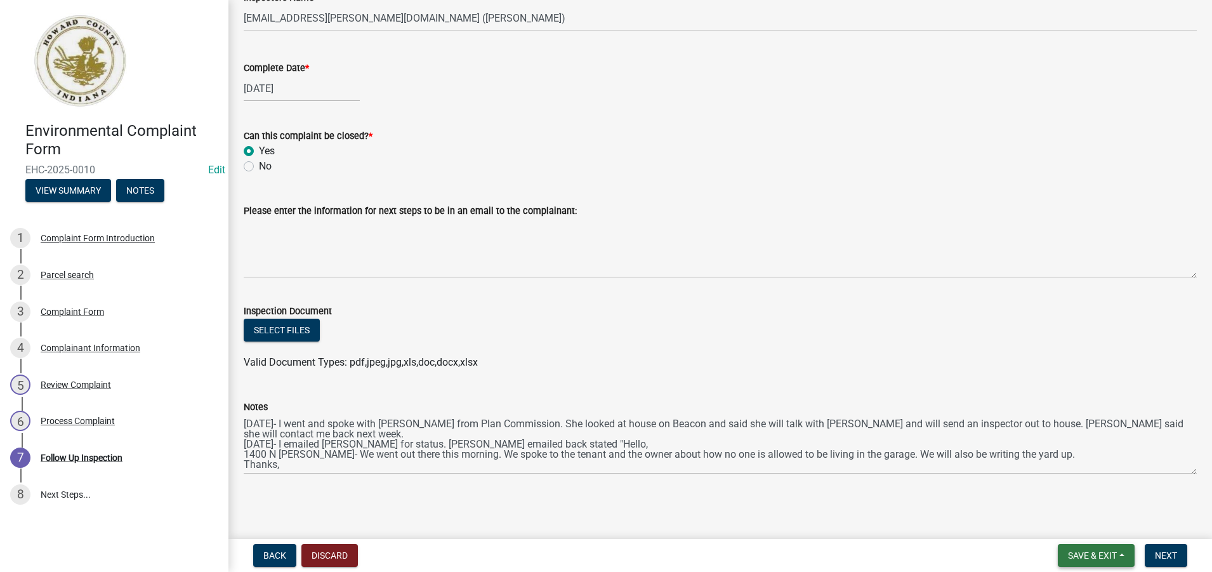
click at [1101, 555] on span "Save & Exit" at bounding box center [1092, 555] width 49 height 10
click at [1067, 525] on button "Save & Exit" at bounding box center [1084, 522] width 102 height 30
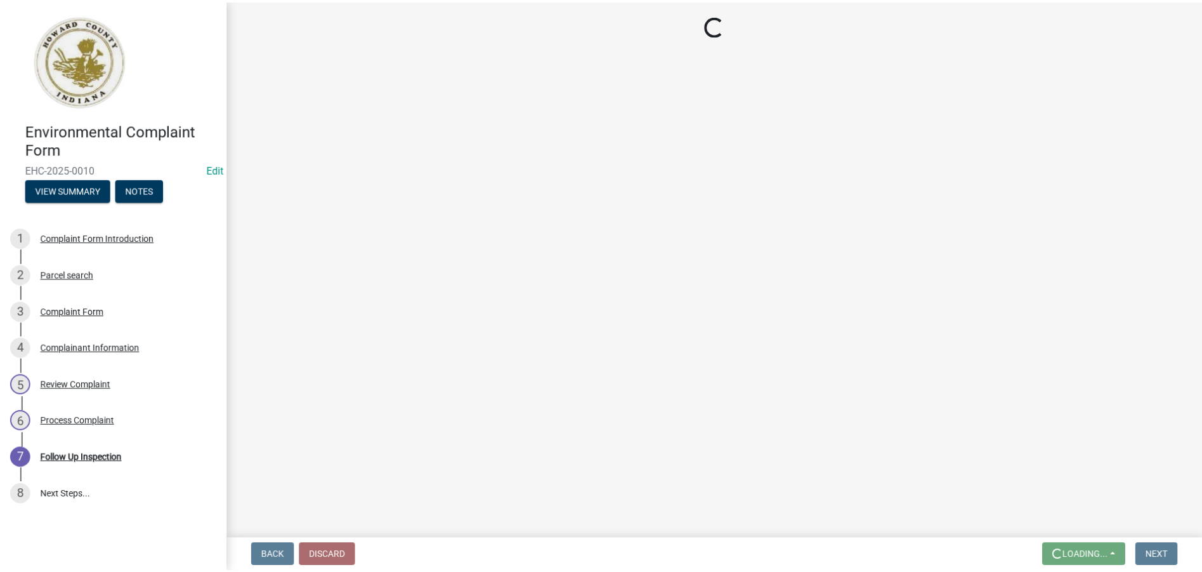
scroll to position [0, 0]
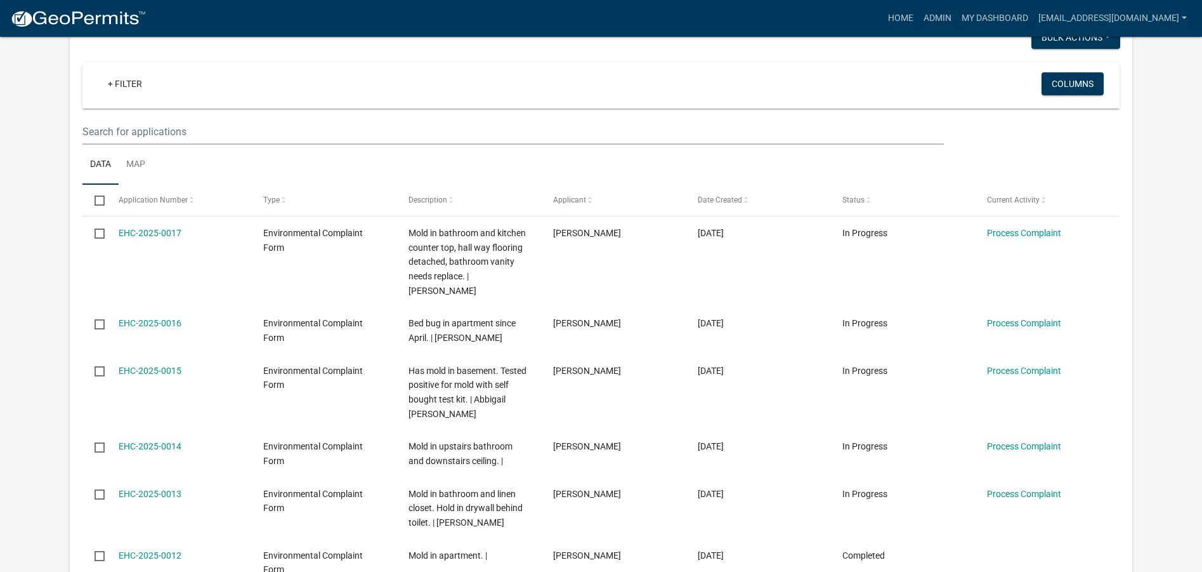
scroll to position [41, 0]
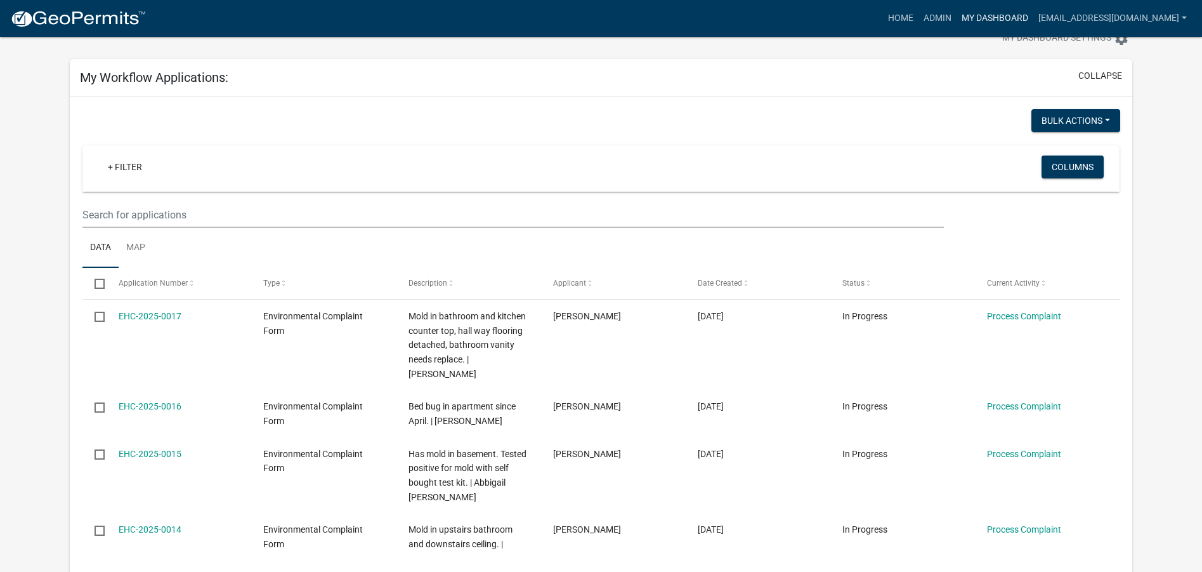
click at [978, 17] on link "My Dashboard" at bounding box center [995, 18] width 77 height 24
click at [927, 22] on link "Admin" at bounding box center [938, 18] width 38 height 24
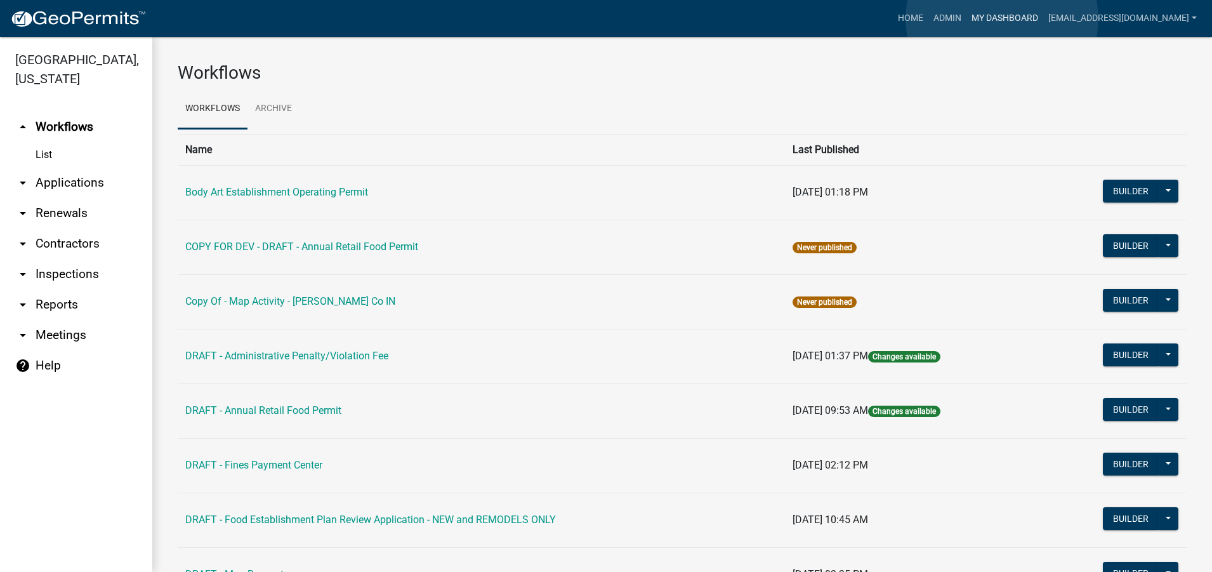
click at [1002, 19] on link "My Dashboard" at bounding box center [1004, 18] width 77 height 24
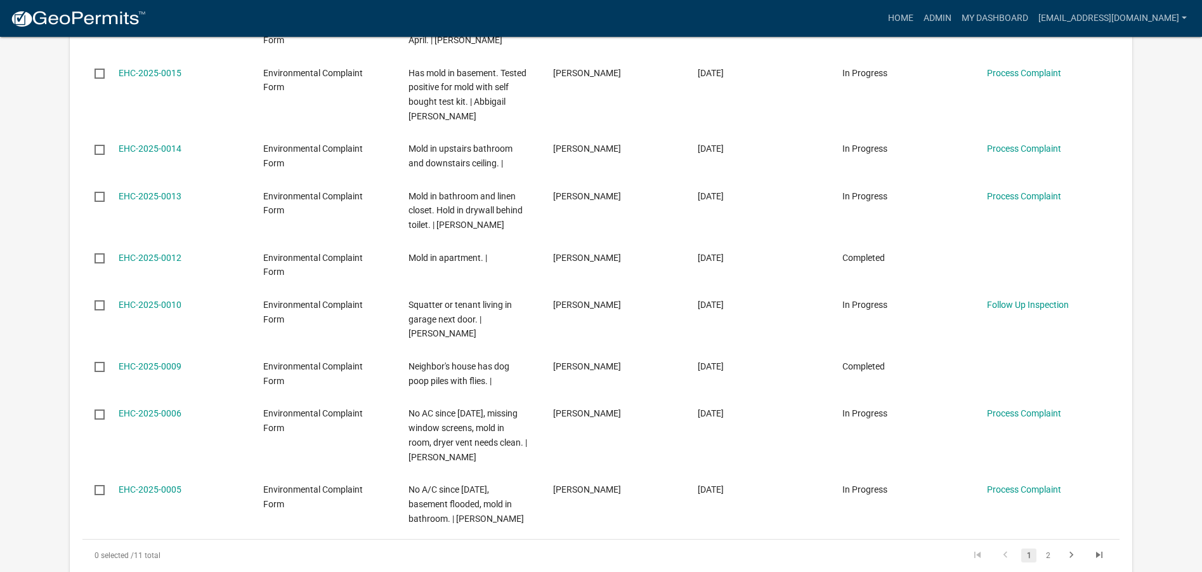
scroll to position [422, 0]
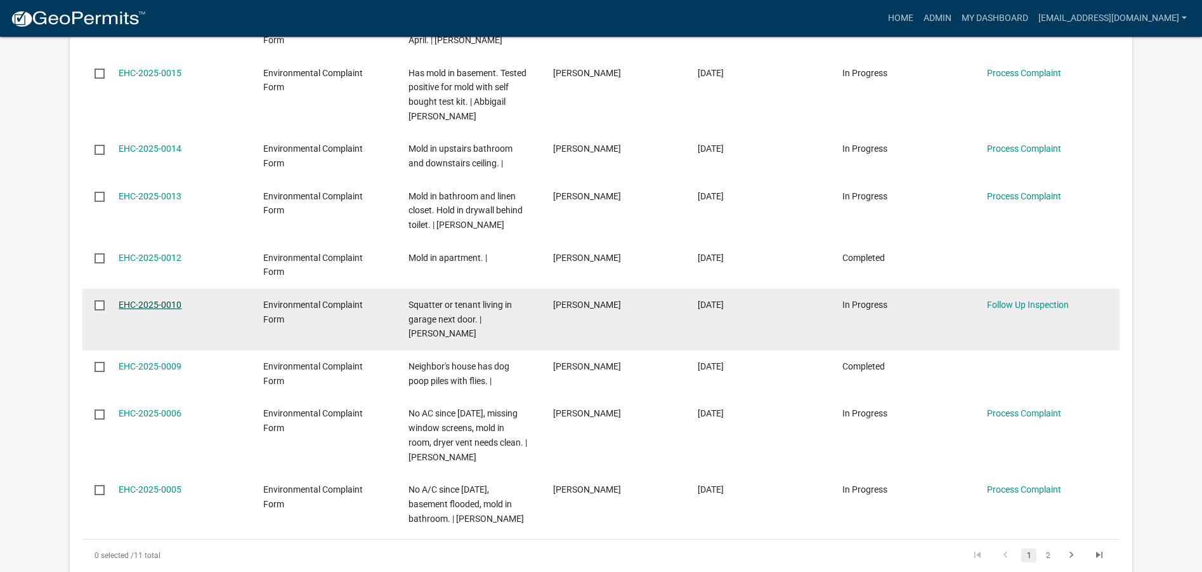
click at [138, 304] on link "EHC-2025-0010" at bounding box center [150, 304] width 63 height 10
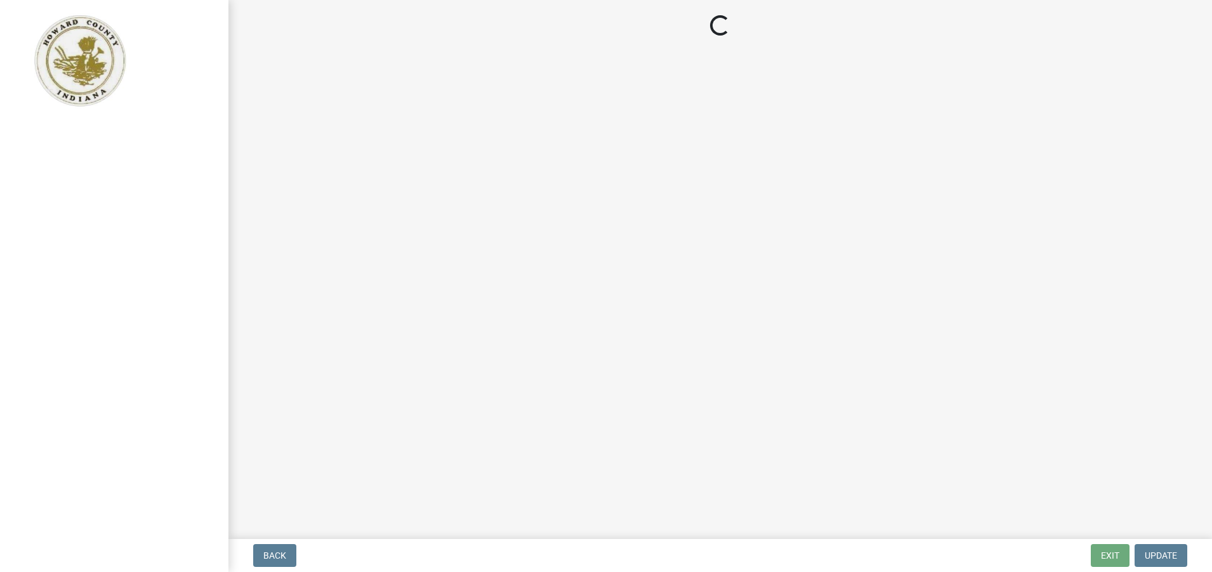
select select "27560442-e6ff-4b87-9ac8-a6e029971116"
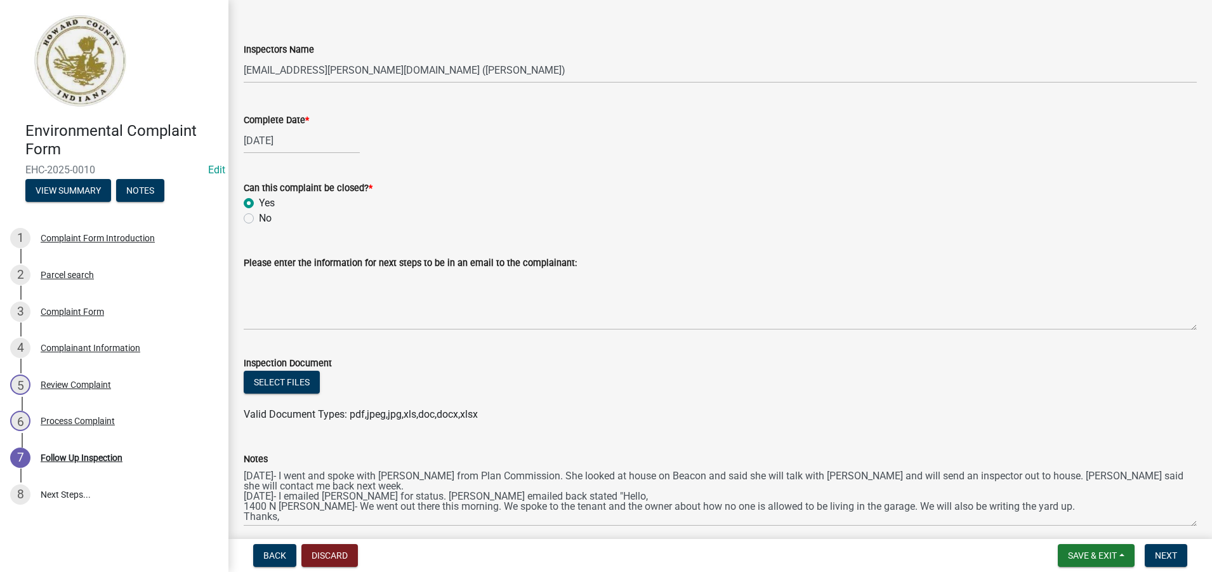
scroll to position [369, 0]
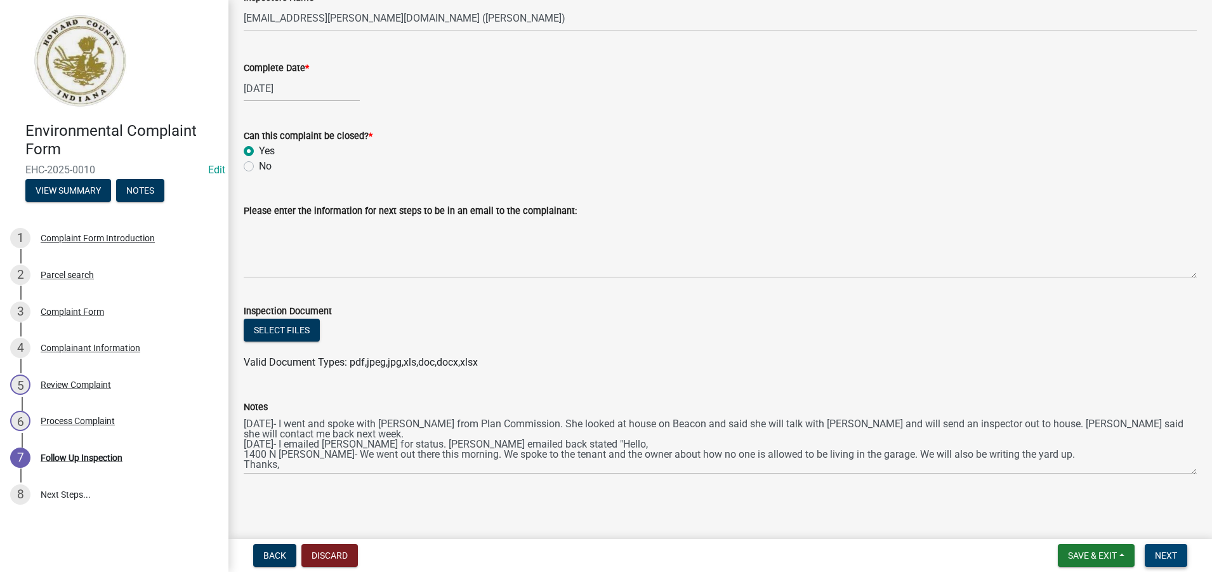
click at [1168, 553] on span "Next" at bounding box center [1166, 555] width 22 height 10
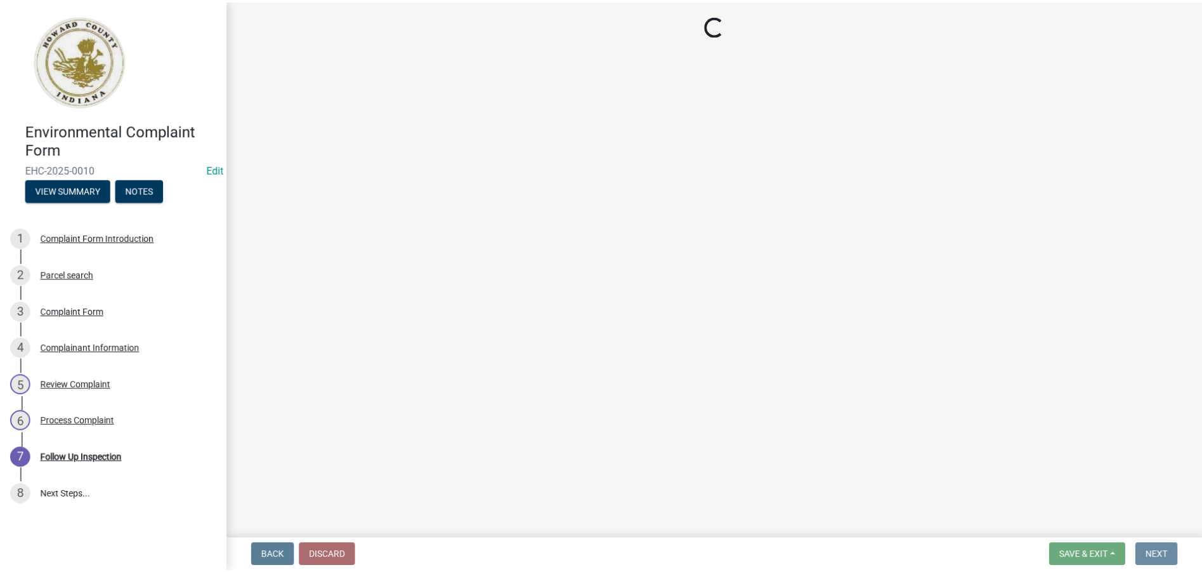
scroll to position [0, 0]
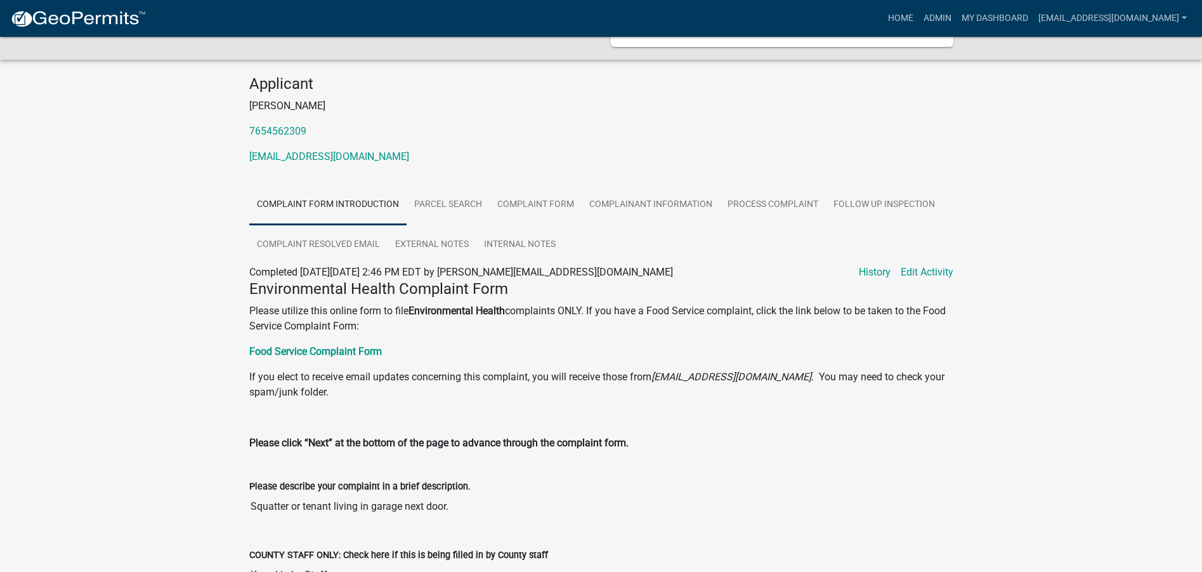
scroll to position [63, 0]
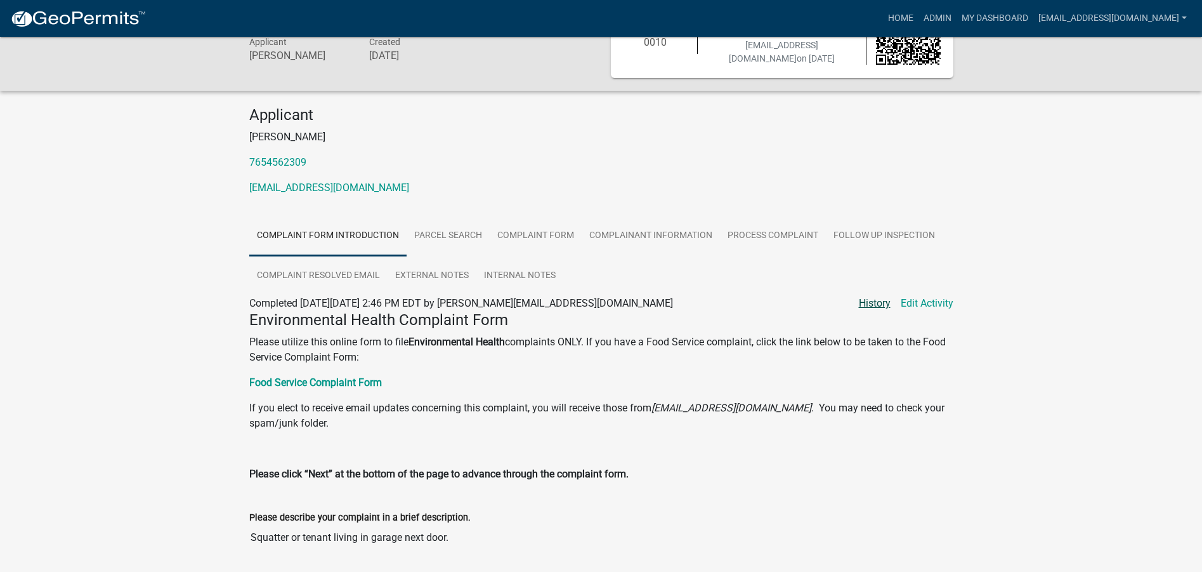
click at [877, 303] on link "History" at bounding box center [875, 303] width 32 height 15
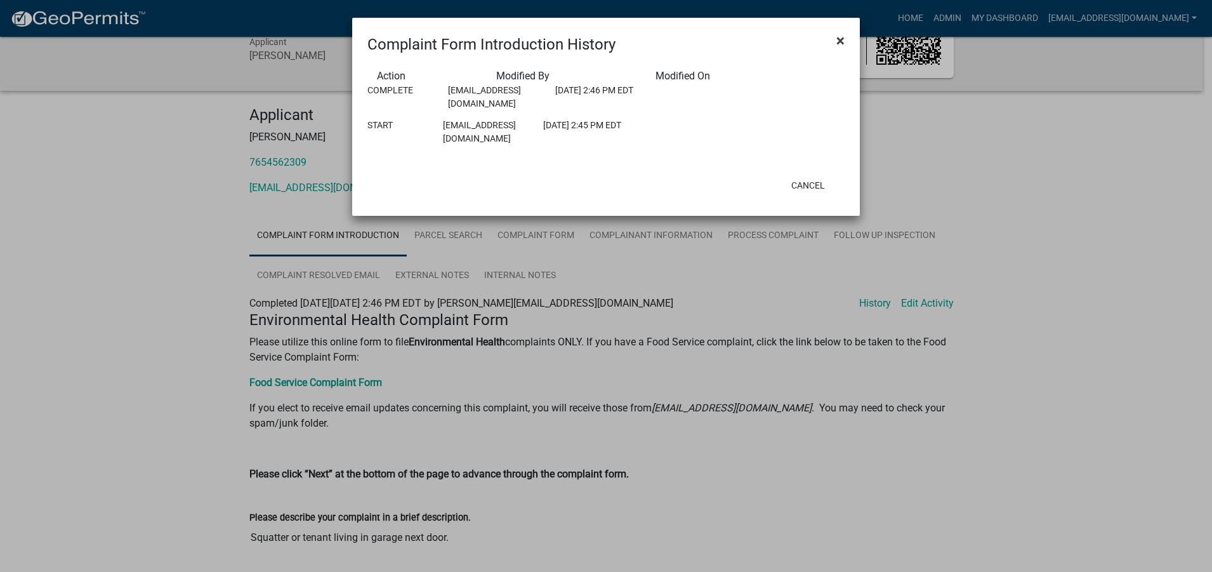
click at [839, 39] on span "×" at bounding box center [840, 41] width 8 height 18
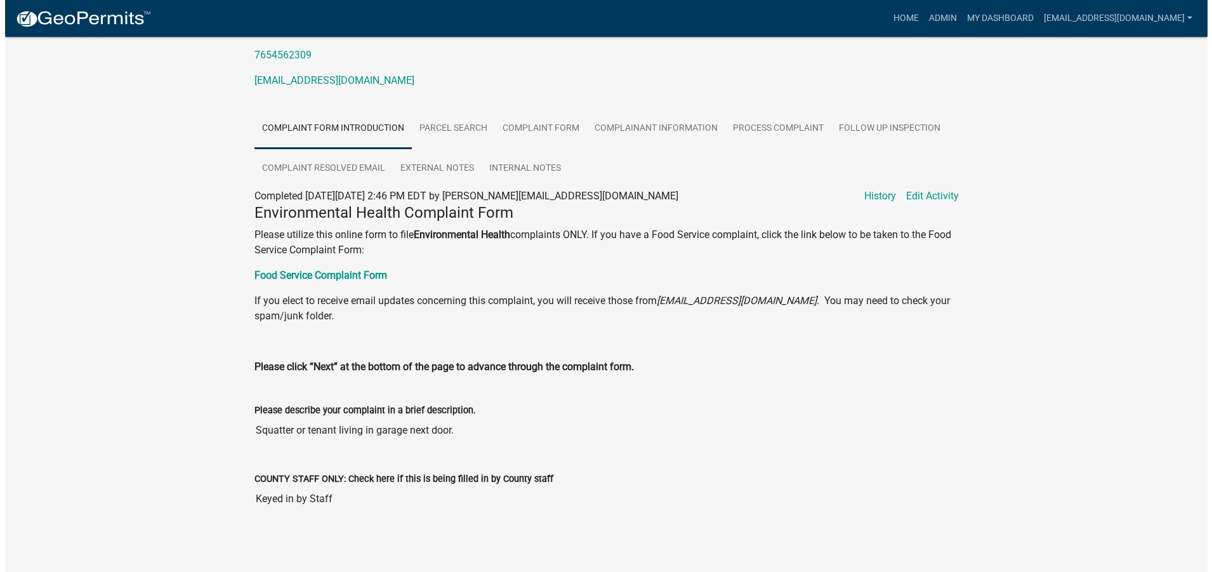
scroll to position [174, 0]
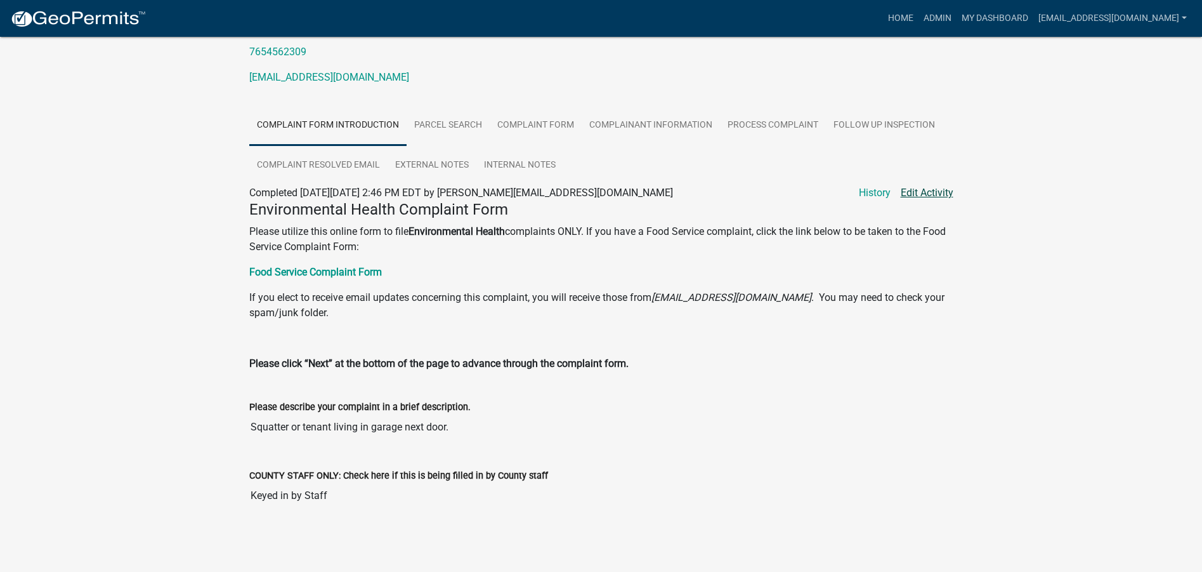
click at [919, 194] on link "Edit Activity" at bounding box center [927, 192] width 53 height 15
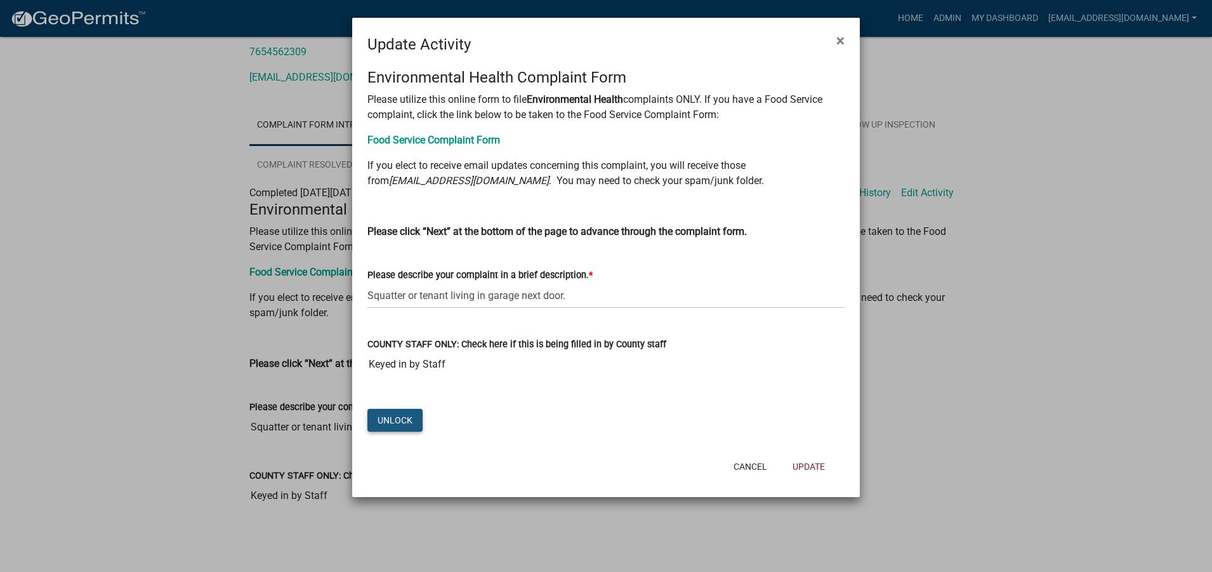
click at [393, 419] on button "Unlock" at bounding box center [394, 420] width 55 height 23
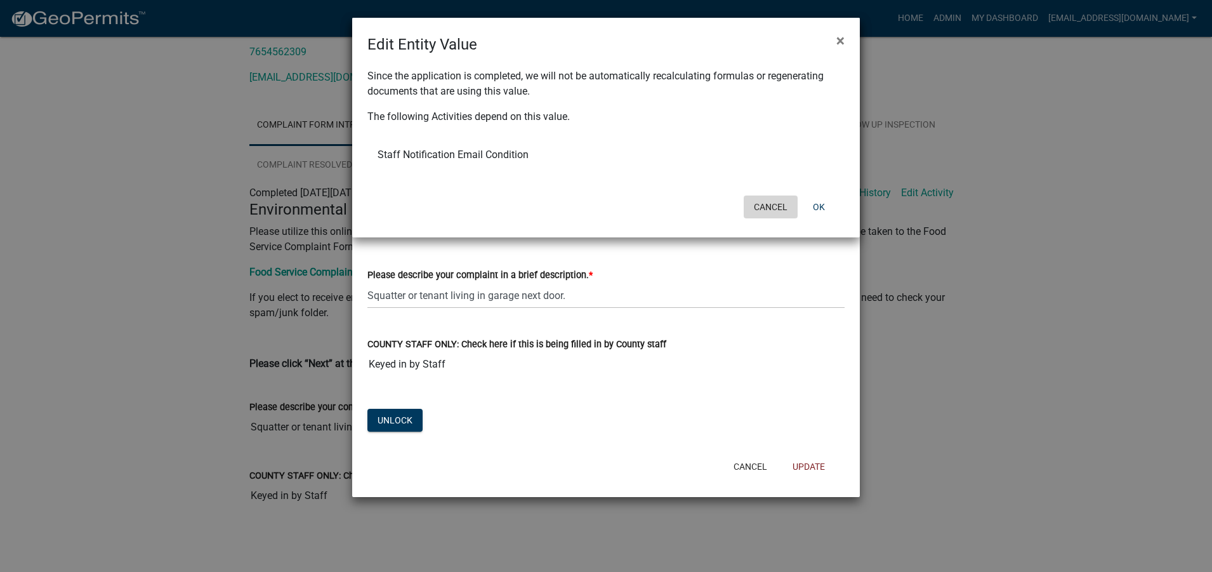
click at [770, 207] on button "Cancel" at bounding box center [771, 206] width 54 height 23
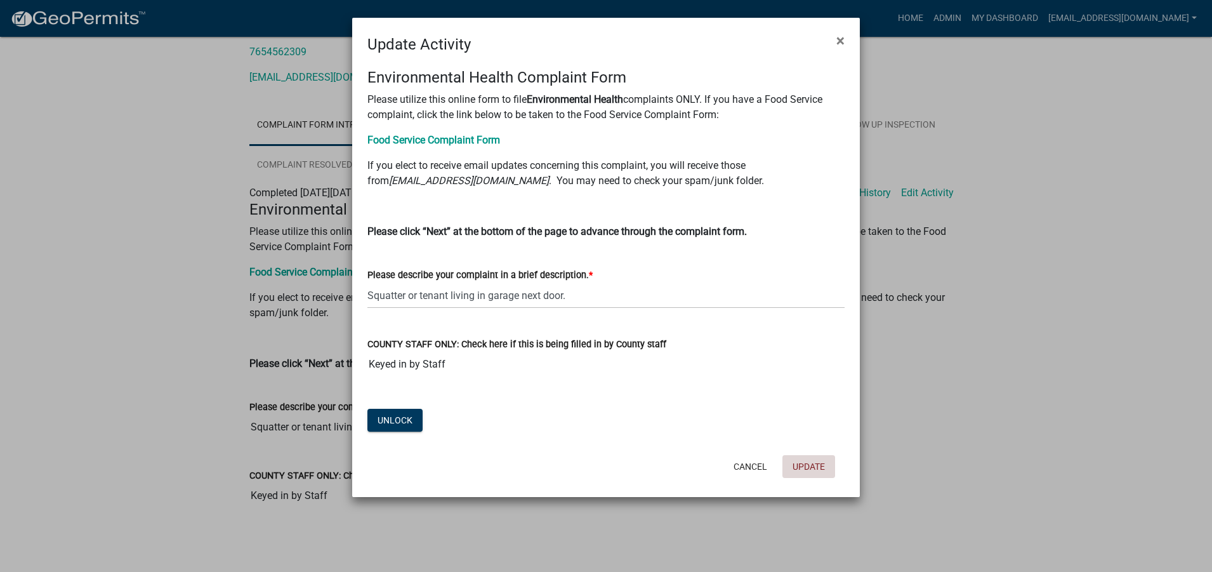
click at [812, 469] on button "Update" at bounding box center [808, 466] width 53 height 23
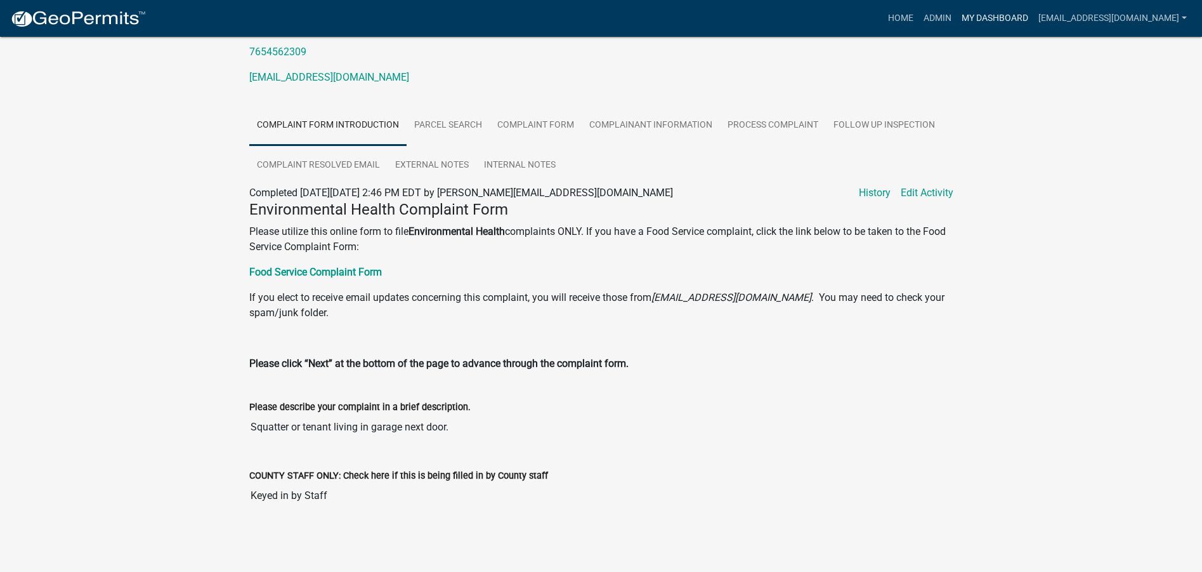
click at [973, 16] on link "My Dashboard" at bounding box center [995, 18] width 77 height 24
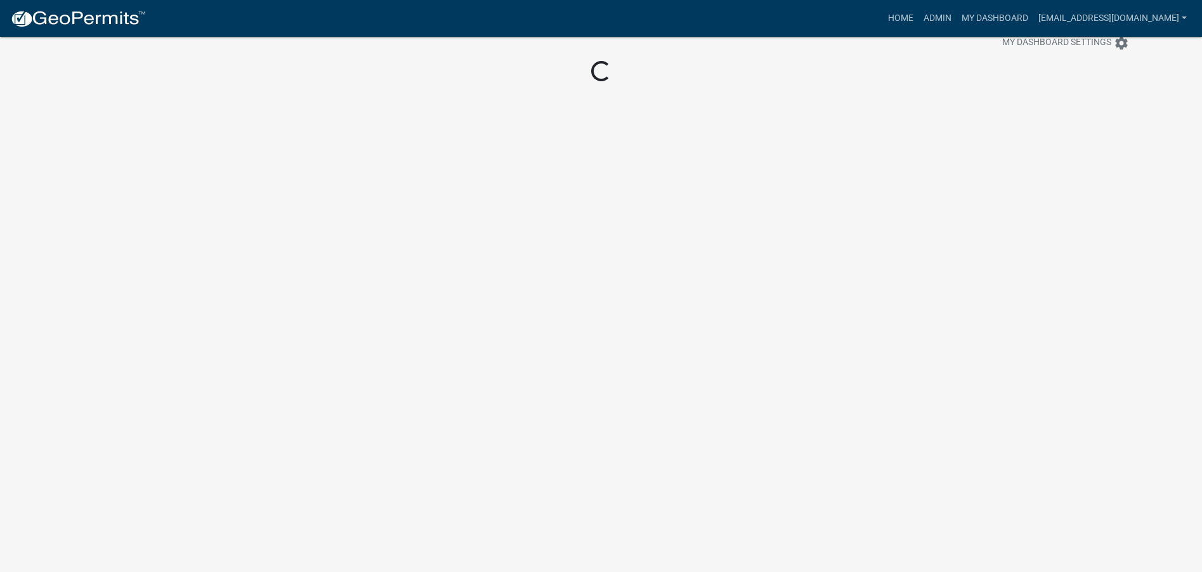
scroll to position [37, 0]
